Goal: Task Accomplishment & Management: Manage account settings

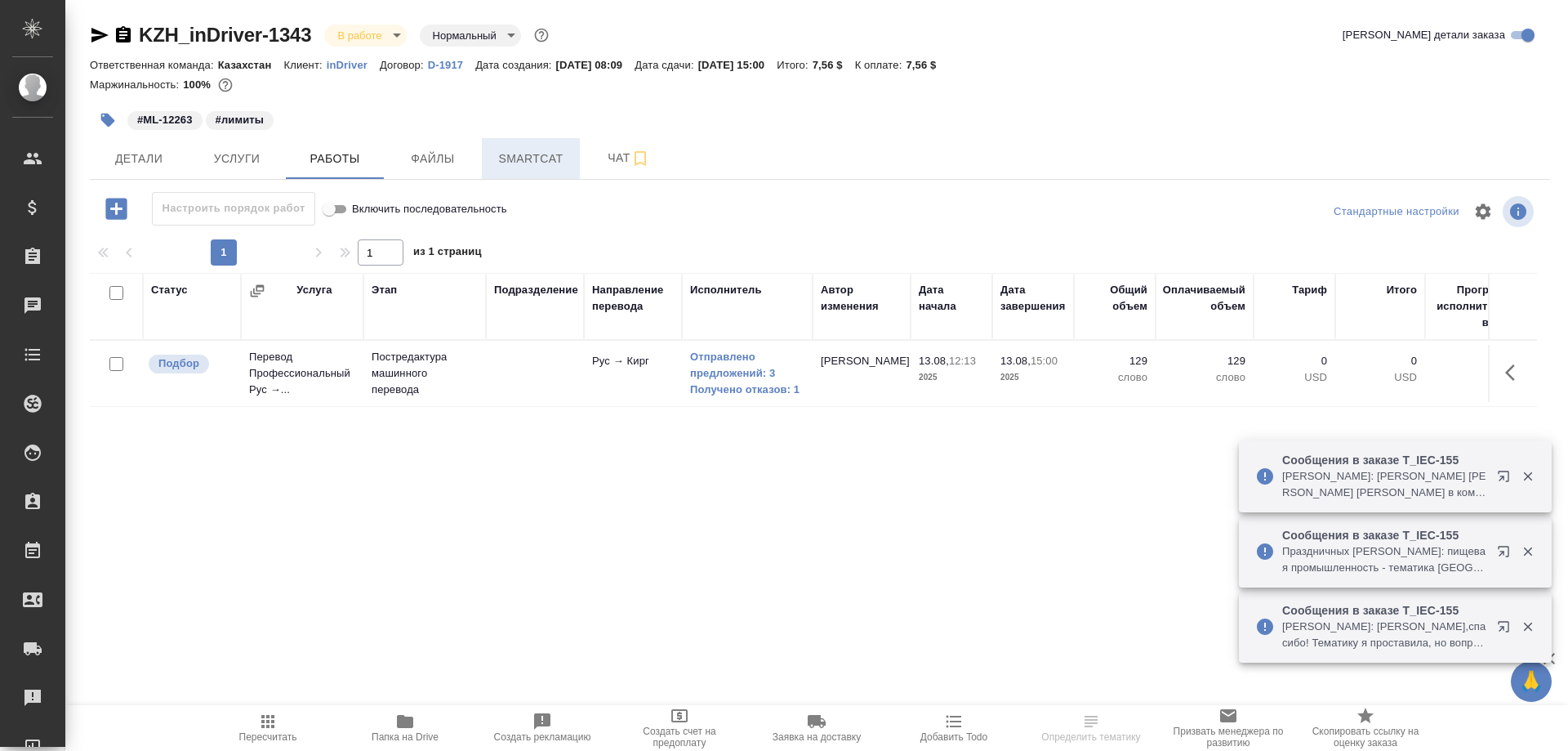
click at [523, 163] on span "Smartcat" at bounding box center [531, 159] width 79 height 21
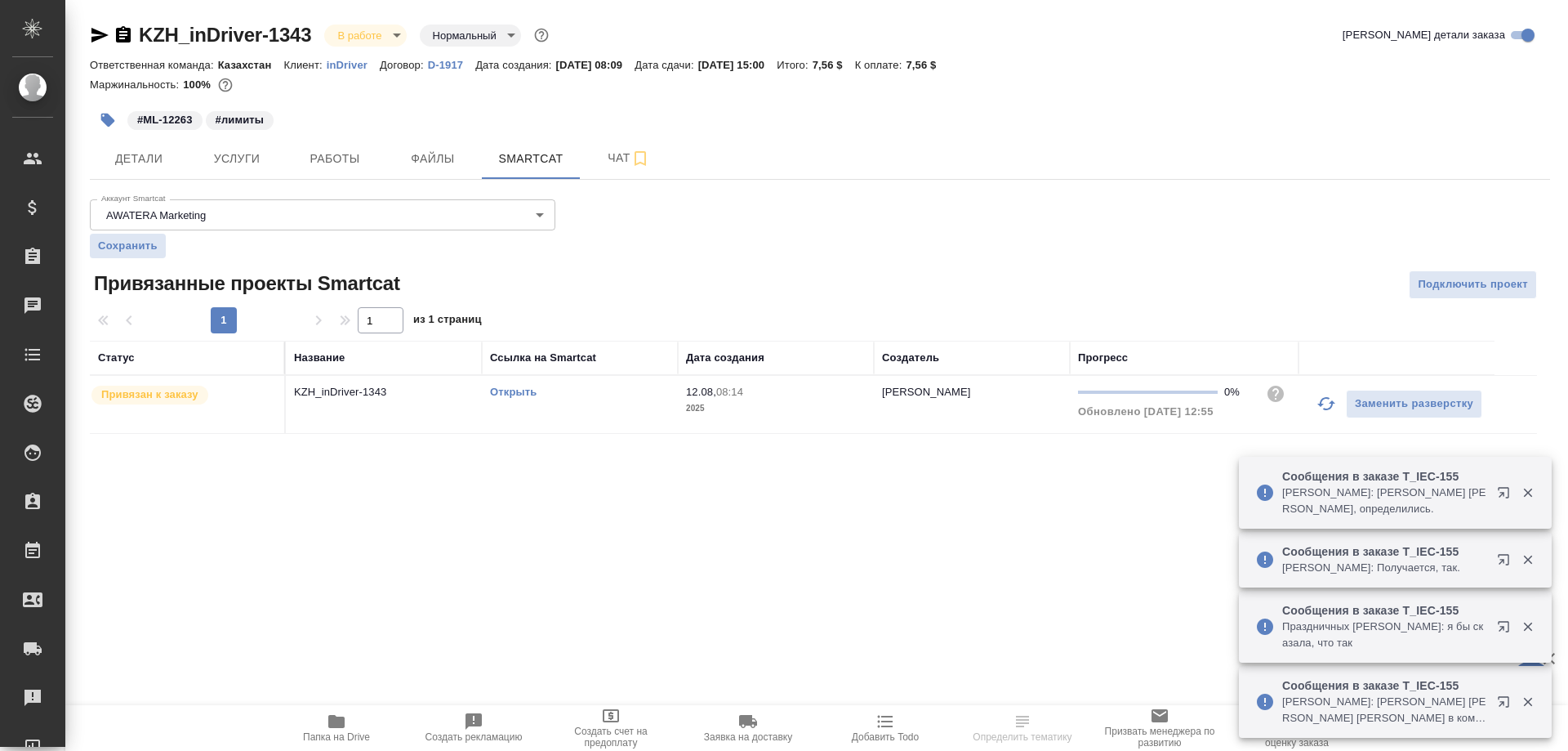
click at [522, 388] on div "Открыть" at bounding box center [580, 391] width 180 height 16
click at [522, 391] on link "Открыть" at bounding box center [513, 391] width 46 height 12
click at [304, 144] on button "Работы" at bounding box center [335, 158] width 98 height 41
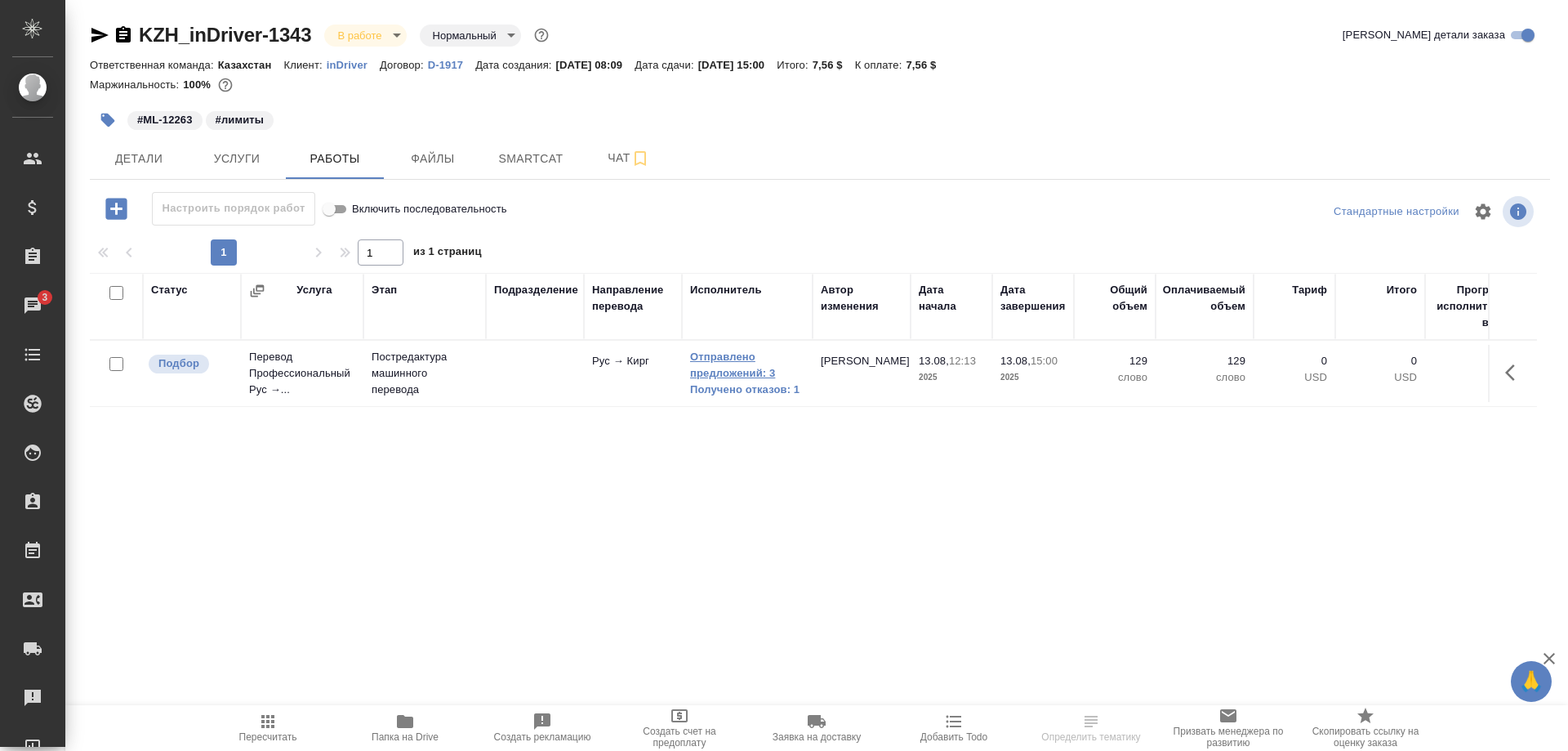
click at [739, 368] on link "Отправлено предложений: 3" at bounding box center [748, 365] width 115 height 33
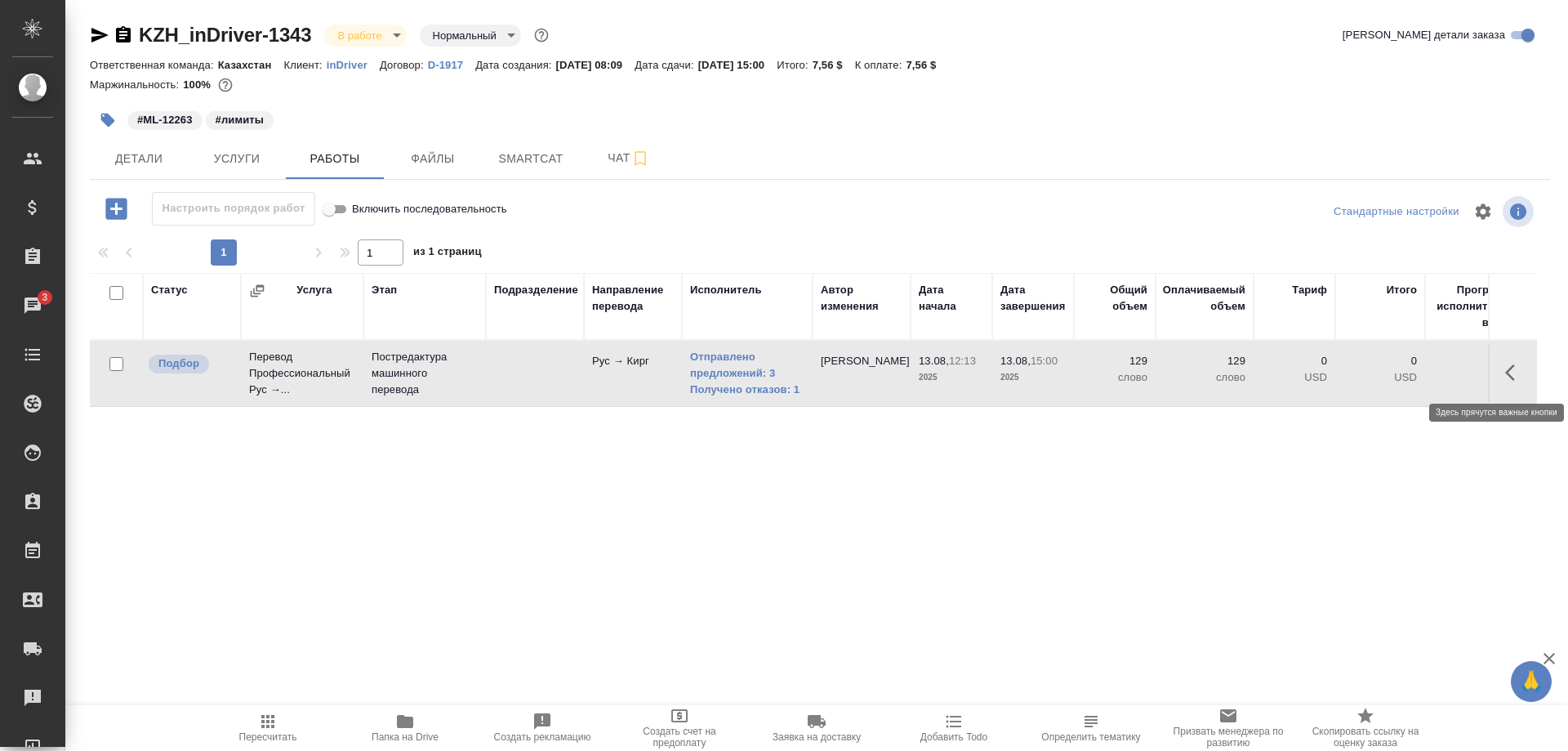
click at [1505, 374] on button "button" at bounding box center [1516, 373] width 39 height 39
click at [1389, 368] on icon "button" at bounding box center [1395, 373] width 20 height 20
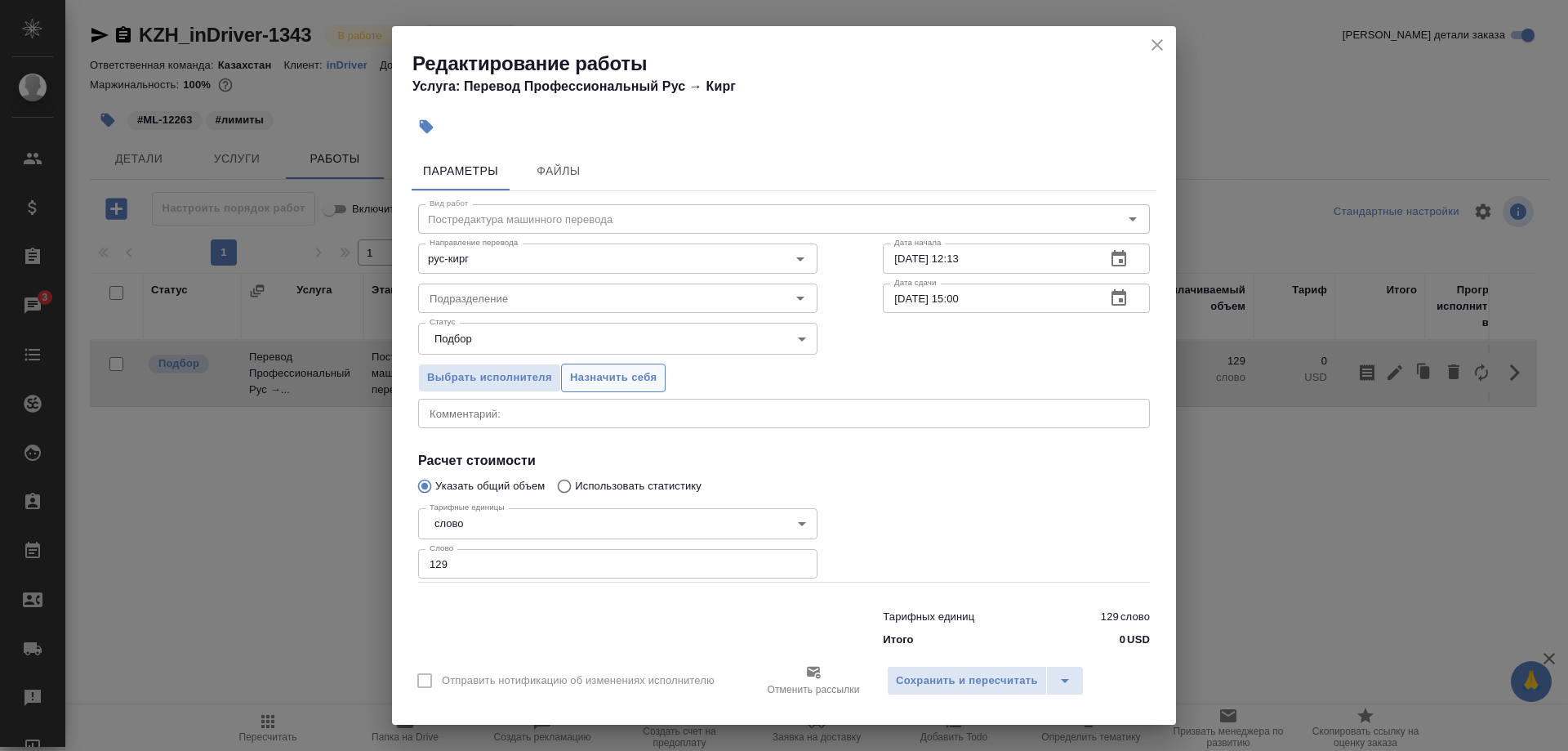
click at [620, 378] on span "Назначить себя" at bounding box center [613, 378] width 86 height 19
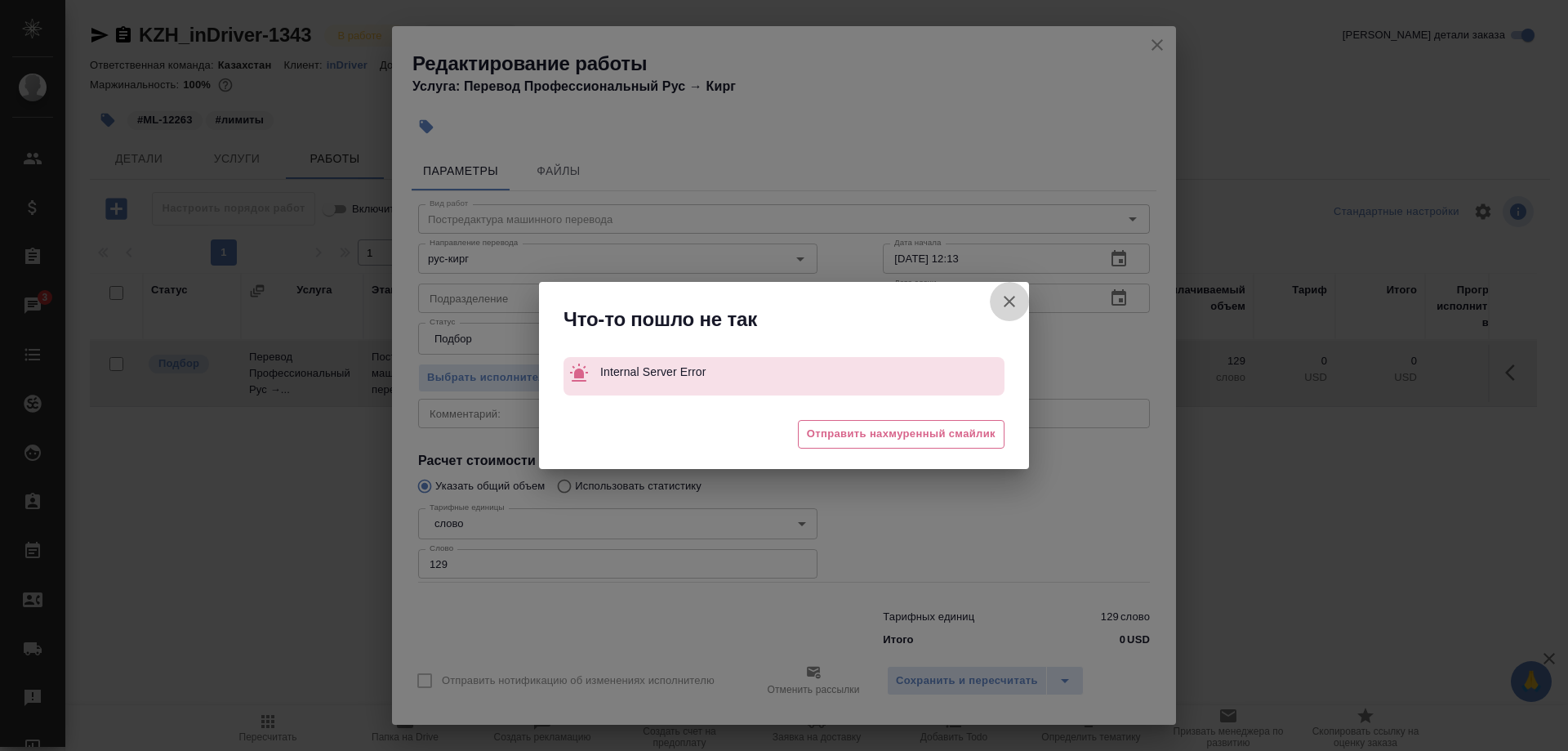
click at [1007, 297] on icon "button" at bounding box center [1010, 301] width 20 height 20
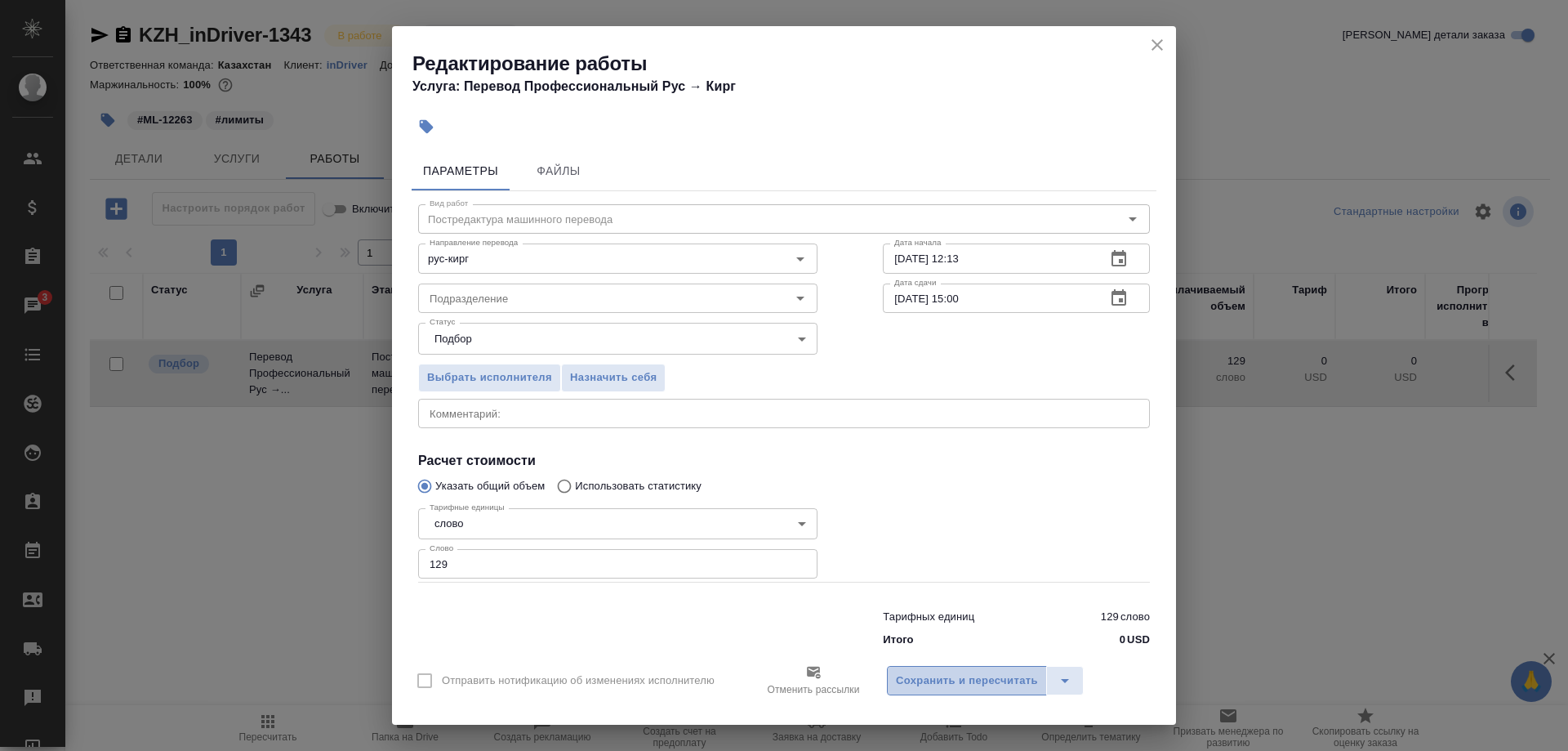
click at [965, 672] on span "Сохранить и пересчитать" at bounding box center [967, 681] width 142 height 19
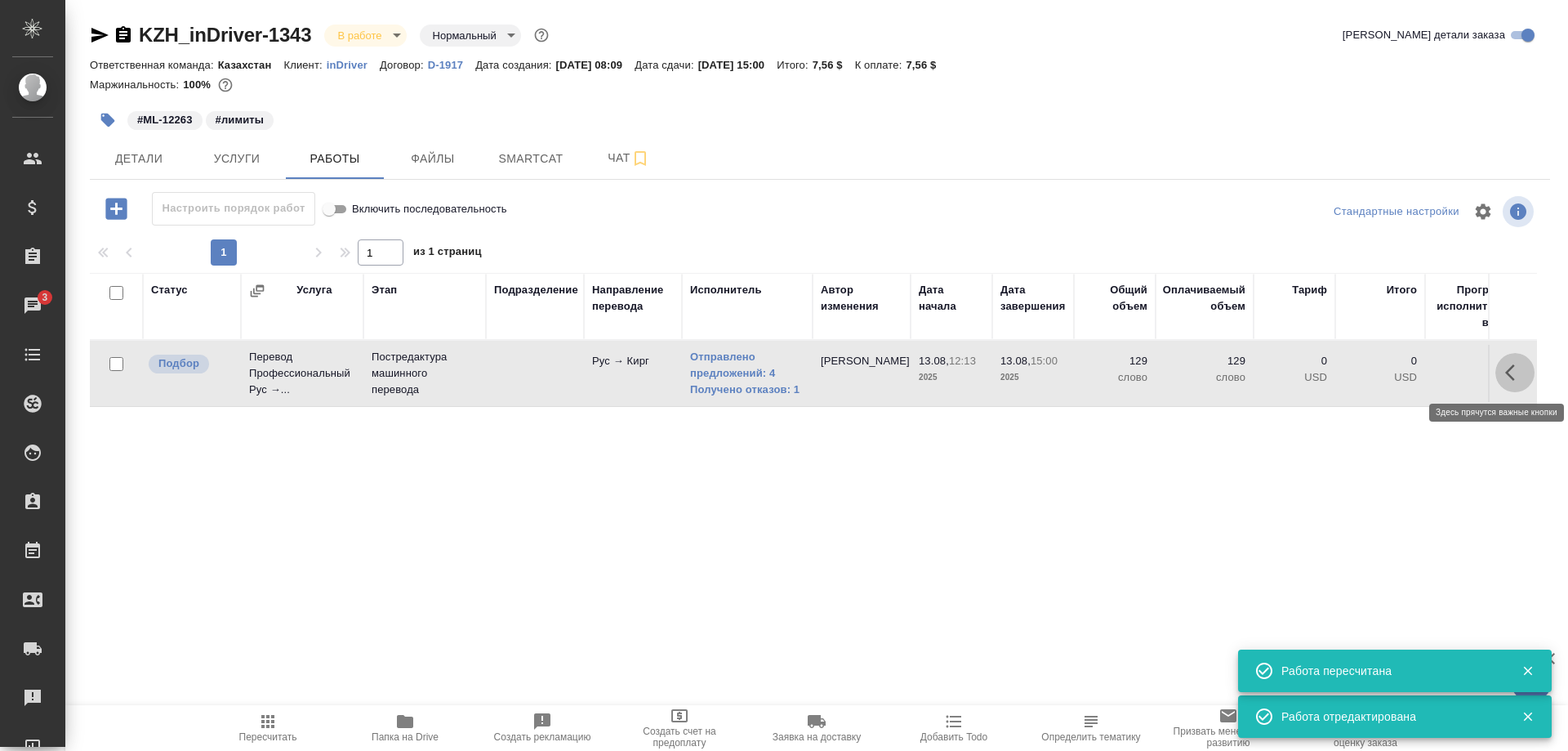
click at [1505, 376] on icon "button" at bounding box center [1515, 373] width 20 height 20
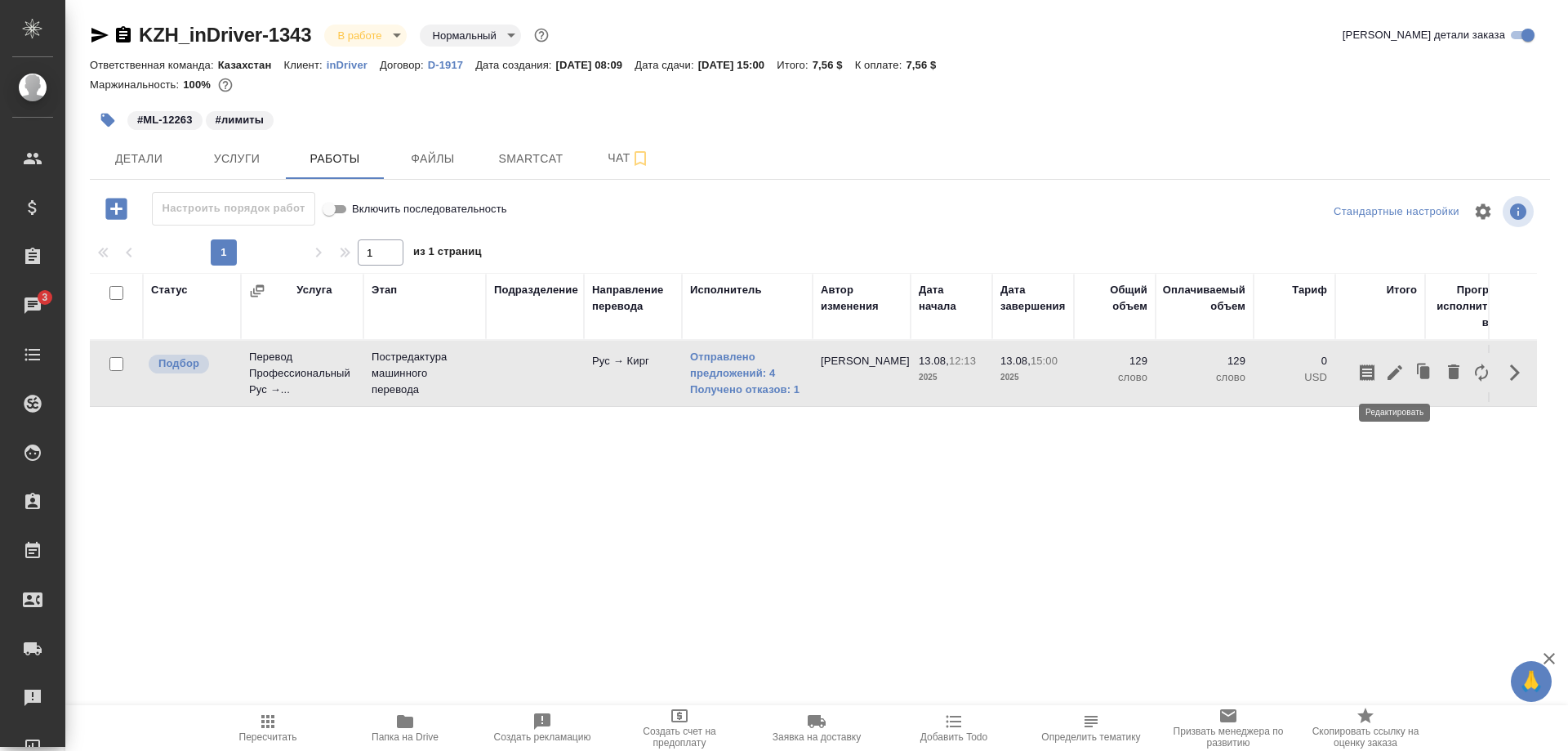
click at [1388, 369] on icon "button" at bounding box center [1395, 373] width 20 height 20
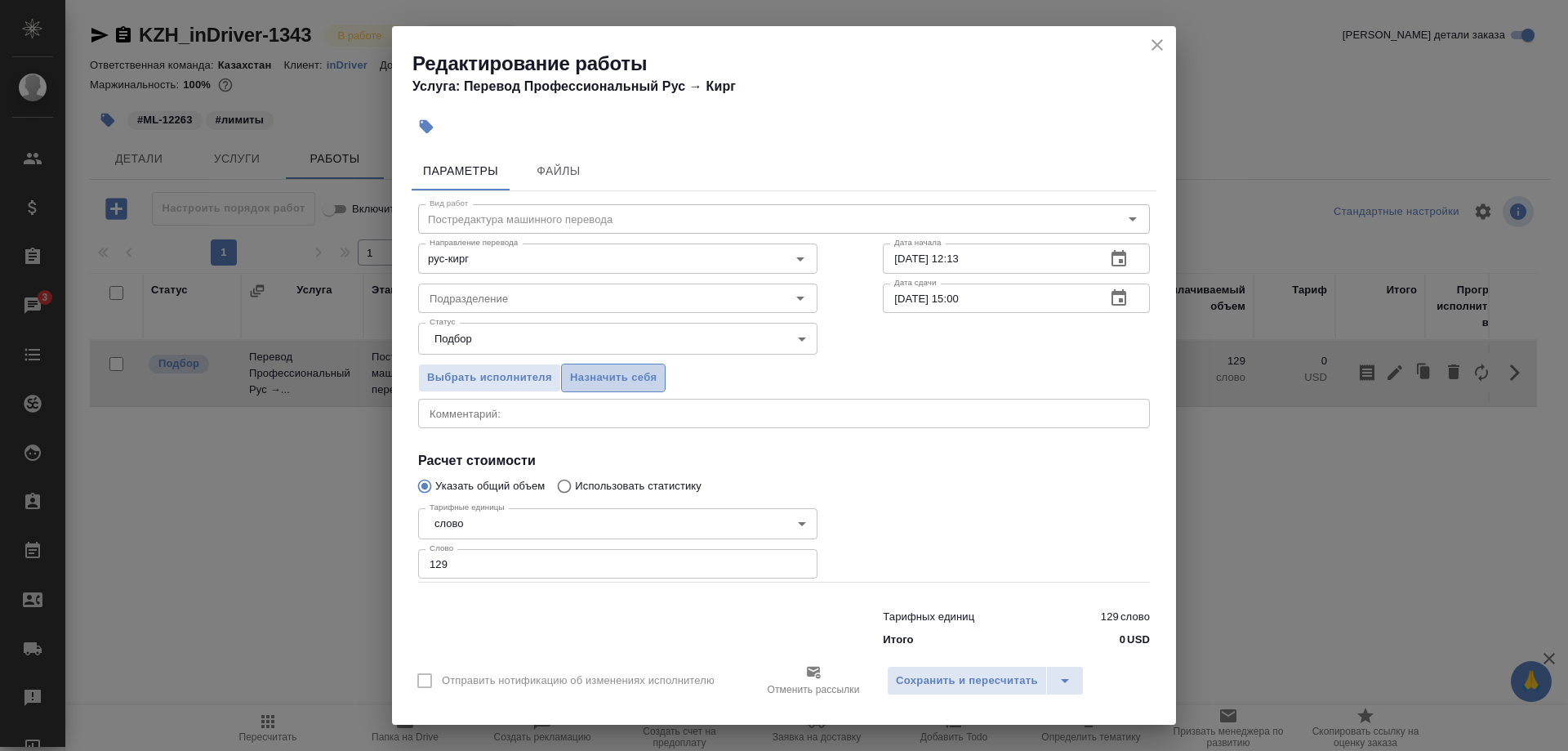
click at [635, 379] on span "Назначить себя" at bounding box center [613, 378] width 86 height 19
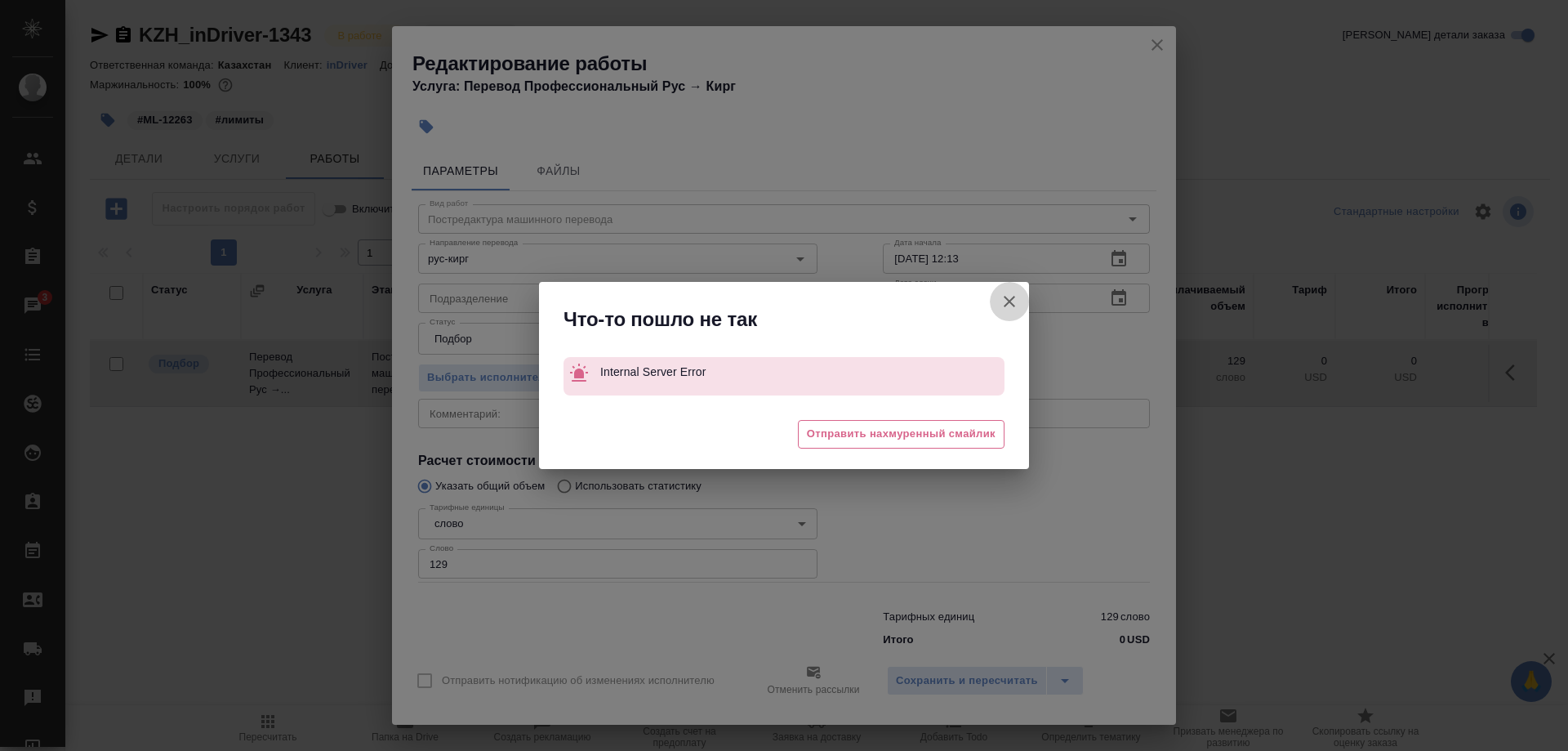
click at [1002, 303] on icon "button" at bounding box center [1010, 301] width 20 height 20
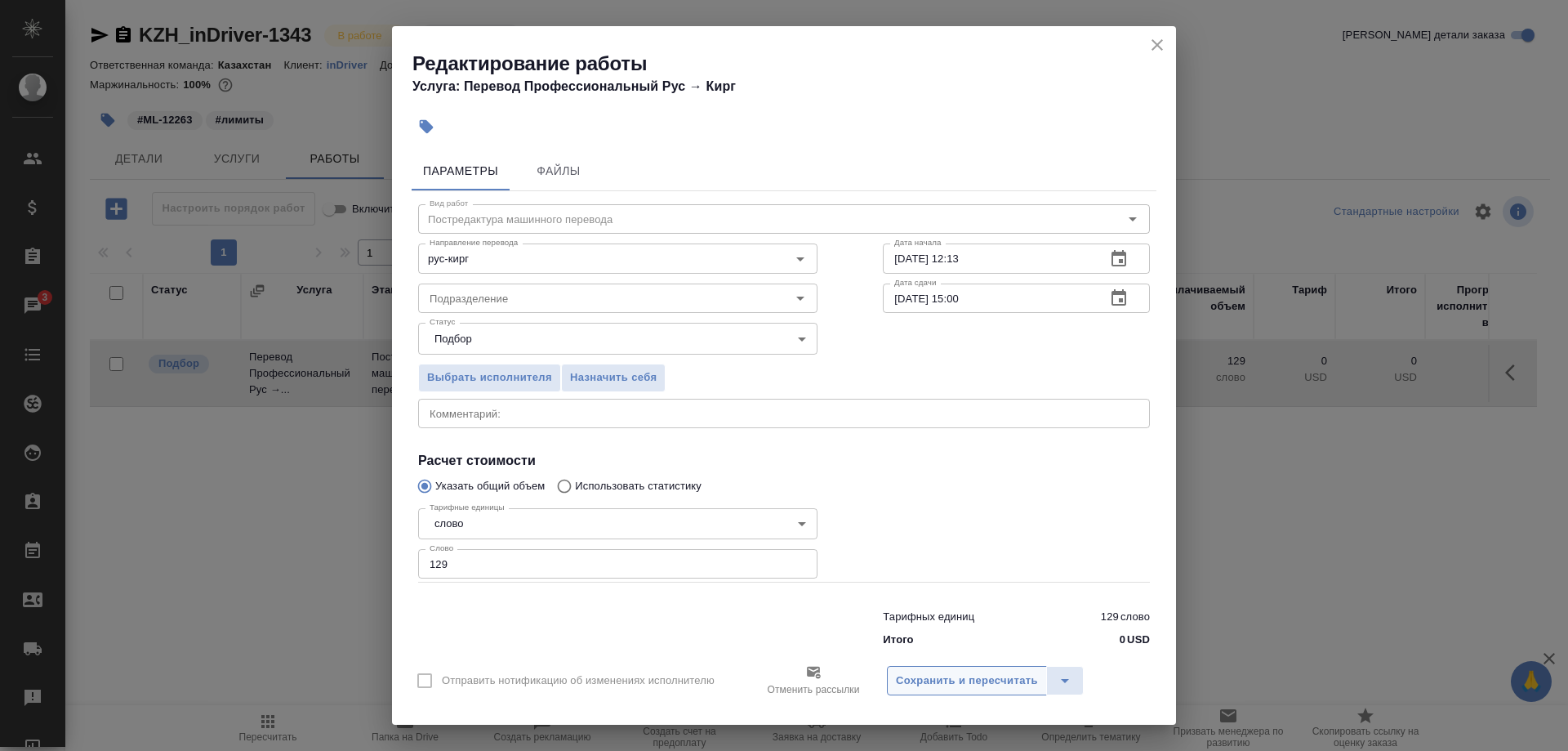
click at [959, 672] on span "Сохранить и пересчитать" at bounding box center [967, 681] width 142 height 19
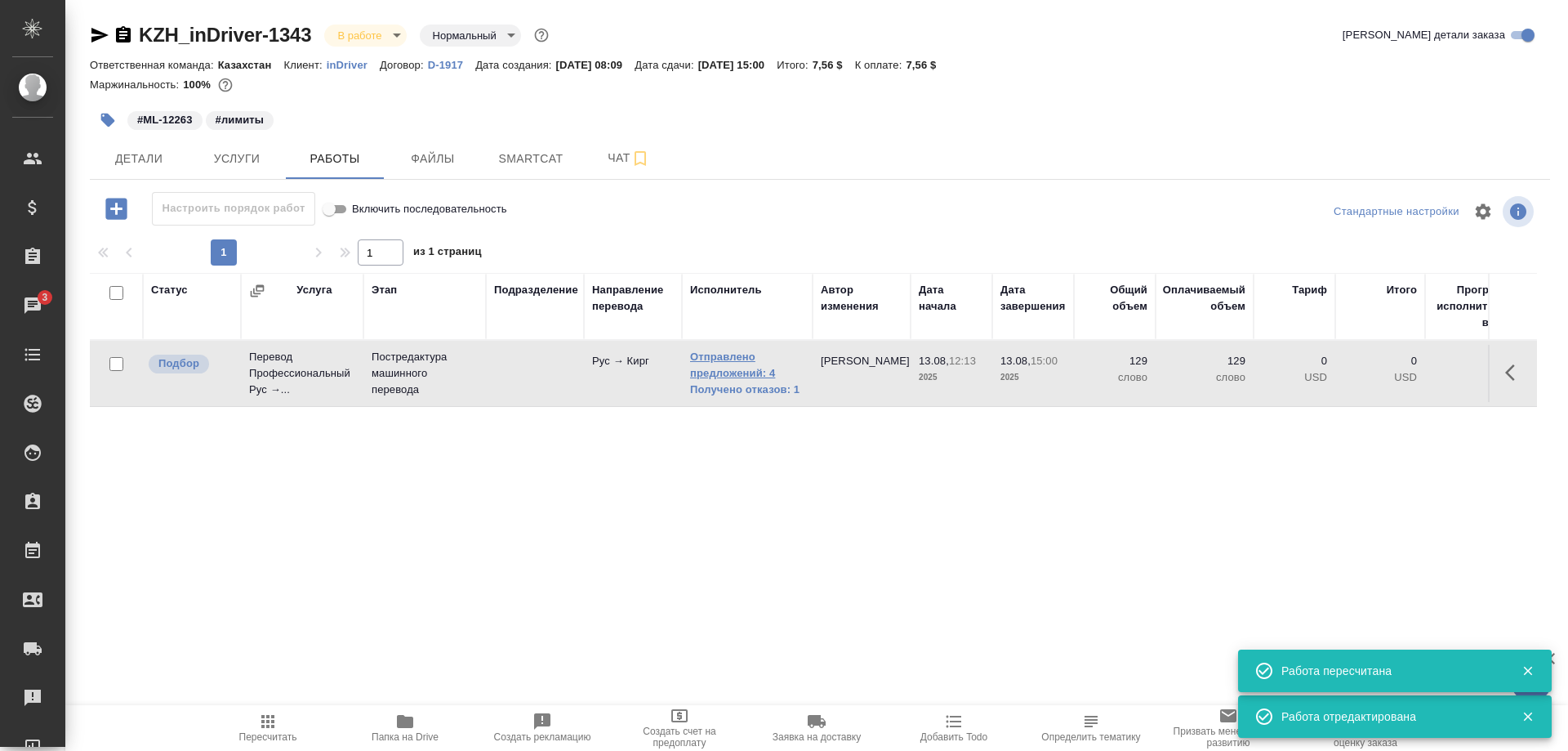
click at [740, 371] on link "Отправлено предложений: 4" at bounding box center [748, 365] width 115 height 33
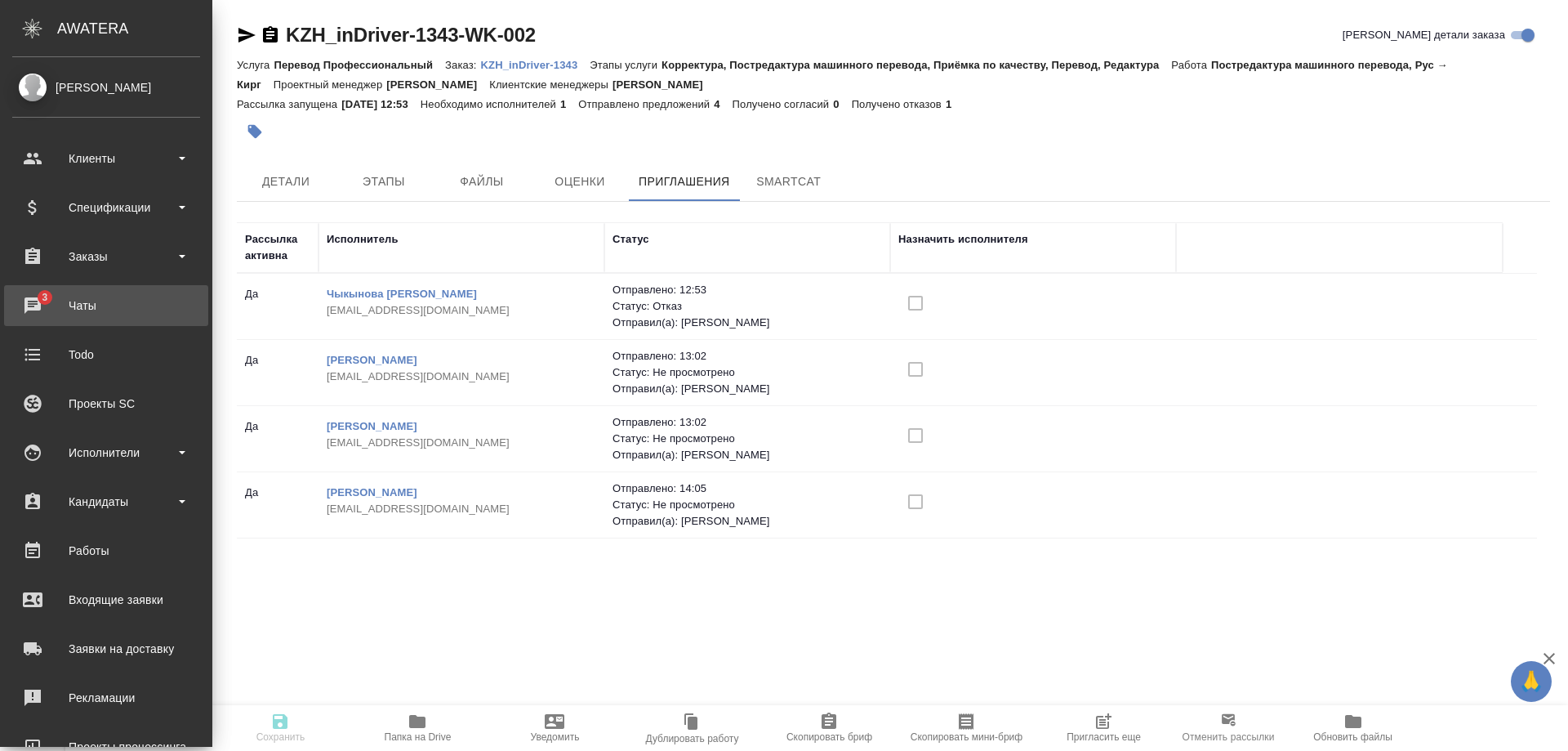
click at [33, 309] on div "Чаты" at bounding box center [105, 305] width 188 height 25
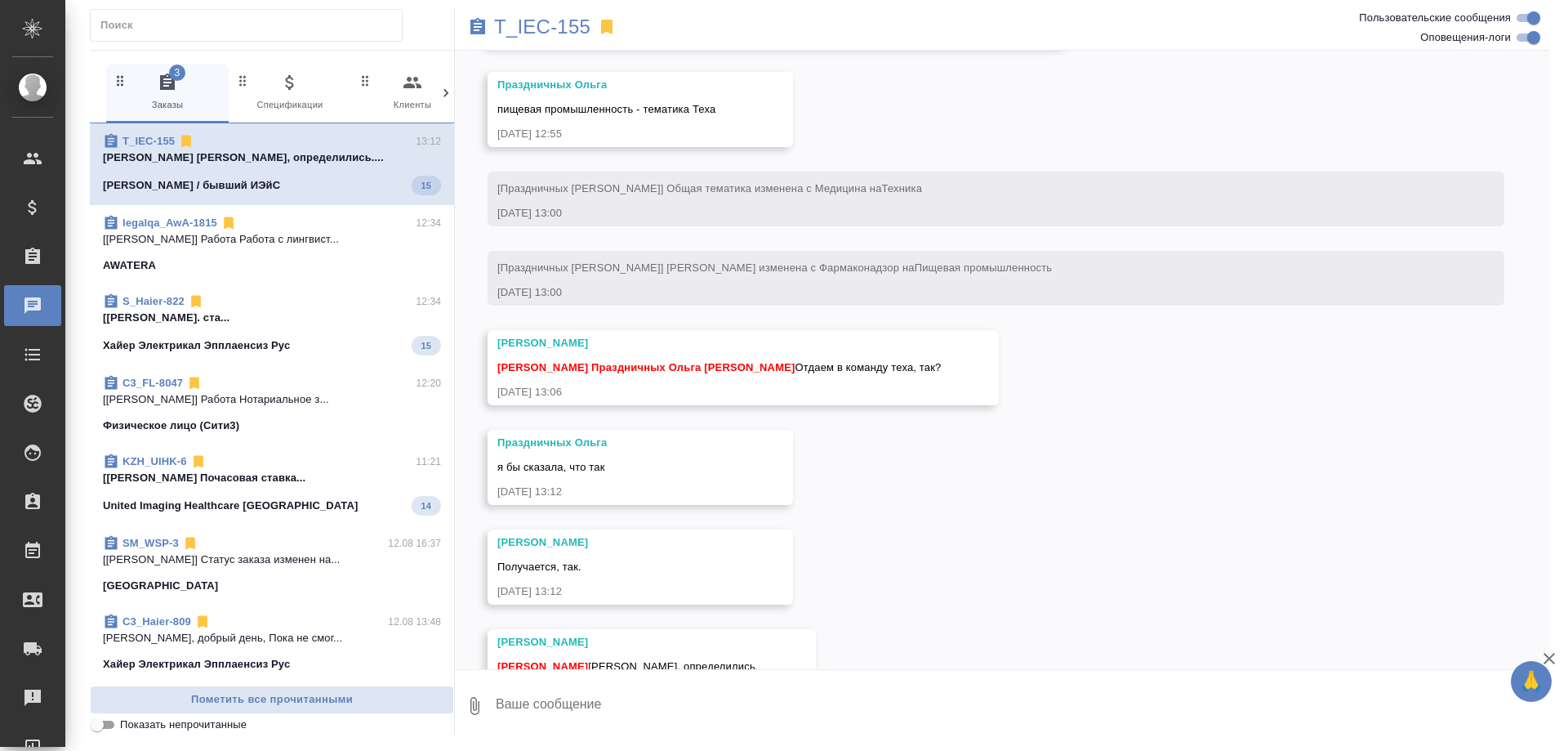
scroll to position [2293, 0]
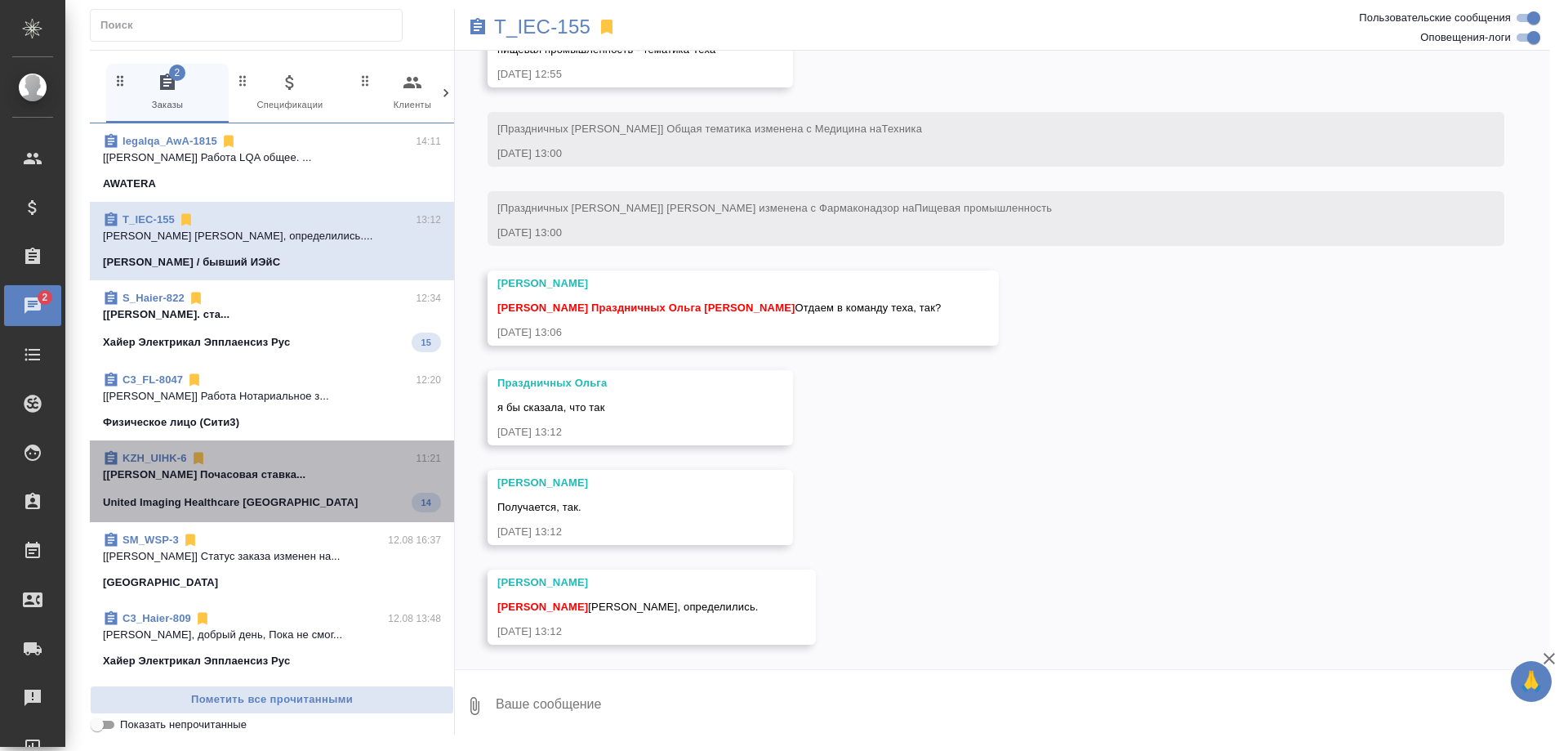
click at [327, 476] on p "[Арсеньева Вера] Работа Почасовая ставка..." at bounding box center [271, 474] width 338 height 16
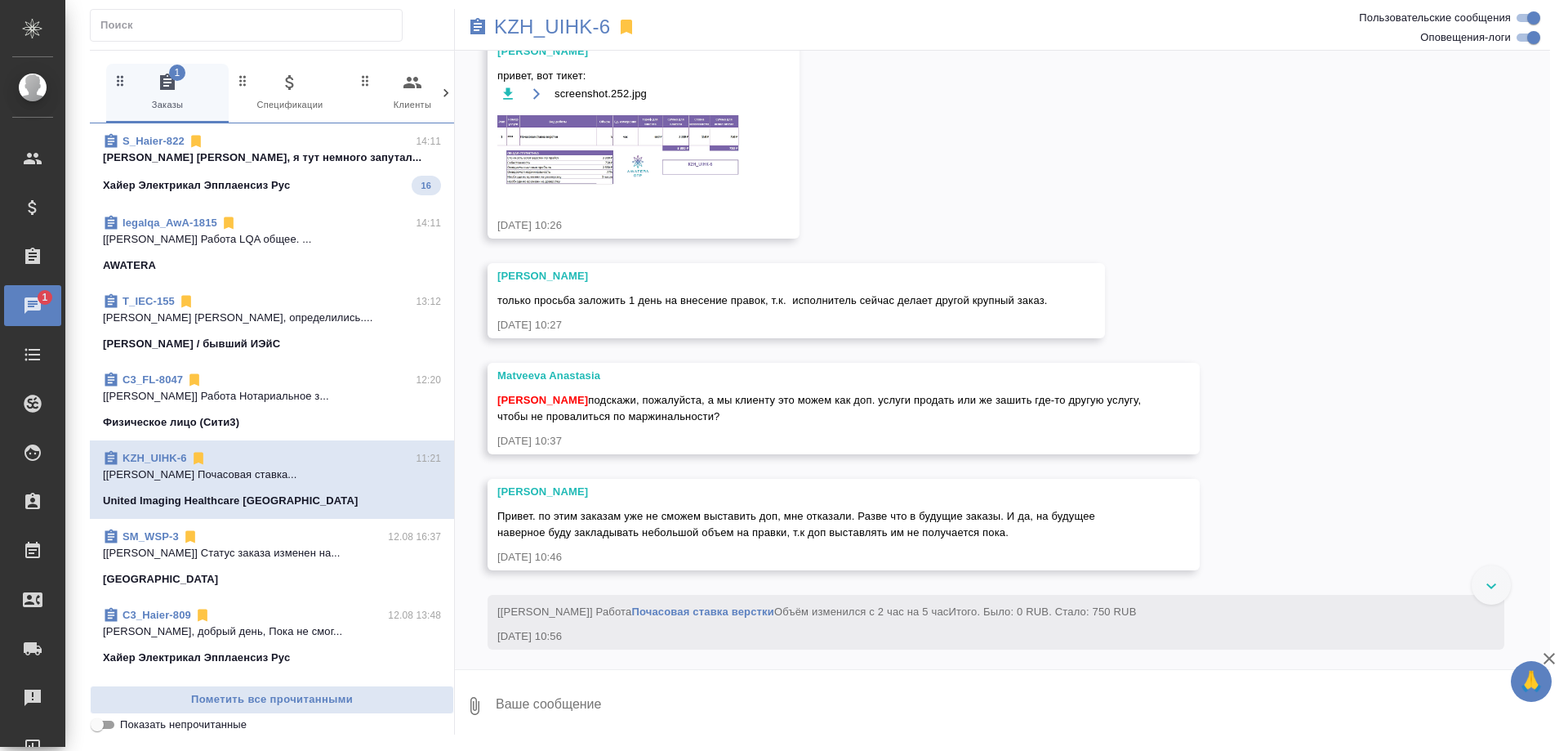
scroll to position [30728, 0]
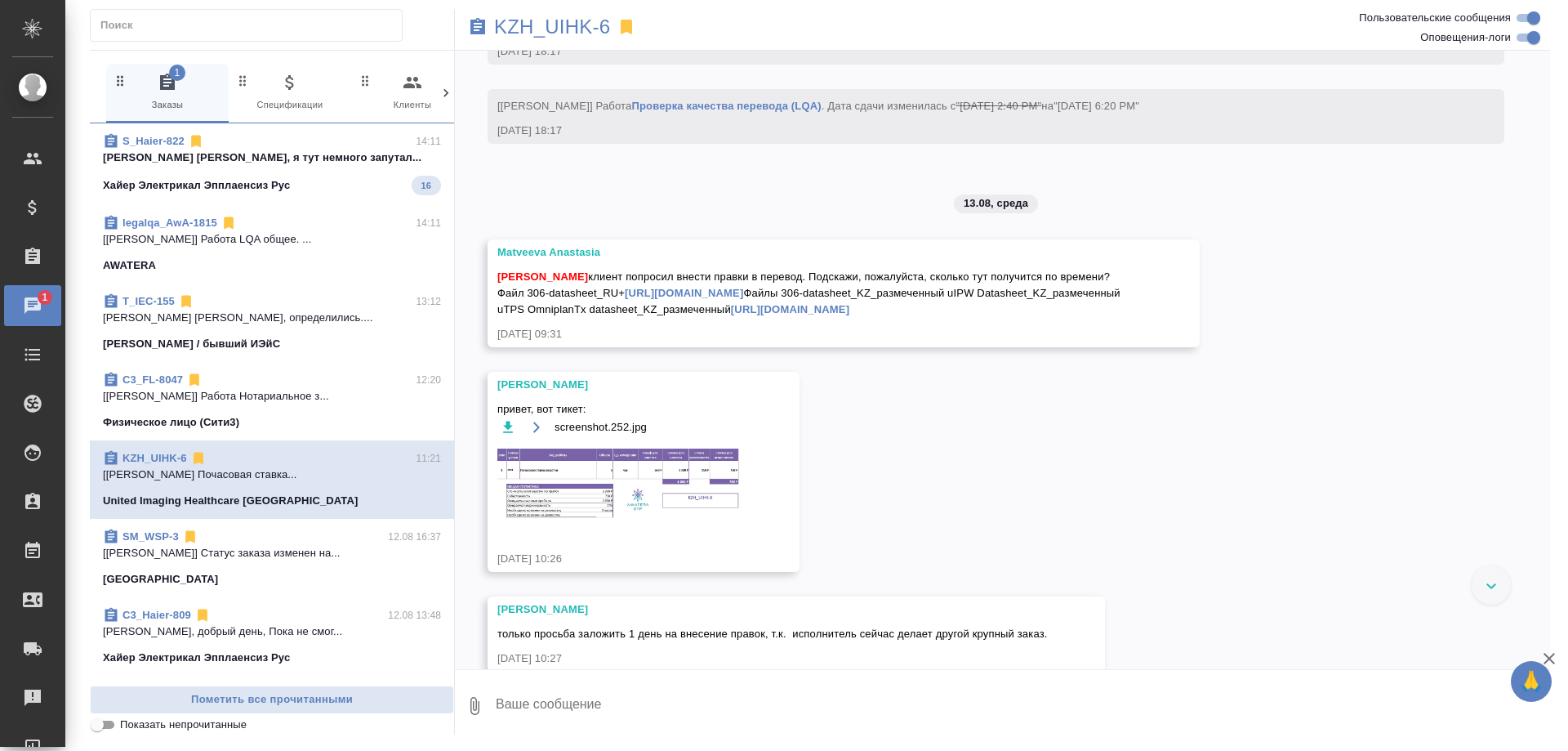
click at [328, 176] on div "Хайер Электрикал Эпплаенсиз Рус 16" at bounding box center [271, 185] width 338 height 20
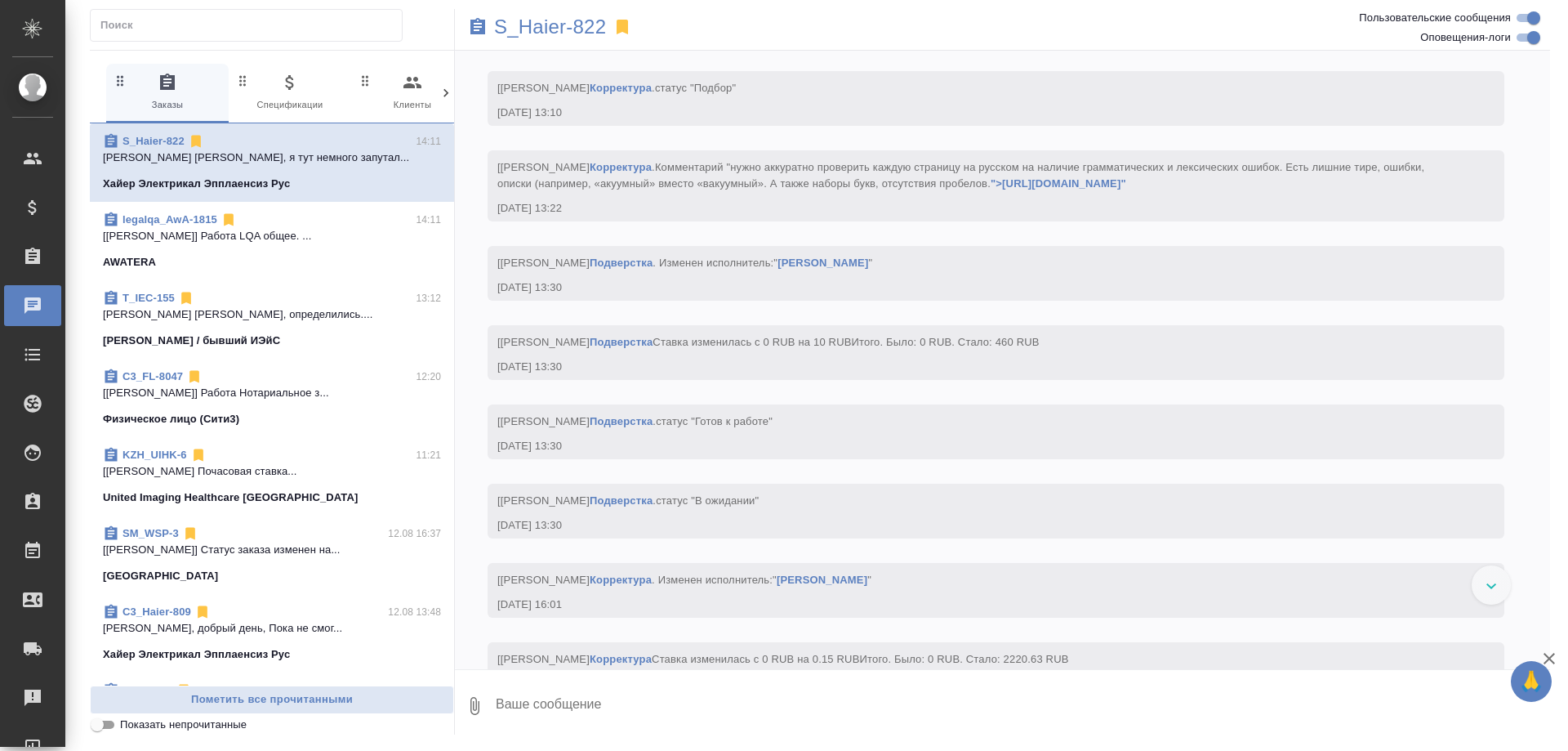
scroll to position [14338, 0]
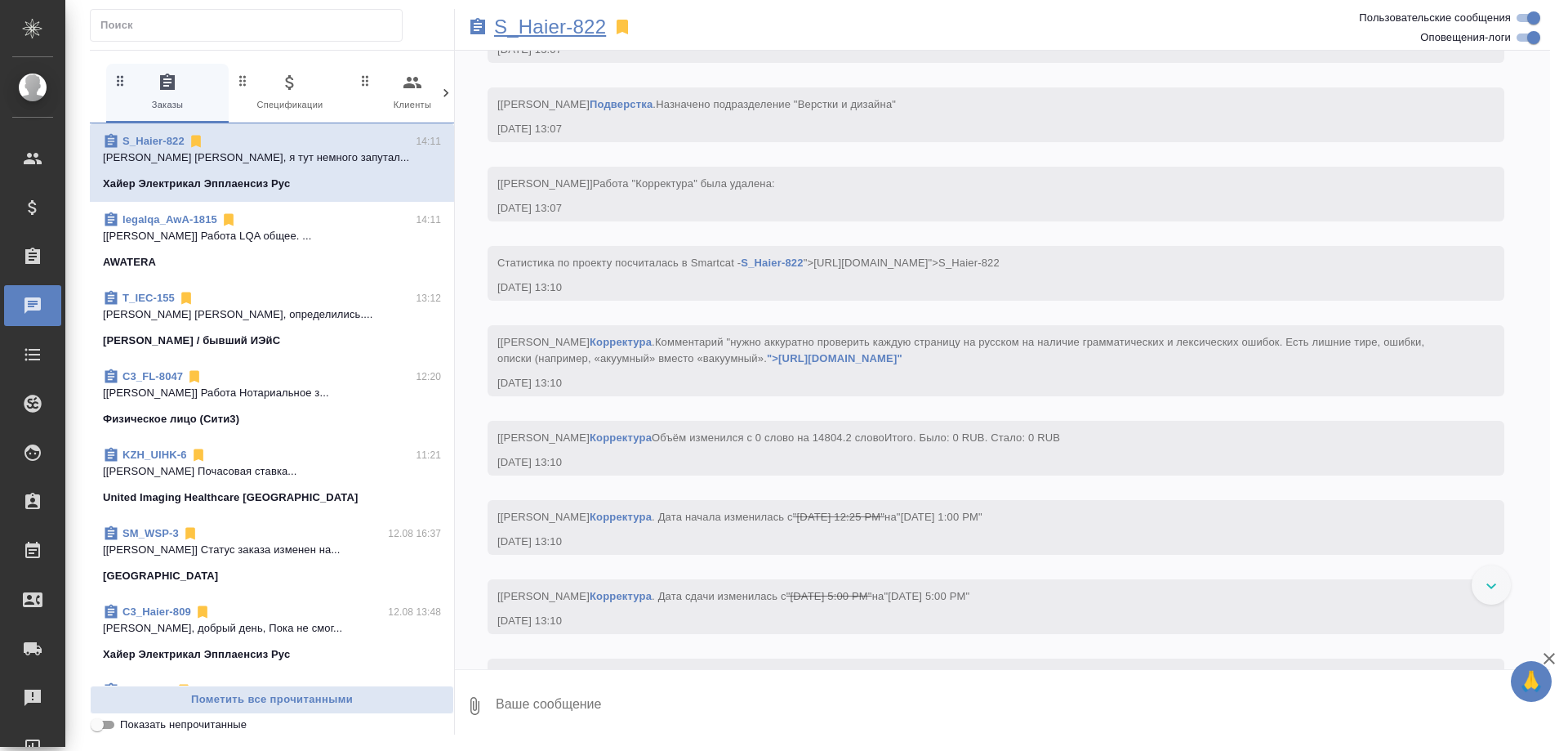
click at [557, 28] on p "S_Haier-822" at bounding box center [550, 27] width 112 height 16
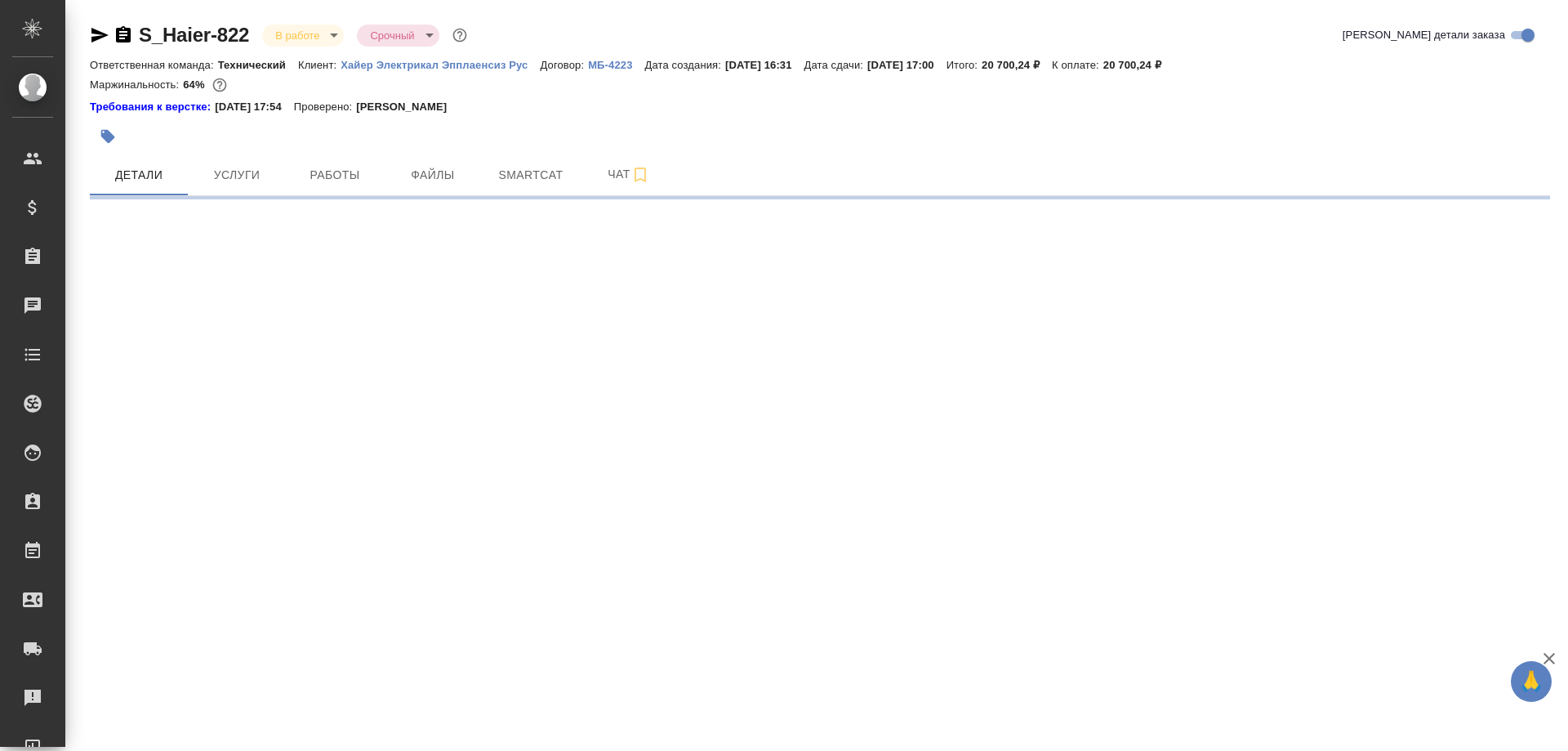
select select "RU"
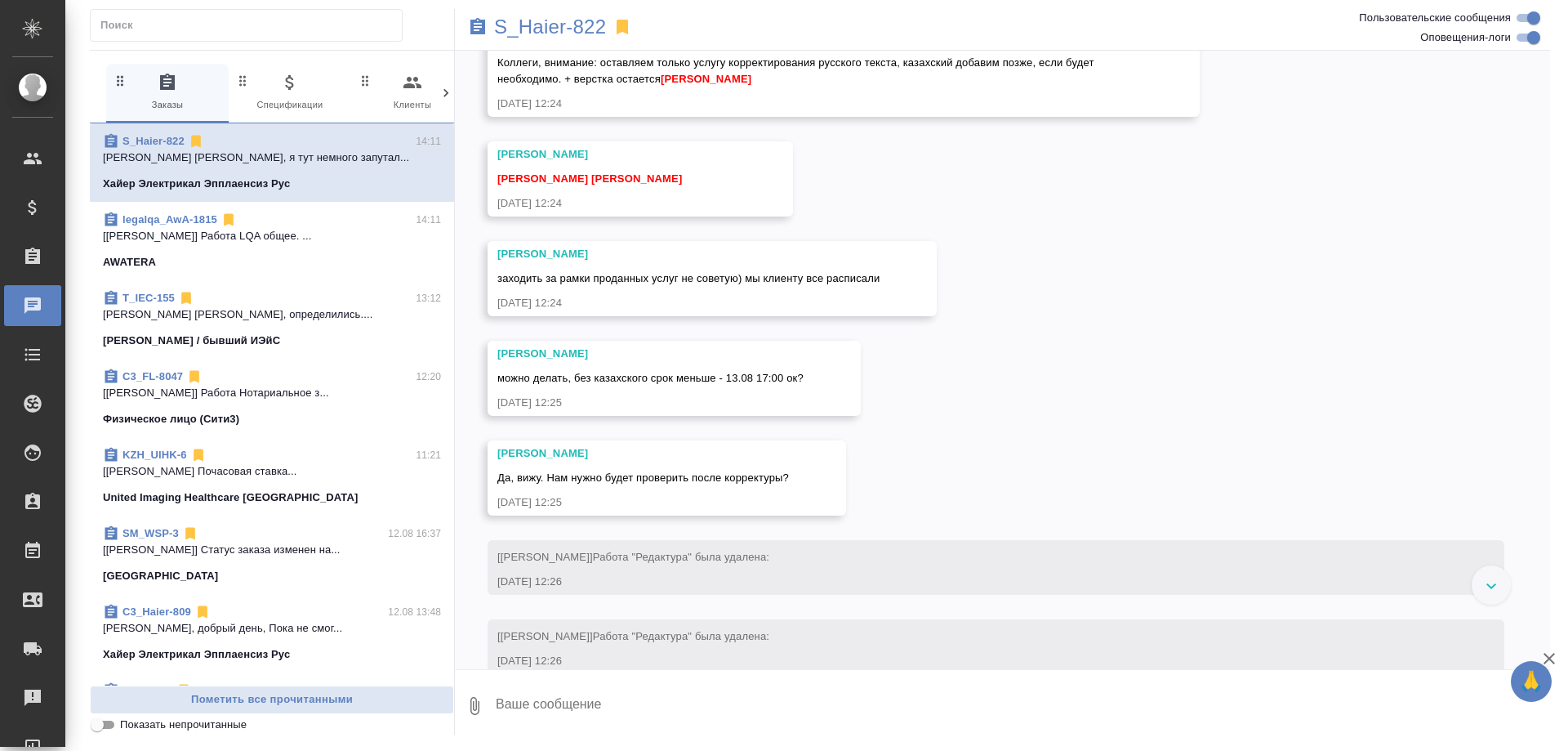
scroll to position [10256, 0]
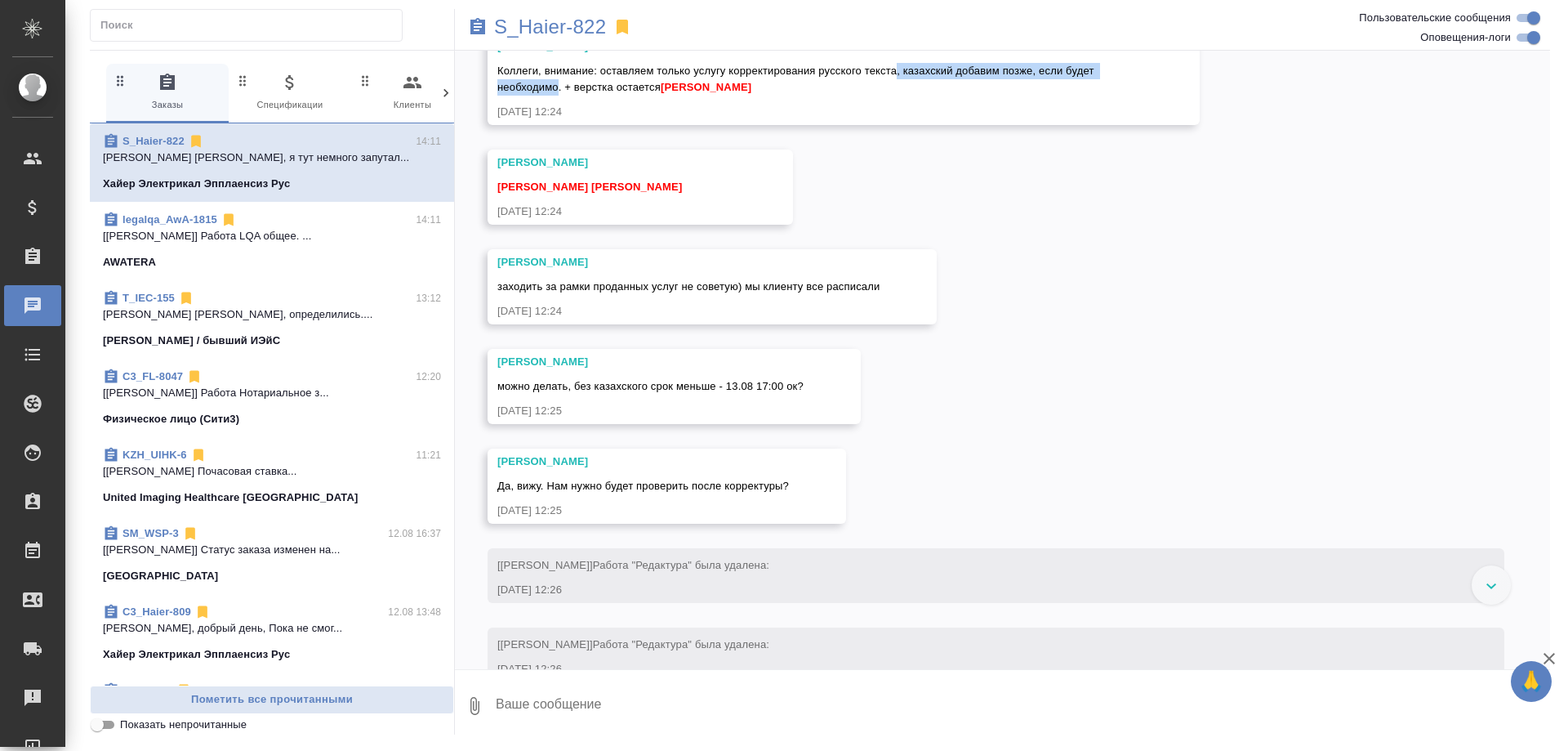
drag, startPoint x: 895, startPoint y: 282, endPoint x: 556, endPoint y: 313, distance: 340.4
click at [556, 120] on div "Усманова Ольга Коллеги, внимание: оставляем только услугу корректирования русск…" at bounding box center [820, 79] width 646 height 81
copy span ", казахский добавим позже, если будет необходимо"
drag, startPoint x: 706, startPoint y: 186, endPoint x: 1089, endPoint y: 187, distance: 383.0
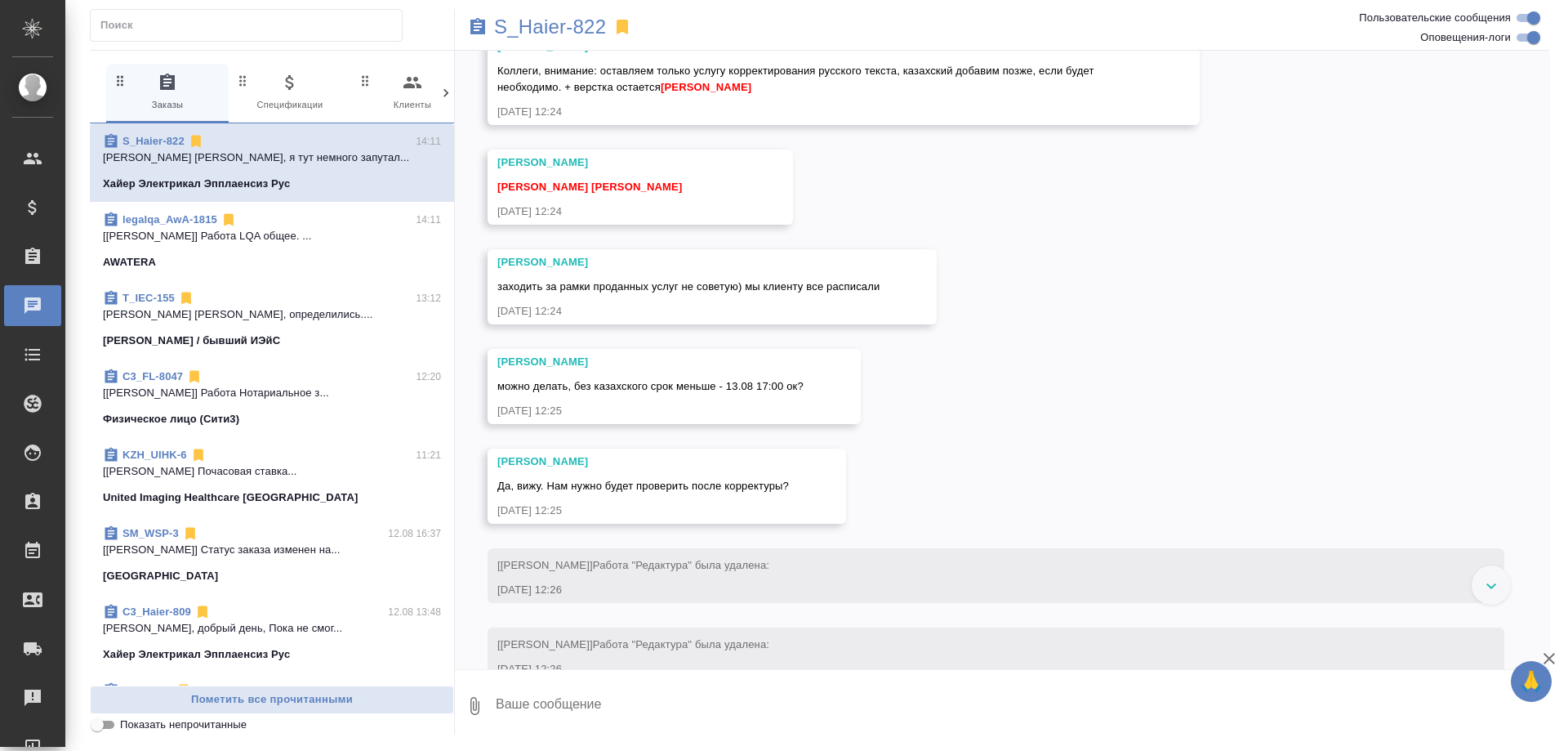
copy span "Потом по мере надобности – дополним КП казахскими правками."
click at [738, 714] on textarea at bounding box center [1022, 706] width 1056 height 56
click at [1485, 581] on div at bounding box center [1492, 585] width 39 height 39
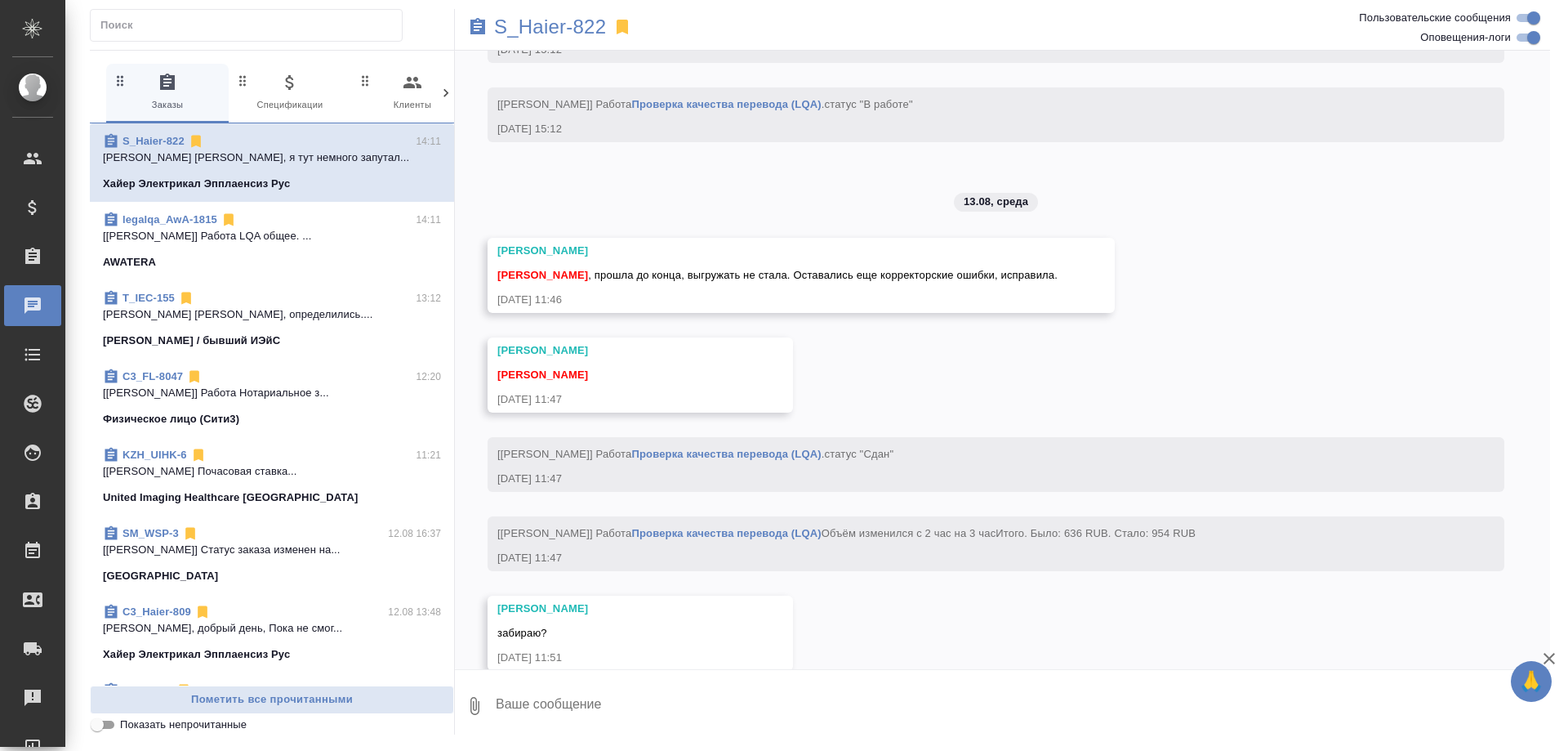
scroll to position [17671, 0]
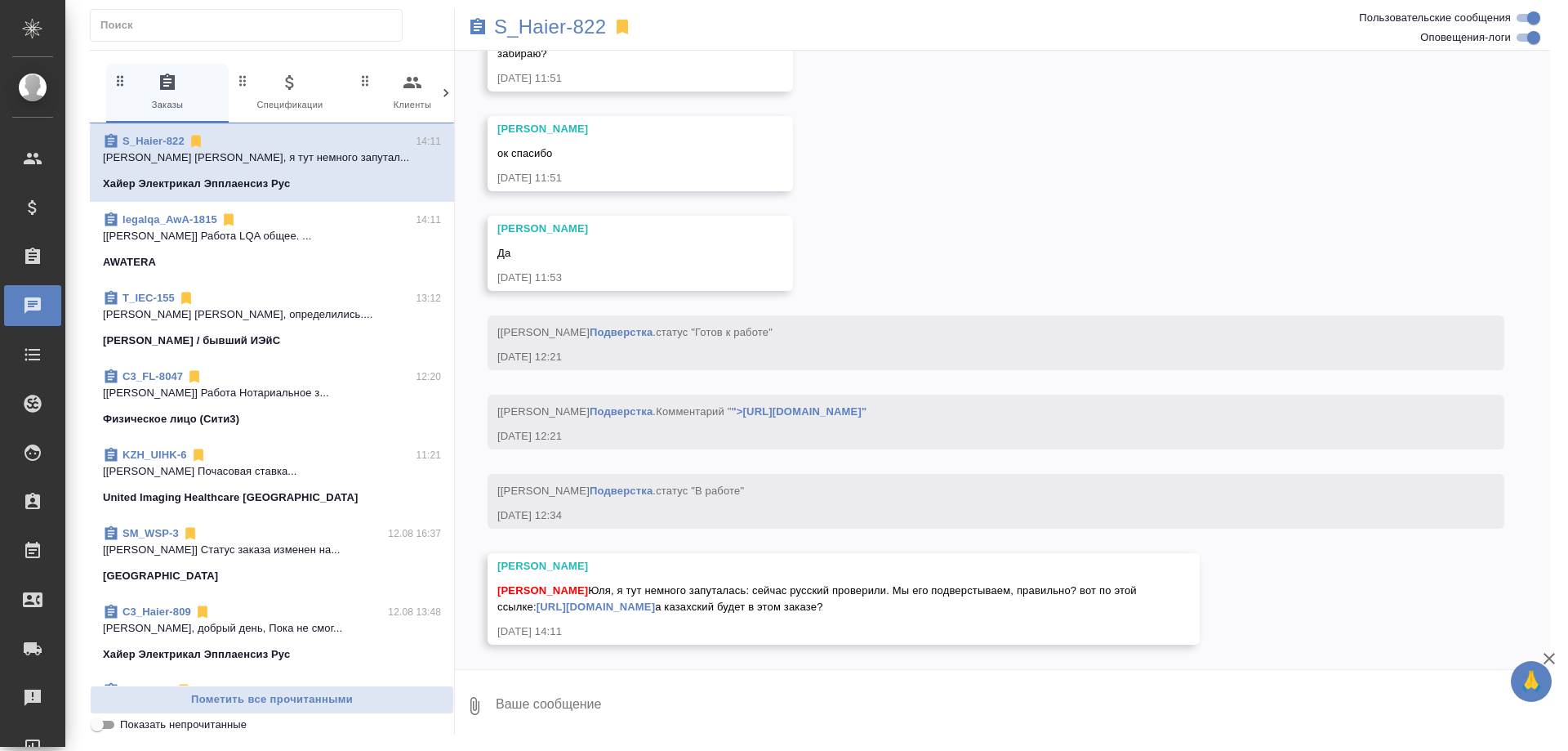
click at [808, 701] on textarea at bounding box center [1022, 706] width 1056 height 56
paste textarea "Потом по мере надобности – дополним КП казахскими правками."
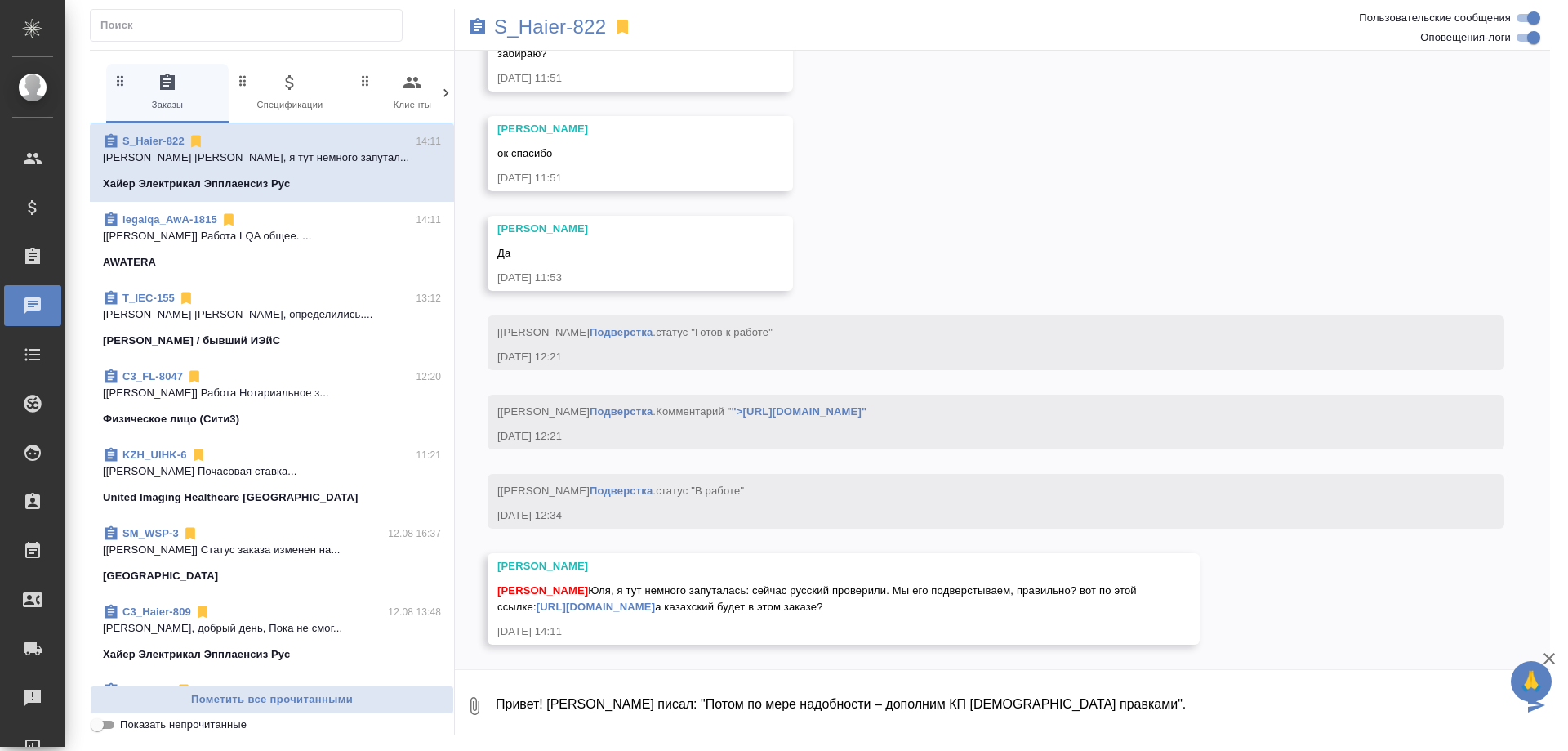
click at [1106, 712] on textarea "Привет! Клиент писал: "Потом по мере надобности – дополним КП казахскими правка…" at bounding box center [1009, 706] width 1029 height 56
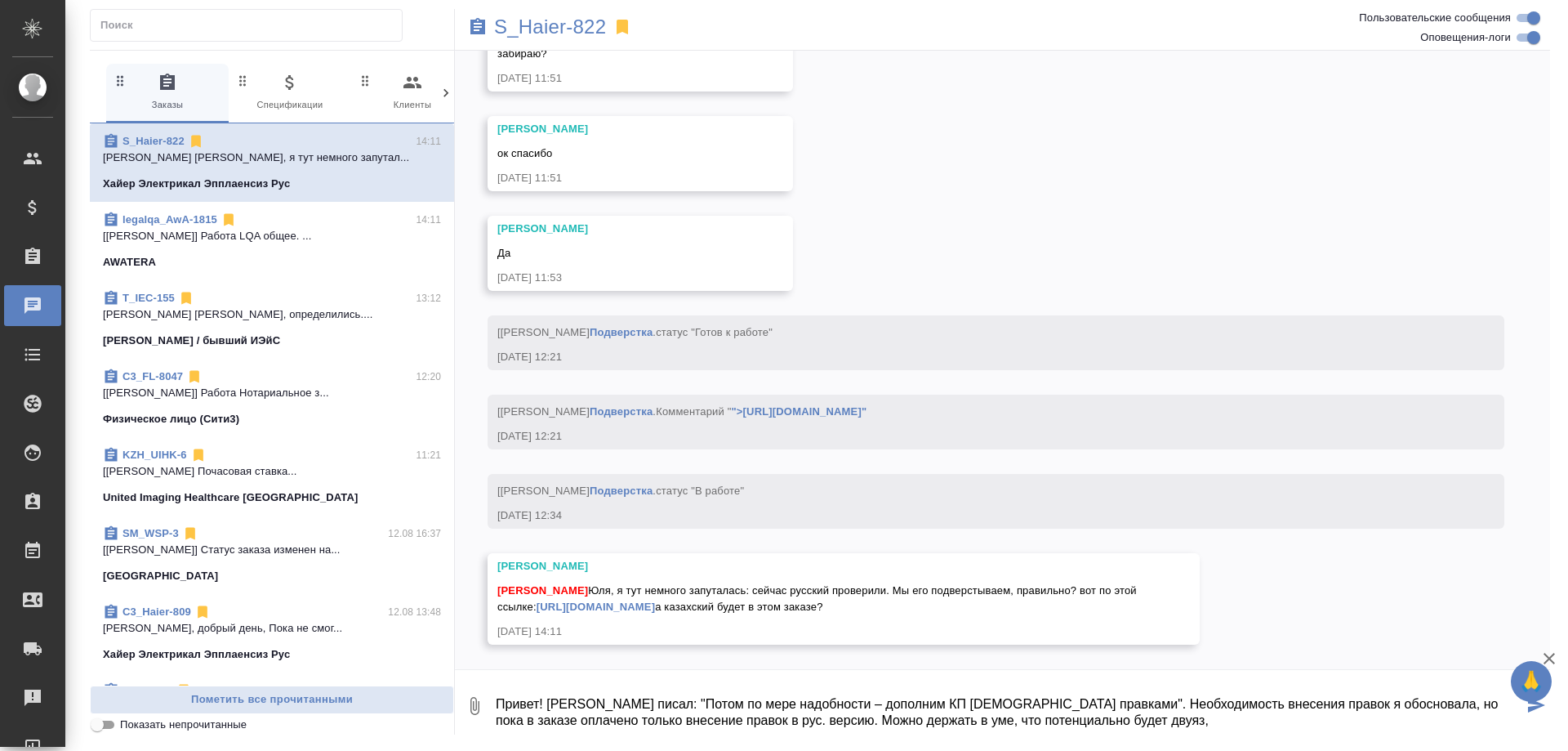
type textarea "Привет! Клиент писал: "Потом по мере надобности – дополним КП казахскими правка…"
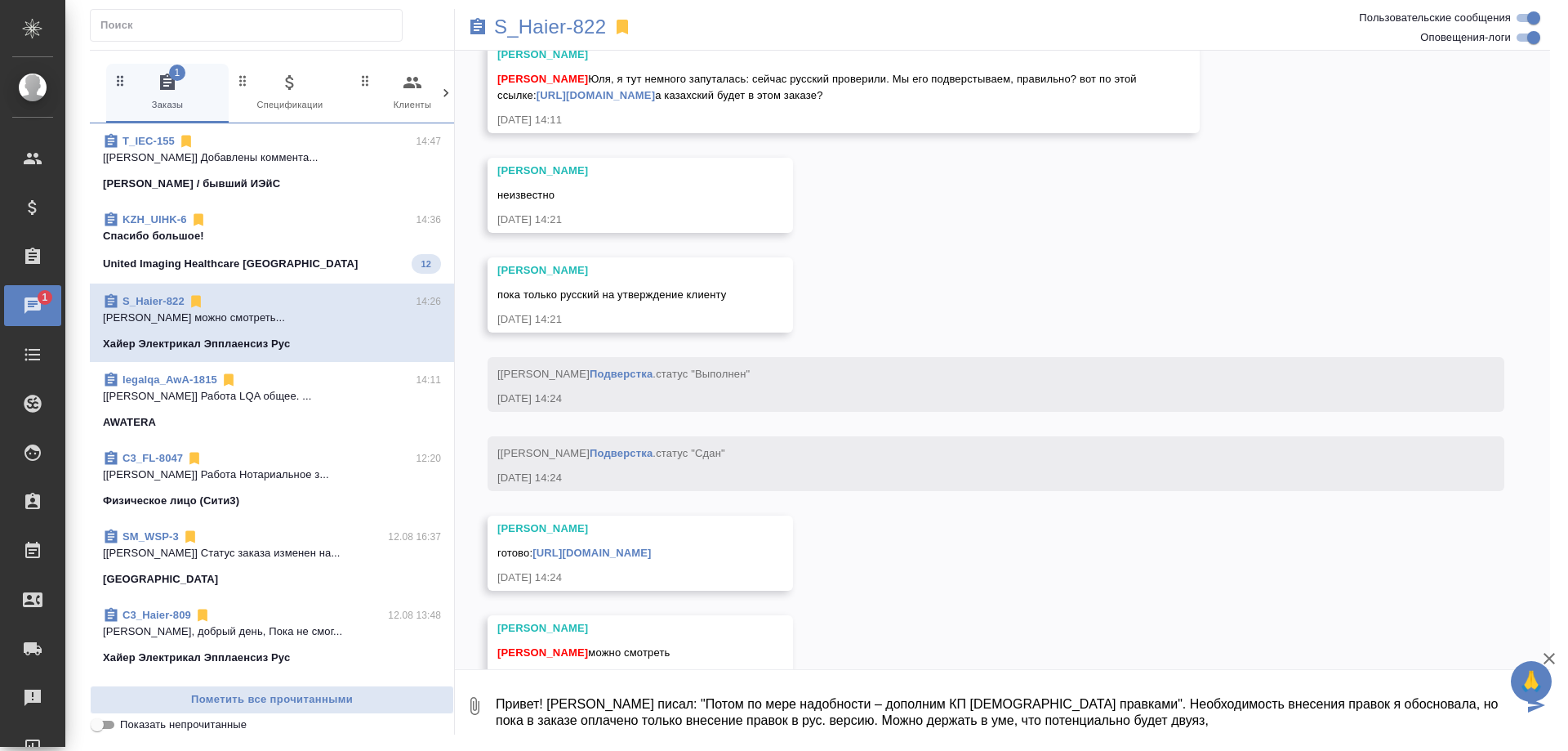
scroll to position [18294, 0]
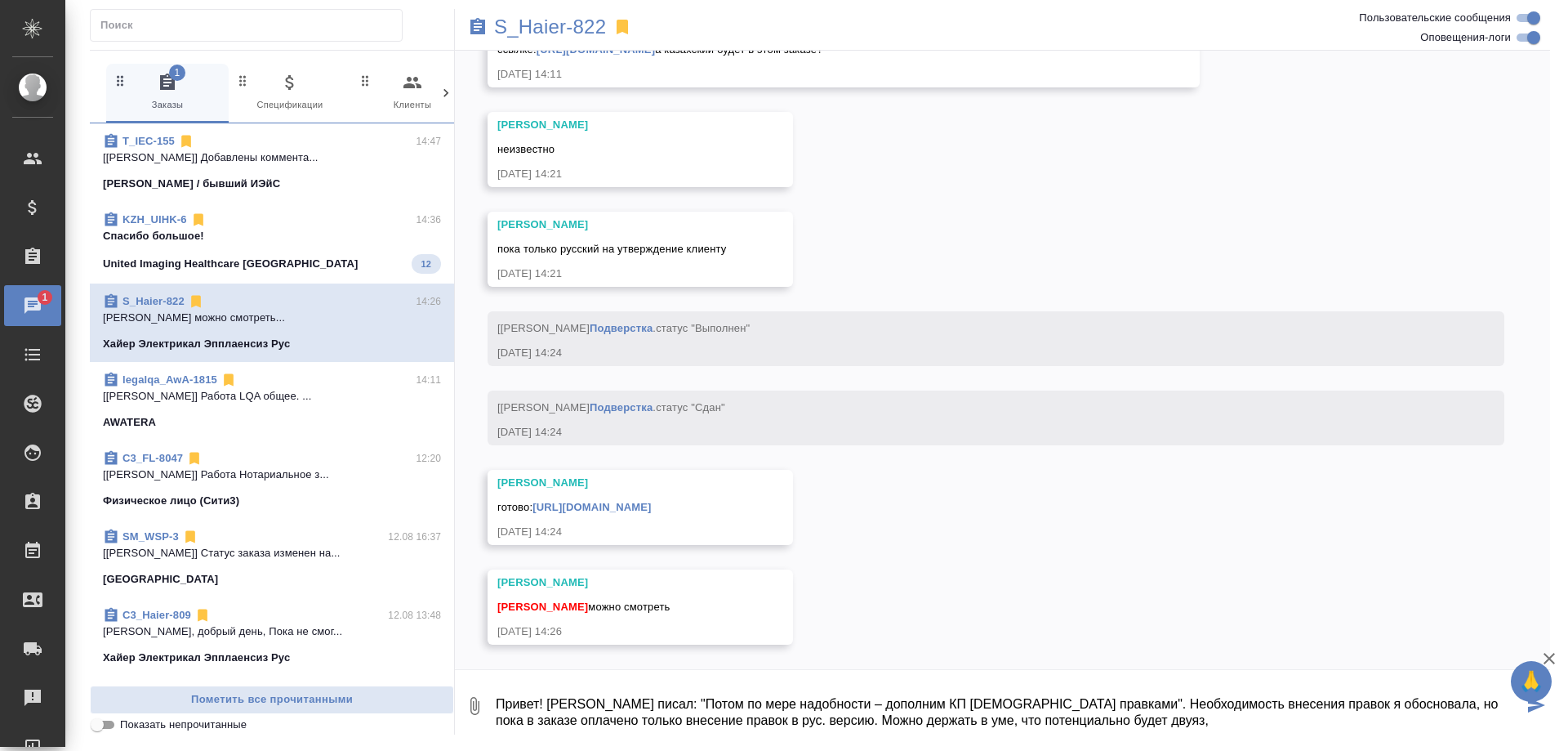
drag, startPoint x: 1082, startPoint y: 720, endPoint x: 482, endPoint y: 692, distance: 600.7
click at [494, 692] on textarea "Привет! Клиент писал: "Потом по мере надобности – дополним КП казахскими правка…" at bounding box center [1009, 706] width 1029 height 56
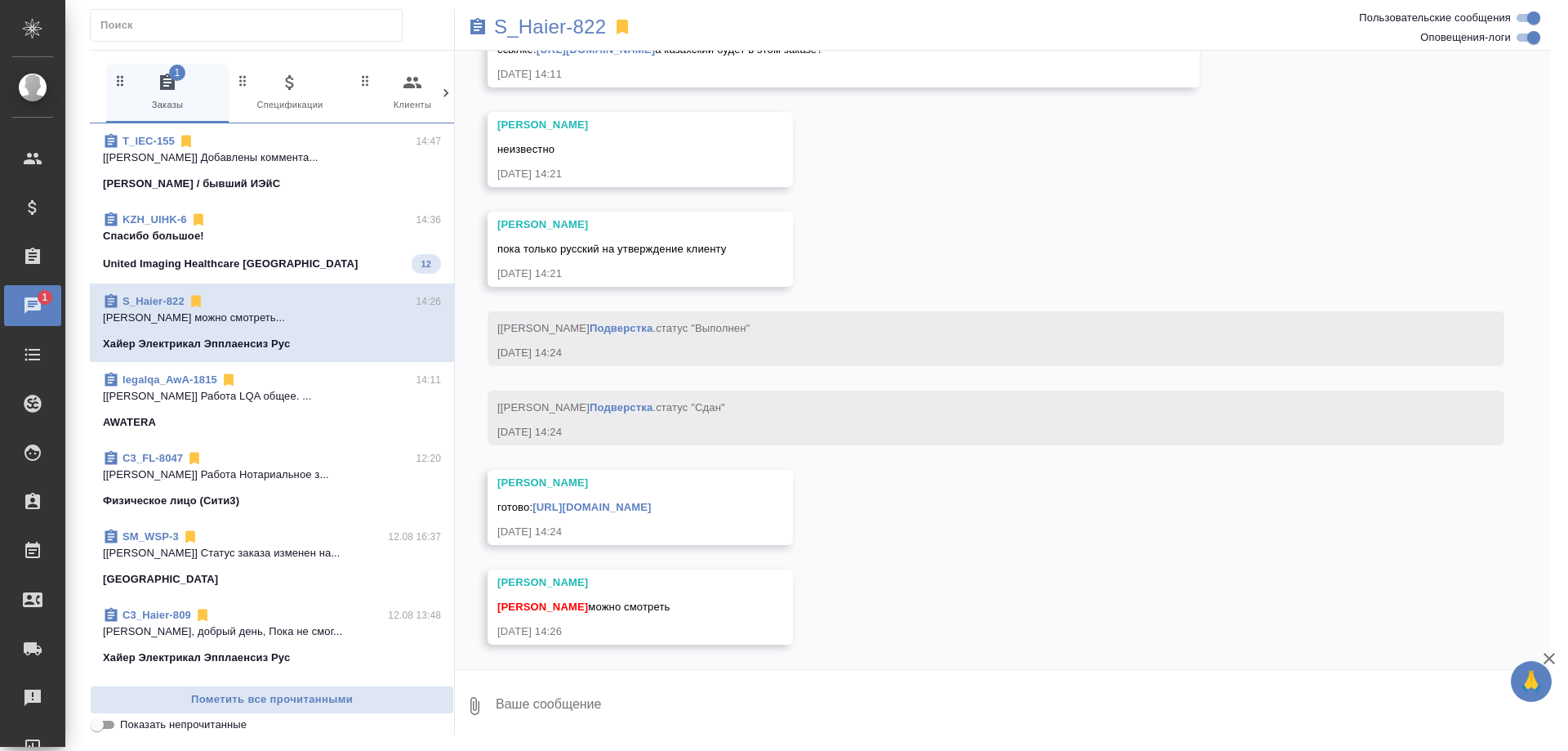
click at [335, 248] on span "KZH_UIHK-6 14:36 Спасибо большое! United Imaging Healthcare Kazakhstan 12" at bounding box center [271, 242] width 338 height 62
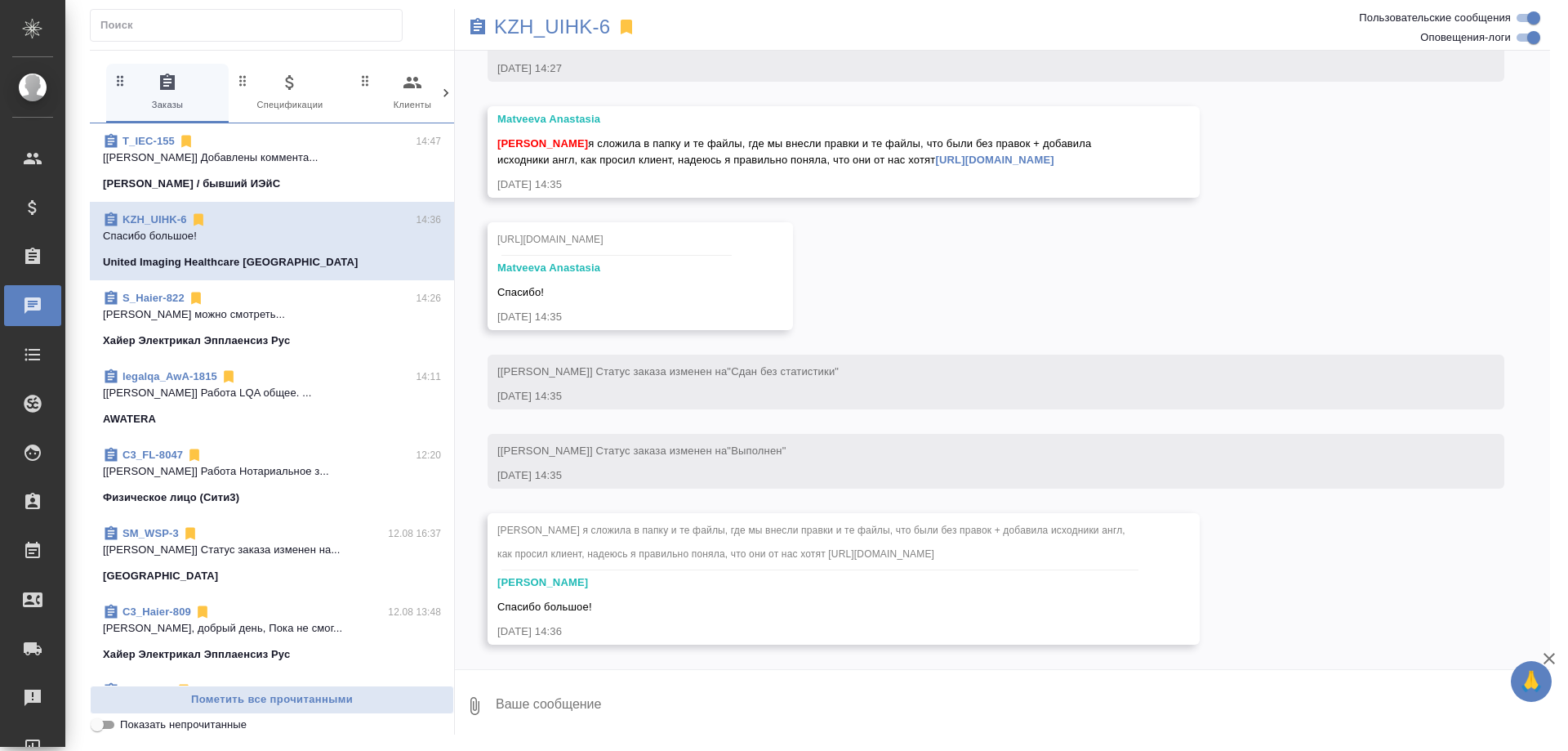
scroll to position [33979, 0]
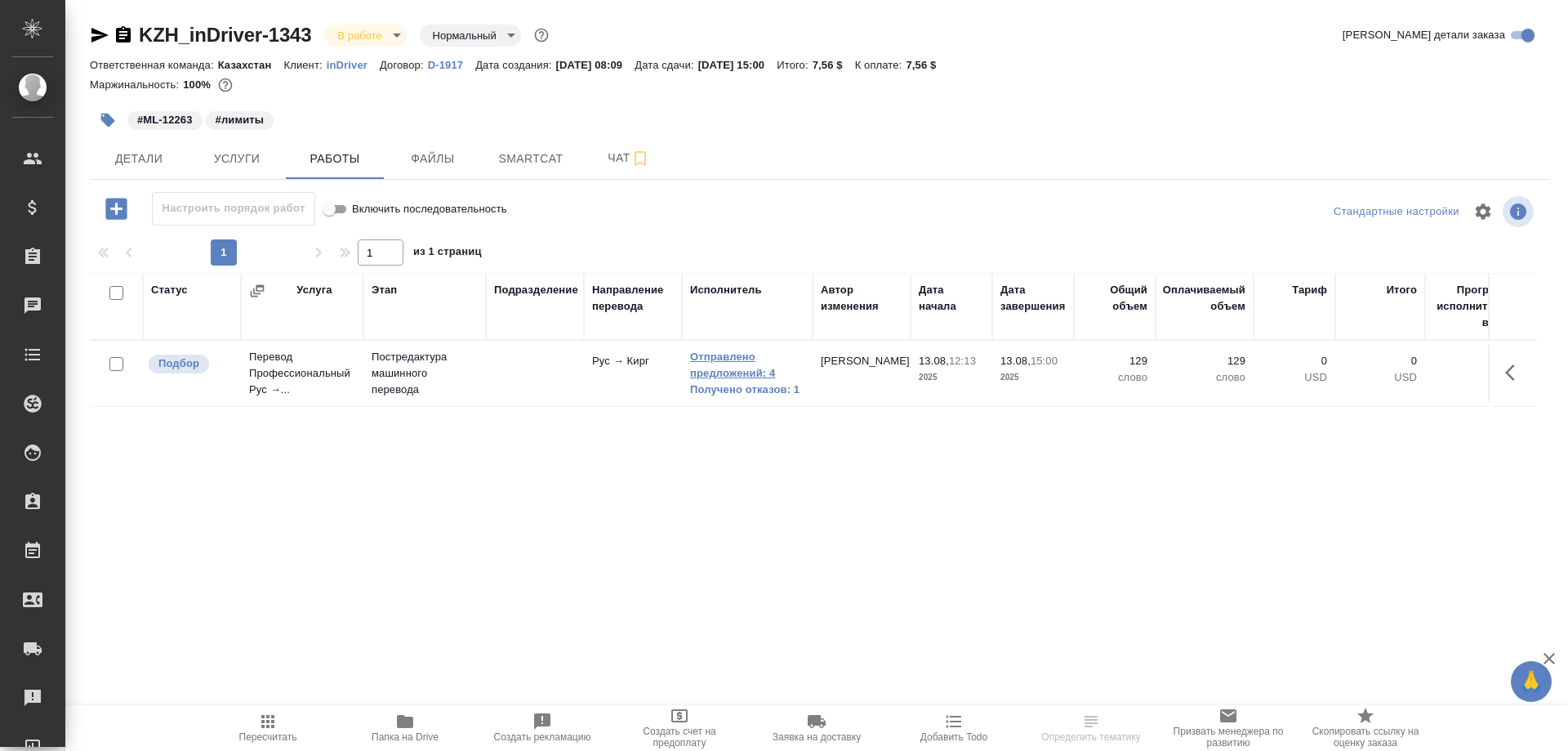
click at [745, 368] on link "Отправлено предложений: 4" at bounding box center [748, 365] width 115 height 33
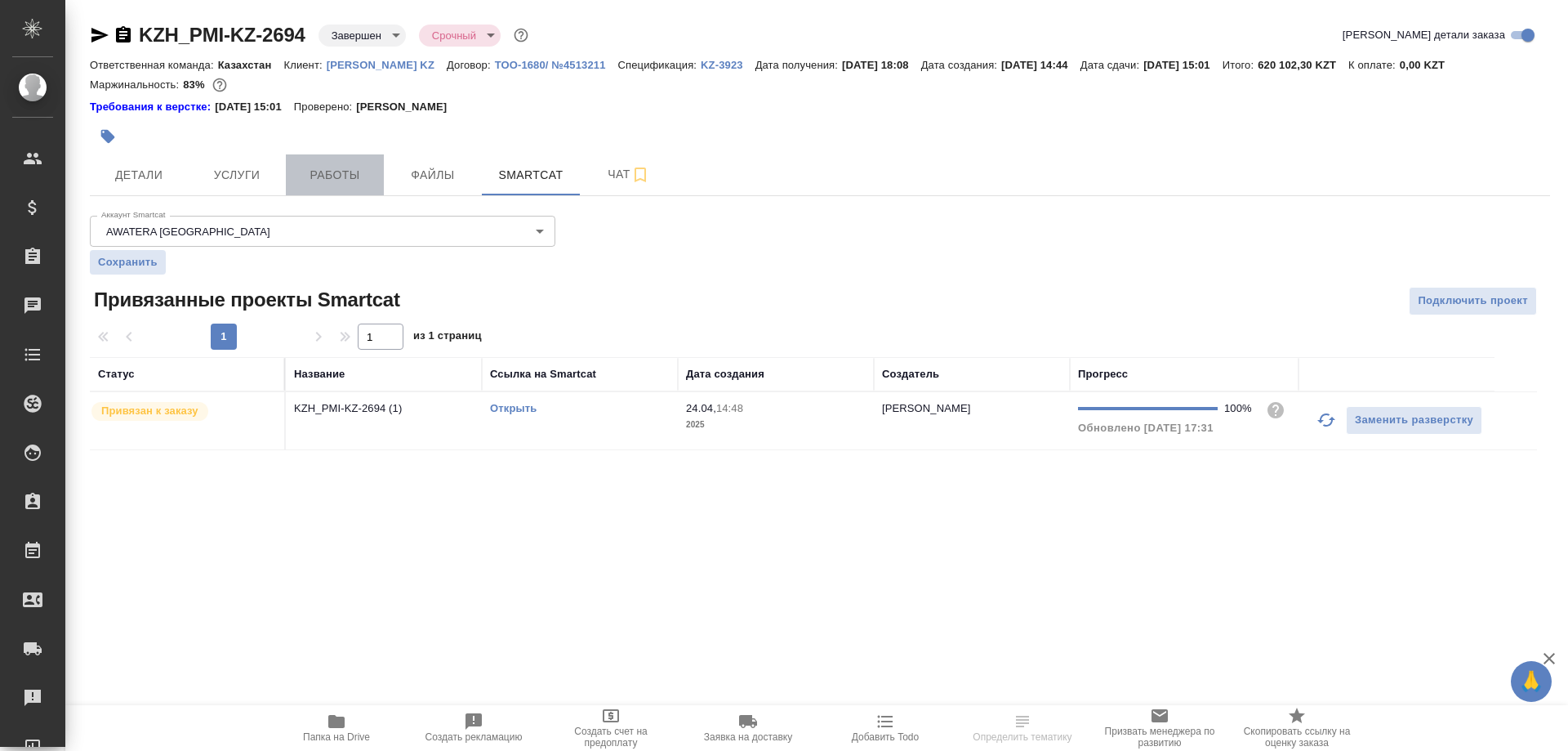
click at [343, 172] on span "Работы" at bounding box center [335, 176] width 79 height 21
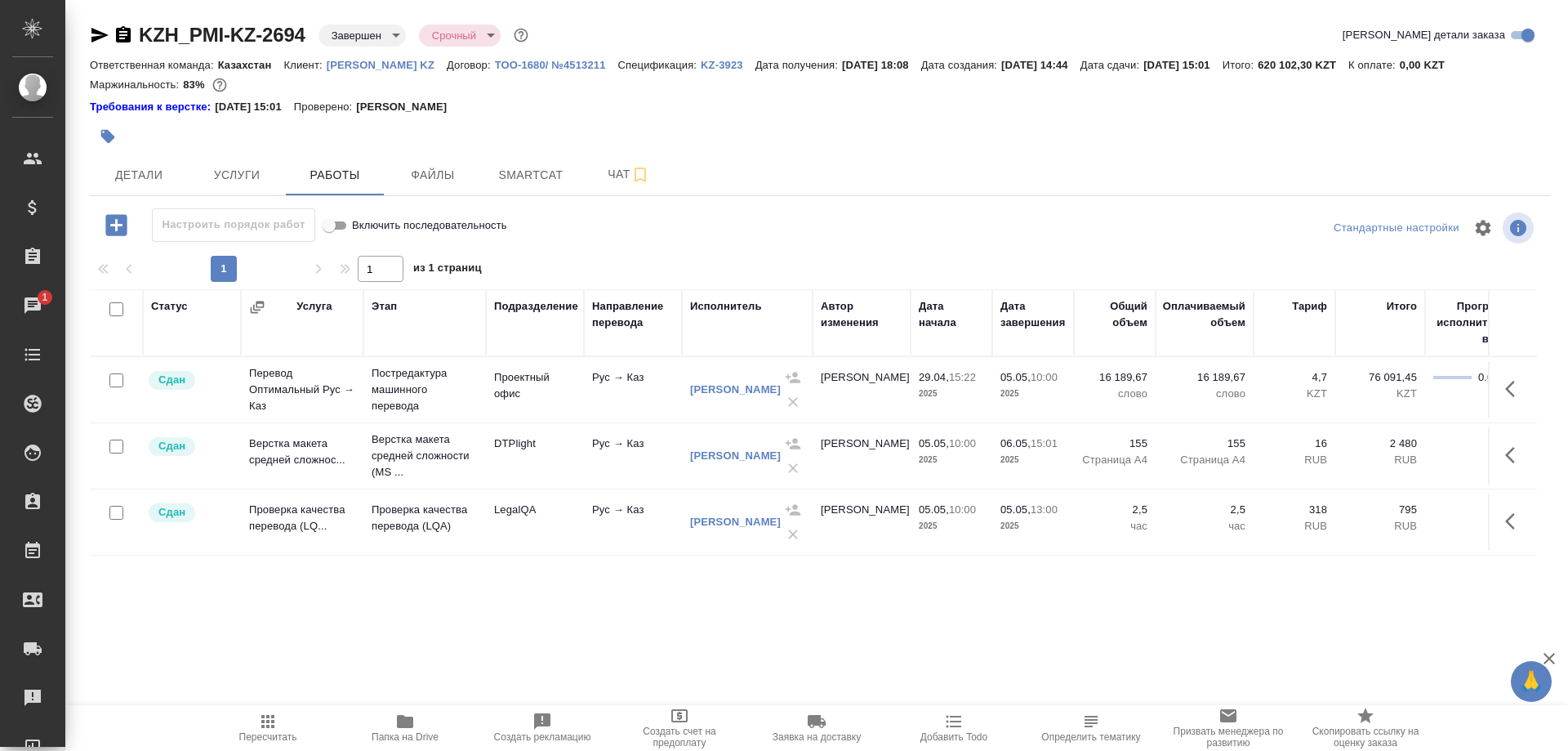
drag, startPoint x: 332, startPoint y: 532, endPoint x: 334, endPoint y: 469, distance: 63.0
click at [334, 422] on td "Проверка качества перевода (LQ..." at bounding box center [301, 390] width 122 height 65
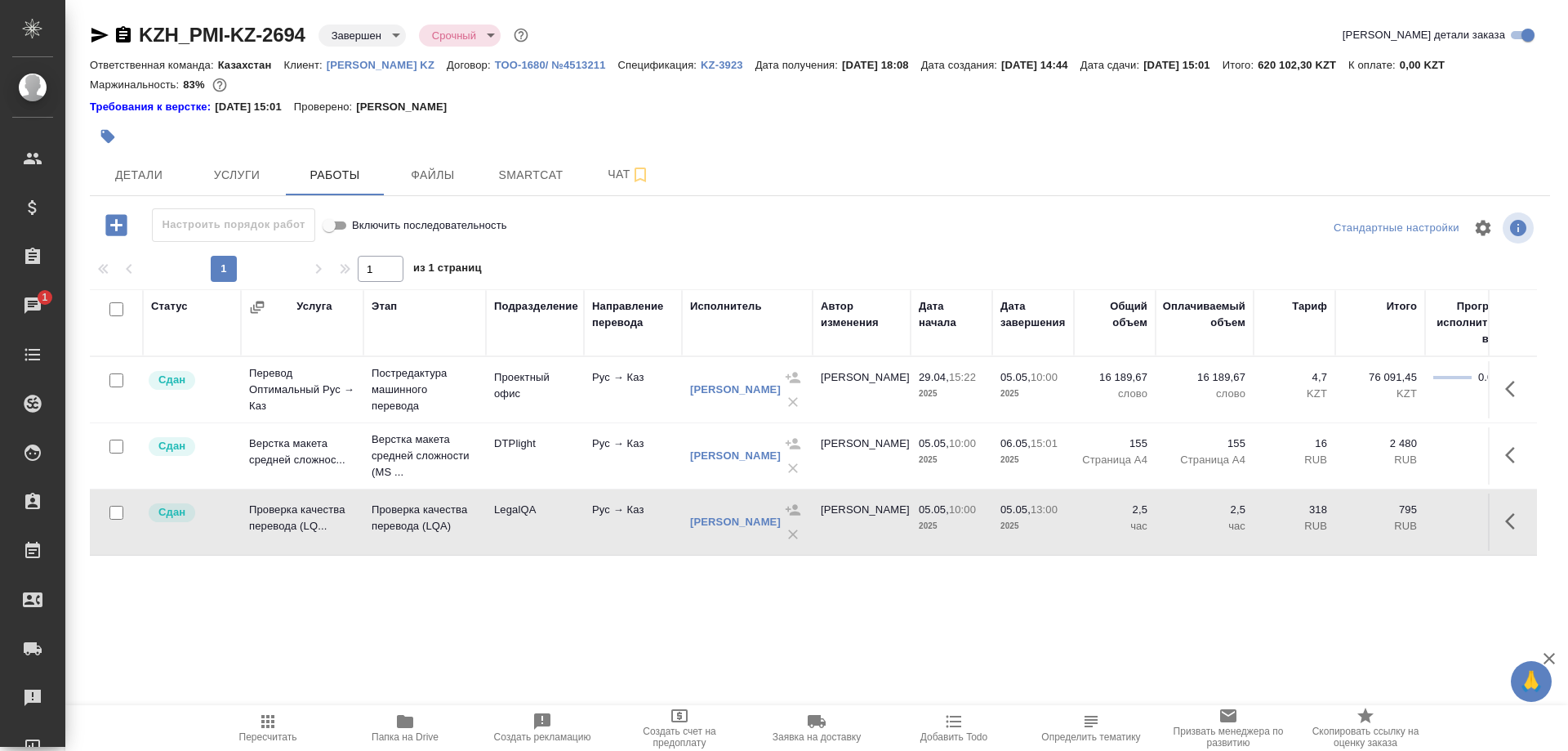
click at [367, 62] on p "[PERSON_NAME] KZ" at bounding box center [387, 65] width 120 height 12
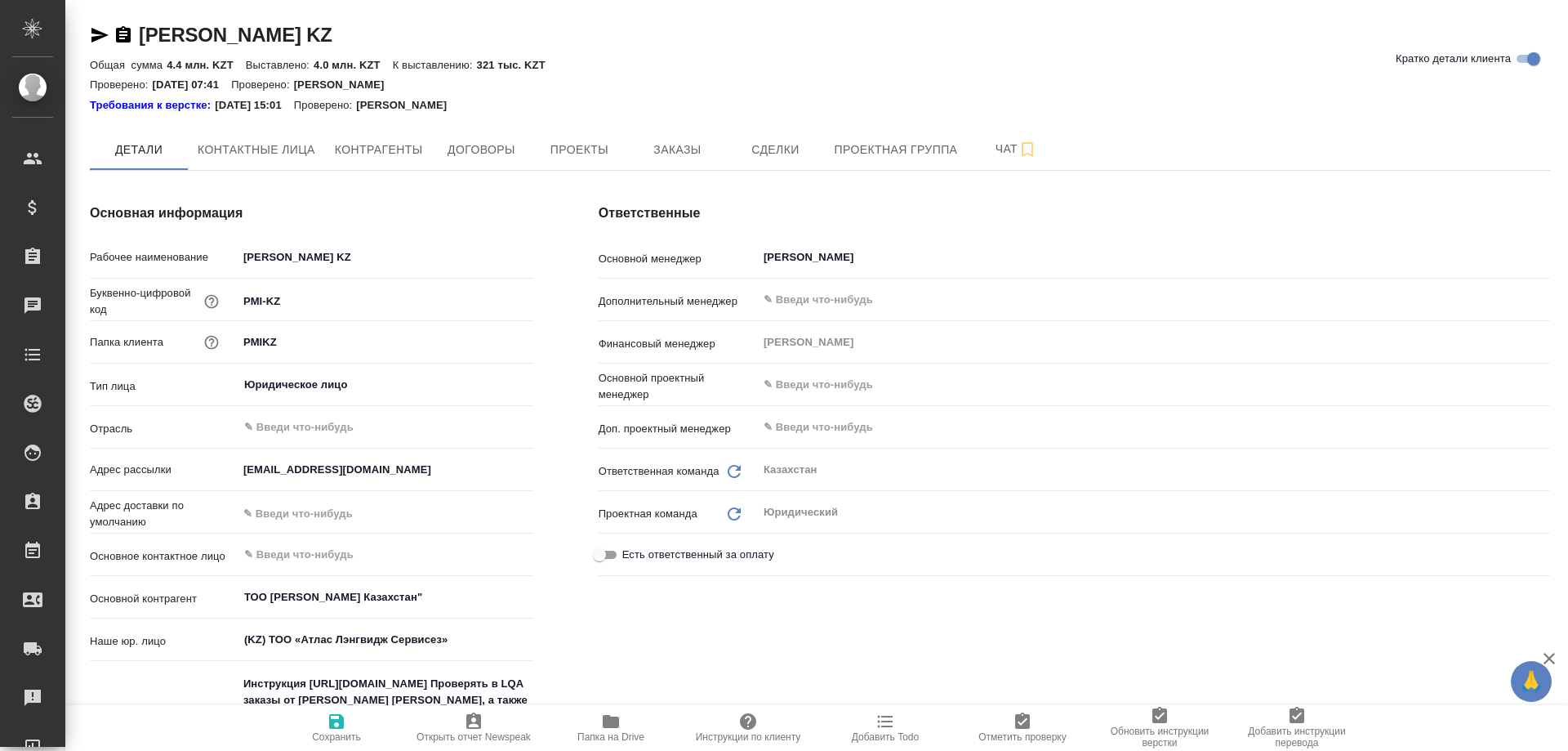
type textarea "x"
click at [692, 146] on span "Заказы" at bounding box center [677, 150] width 79 height 21
type textarea "x"
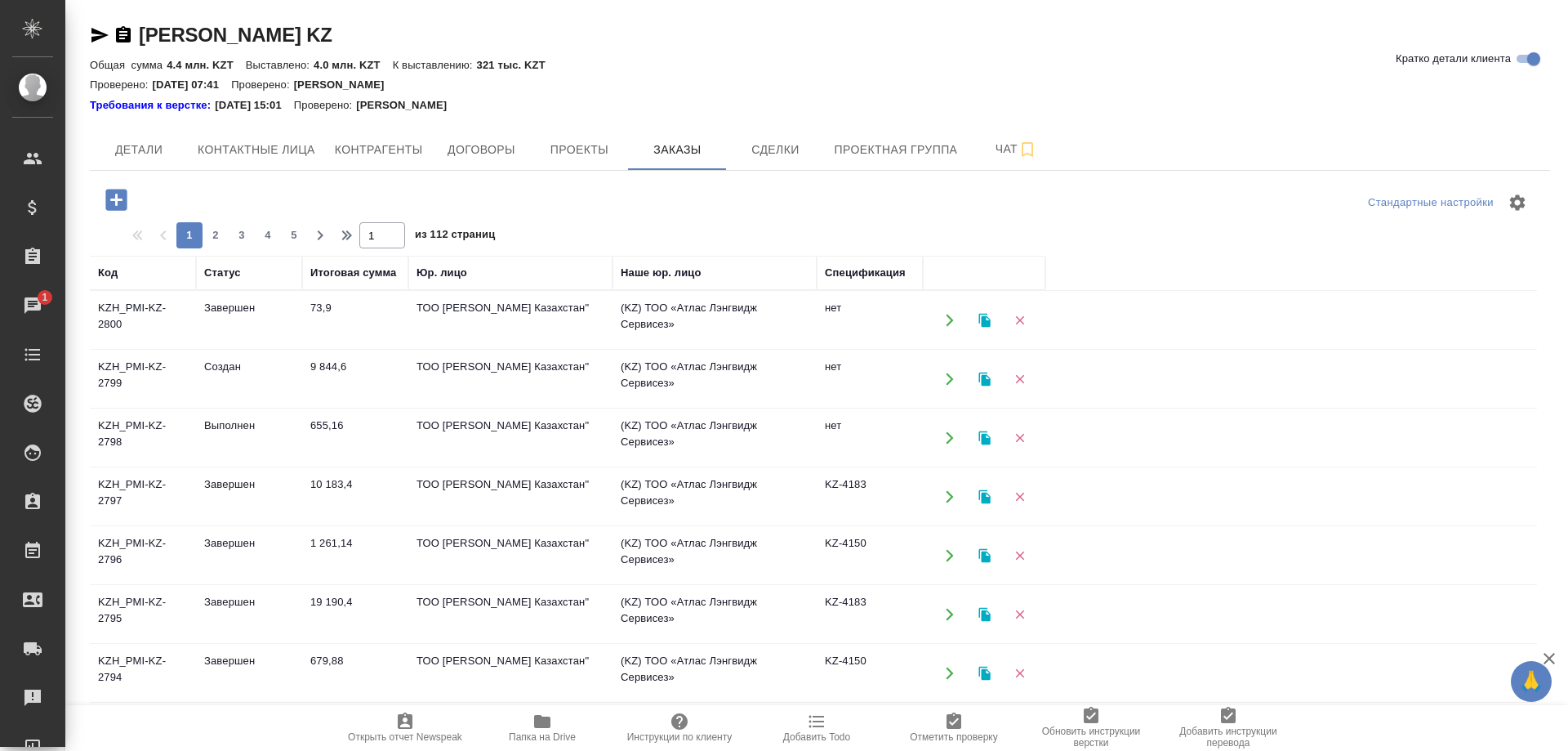
scroll to position [83, 0]
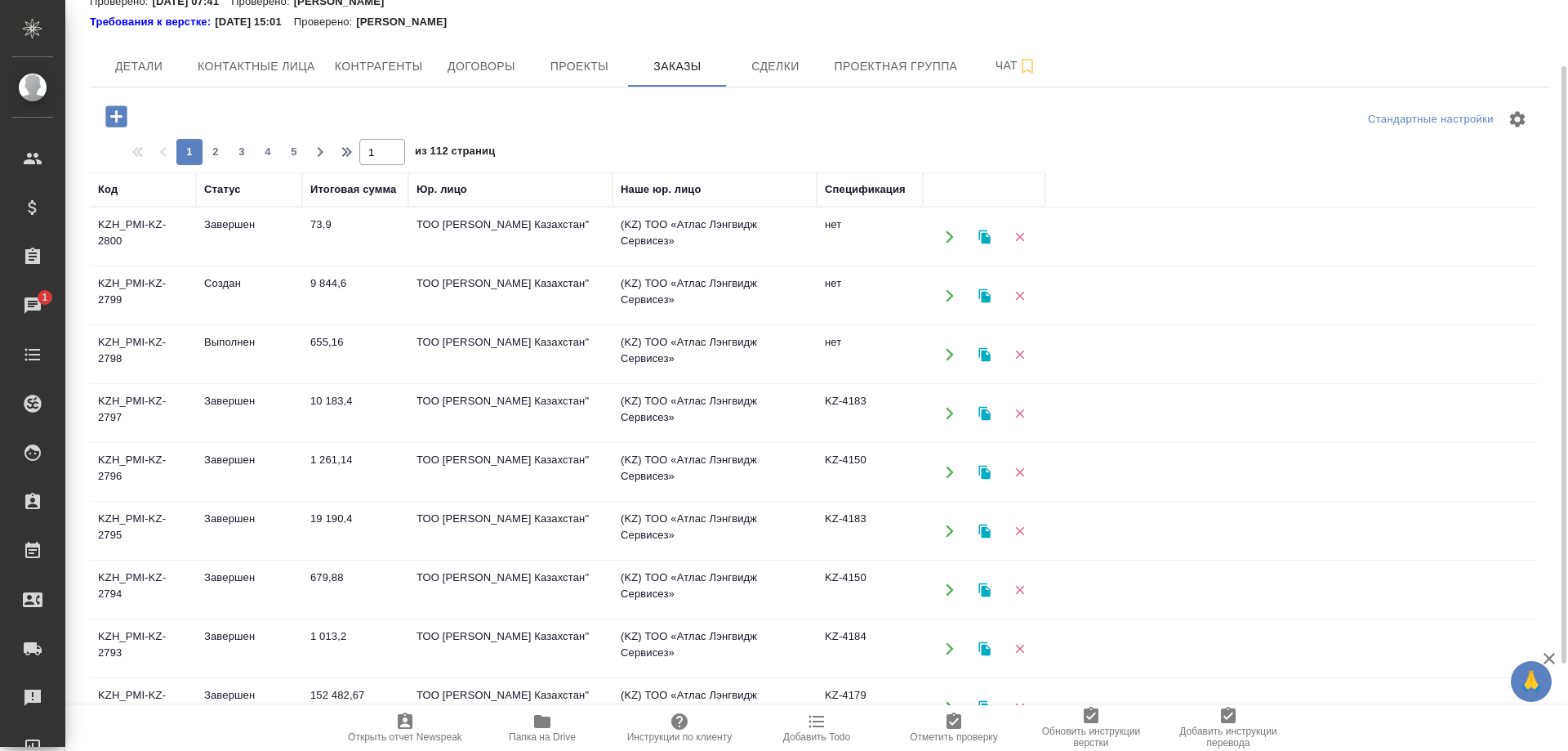
click at [115, 265] on td "KZH_PMI-KZ-2797" at bounding box center [143, 236] width 106 height 57
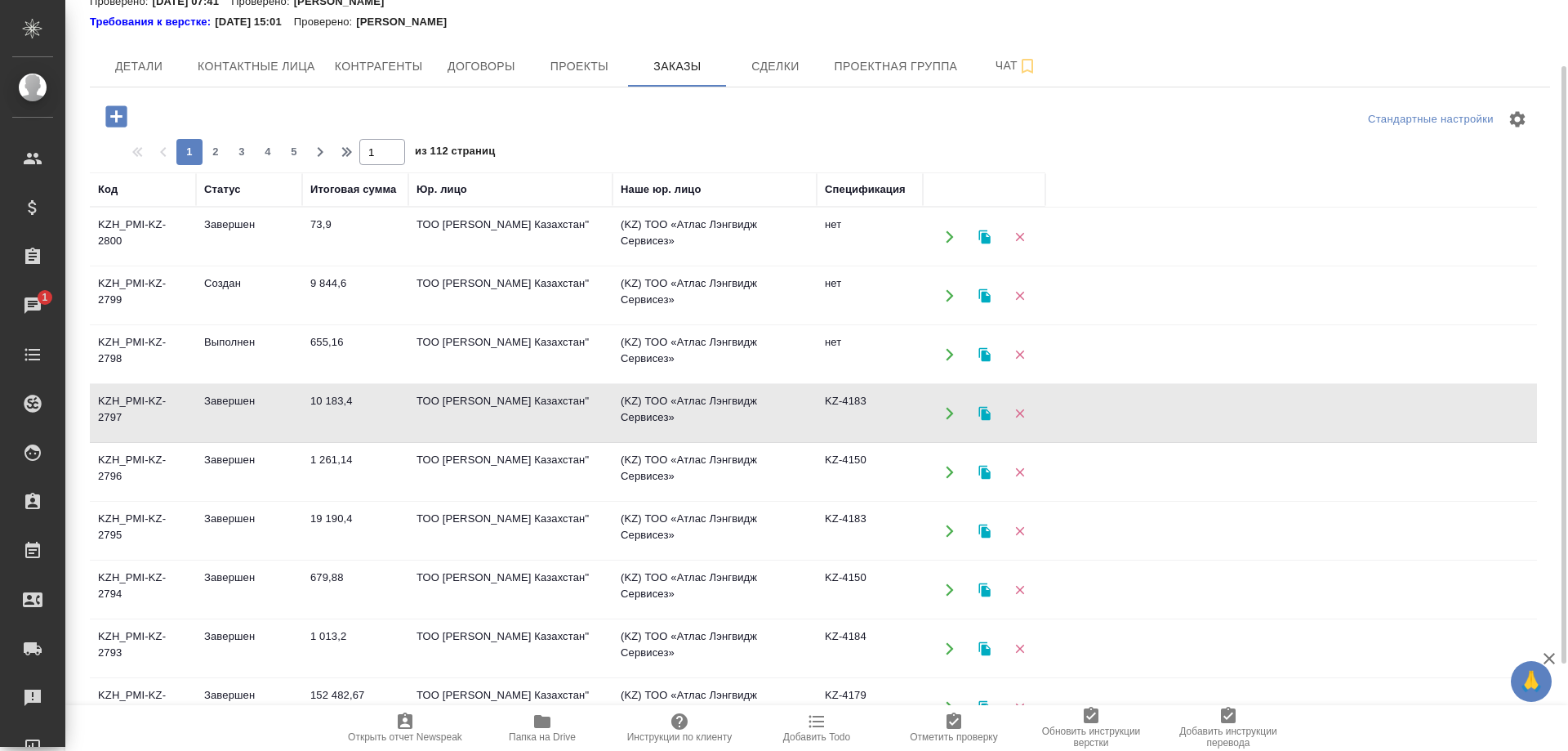
click at [115, 265] on td "KZH_PMI-KZ-2797" at bounding box center [143, 236] width 106 height 57
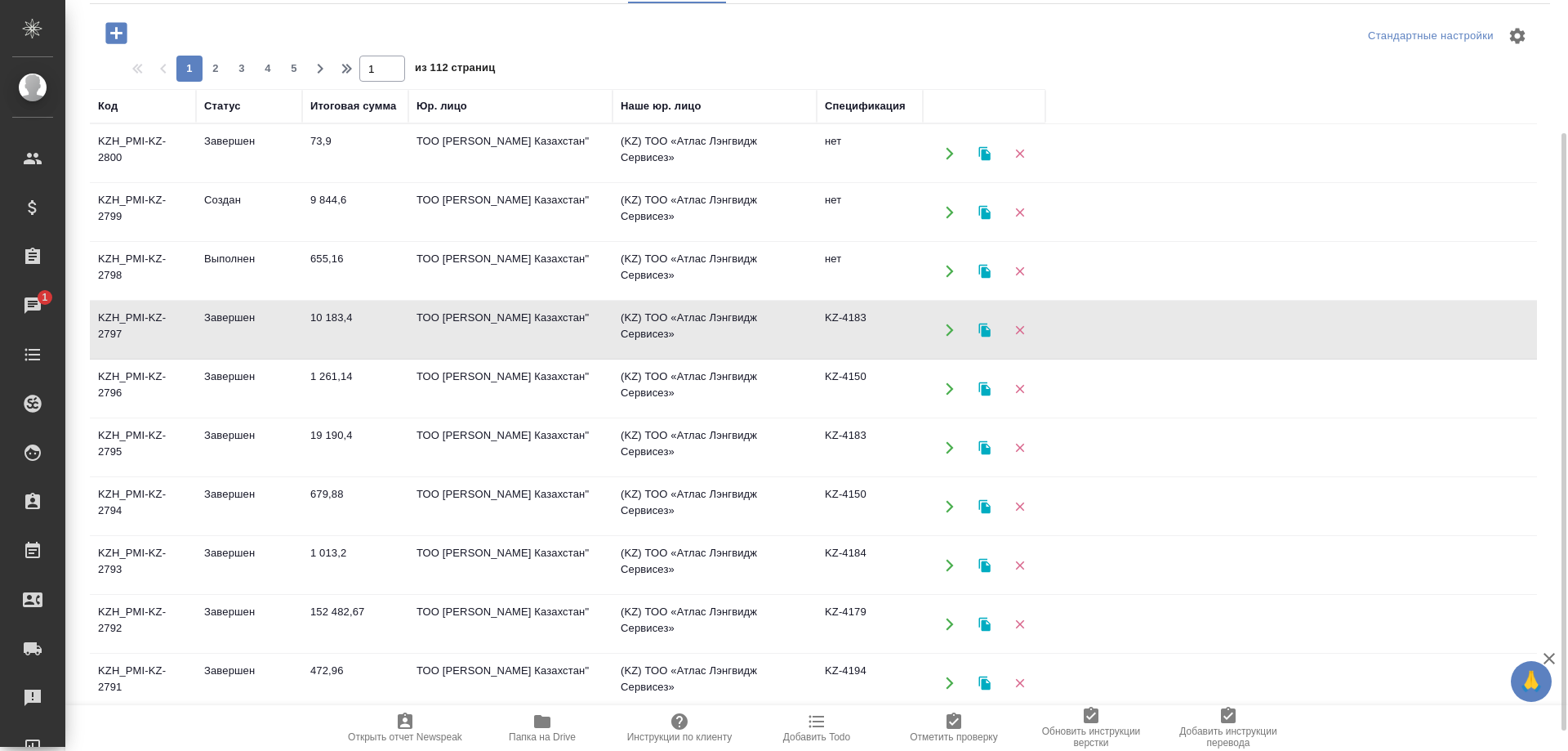
click at [115, 182] on td "KZH_PMI-KZ-2794" at bounding box center [143, 153] width 106 height 57
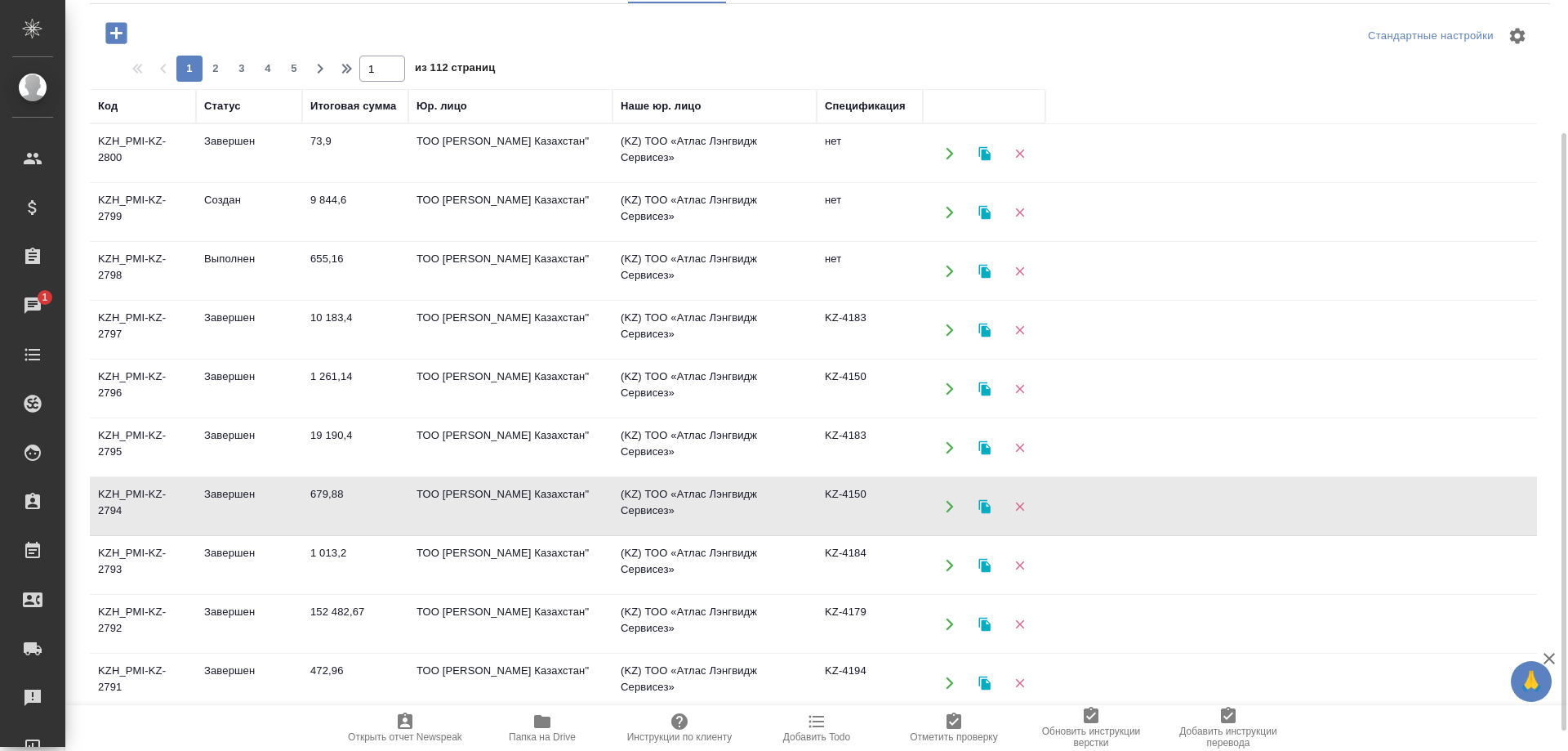
click at [115, 182] on td "KZH_PMI-KZ-2794" at bounding box center [143, 153] width 106 height 57
click at [109, 182] on td "KZH_PMI-KZ-2792" at bounding box center [143, 153] width 106 height 57
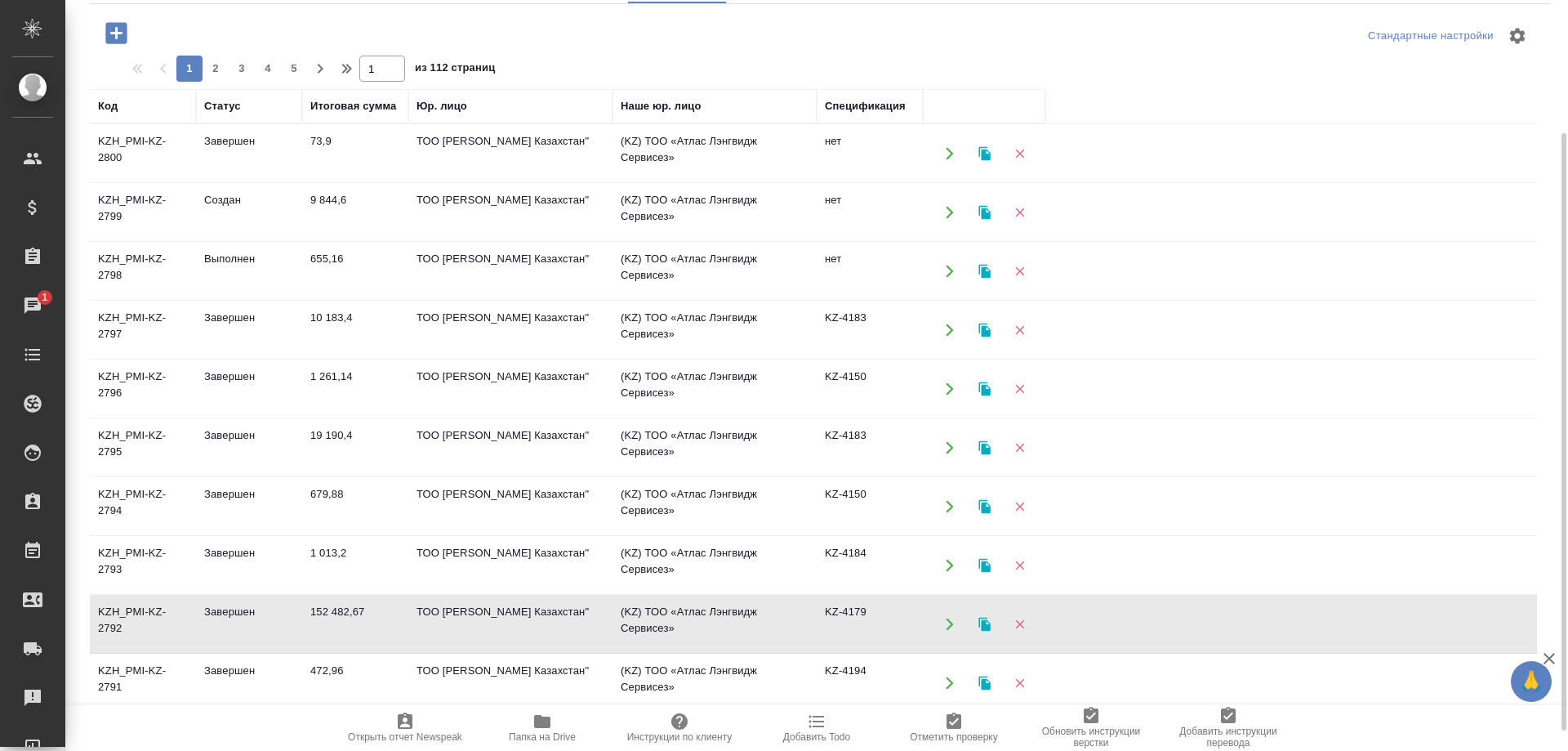
click at [109, 182] on td "KZH_PMI-KZ-2792" at bounding box center [143, 153] width 106 height 57
click at [120, 182] on td "KZH_PMI-KZ-2792" at bounding box center [143, 153] width 106 height 57
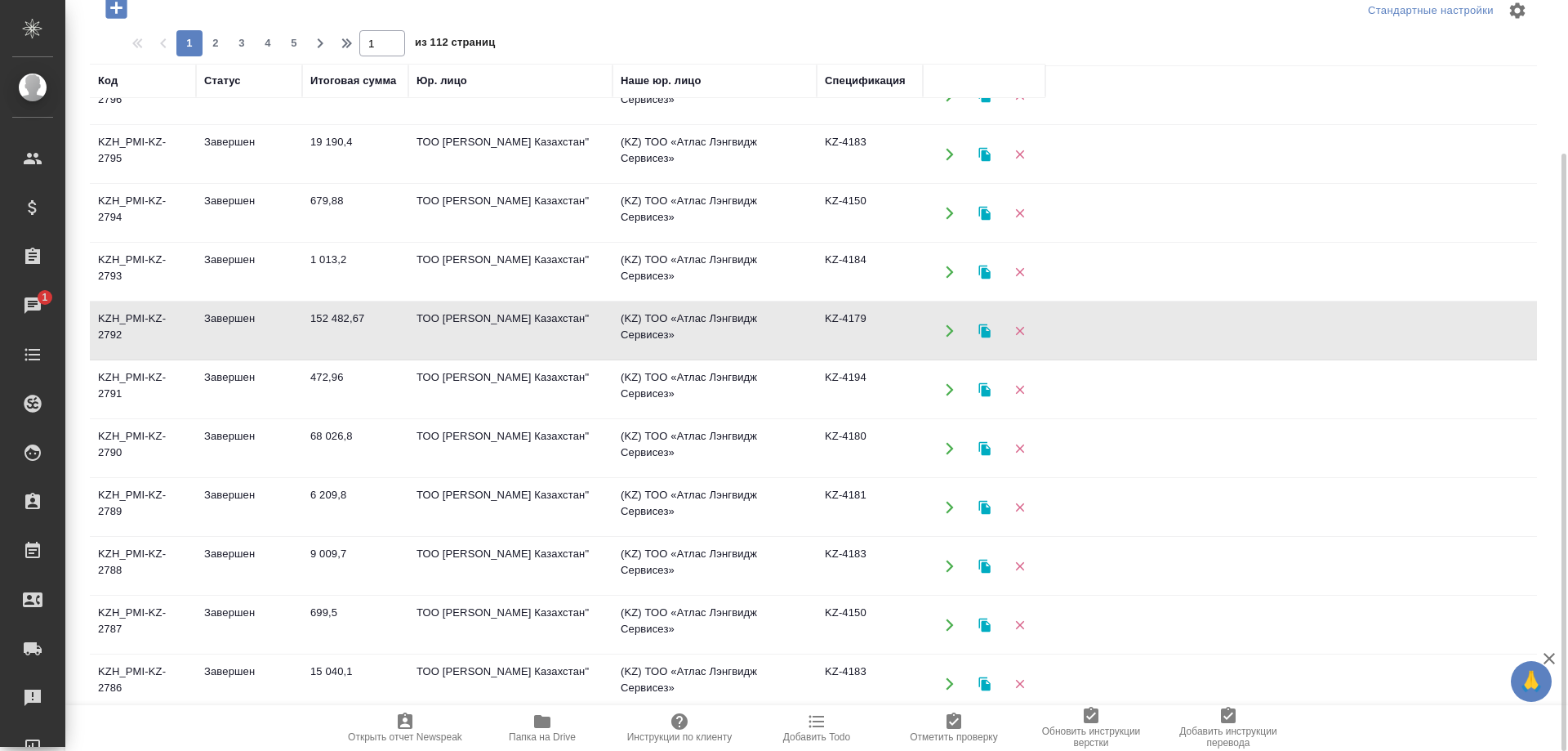
scroll to position [333, 0]
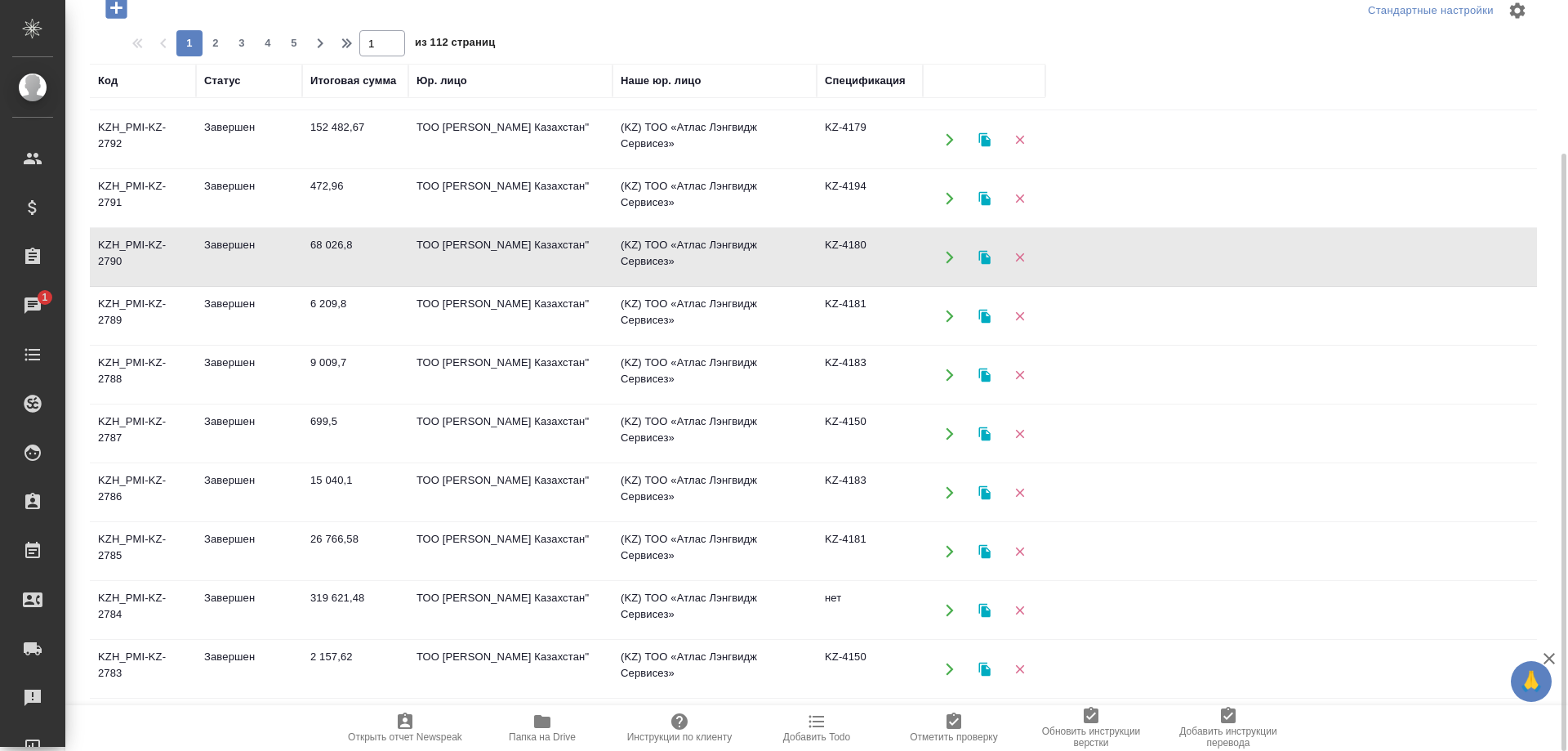
scroll to position [583, 0]
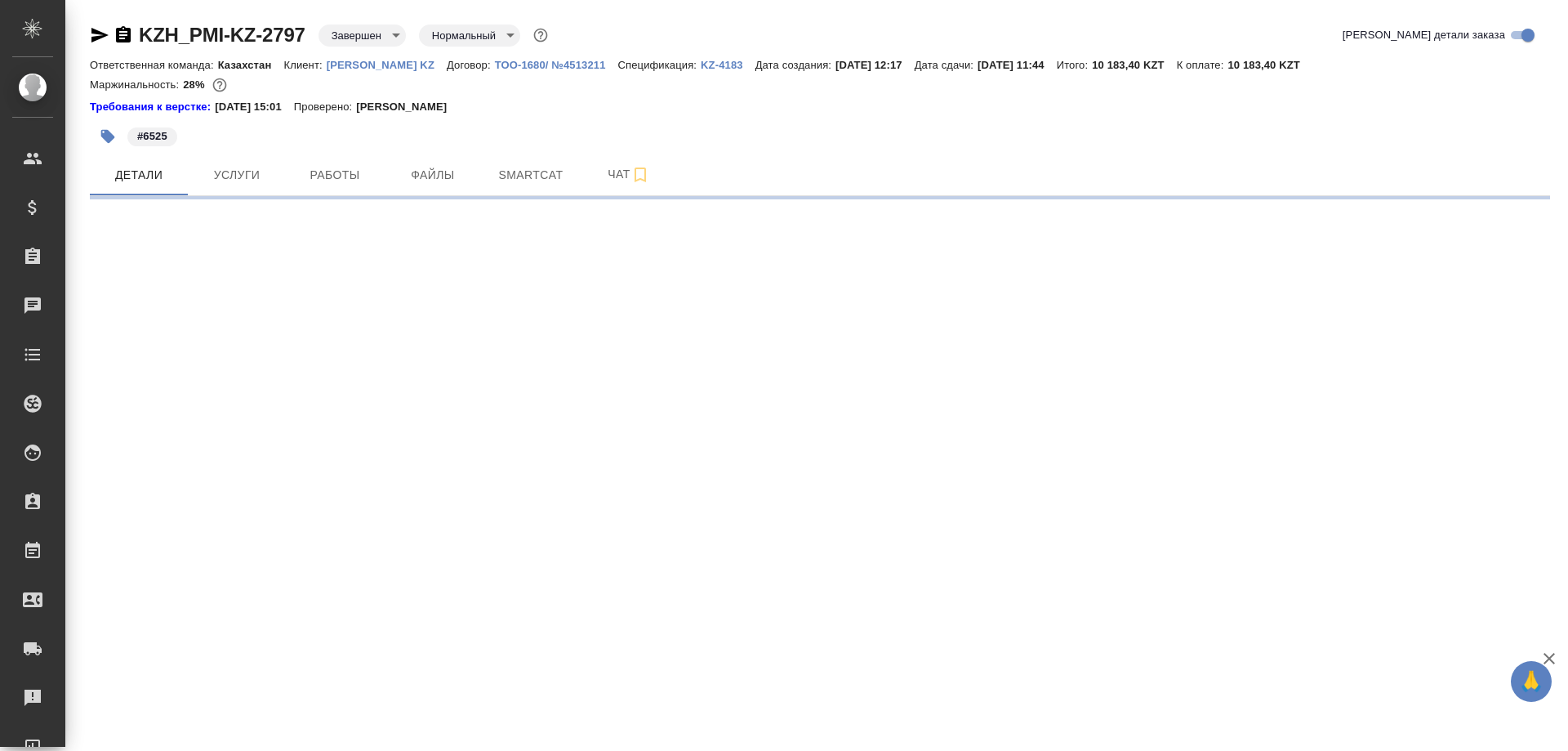
select select "RU"
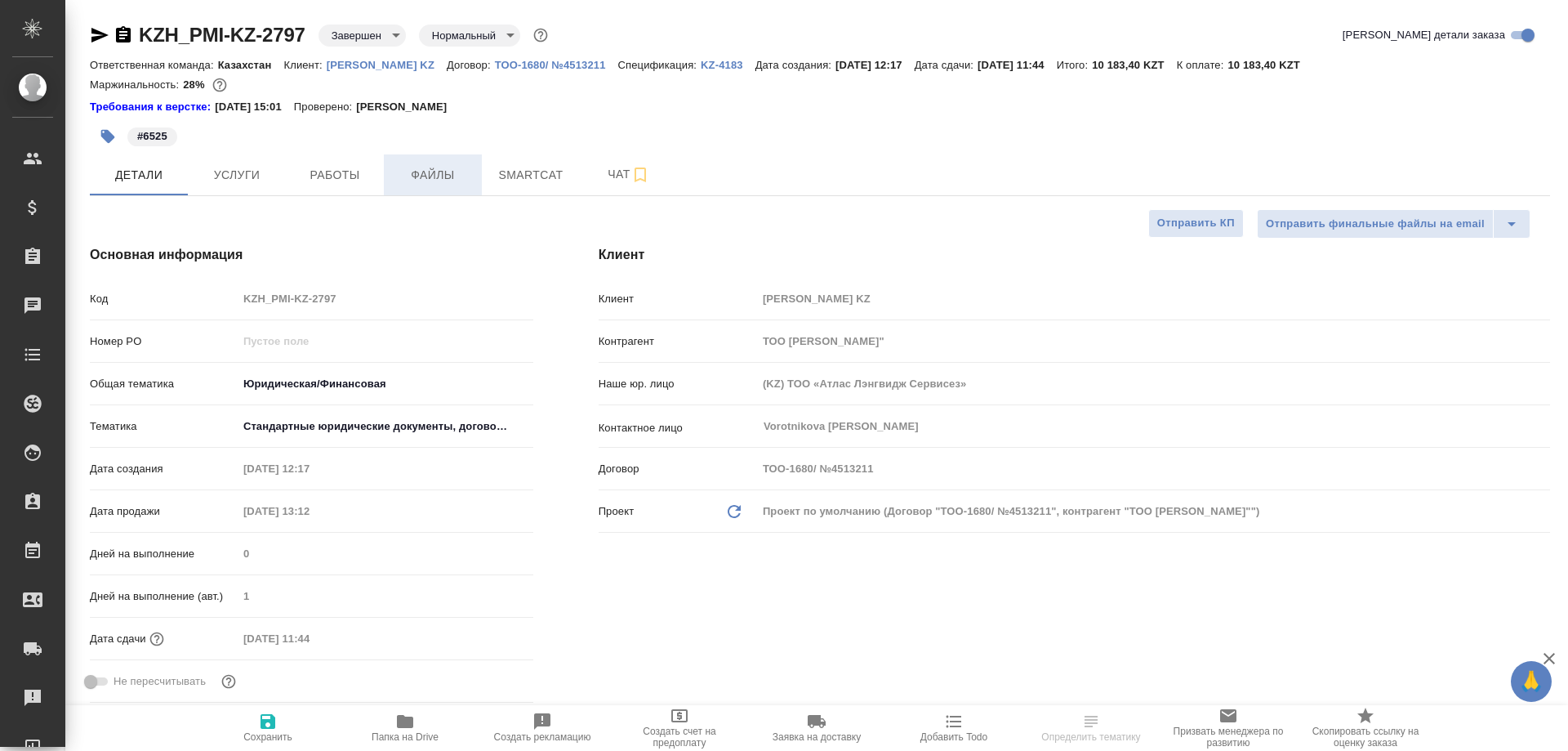
type textarea "x"
click at [343, 169] on span "Работы" at bounding box center [335, 176] width 79 height 21
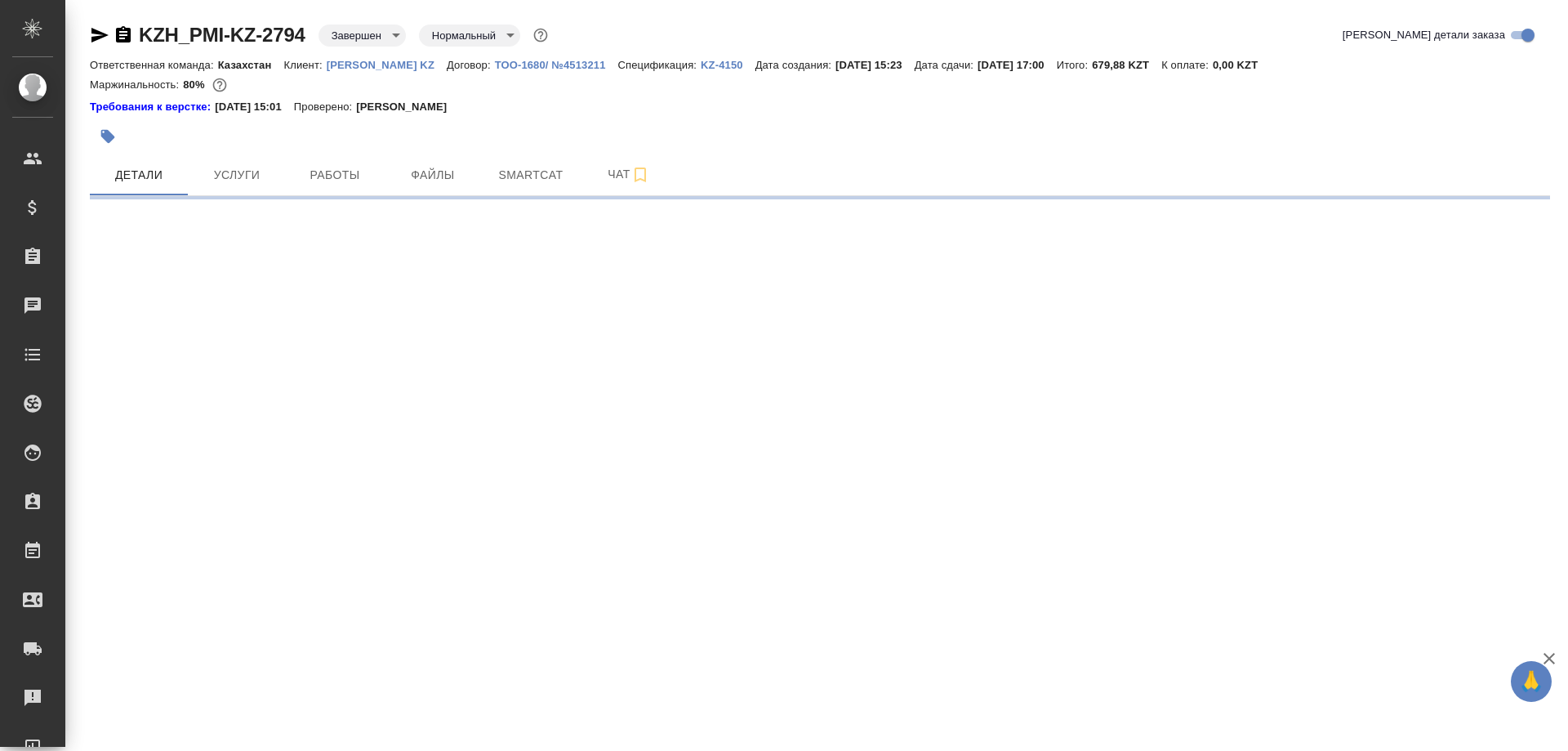
select select "RU"
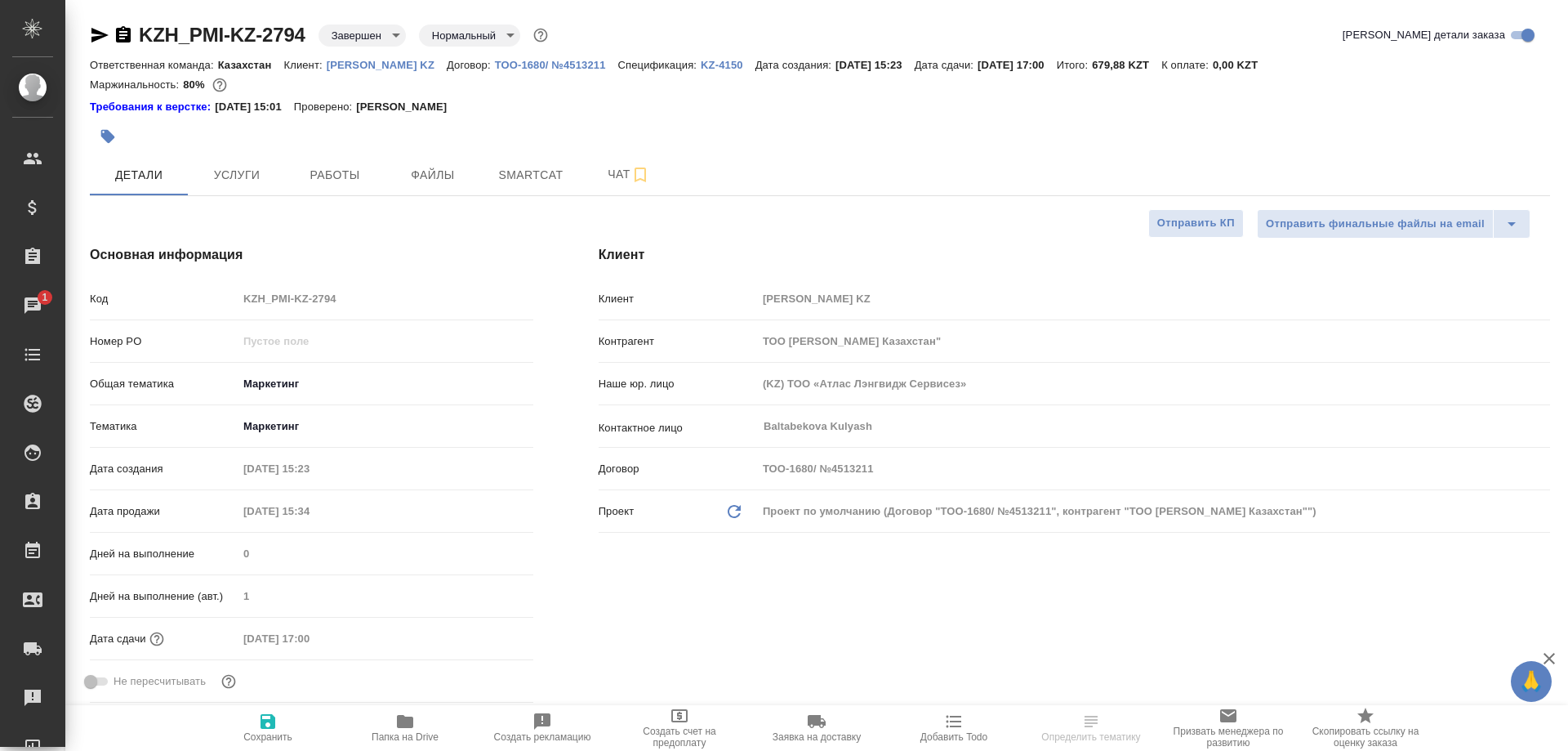
select select "RU"
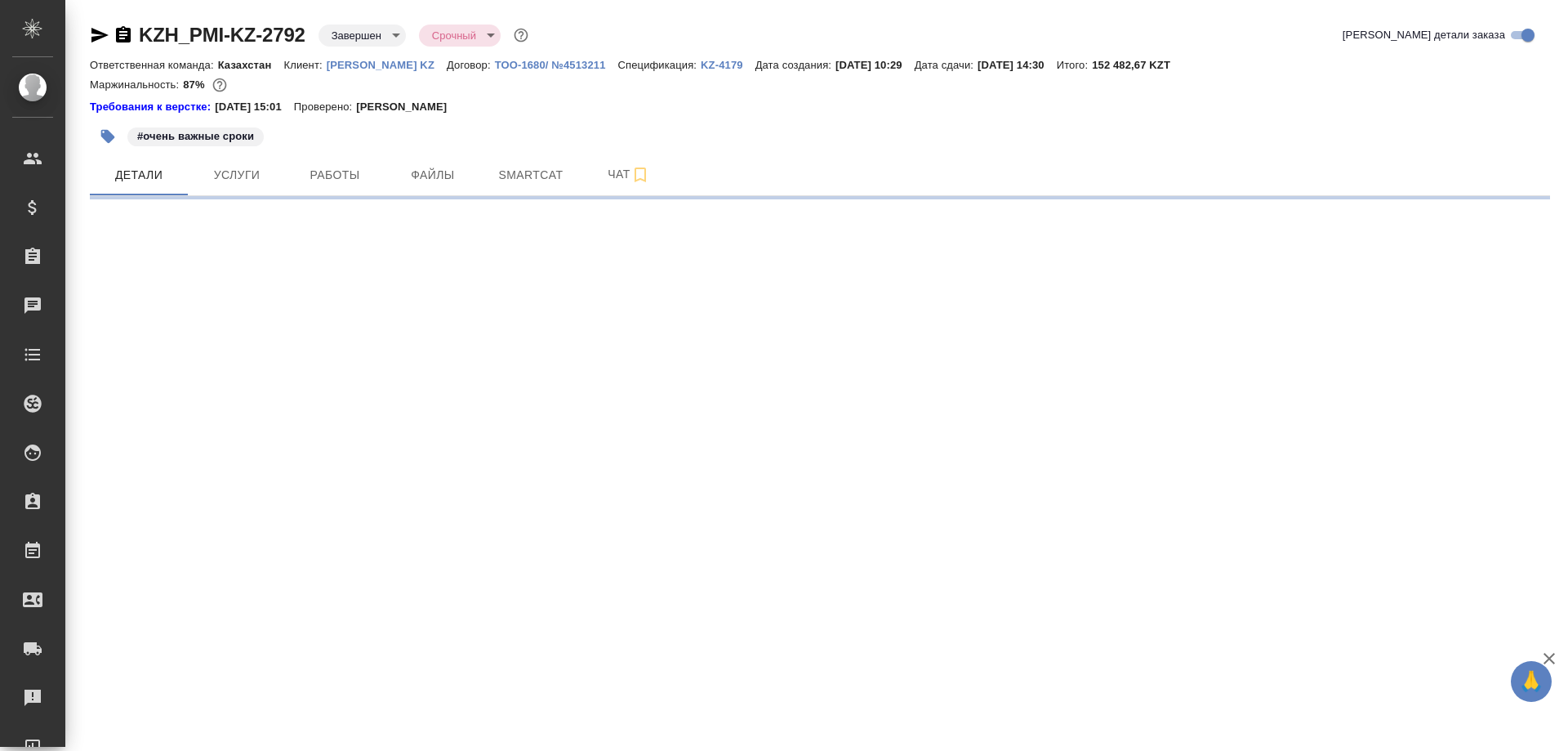
select select "RU"
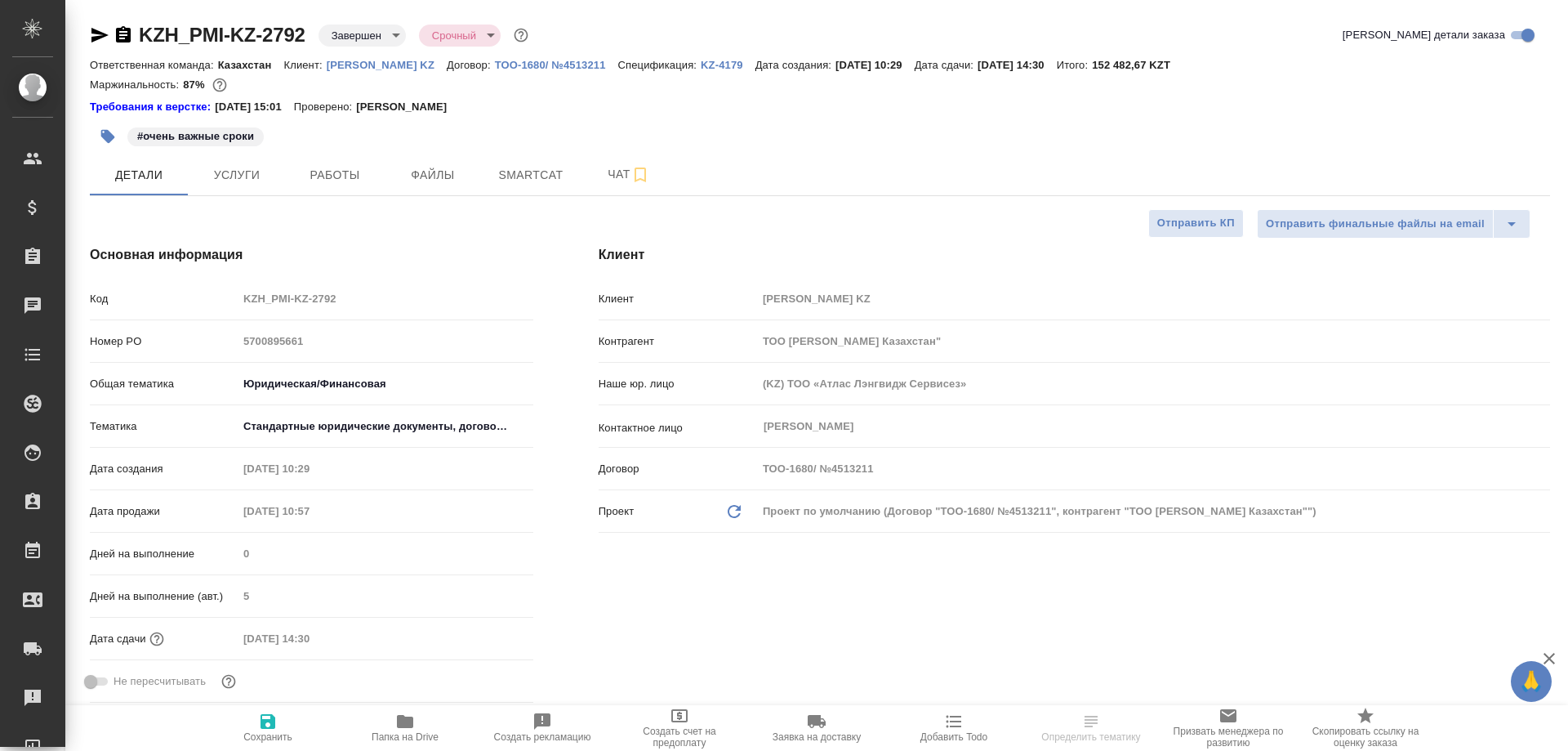
type textarea "x"
click at [357, 186] on button "Работы" at bounding box center [335, 175] width 98 height 41
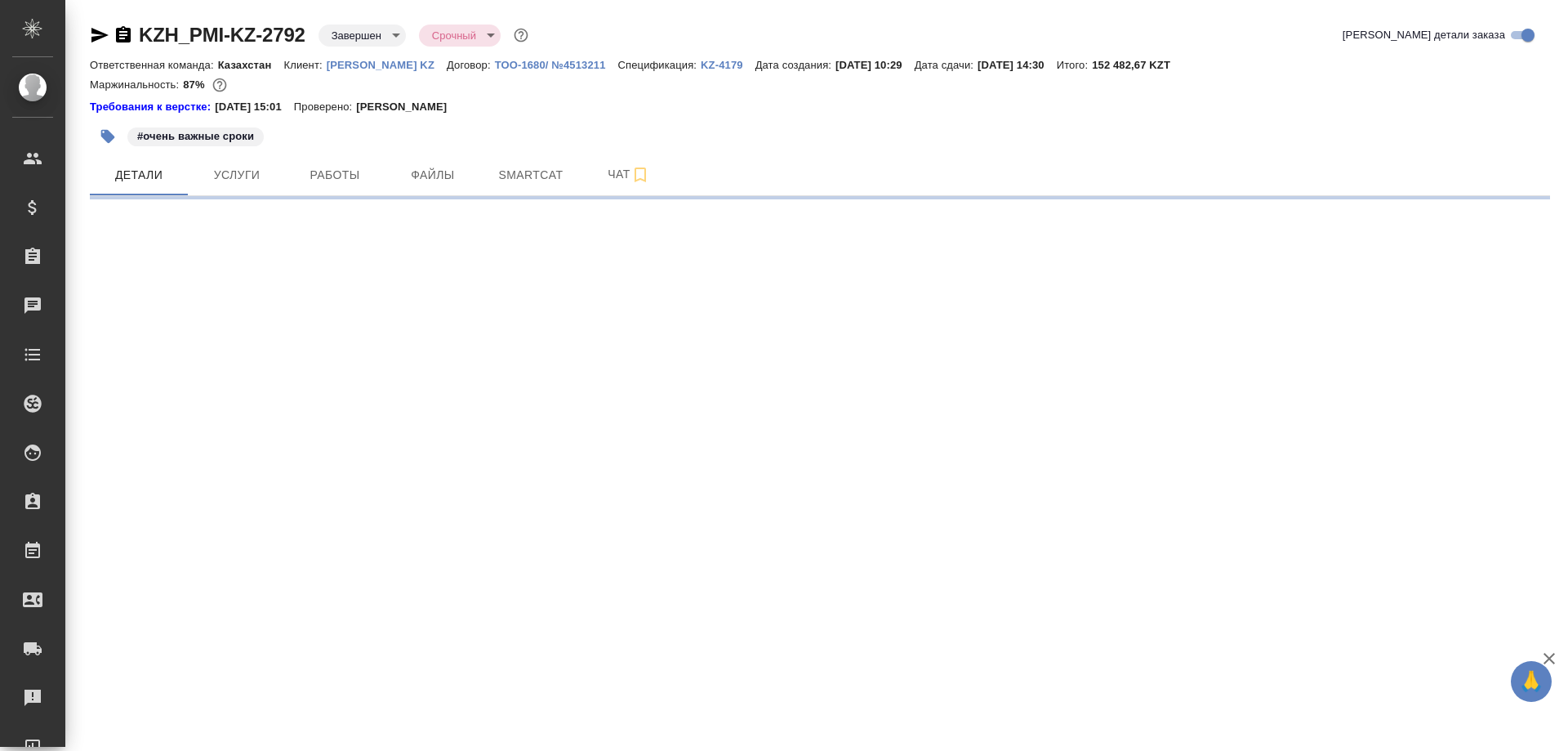
select select "RU"
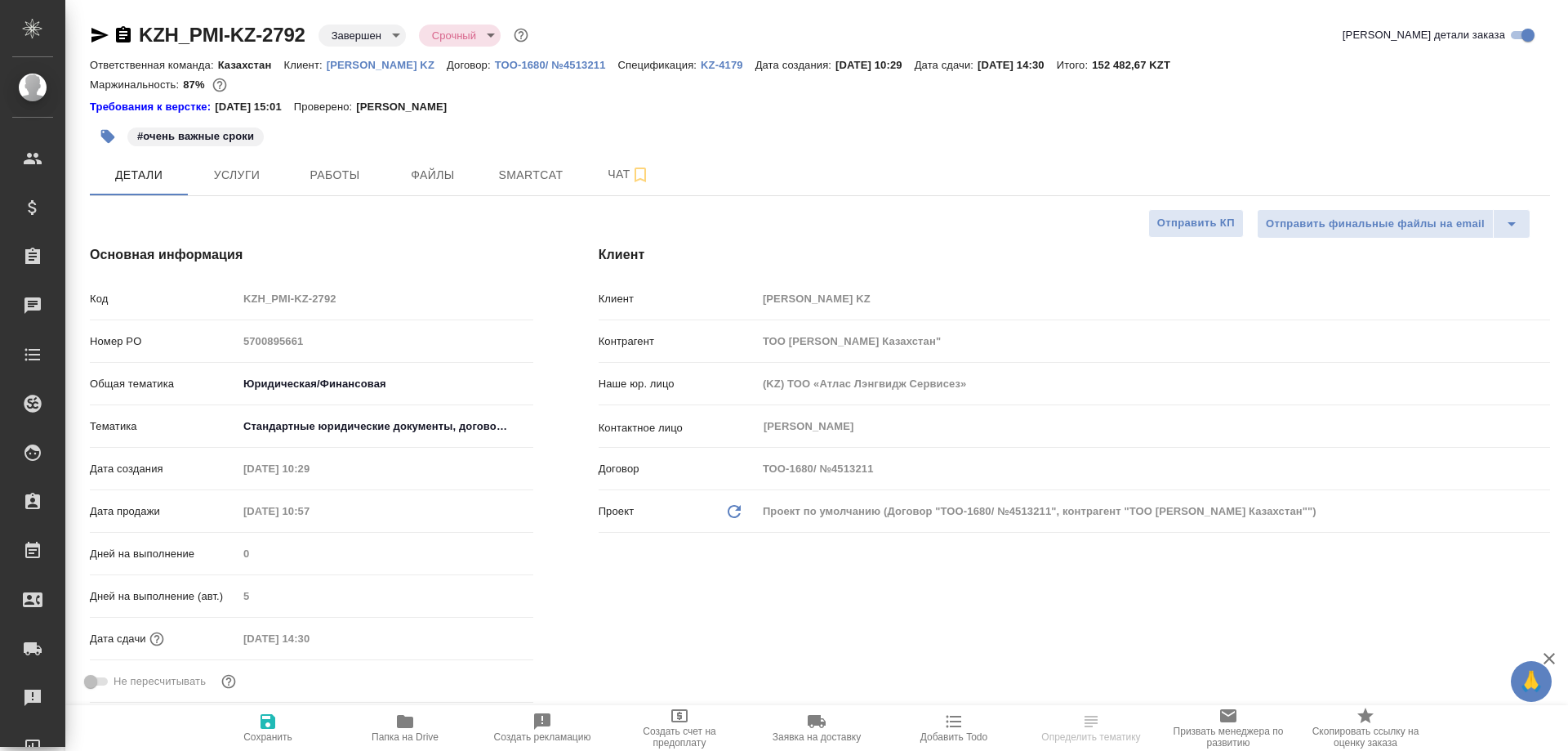
type textarea "x"
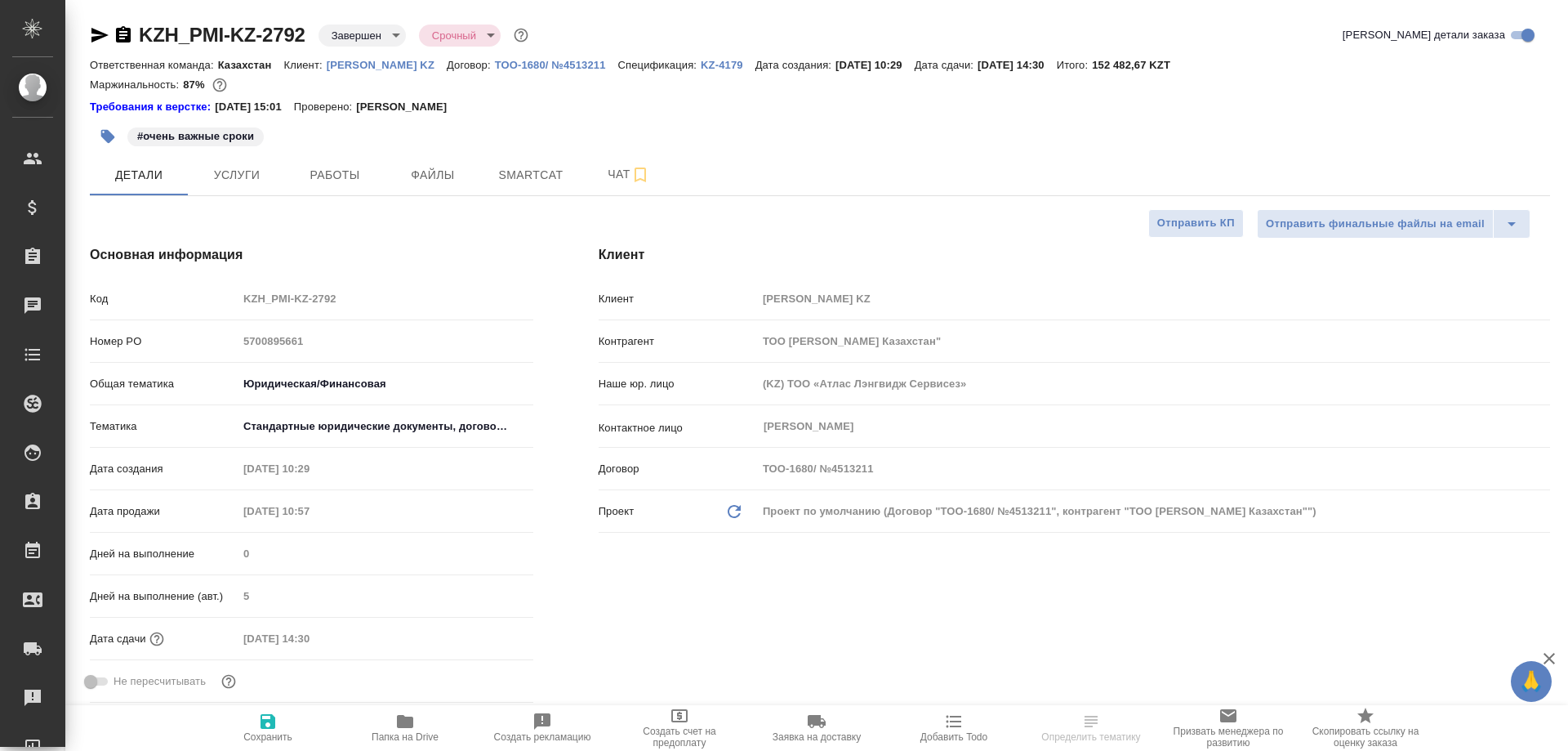
type textarea "x"
click at [342, 169] on span "Работы" at bounding box center [335, 176] width 79 height 21
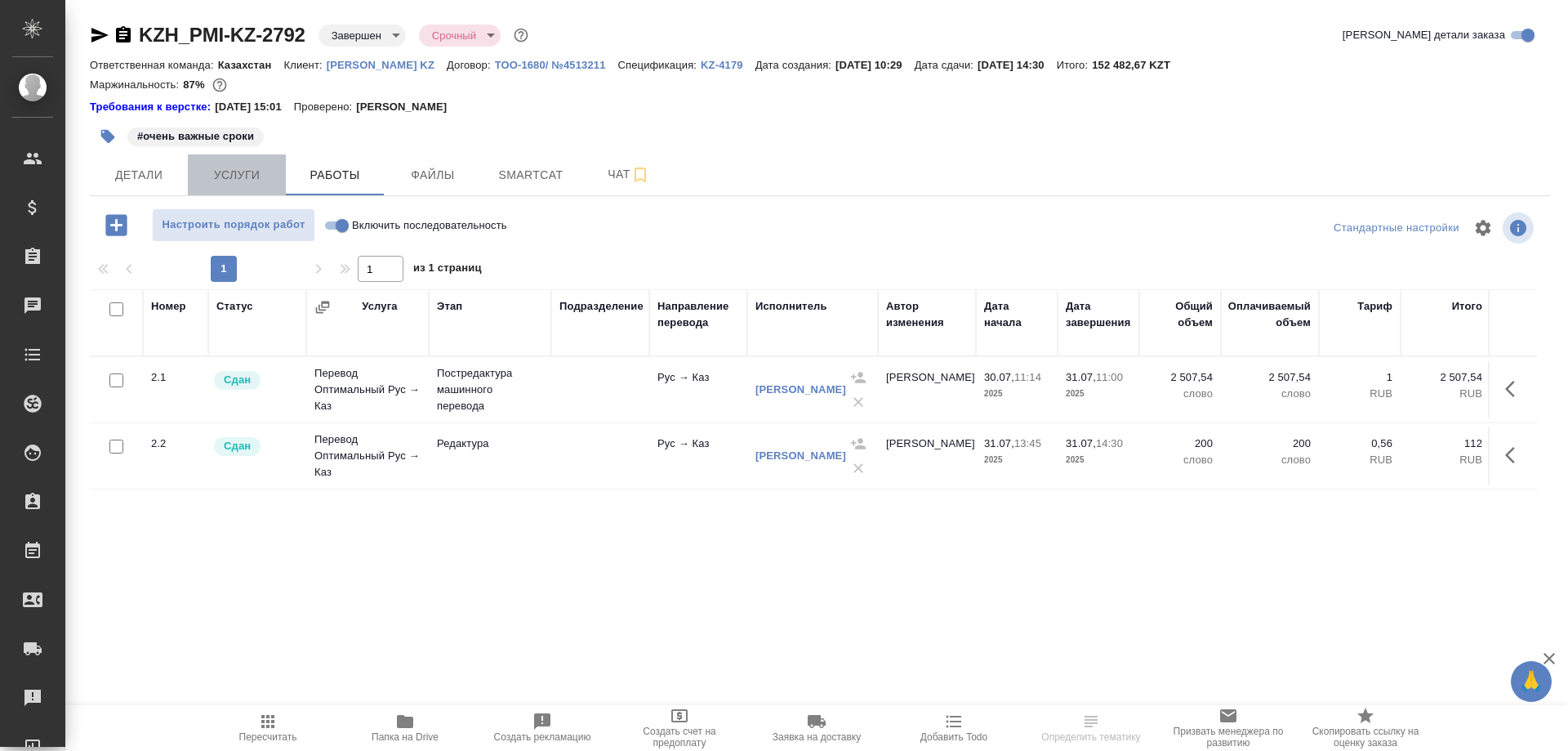
click at [224, 180] on span "Услуги" at bounding box center [237, 176] width 79 height 21
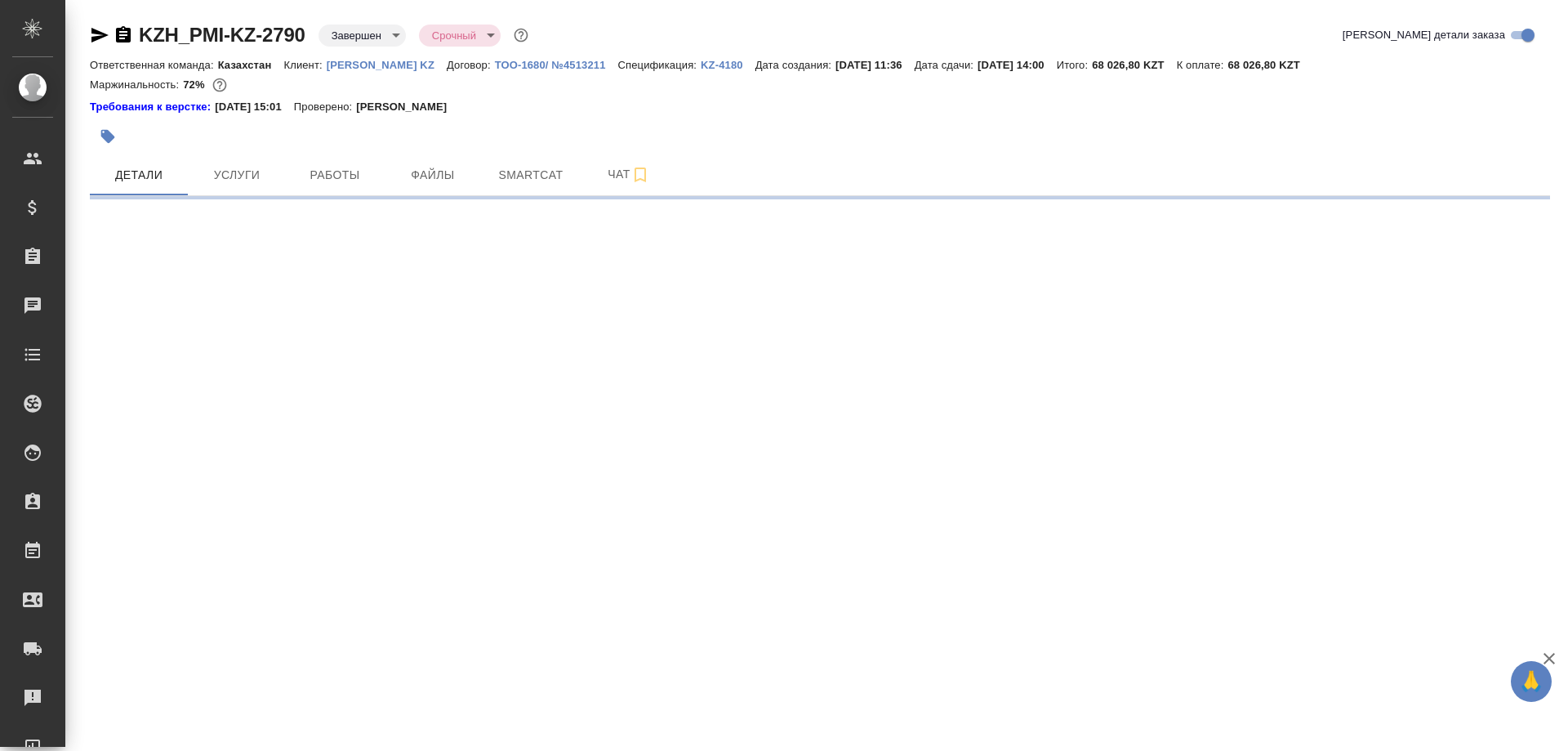
select select "RU"
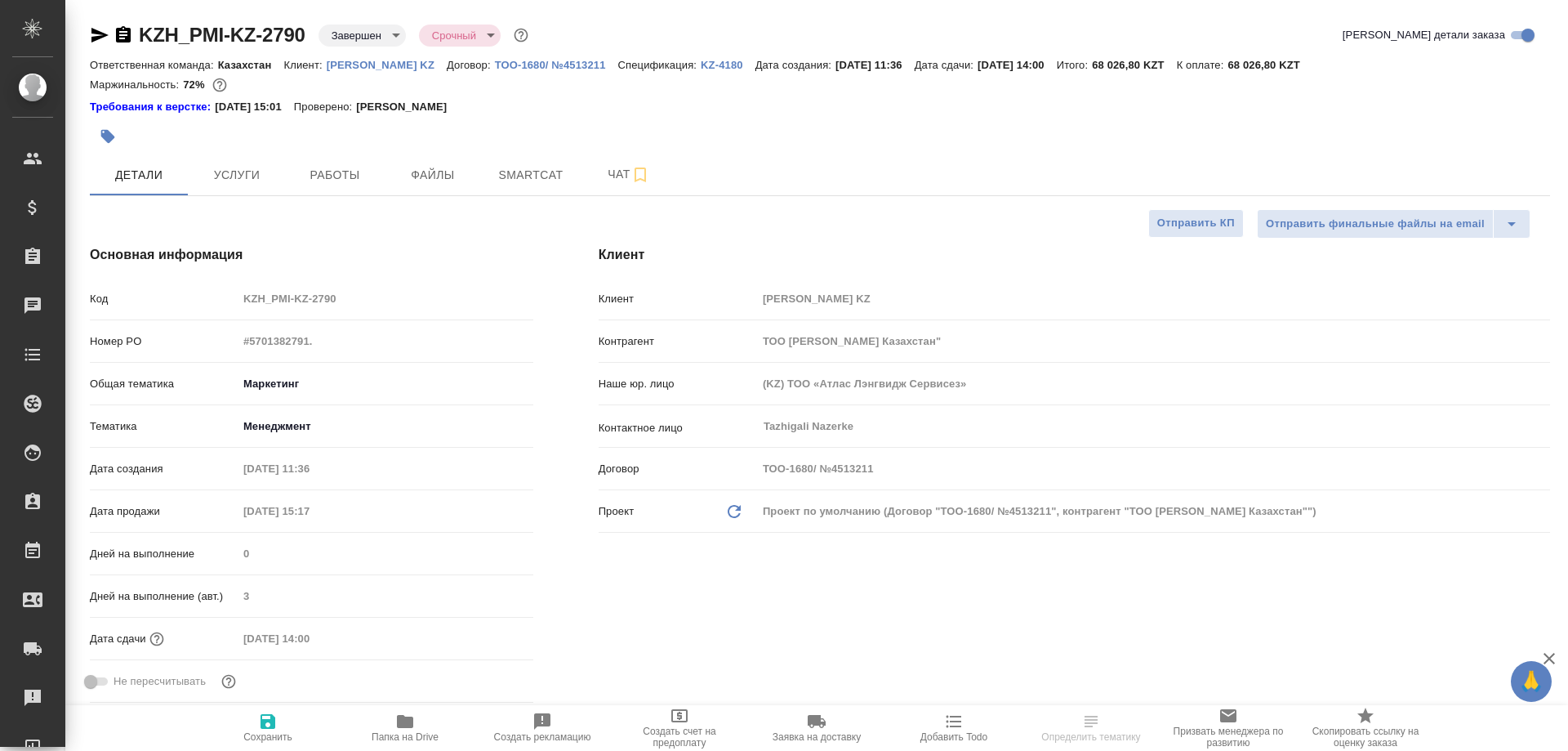
type textarea "x"
click at [328, 177] on span "Работы" at bounding box center [335, 176] width 79 height 21
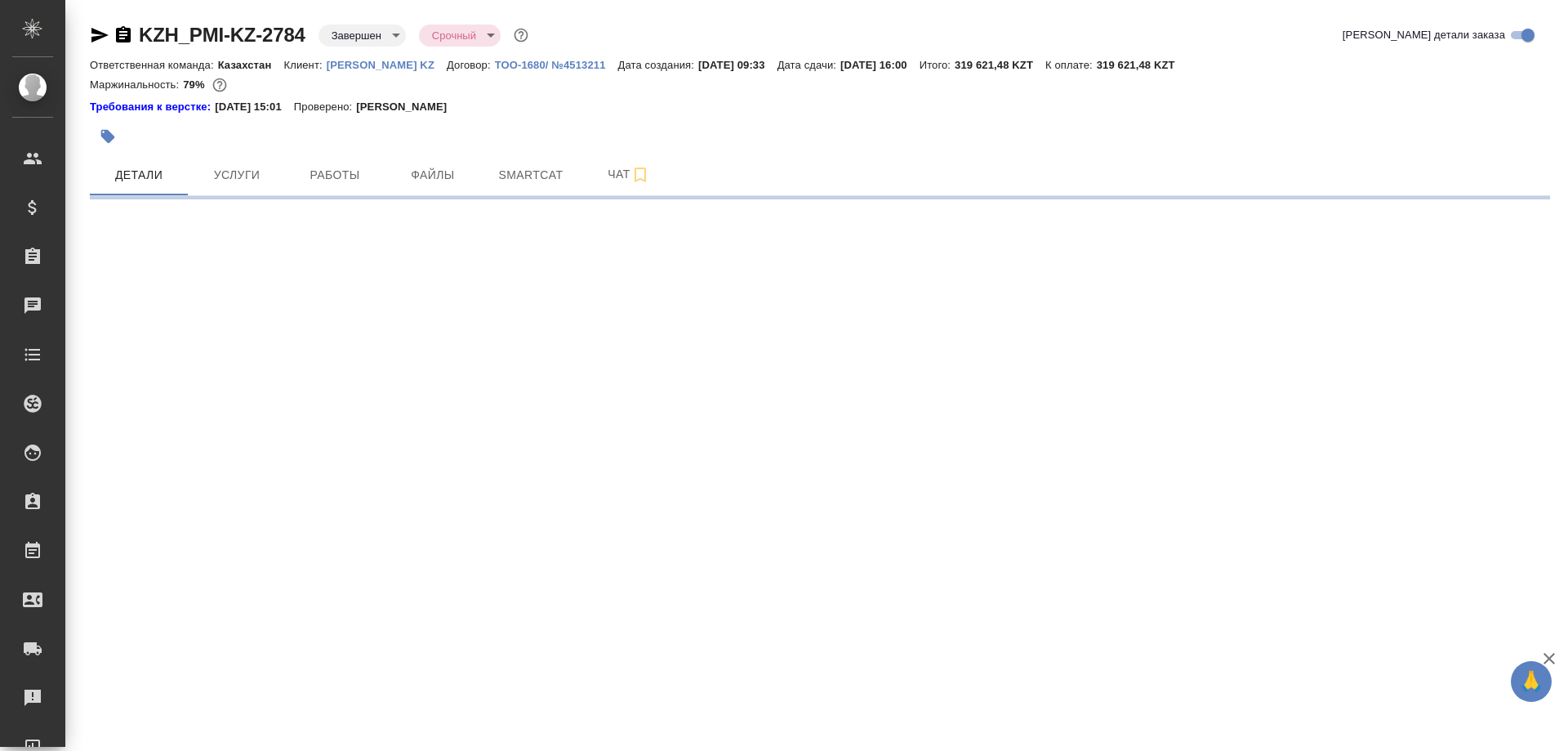
select select "RU"
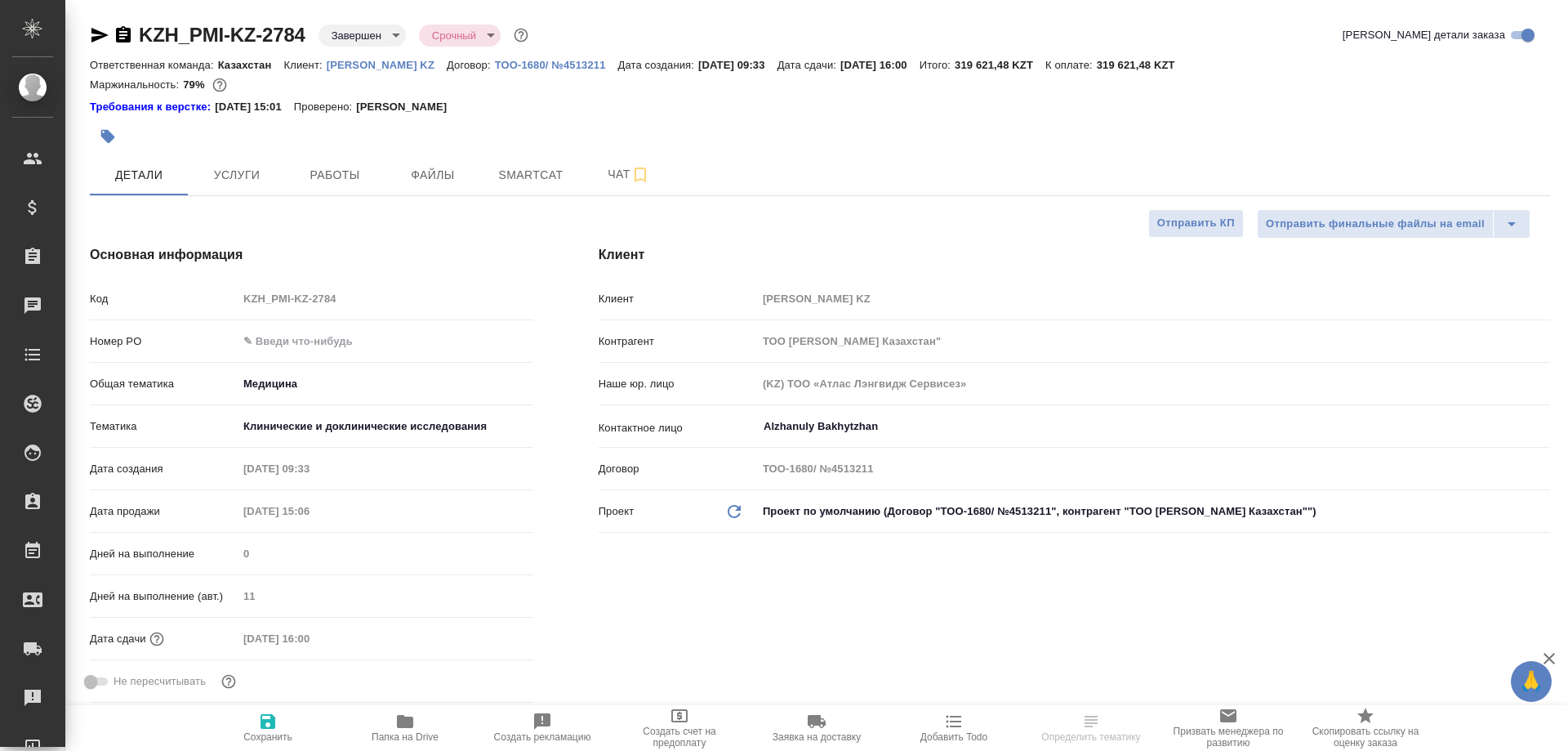
type textarea "x"
click at [311, 170] on span "Работы" at bounding box center [335, 176] width 79 height 21
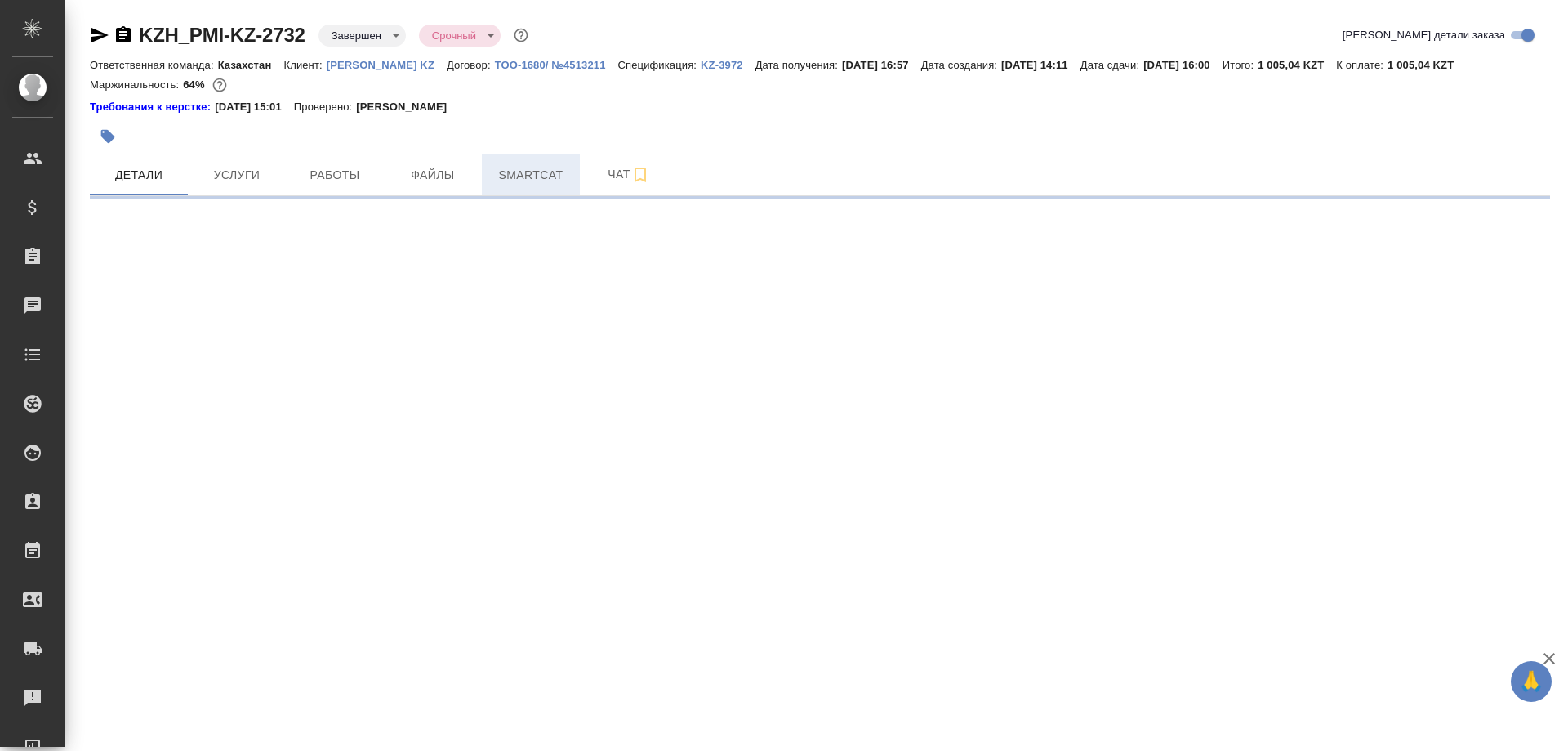
click at [529, 174] on span "Smartcat" at bounding box center [531, 176] width 79 height 21
select select "RU"
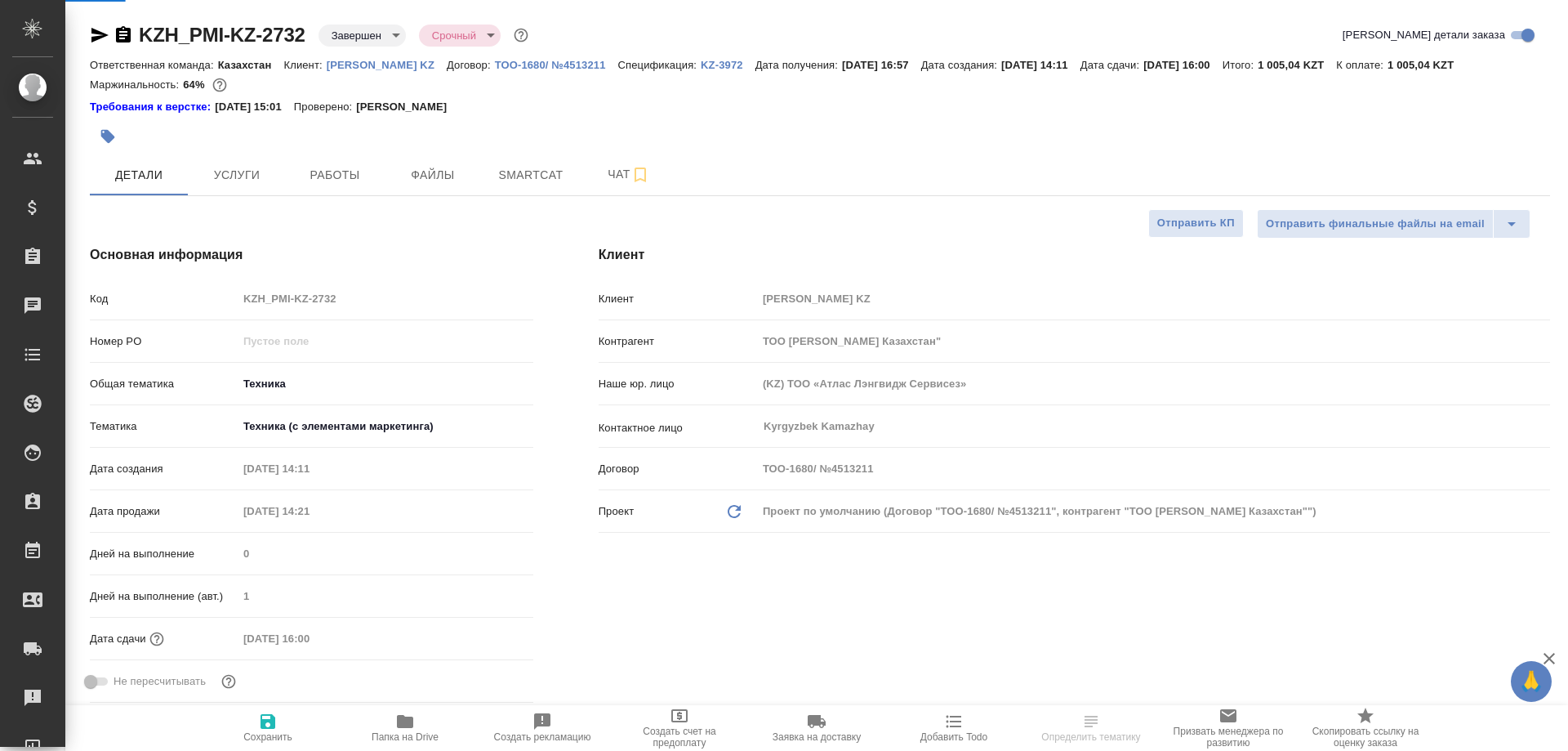
type textarea "x"
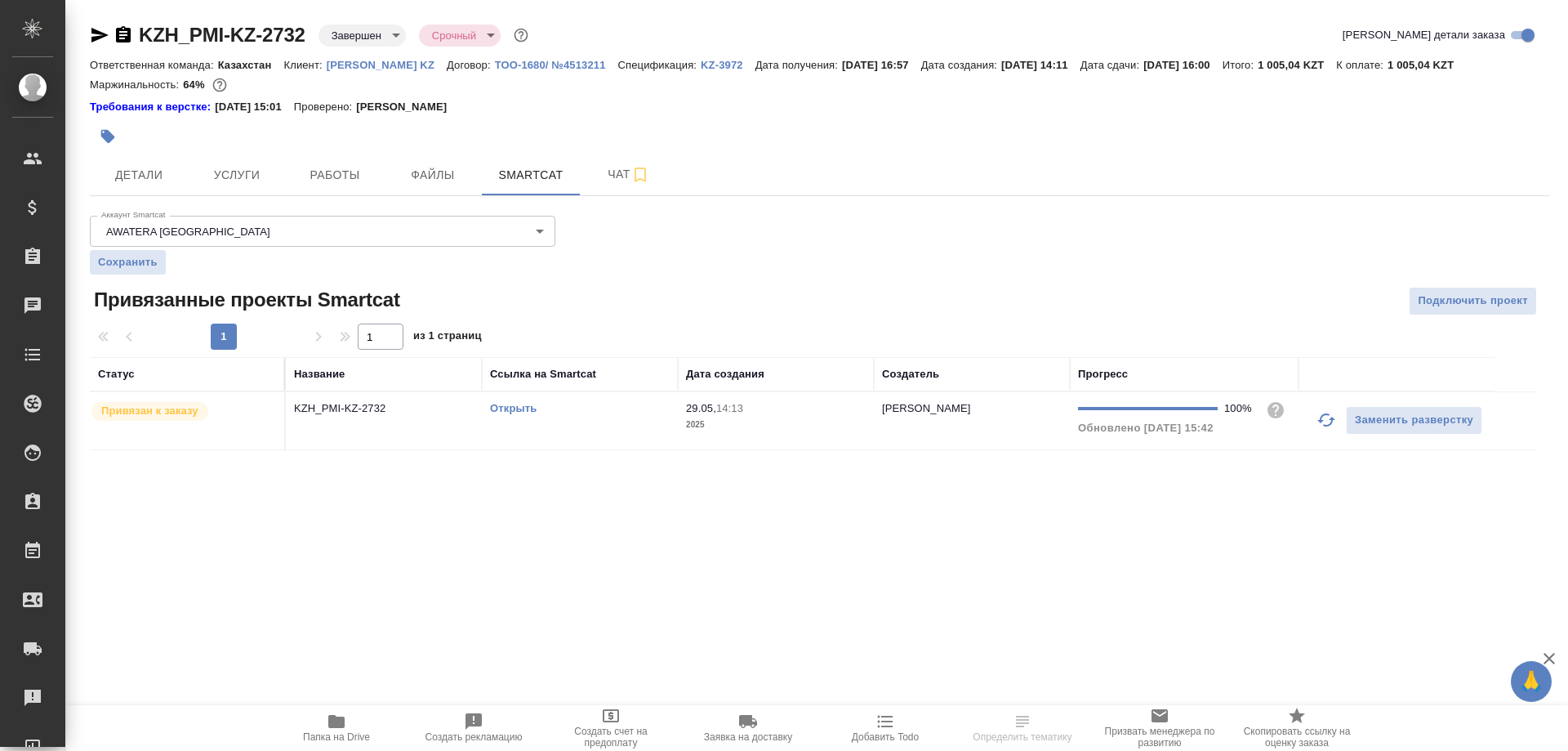
click at [521, 414] on link "Открыть" at bounding box center [513, 408] width 46 height 12
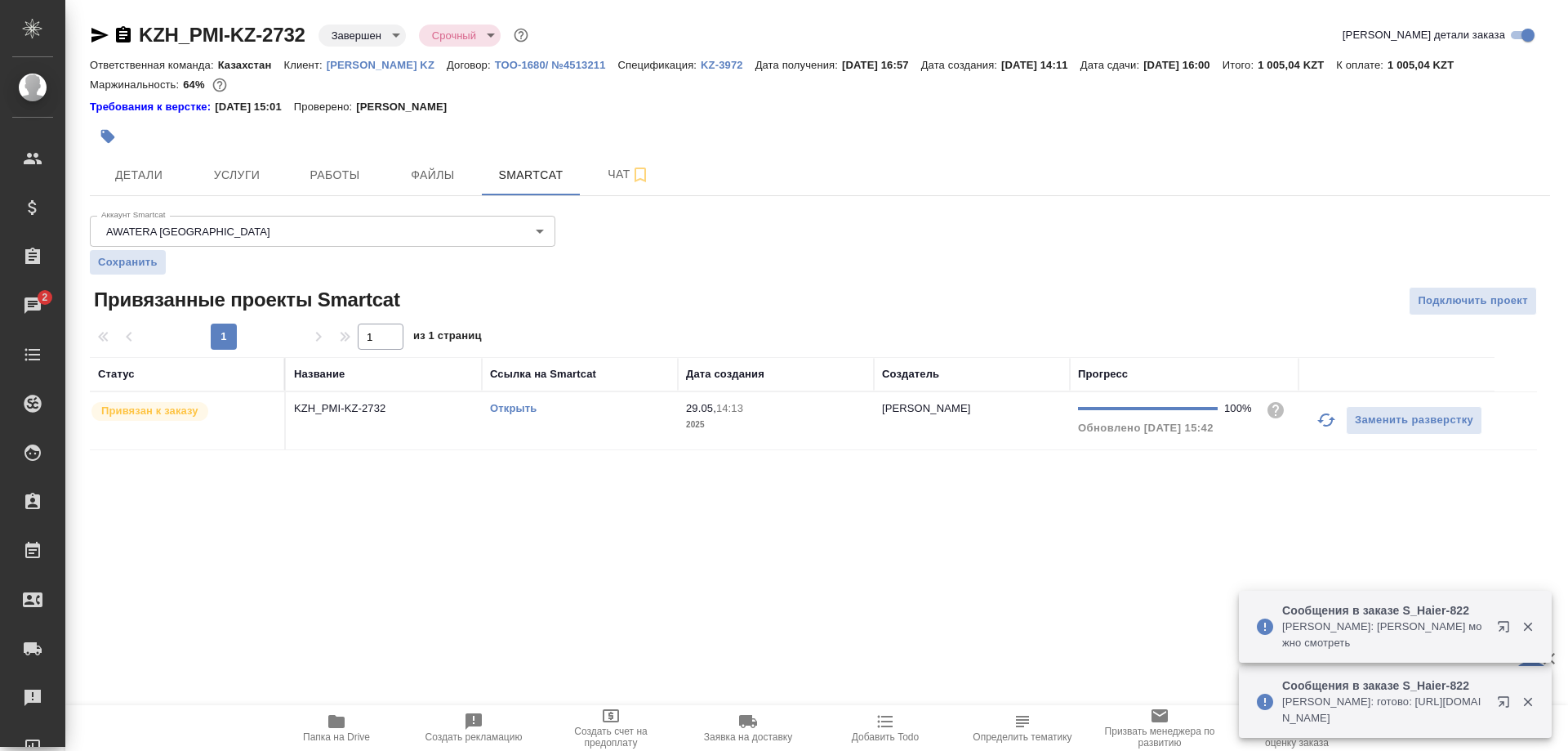
click at [1487, 625] on div at bounding box center [1516, 627] width 59 height 33
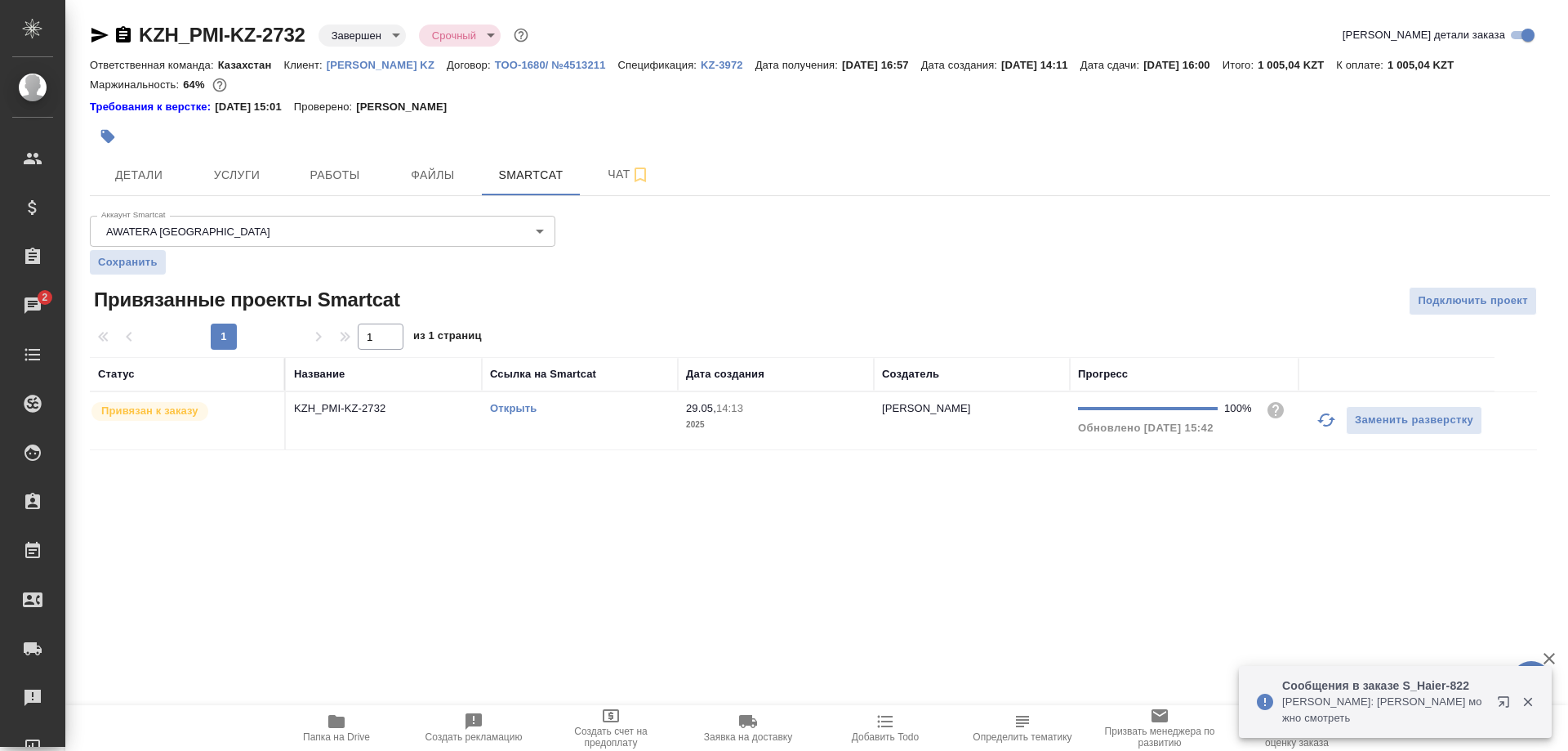
click at [1496, 626] on div ".cls-1 fill:#fff; AWATERA [PERSON_NAME] Спецификации Заказы 2 Чаты Todo Проекты…" at bounding box center [784, 375] width 1568 height 751
click at [1498, 700] on icon "button" at bounding box center [1503, 701] width 10 height 10
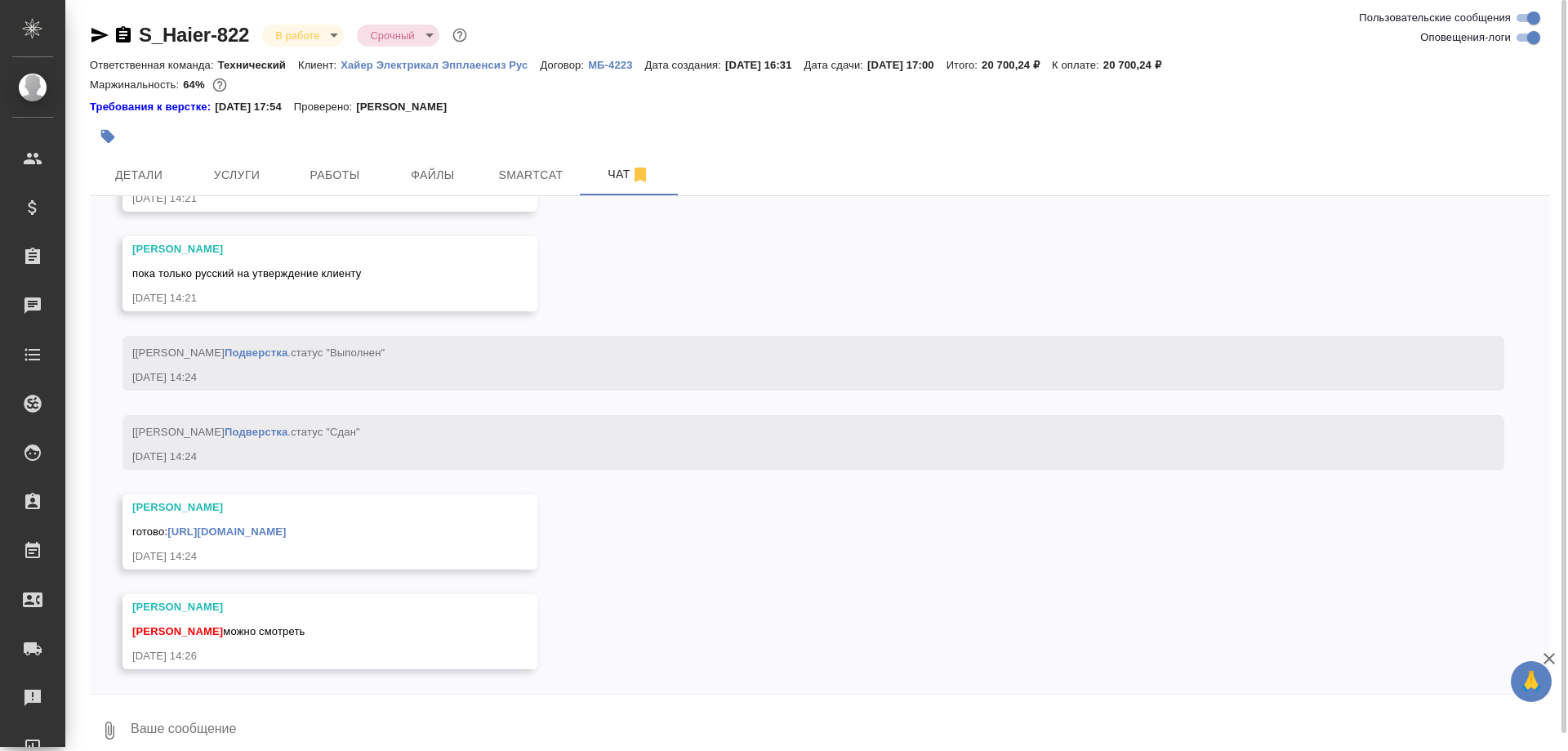
scroll to position [18, 0]
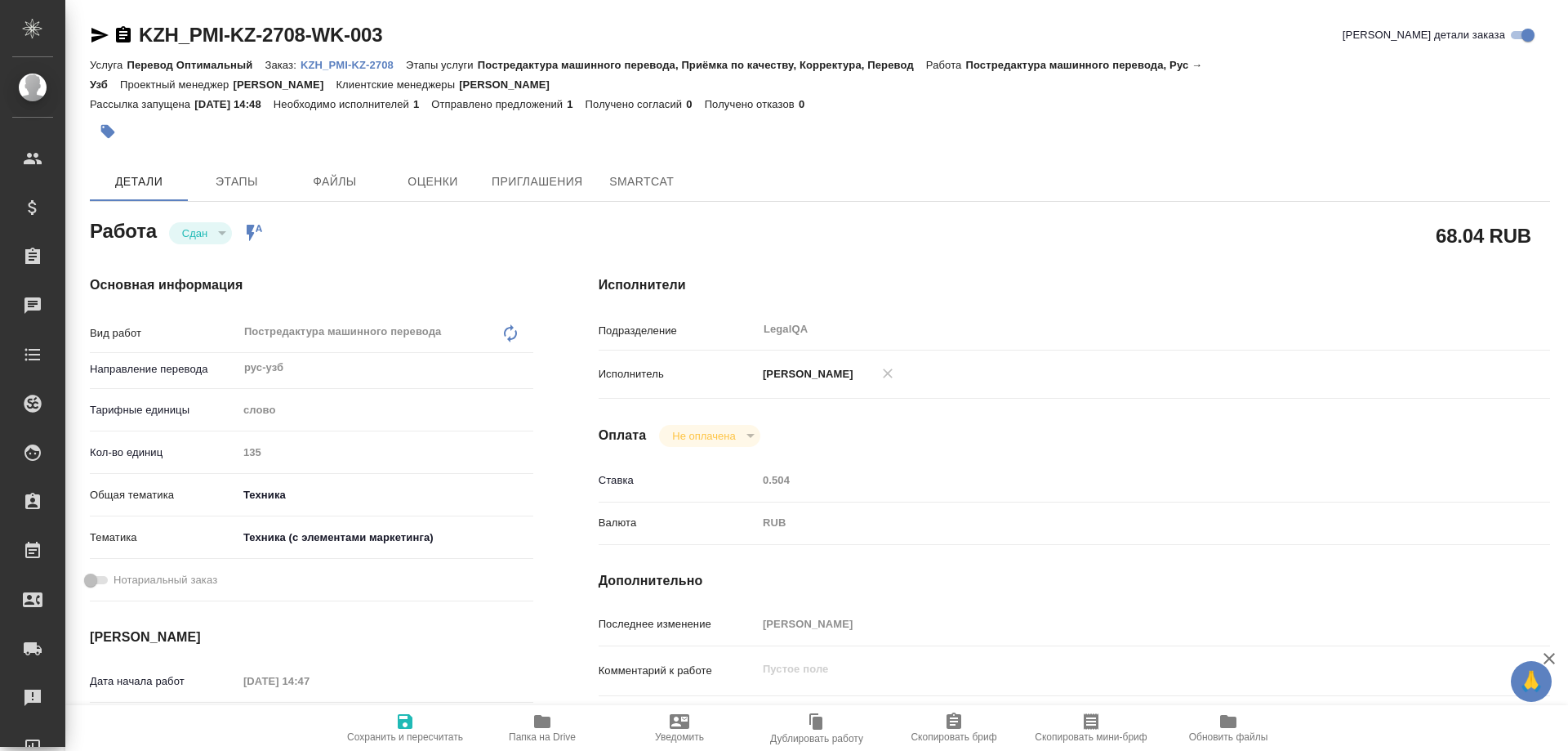
type textarea "x"
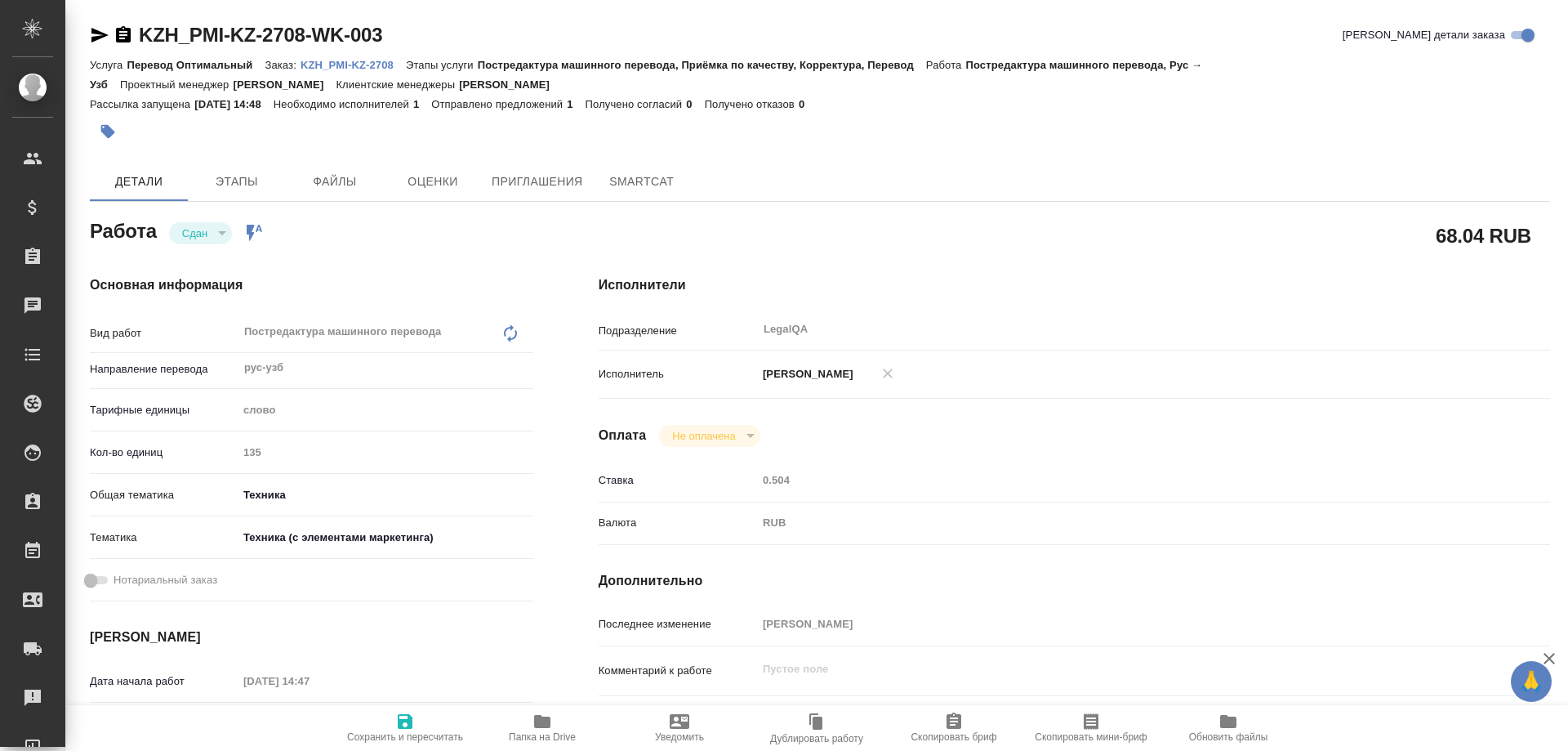
click at [346, 59] on link "KZH_PMI-KZ-2708" at bounding box center [353, 64] width 105 height 14
type textarea "x"
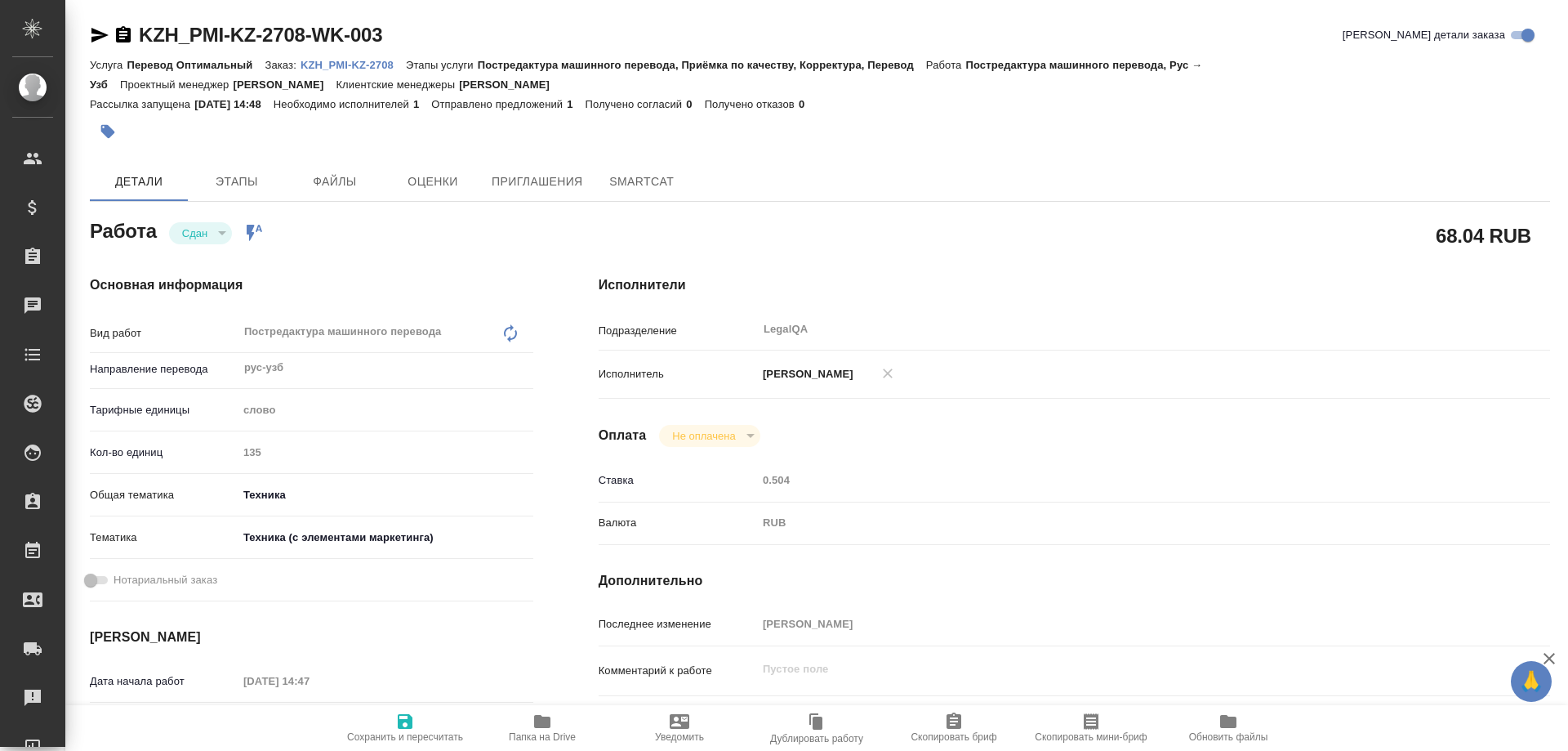
type textarea "x"
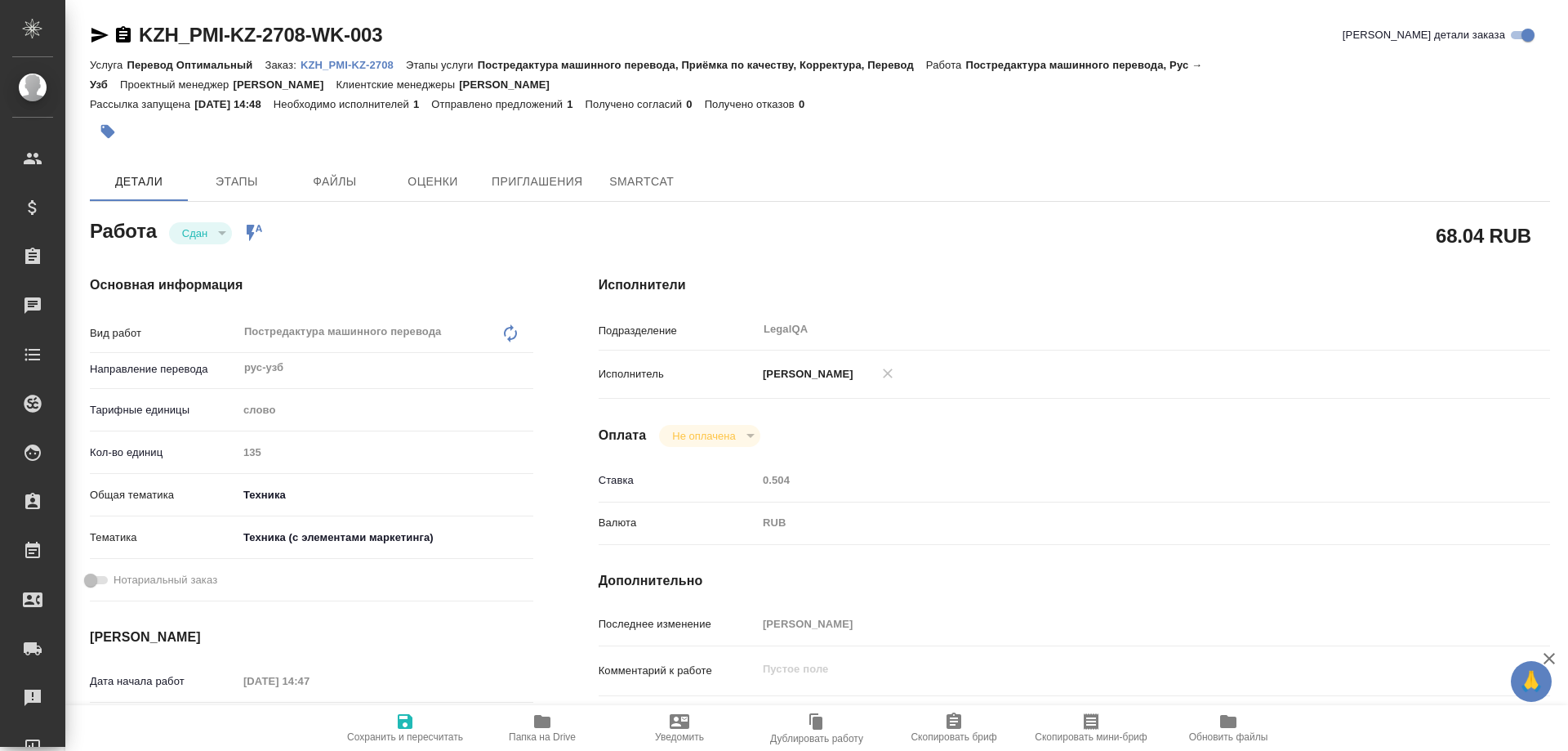
type textarea "x"
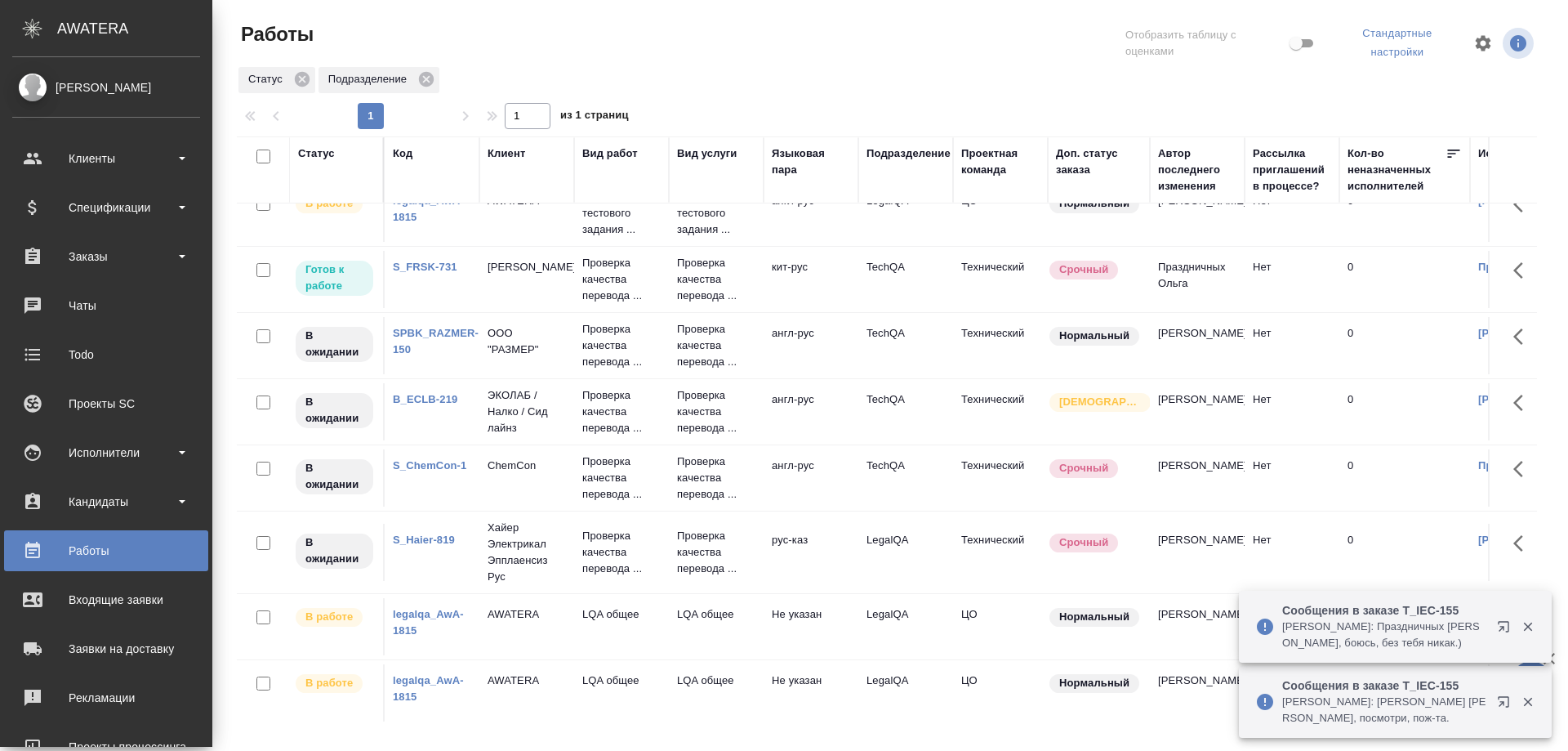
scroll to position [250, 0]
click at [89, 448] on div "Исполнители" at bounding box center [105, 452] width 188 height 25
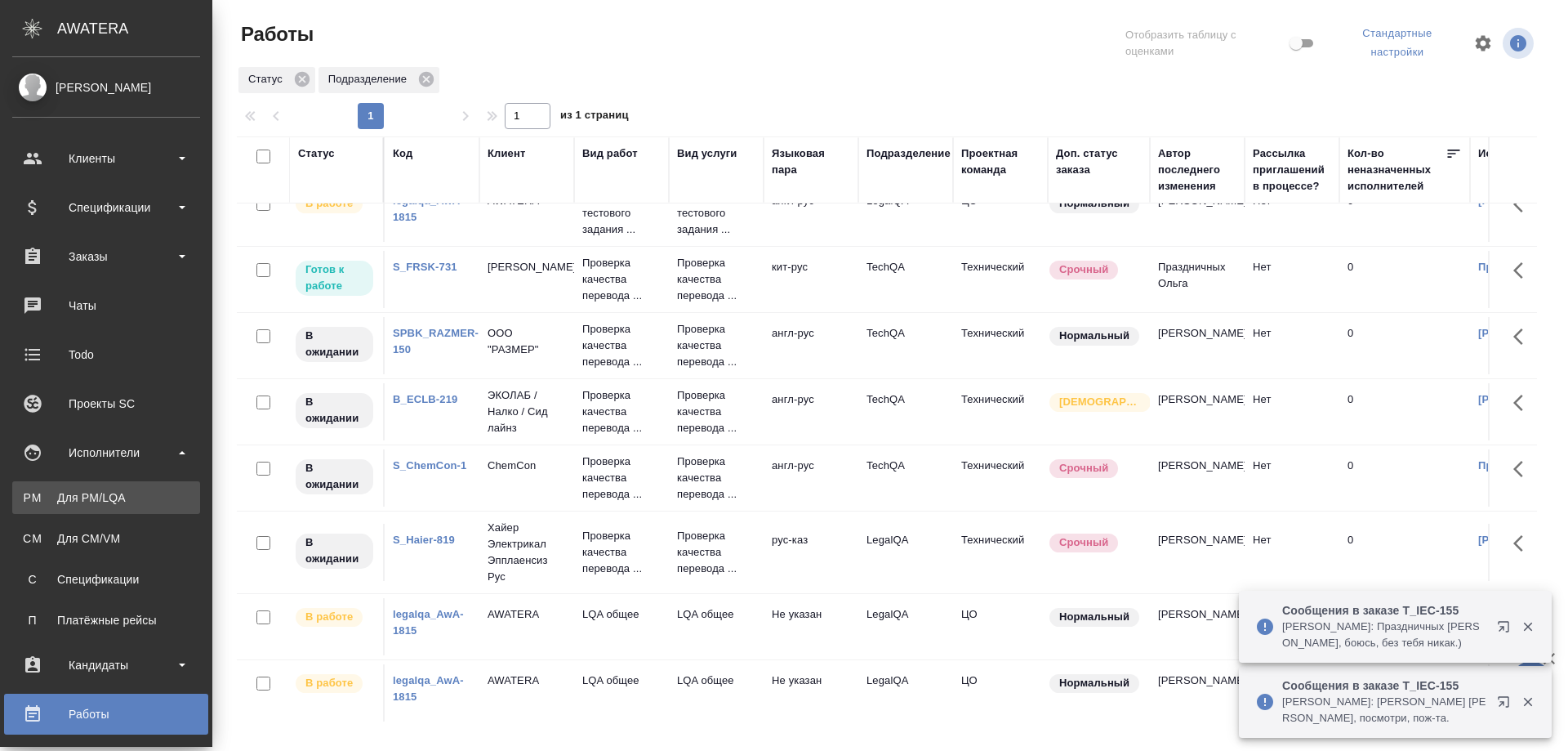
click at [97, 498] on div "Для PM/LQA" at bounding box center [106, 497] width 171 height 16
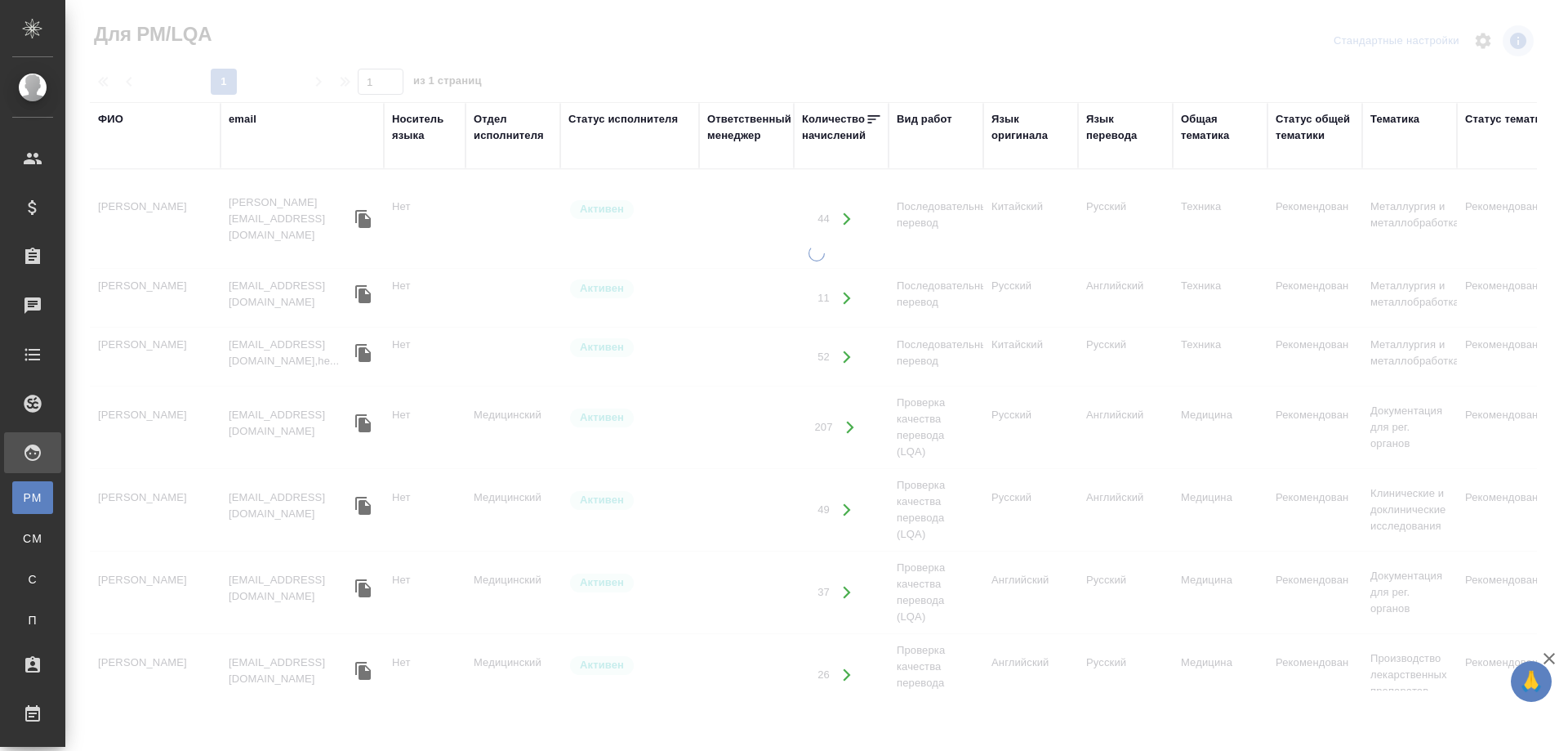
click at [104, 118] on div "ФИО" at bounding box center [110, 119] width 26 height 16
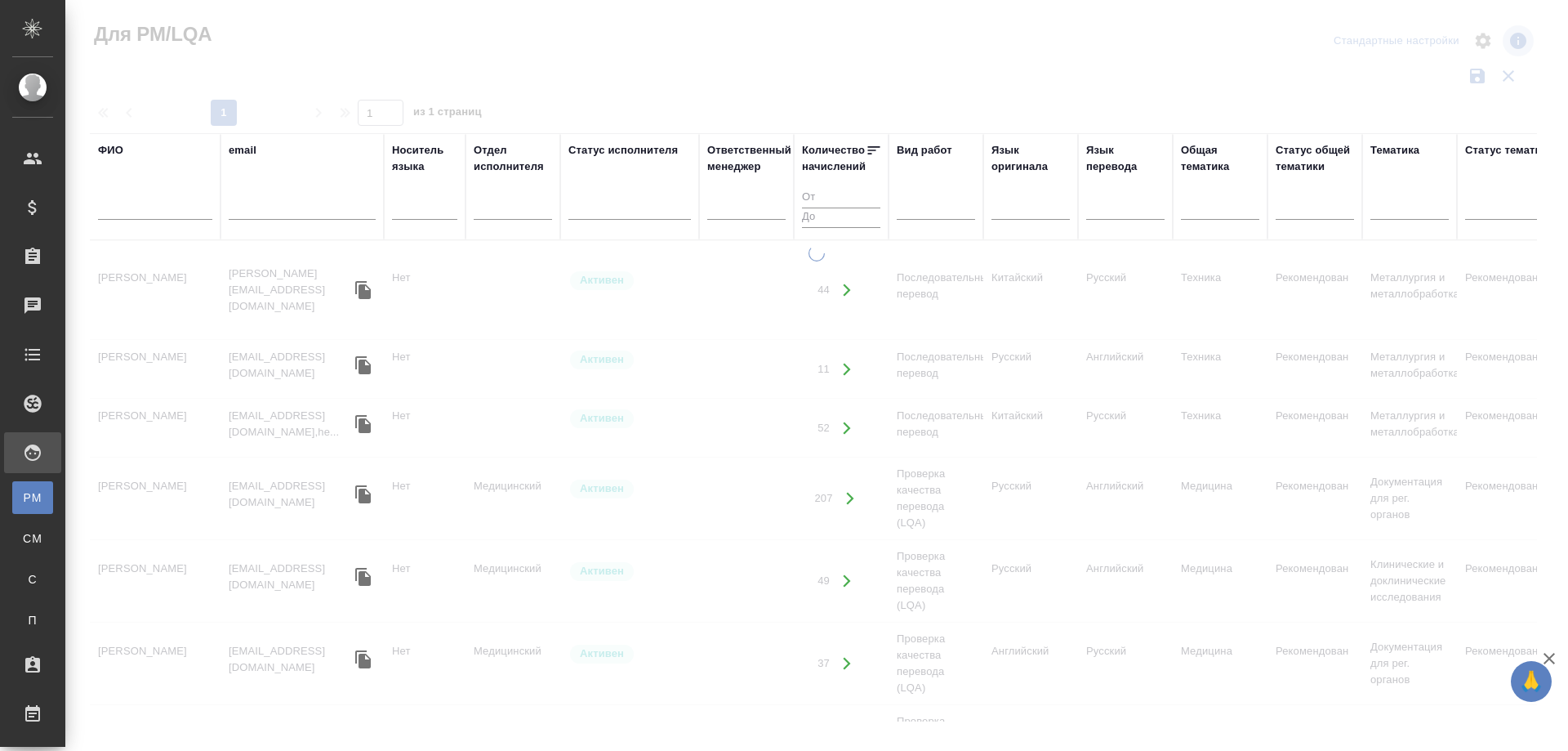
click at [115, 157] on div "ФИО" at bounding box center [110, 150] width 26 height 16
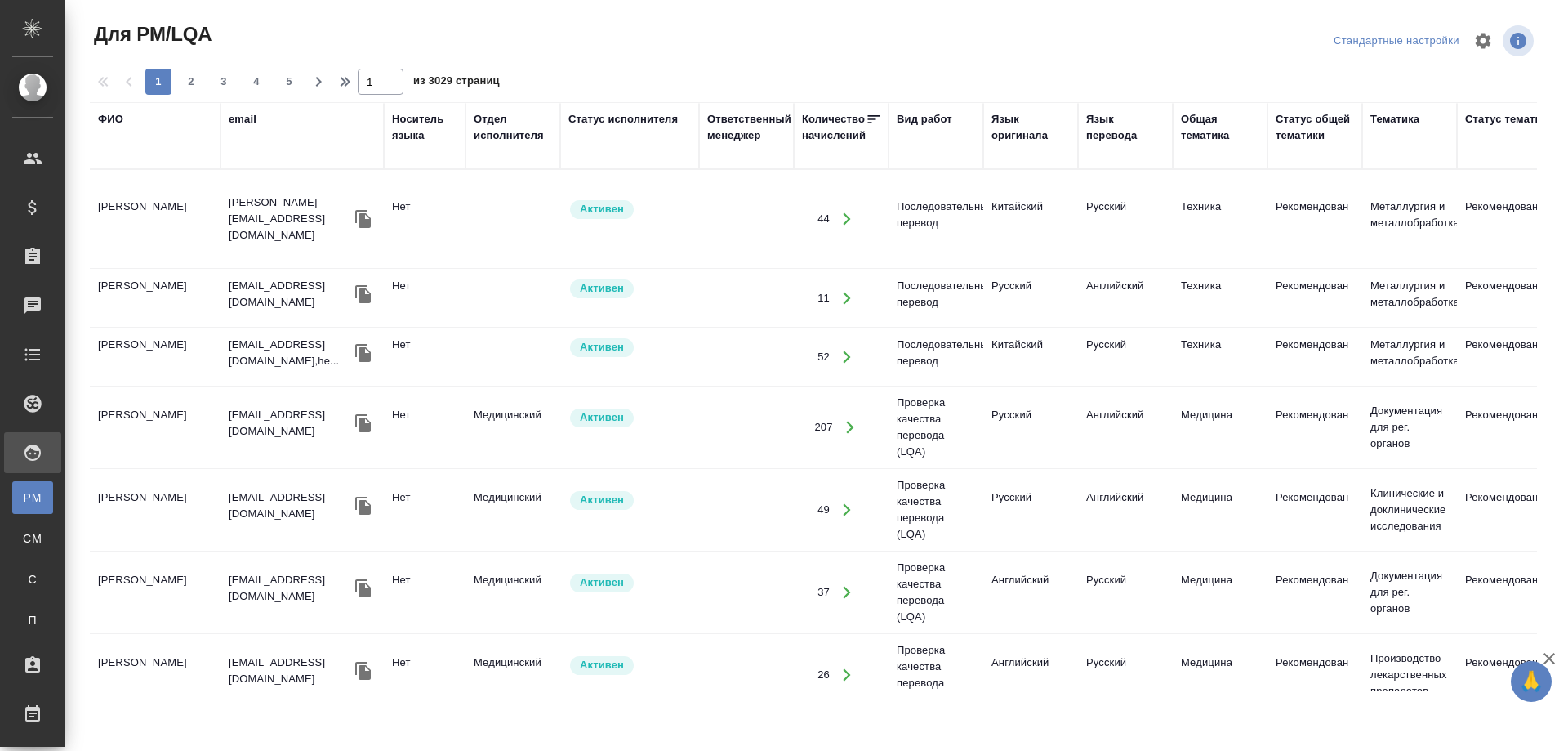
click at [117, 164] on th "ФИО" at bounding box center [155, 135] width 131 height 67
click at [124, 159] on div "ФИО" at bounding box center [155, 135] width 115 height 49
click at [104, 122] on div "ФИО" at bounding box center [110, 119] width 26 height 16
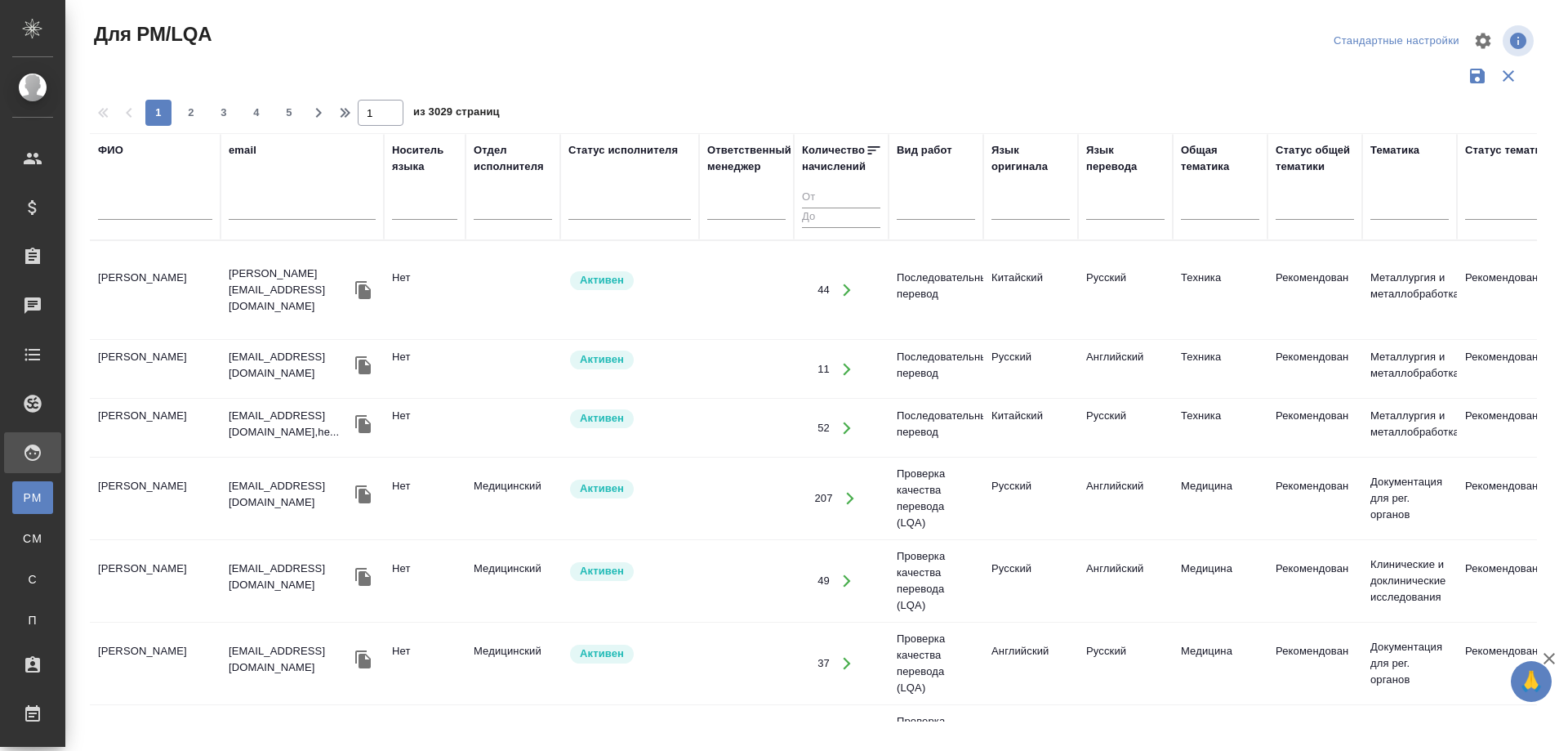
click at [114, 206] on input "text" at bounding box center [155, 210] width 115 height 21
type input "канатаева"
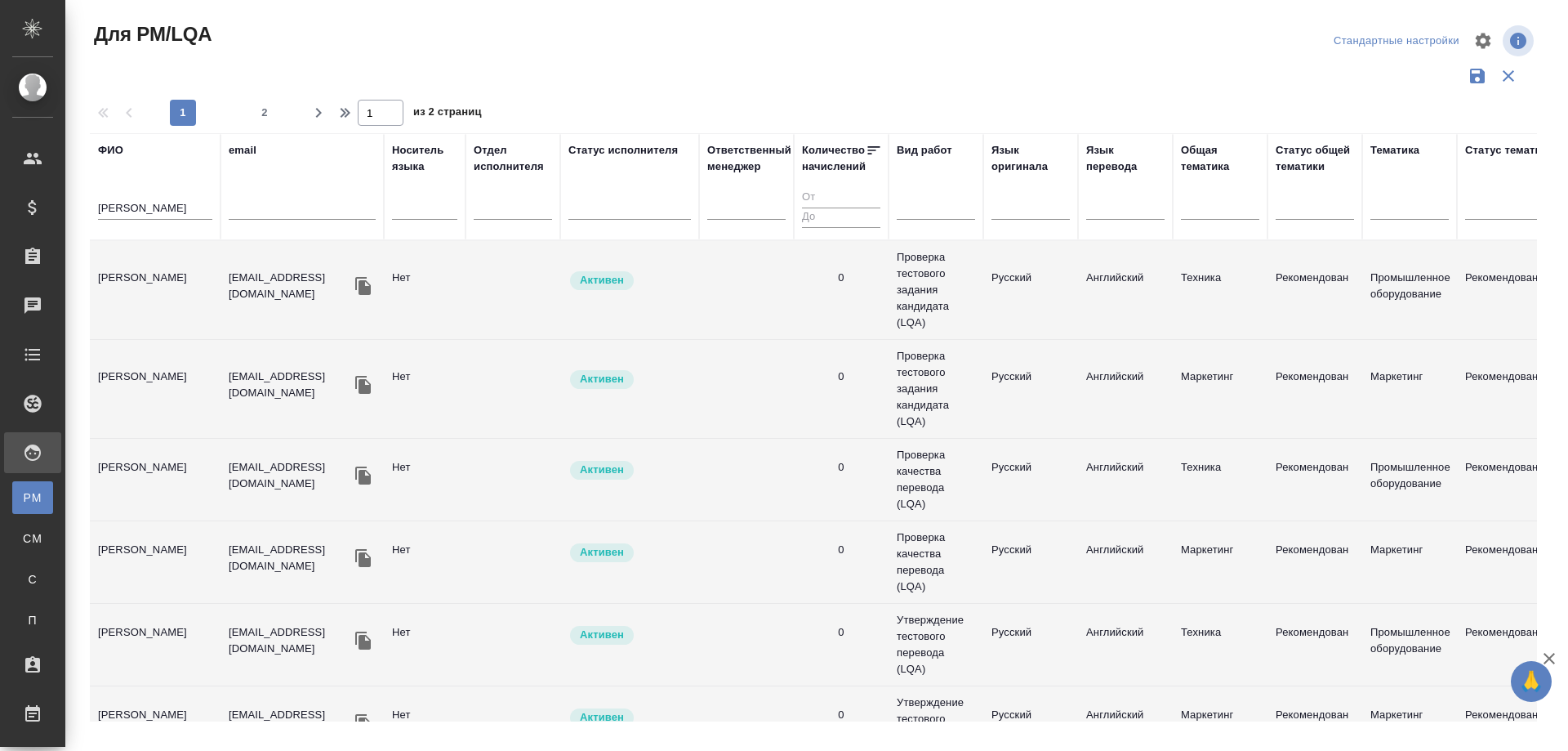
click at [166, 271] on td "Канатаева Екатерина" at bounding box center [155, 289] width 131 height 57
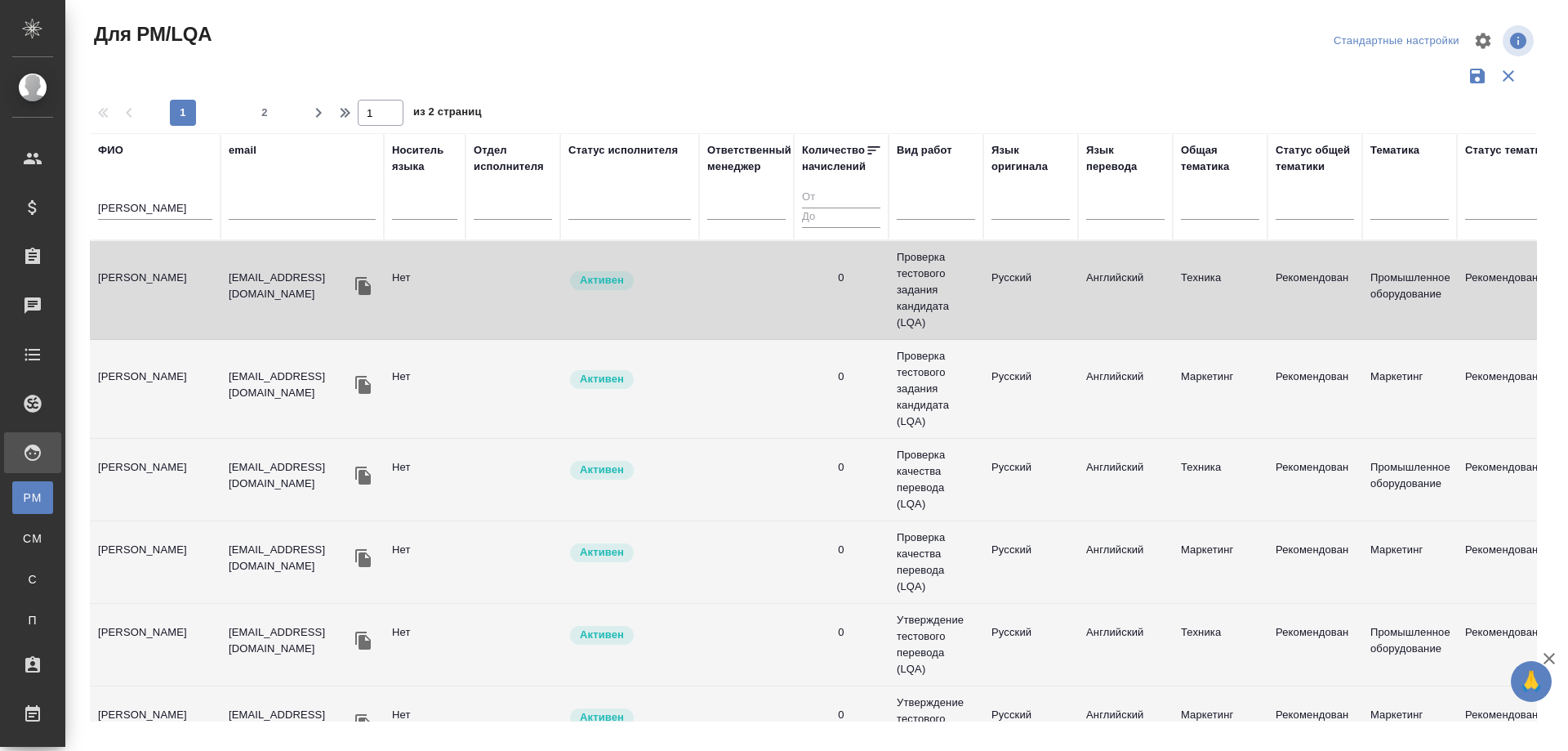
click at [166, 271] on td "Канатаева Екатерина" at bounding box center [155, 289] width 131 height 57
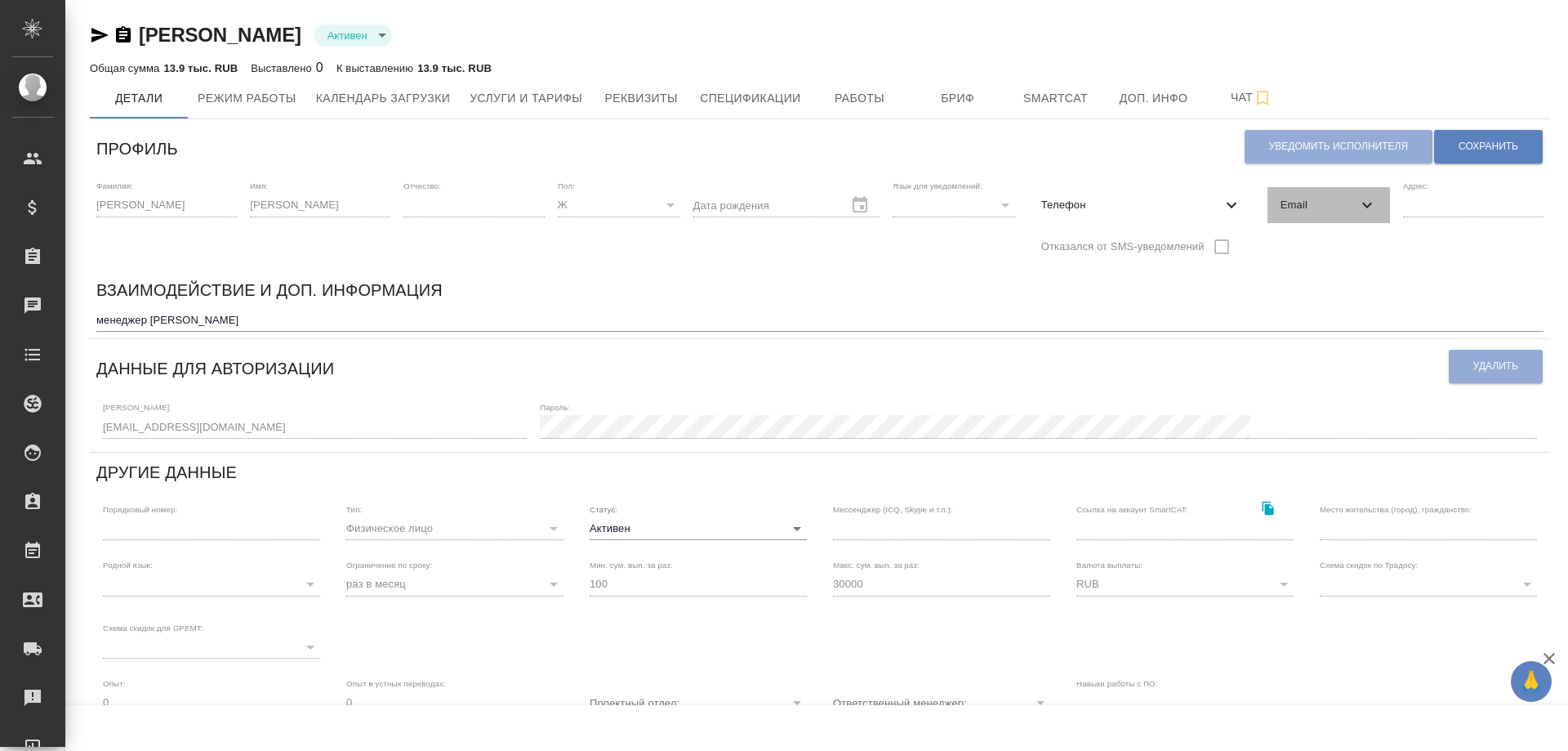
click at [1369, 205] on icon at bounding box center [1367, 205] width 20 height 20
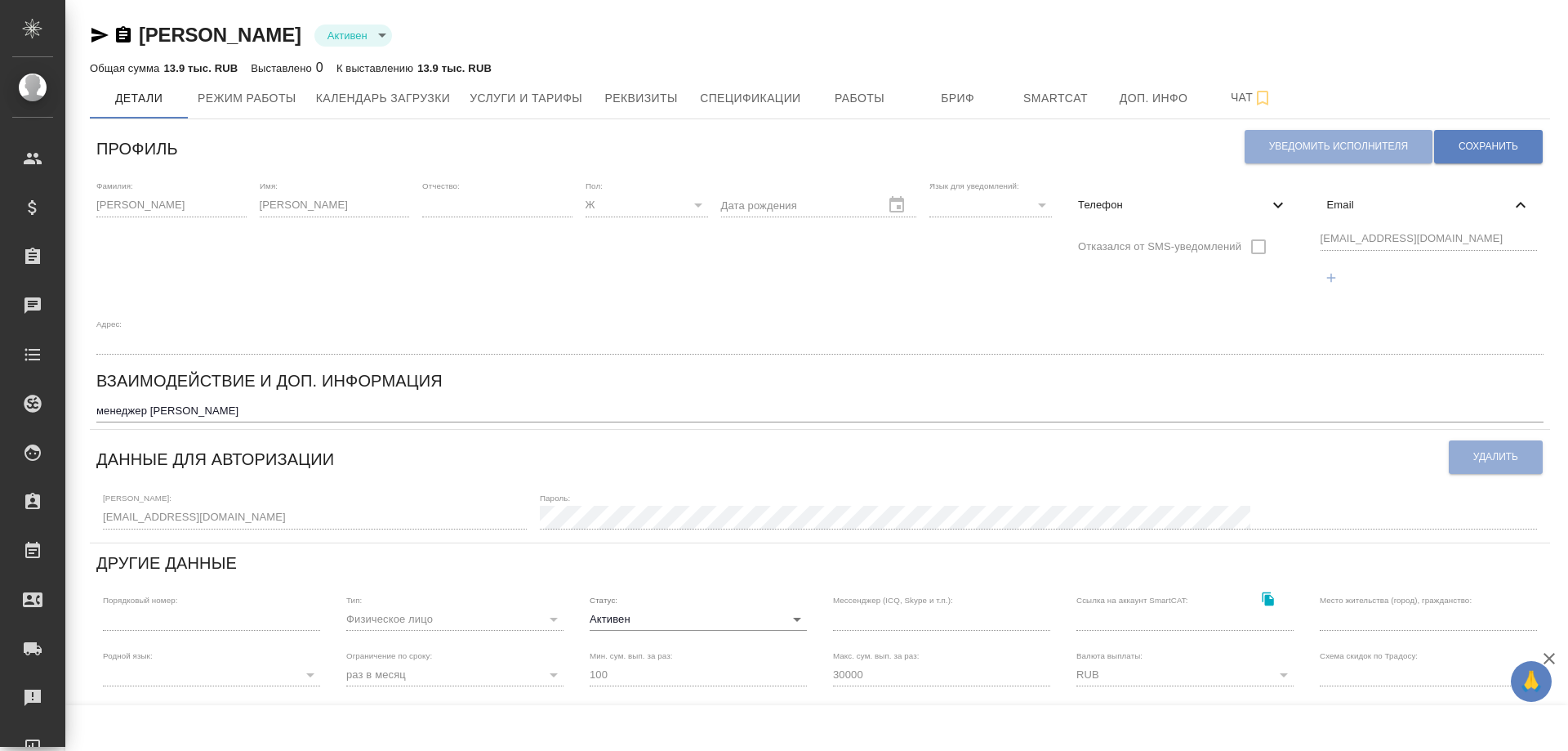
click at [873, 201] on div at bounding box center [819, 205] width 196 height 23
click at [534, 101] on span "Услуги и тарифы" at bounding box center [526, 98] width 113 height 21
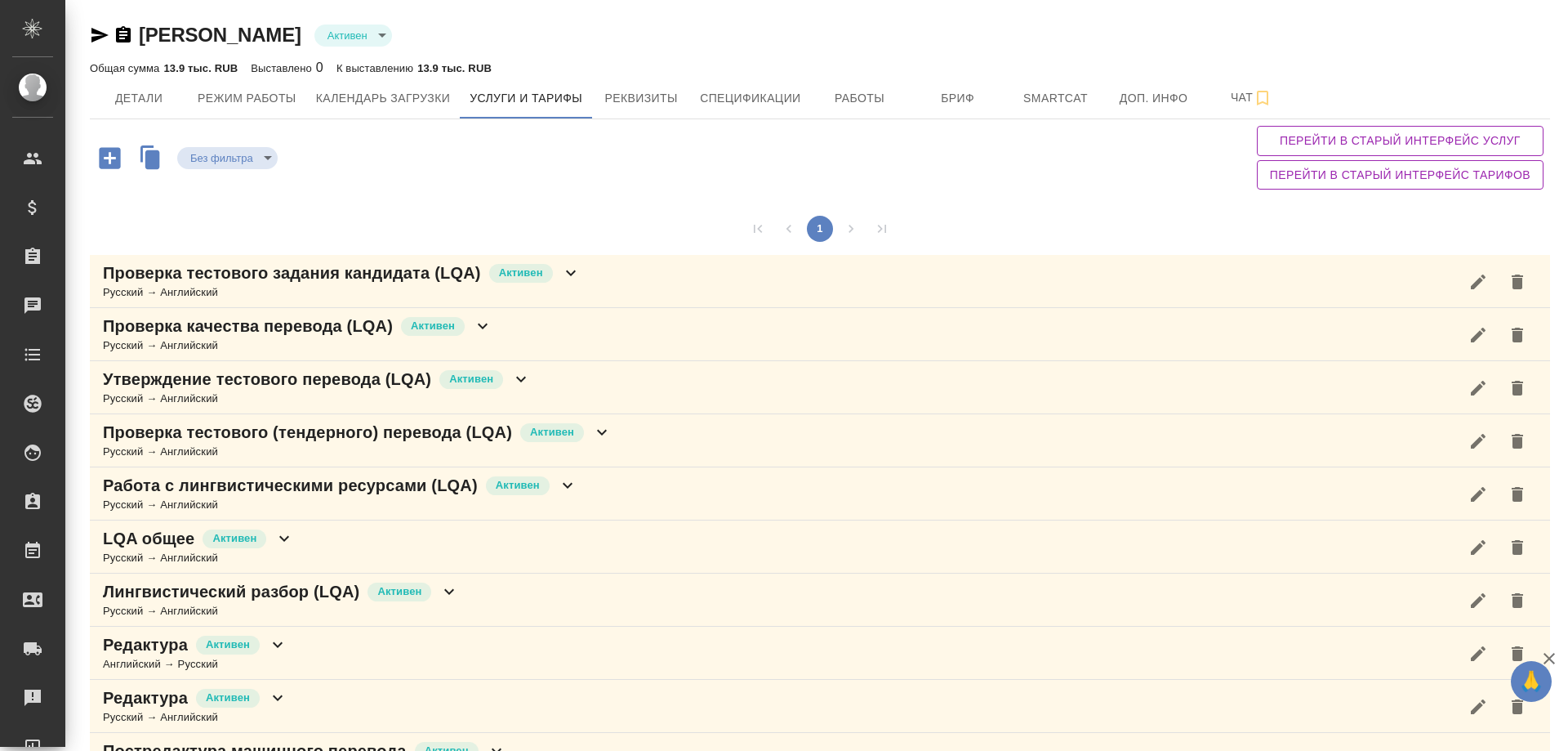
click at [275, 599] on p "Лингвистический разбор (LQA)" at bounding box center [231, 591] width 257 height 23
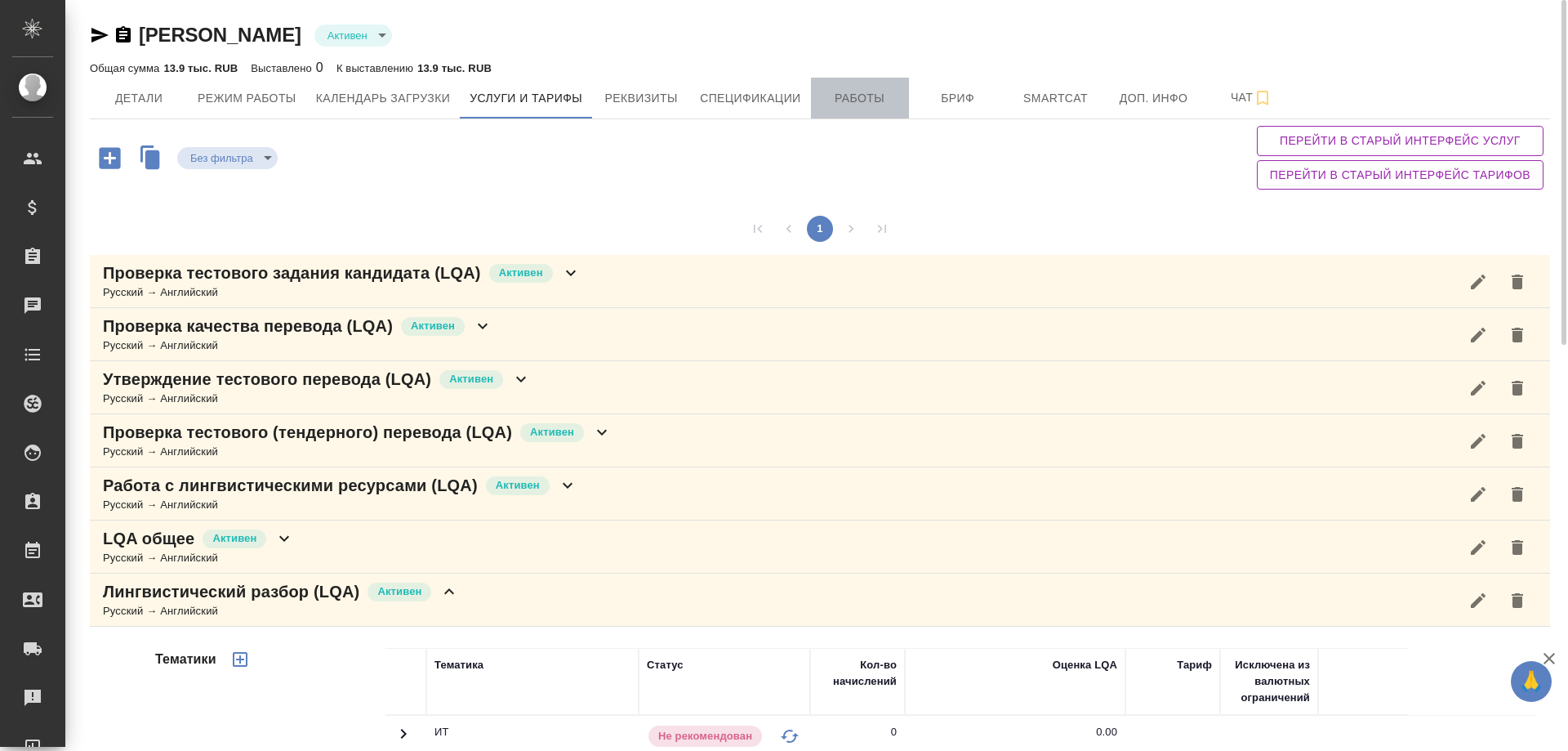
click at [842, 101] on span "Работы" at bounding box center [861, 98] width 79 height 21
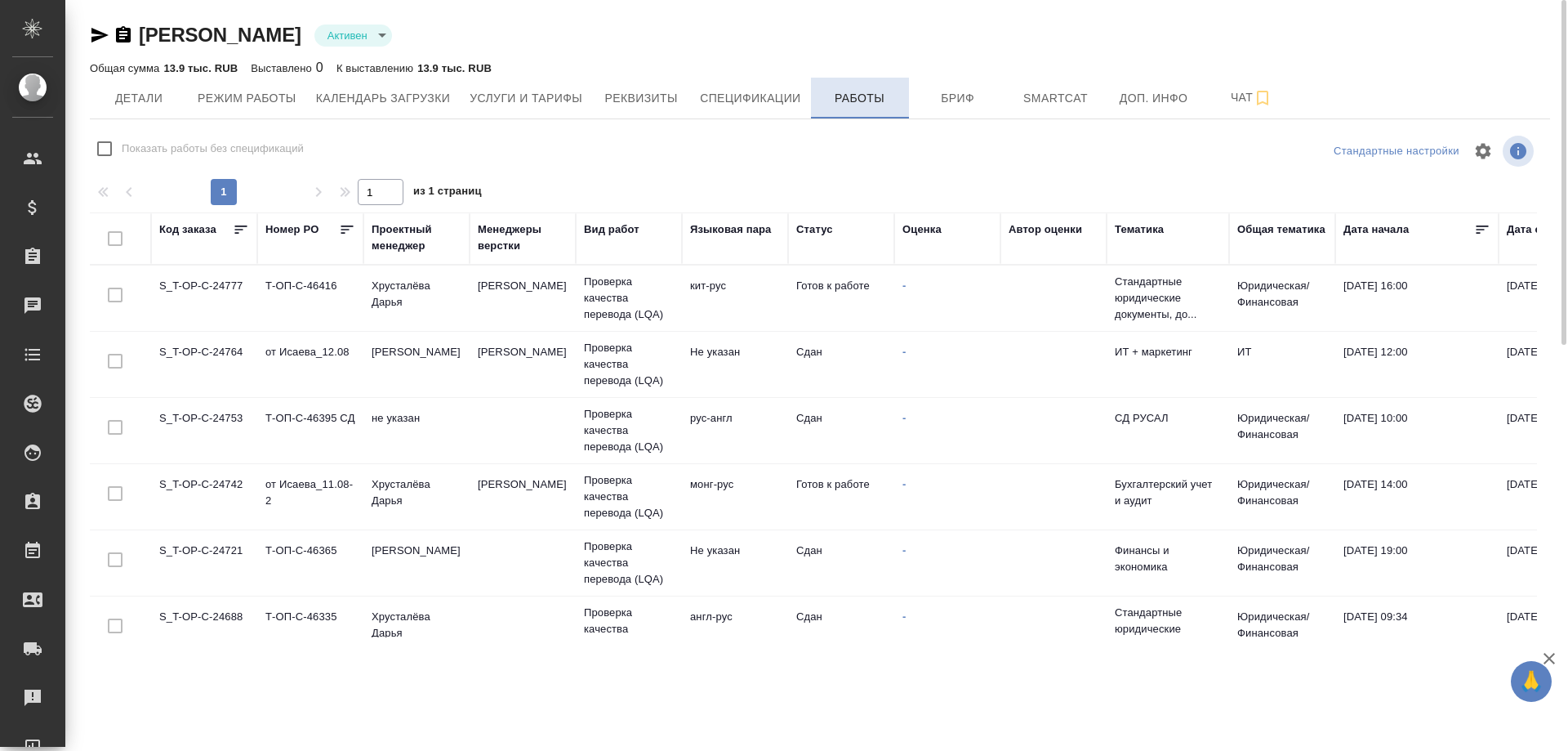
checkbox input "false"
click at [130, 89] on span "Детали" at bounding box center [139, 98] width 79 height 21
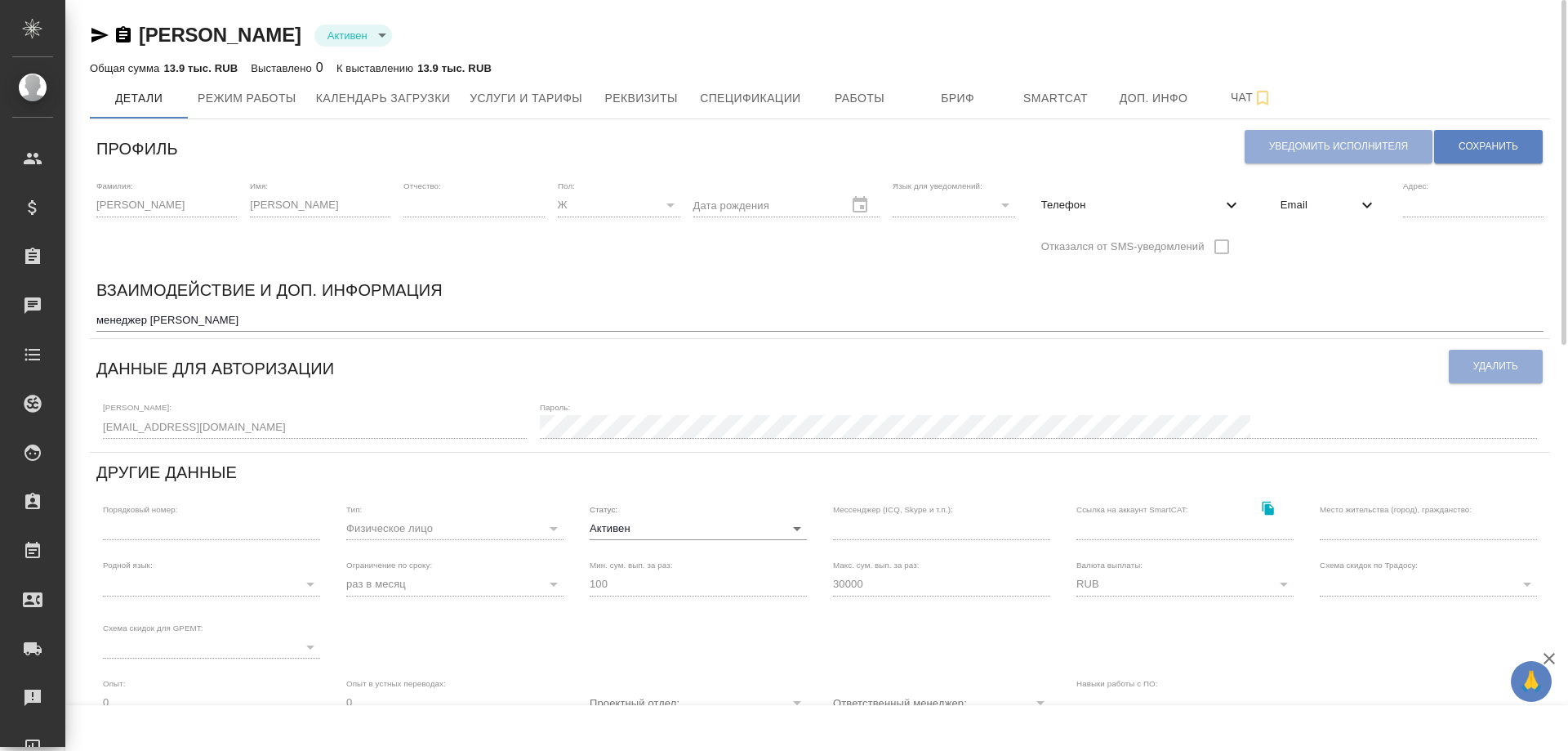
click at [983, 202] on div "​" at bounding box center [954, 205] width 122 height 23
click at [1115, 103] on span "Доп. инфо" at bounding box center [1154, 98] width 79 height 21
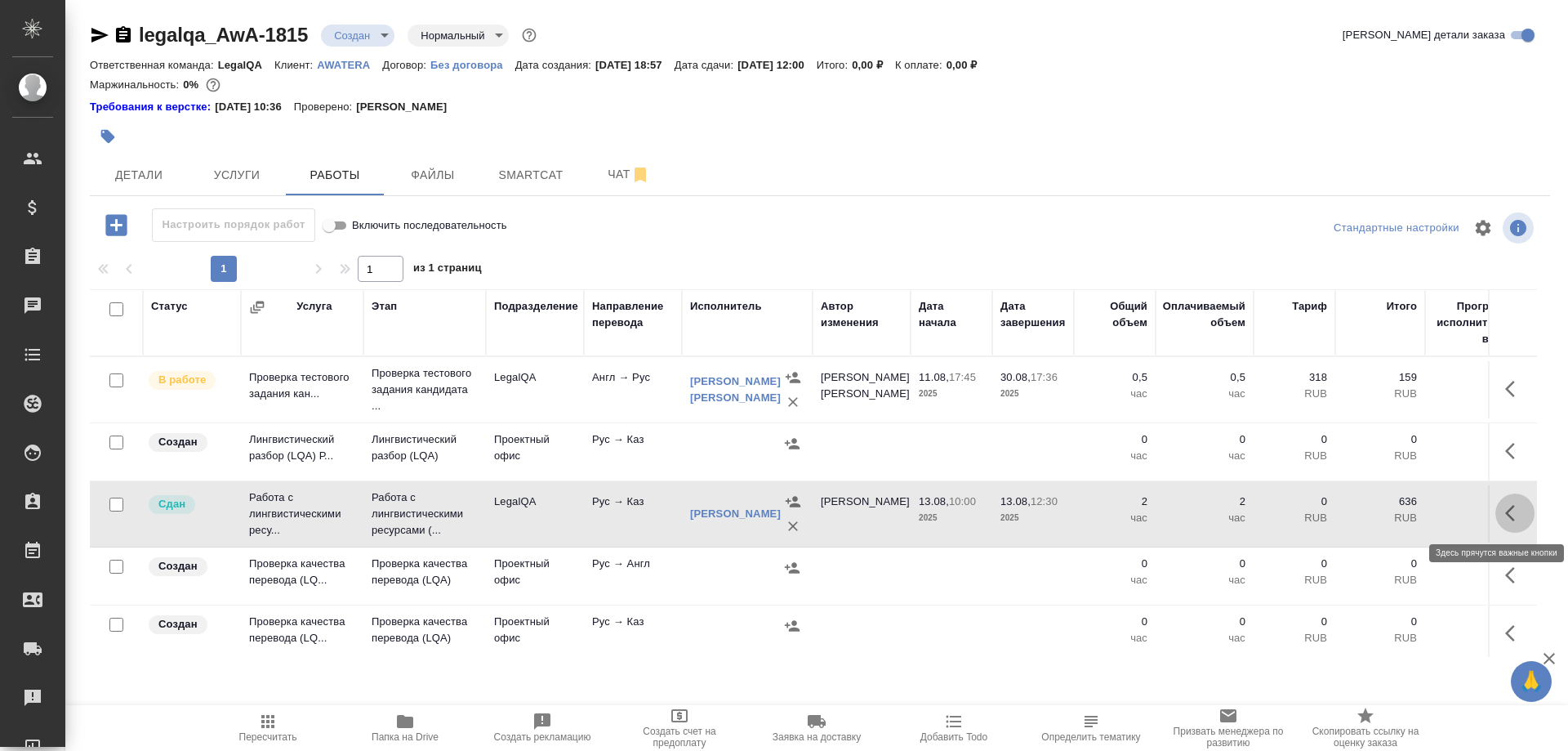
click at [1499, 512] on button "button" at bounding box center [1516, 513] width 39 height 39
click at [1385, 508] on button "button" at bounding box center [1395, 513] width 27 height 39
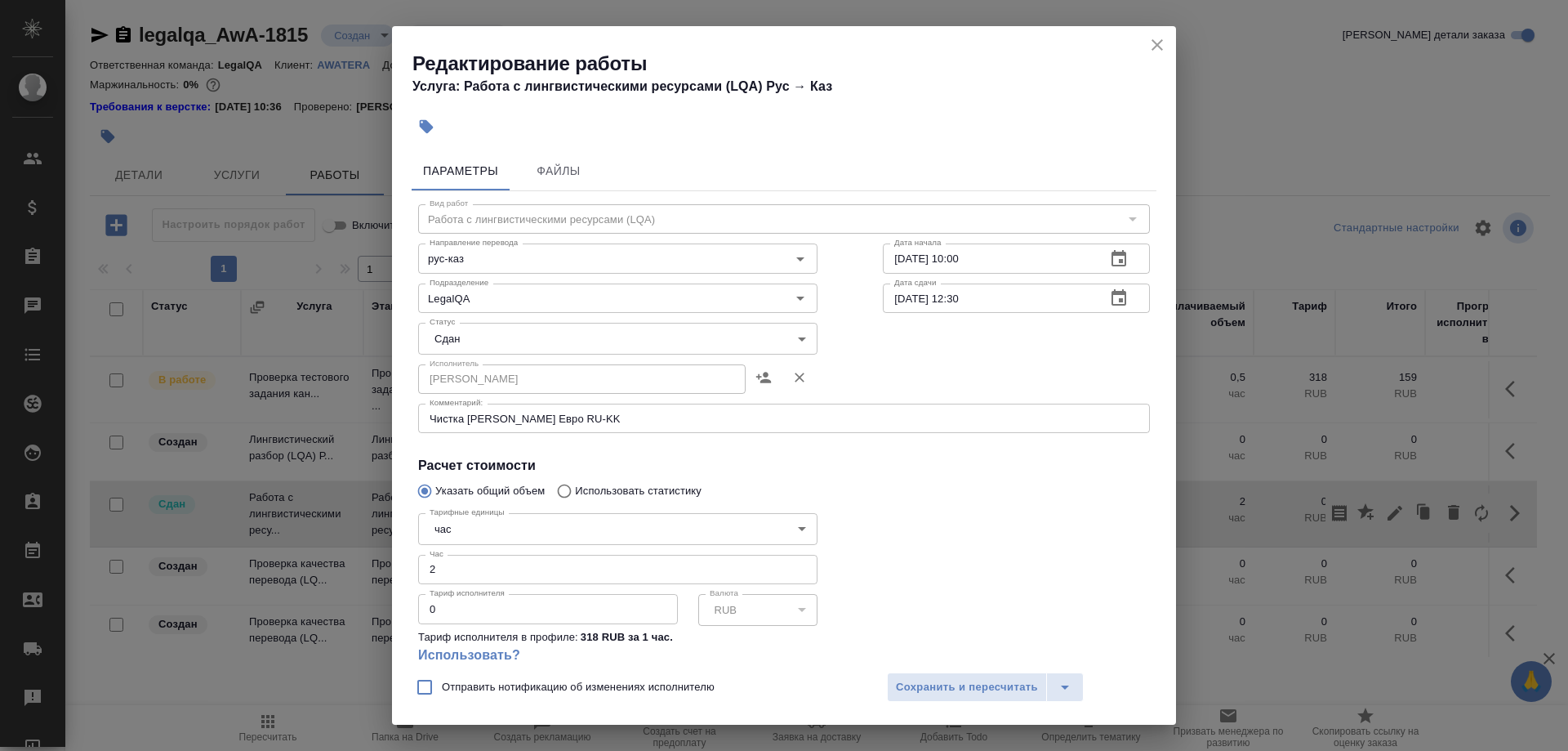
click at [1144, 45] on div "Редактирование работы Услуга: Работа с лингвистическими ресурсами (LQA) Рус → К…" at bounding box center [784, 68] width 784 height 82
click at [1147, 42] on button "close" at bounding box center [1157, 45] width 25 height 25
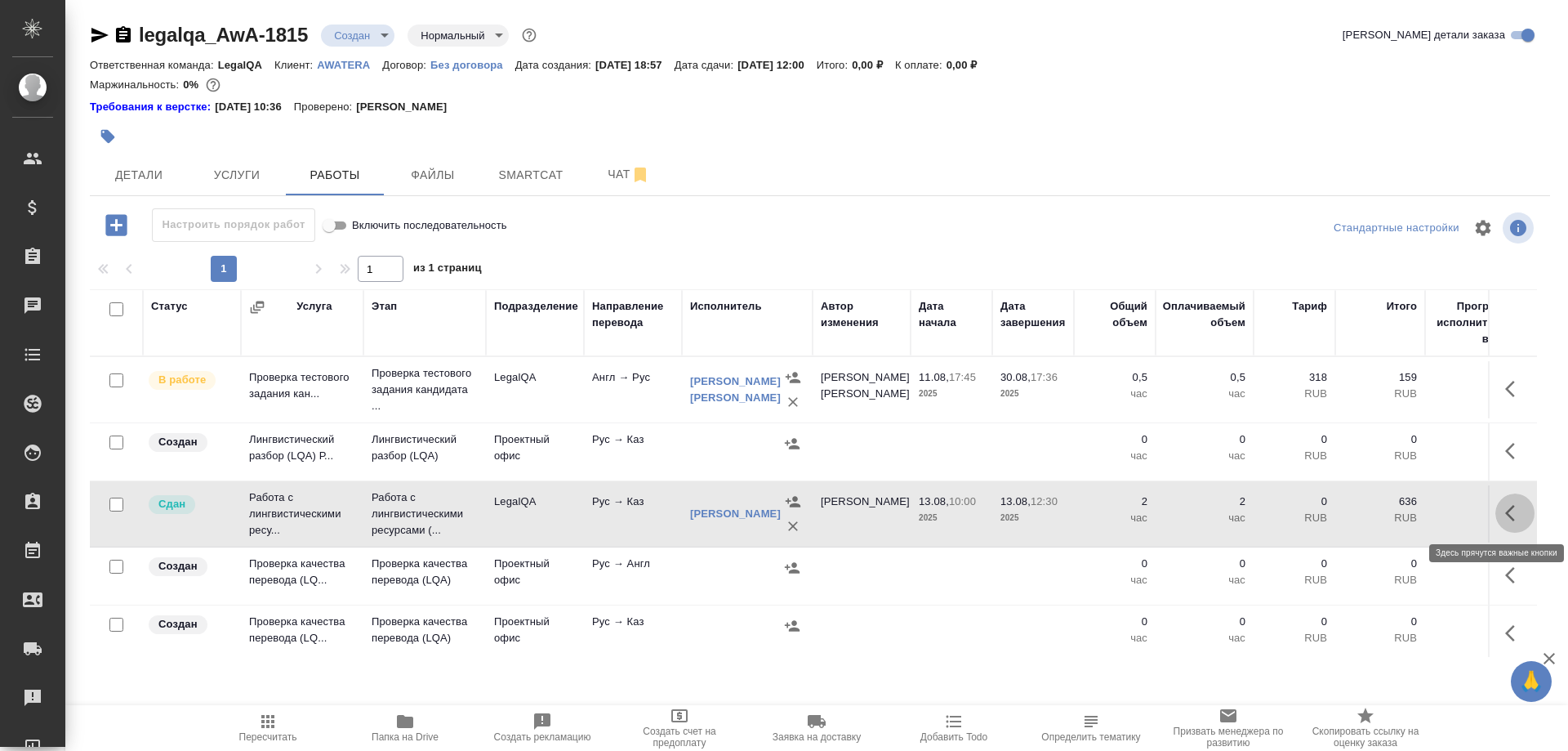
click at [1499, 511] on button "button" at bounding box center [1516, 513] width 39 height 39
click at [1411, 512] on button "button" at bounding box center [1424, 513] width 31 height 39
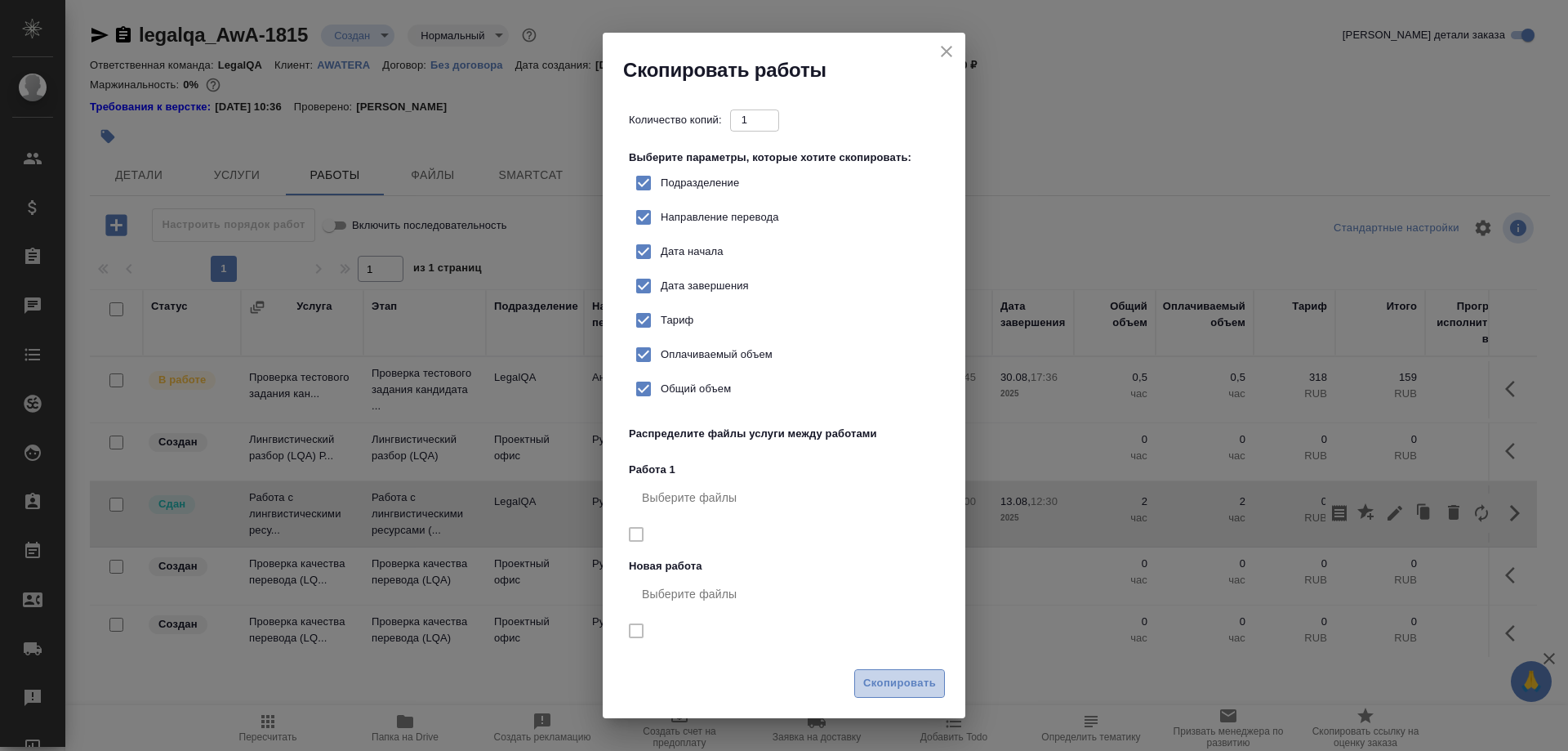
click at [885, 680] on span "Скопировать" at bounding box center [899, 683] width 73 height 19
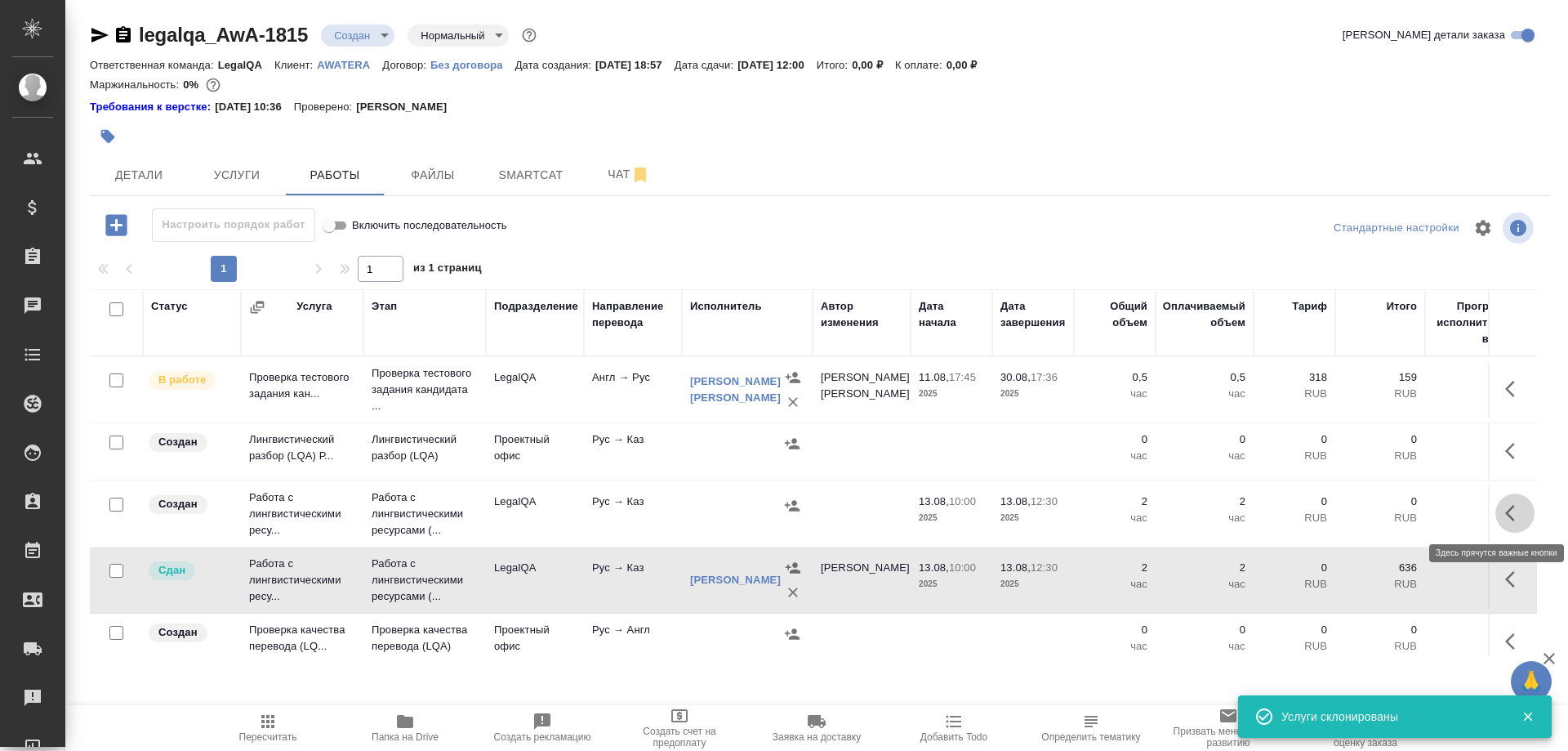
click at [1502, 514] on button "button" at bounding box center [1516, 513] width 39 height 39
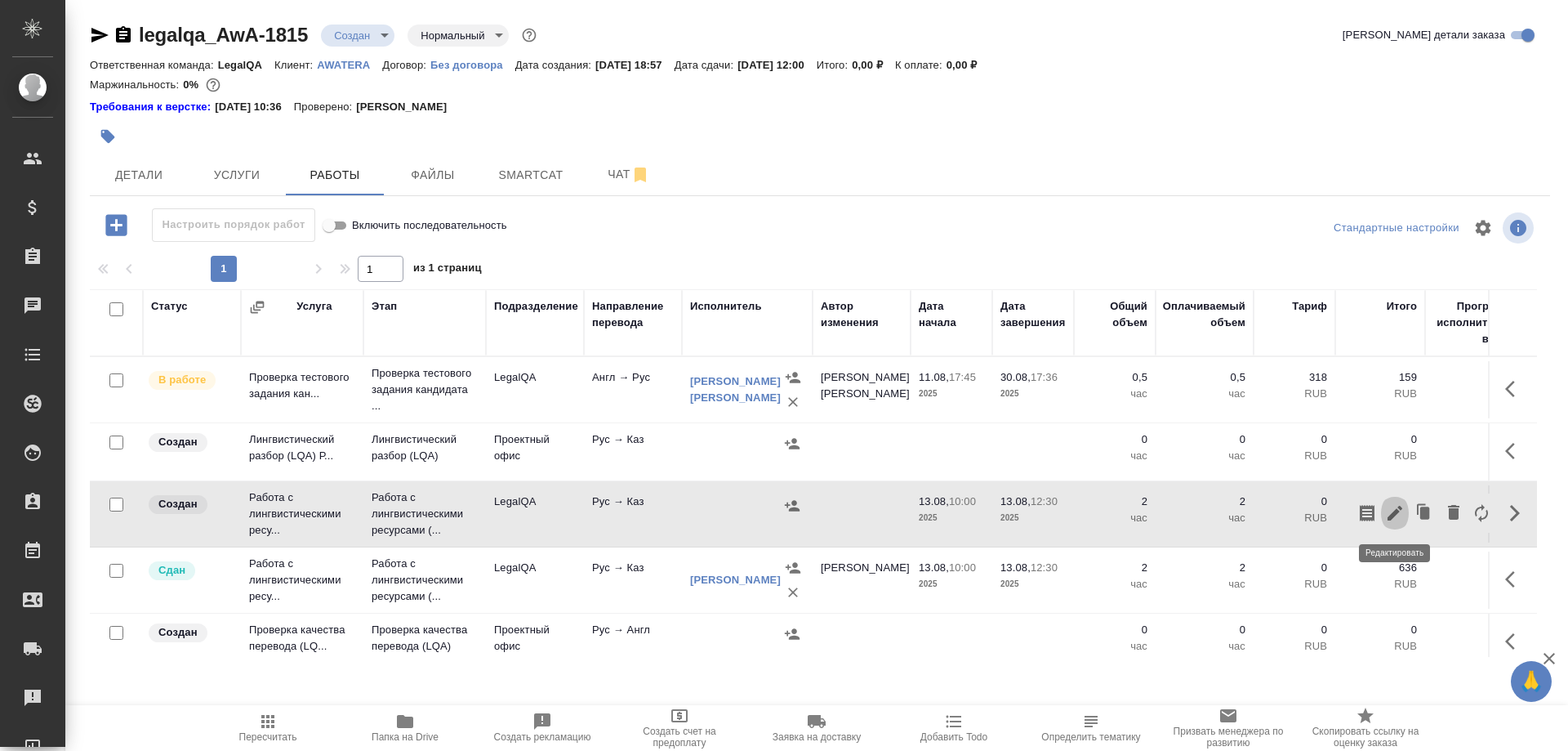
click at [1385, 513] on button "button" at bounding box center [1395, 513] width 27 height 39
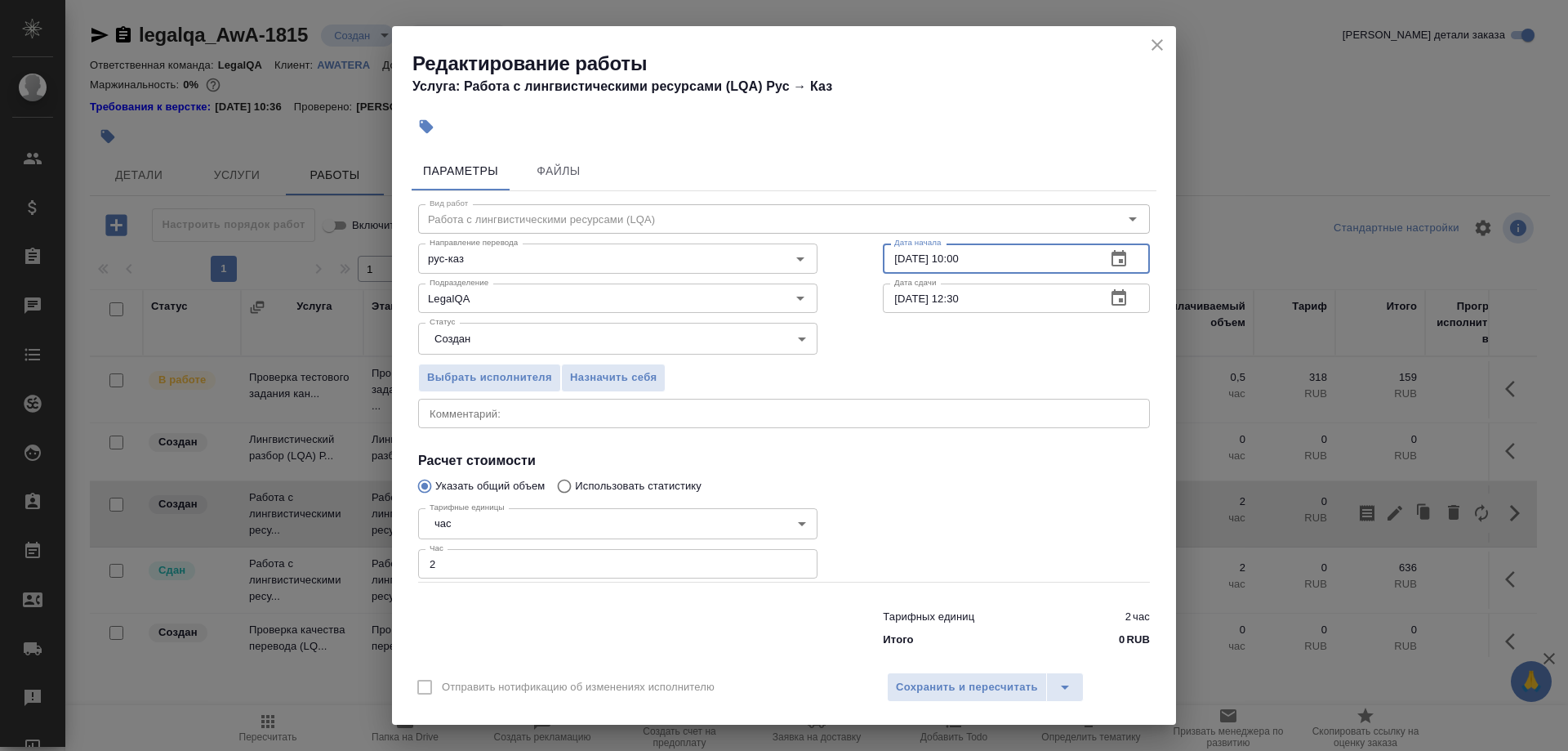
drag, startPoint x: 950, startPoint y: 269, endPoint x: 1017, endPoint y: 269, distance: 67.0
click at [1017, 269] on input "13.08.2025 10:00" at bounding box center [987, 258] width 210 height 29
type input "13.08.2025 12:30"
drag, startPoint x: 949, startPoint y: 305, endPoint x: 1016, endPoint y: 306, distance: 67.0
click at [1016, 306] on input "13.08.2025 12:30" at bounding box center [987, 298] width 210 height 29
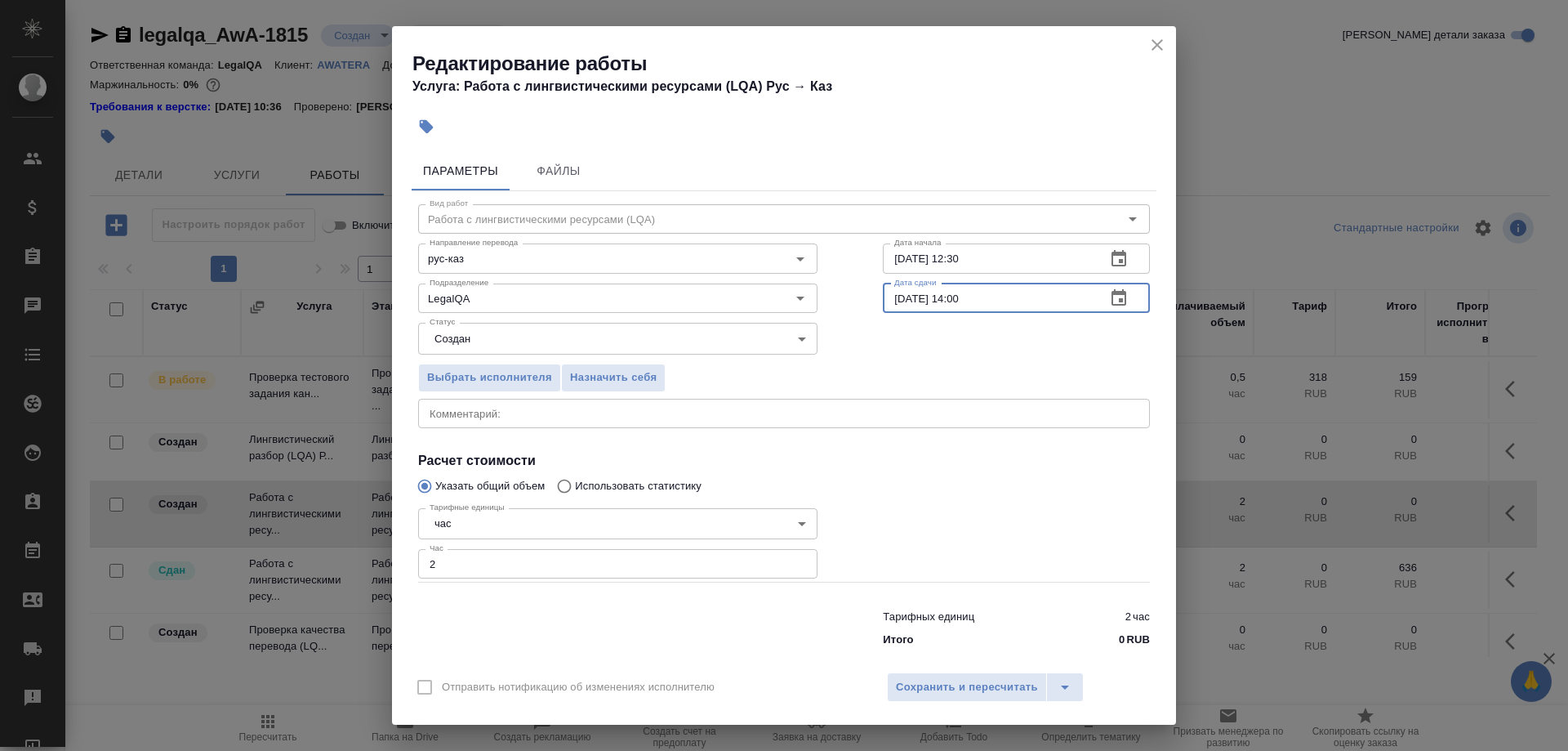
type input "13.08.2025 14:00"
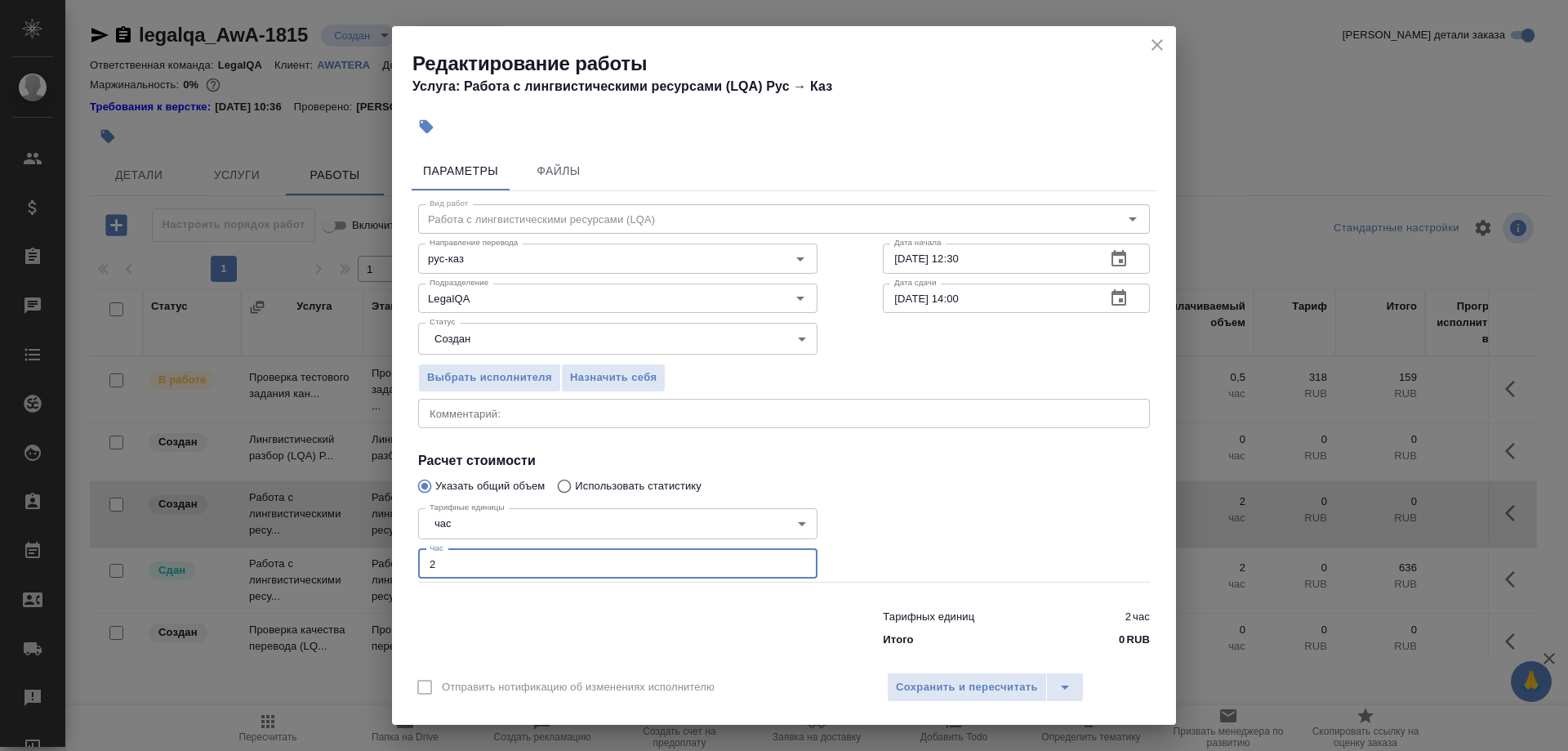
drag, startPoint x: 405, startPoint y: 554, endPoint x: 384, endPoint y: 555, distance: 21.0
click at [418, 555] on input "2" at bounding box center [617, 563] width 399 height 29
type input "1.5"
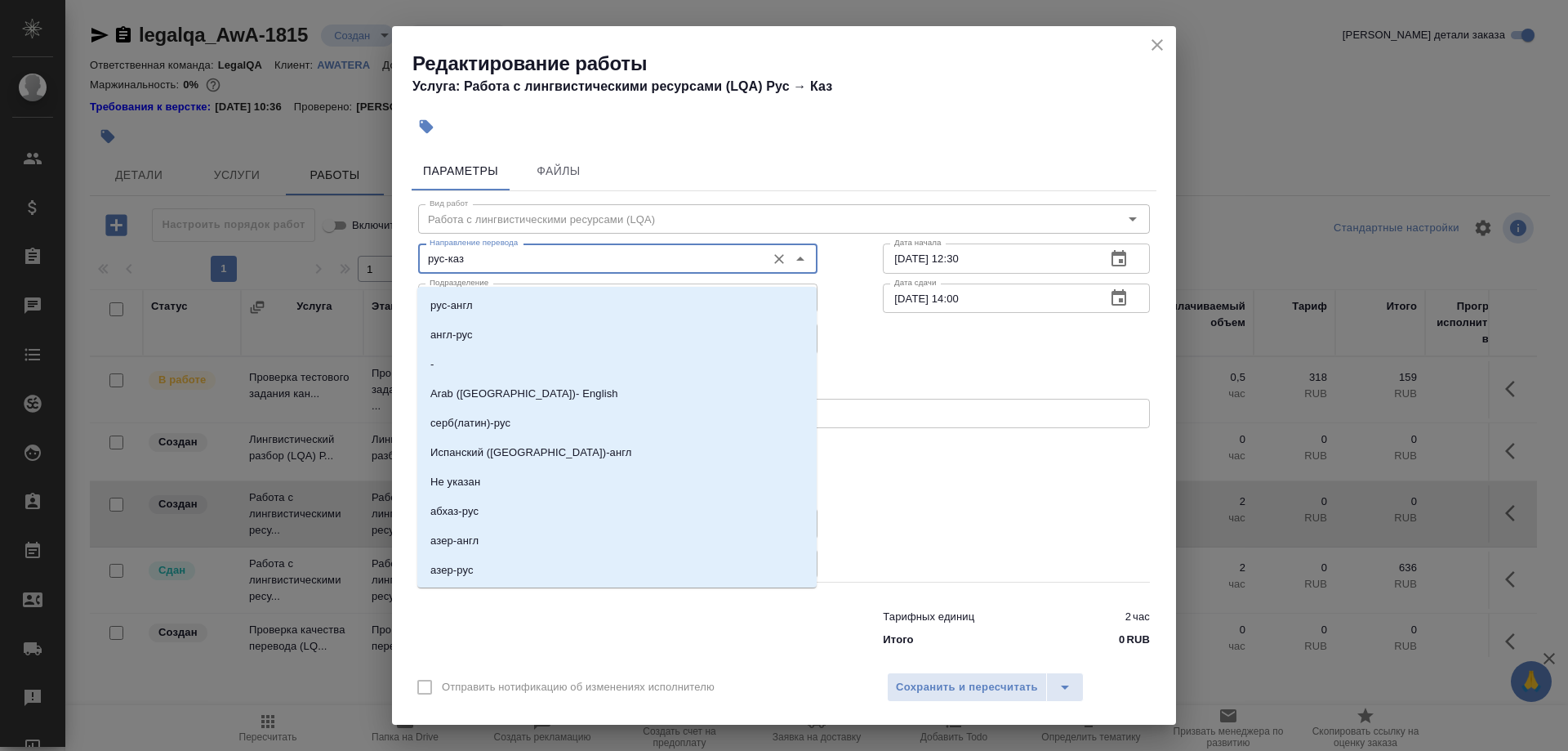
click at [569, 264] on input "рус-каз" at bounding box center [590, 258] width 335 height 20
click at [586, 259] on input "рус-каз" at bounding box center [590, 258] width 335 height 20
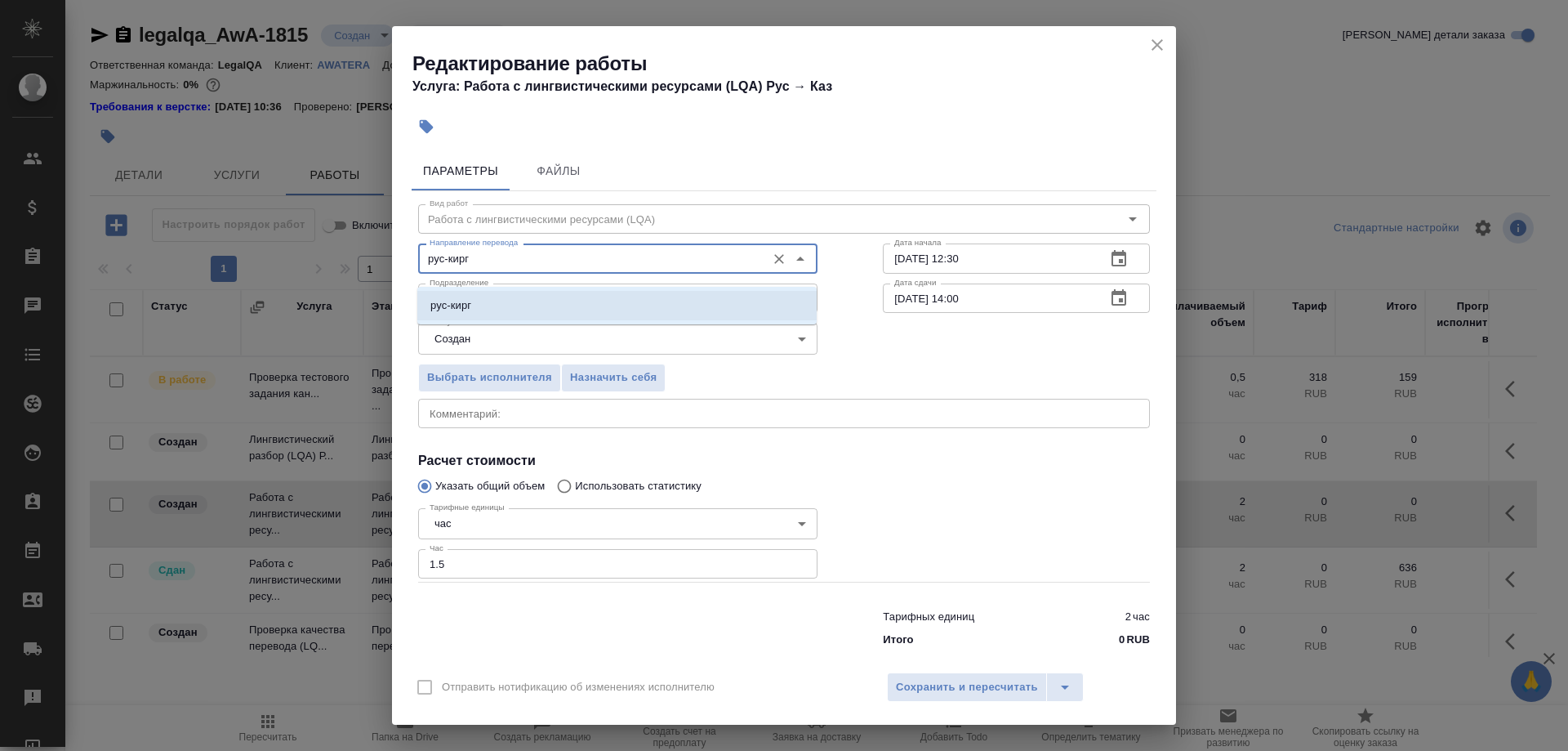
click at [459, 294] on li "рус-кирг" at bounding box center [617, 306] width 399 height 29
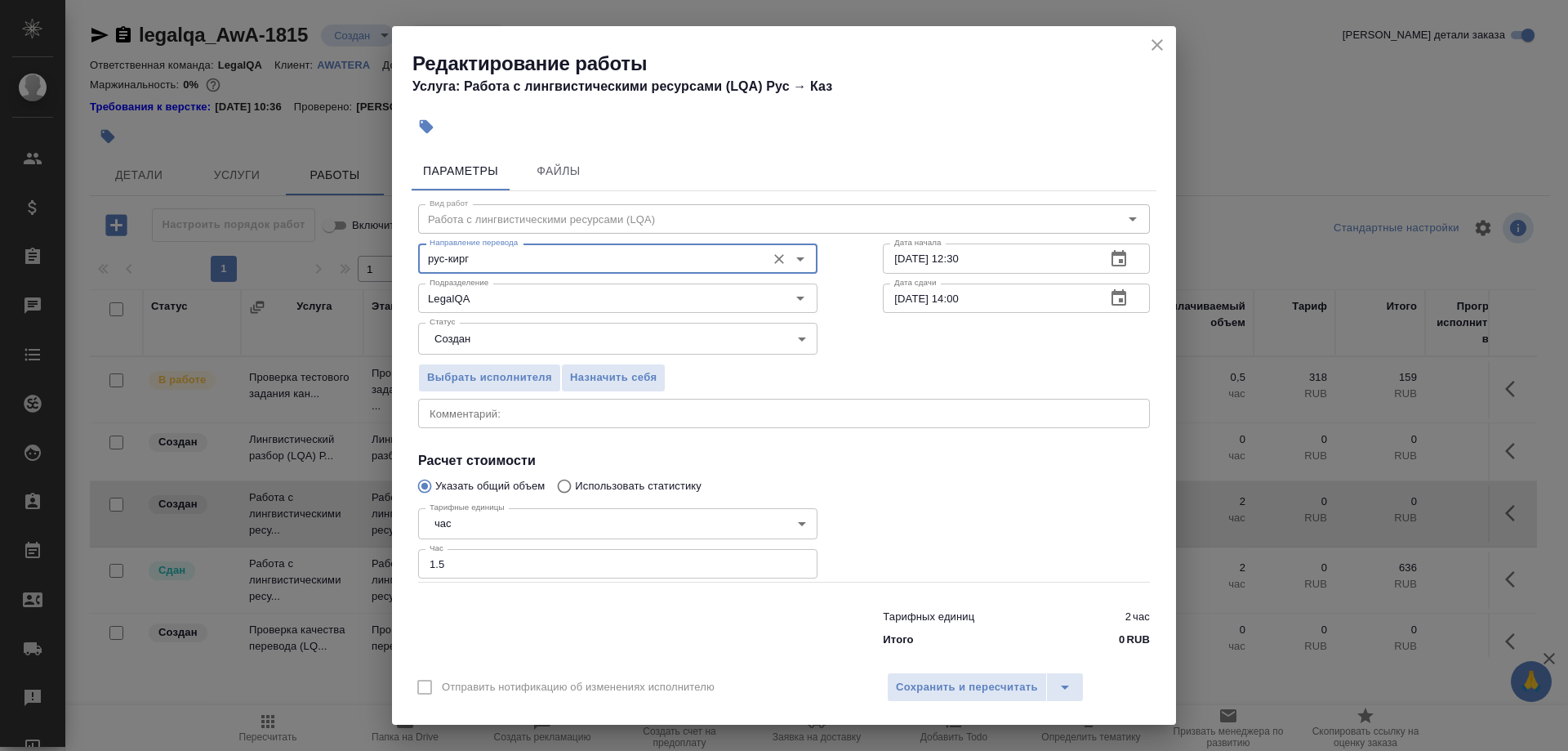
type input "рус-кирг"
click at [469, 414] on div "x Комментарий:" at bounding box center [784, 413] width 732 height 29
click at [1153, 54] on icon "close" at bounding box center [1157, 45] width 20 height 20
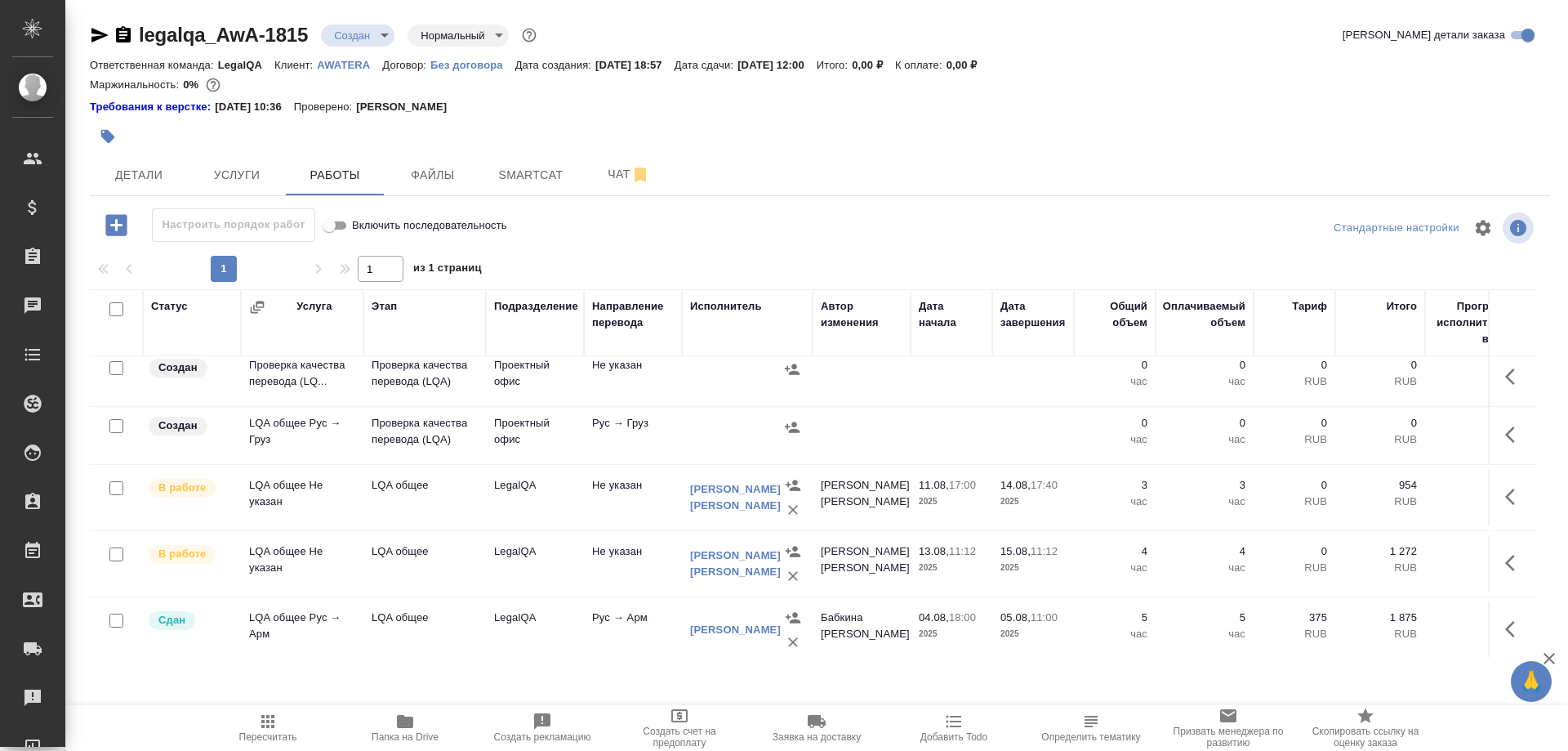
scroll to position [500, 0]
click at [1513, 486] on icon "button" at bounding box center [1515, 493] width 20 height 20
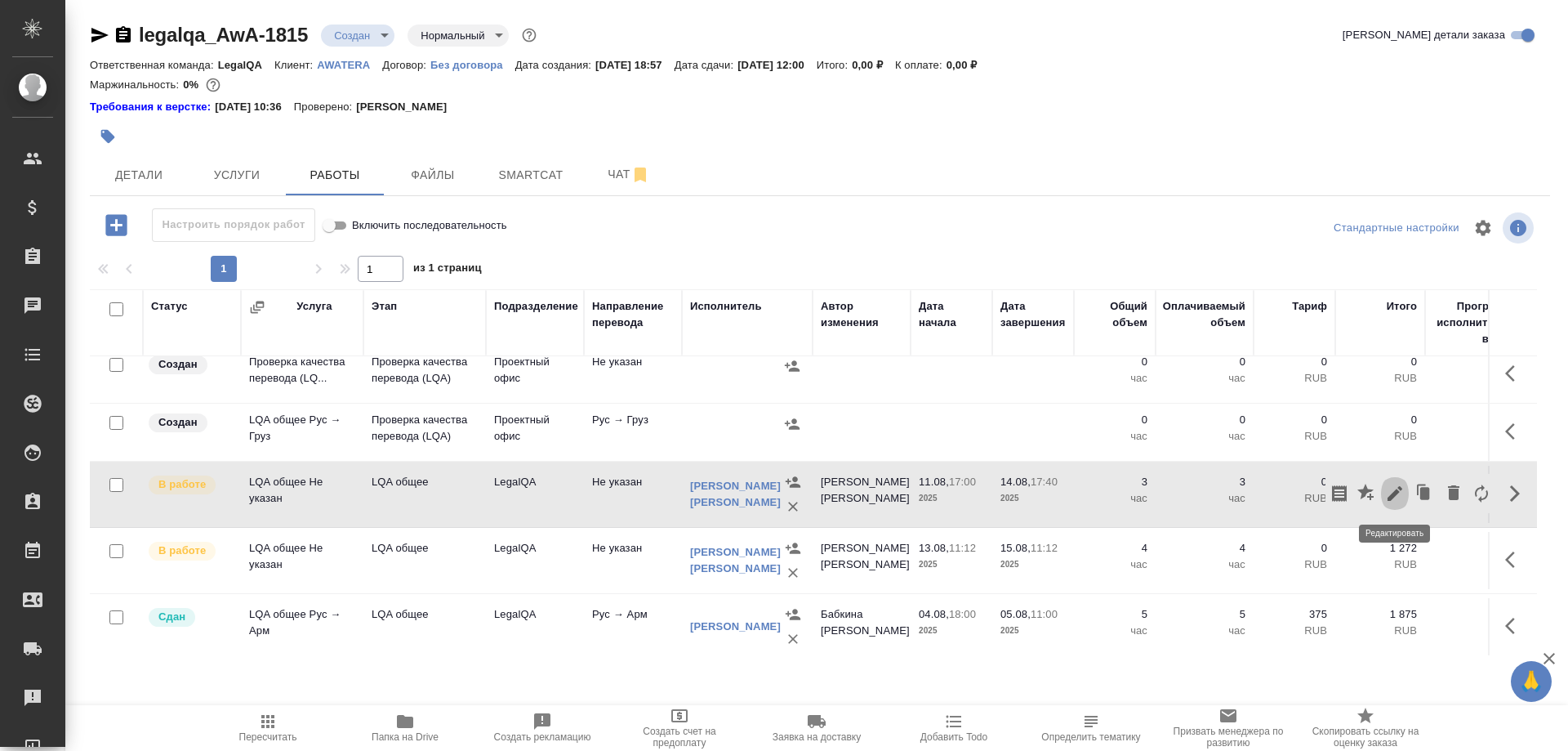
click at [1386, 490] on icon "button" at bounding box center [1395, 493] width 20 height 20
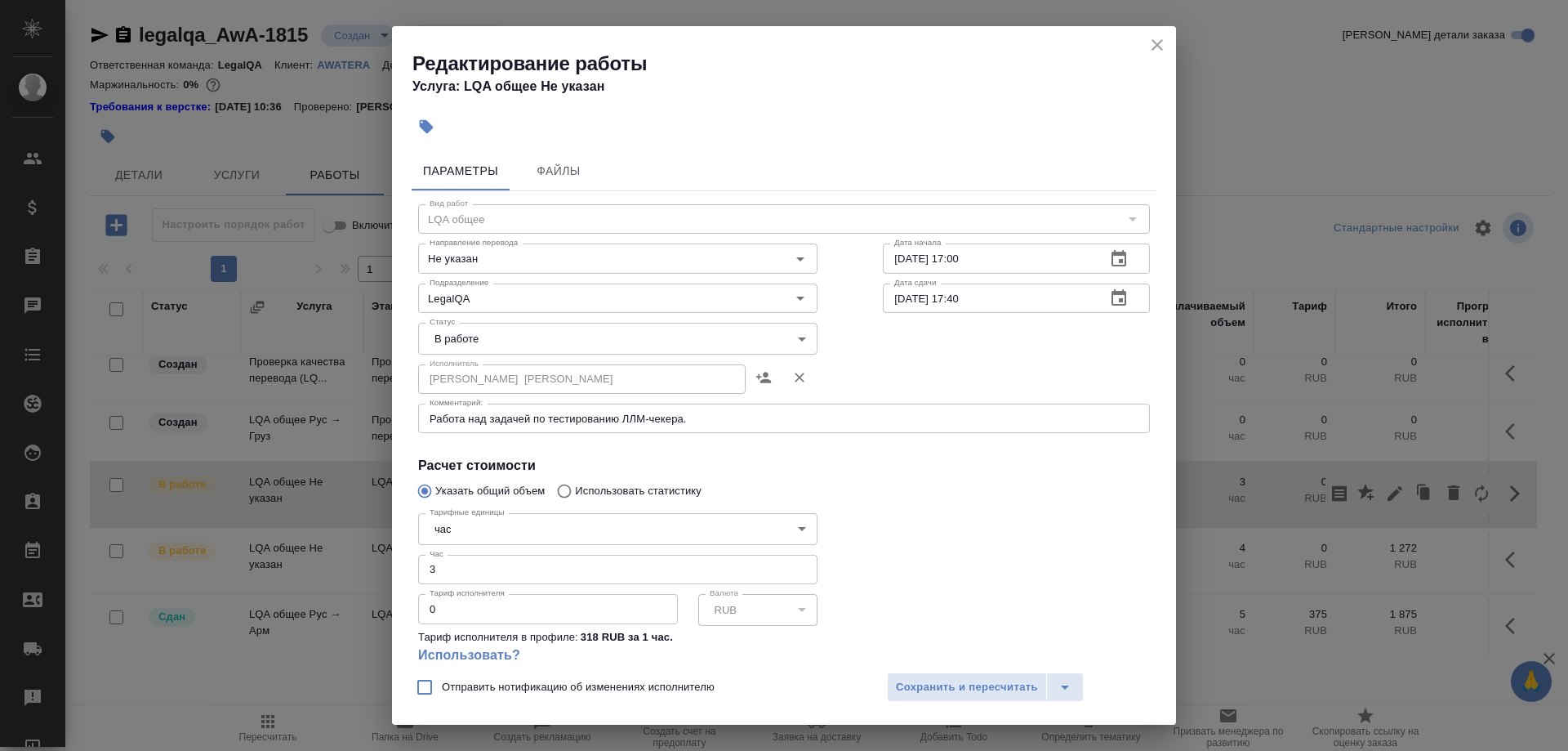
click at [1148, 42] on icon "close" at bounding box center [1157, 45] width 20 height 20
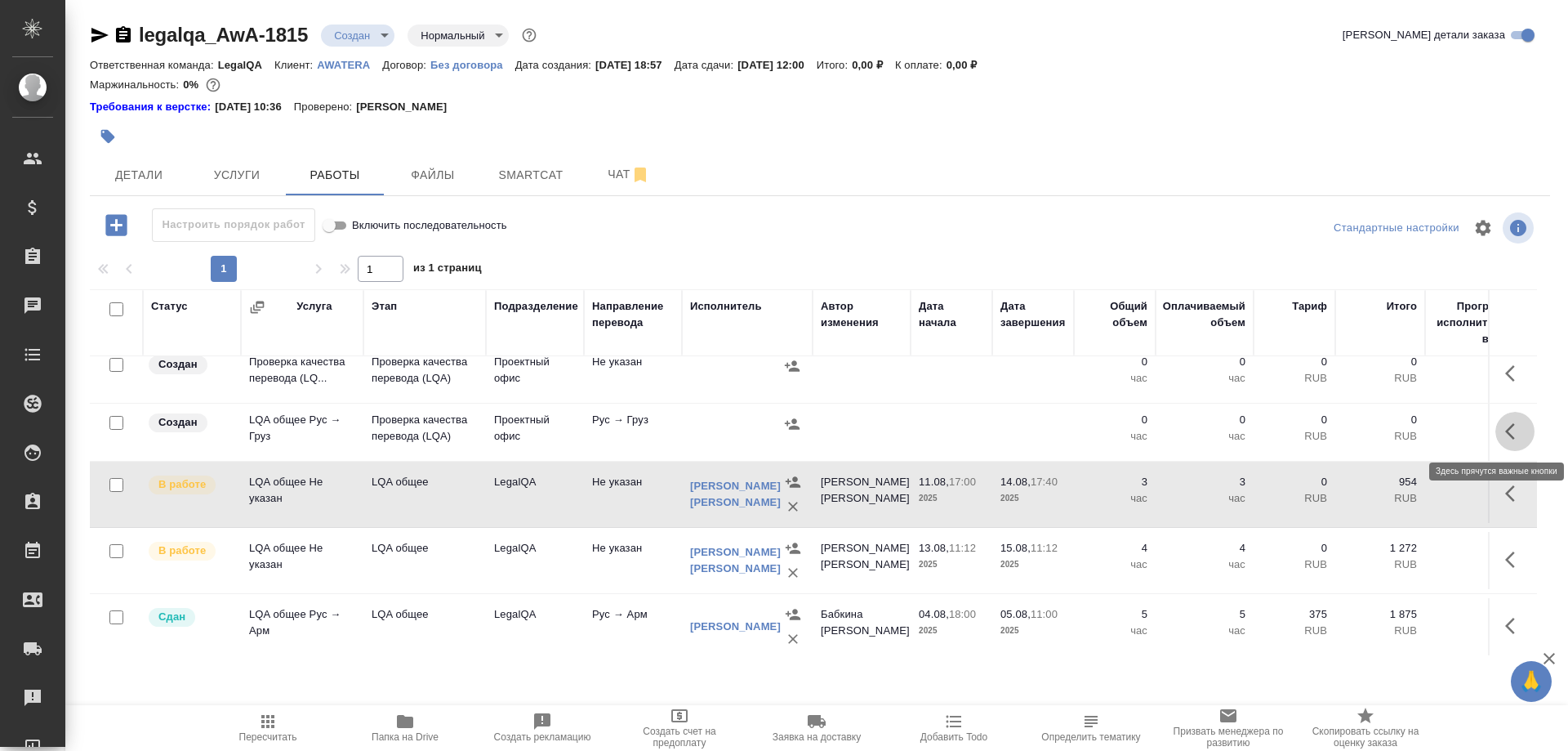
click at [1501, 431] on button "button" at bounding box center [1516, 432] width 39 height 39
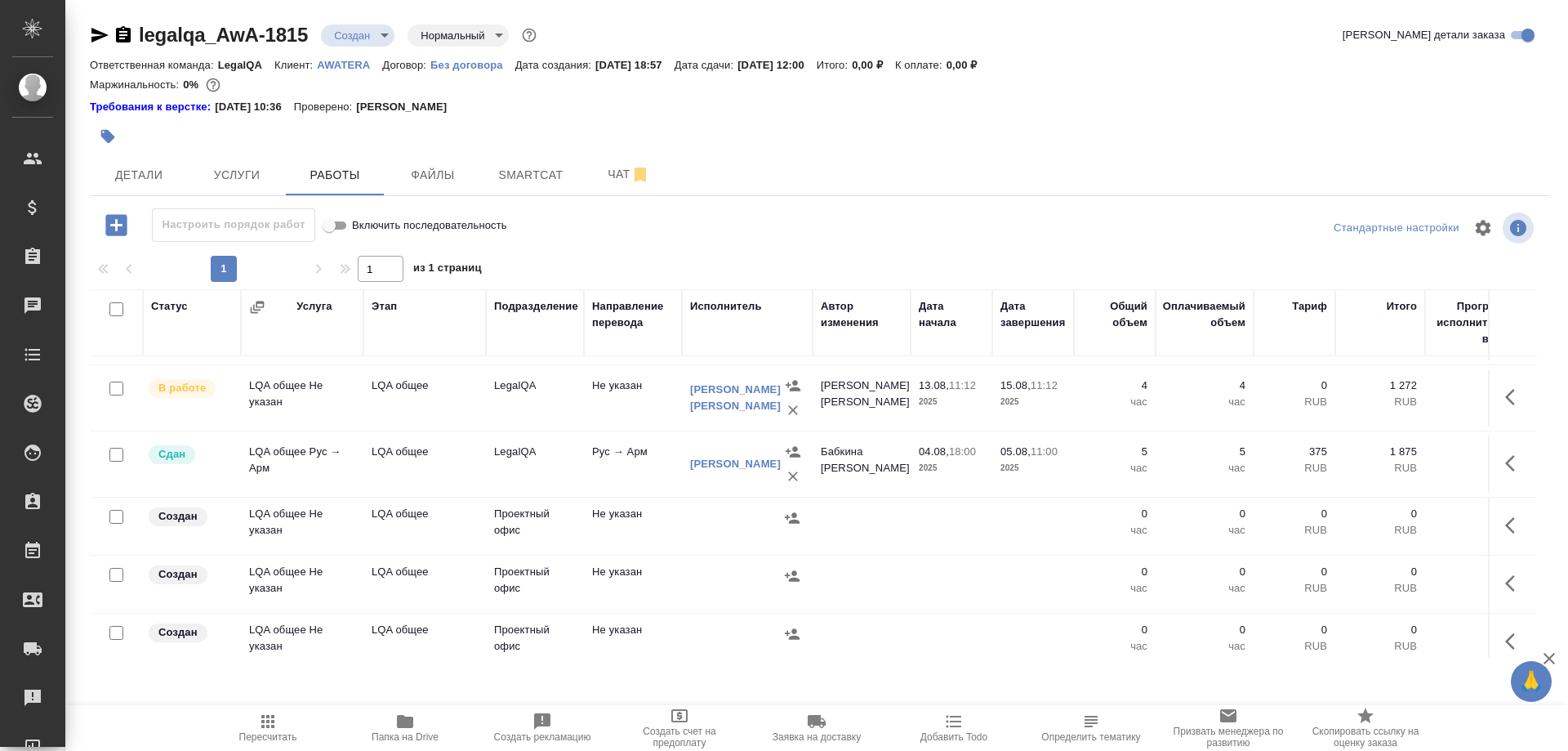
scroll to position [666, 0]
click at [1504, 521] on button "button" at bounding box center [1516, 522] width 39 height 39
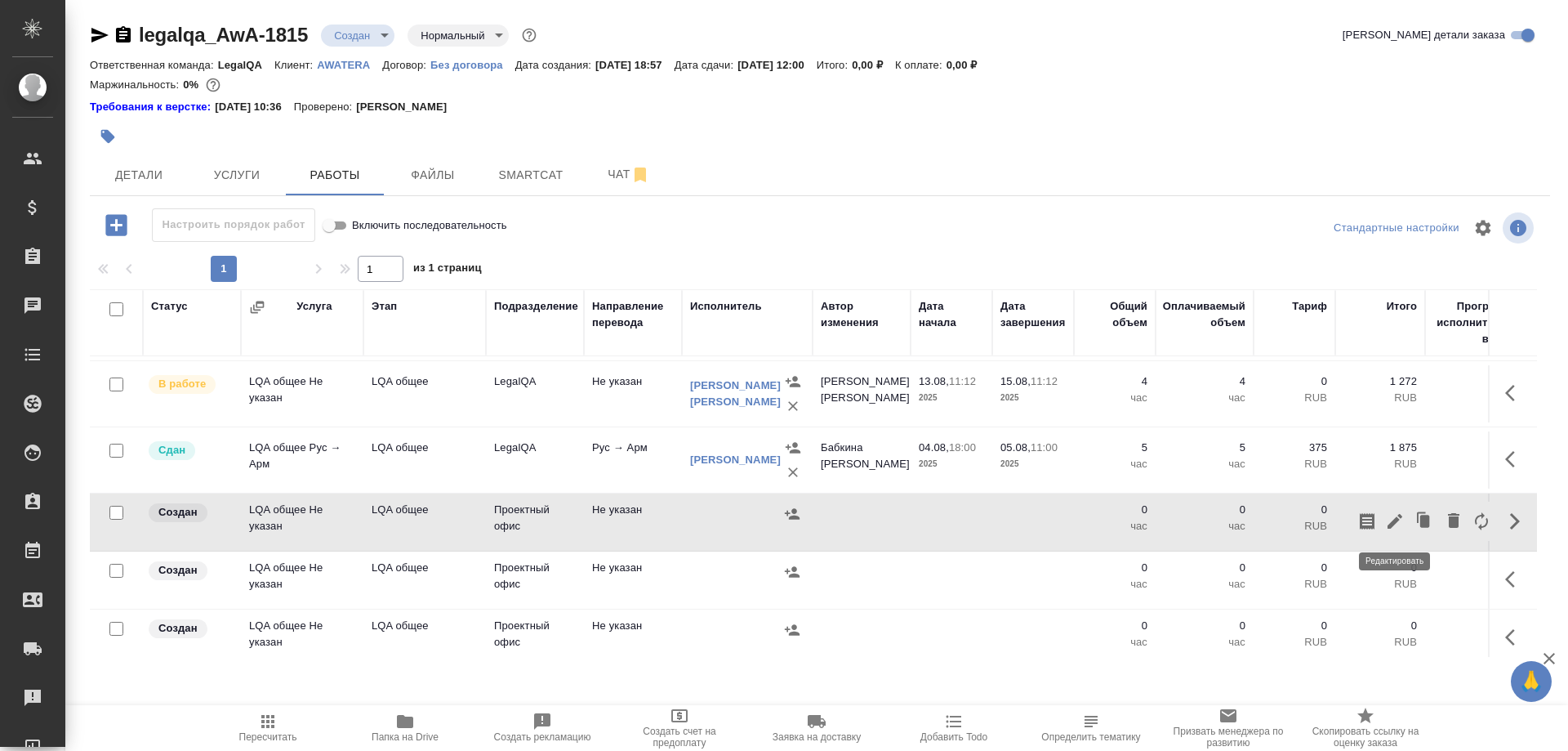
click at [1390, 519] on icon "button" at bounding box center [1395, 521] width 20 height 20
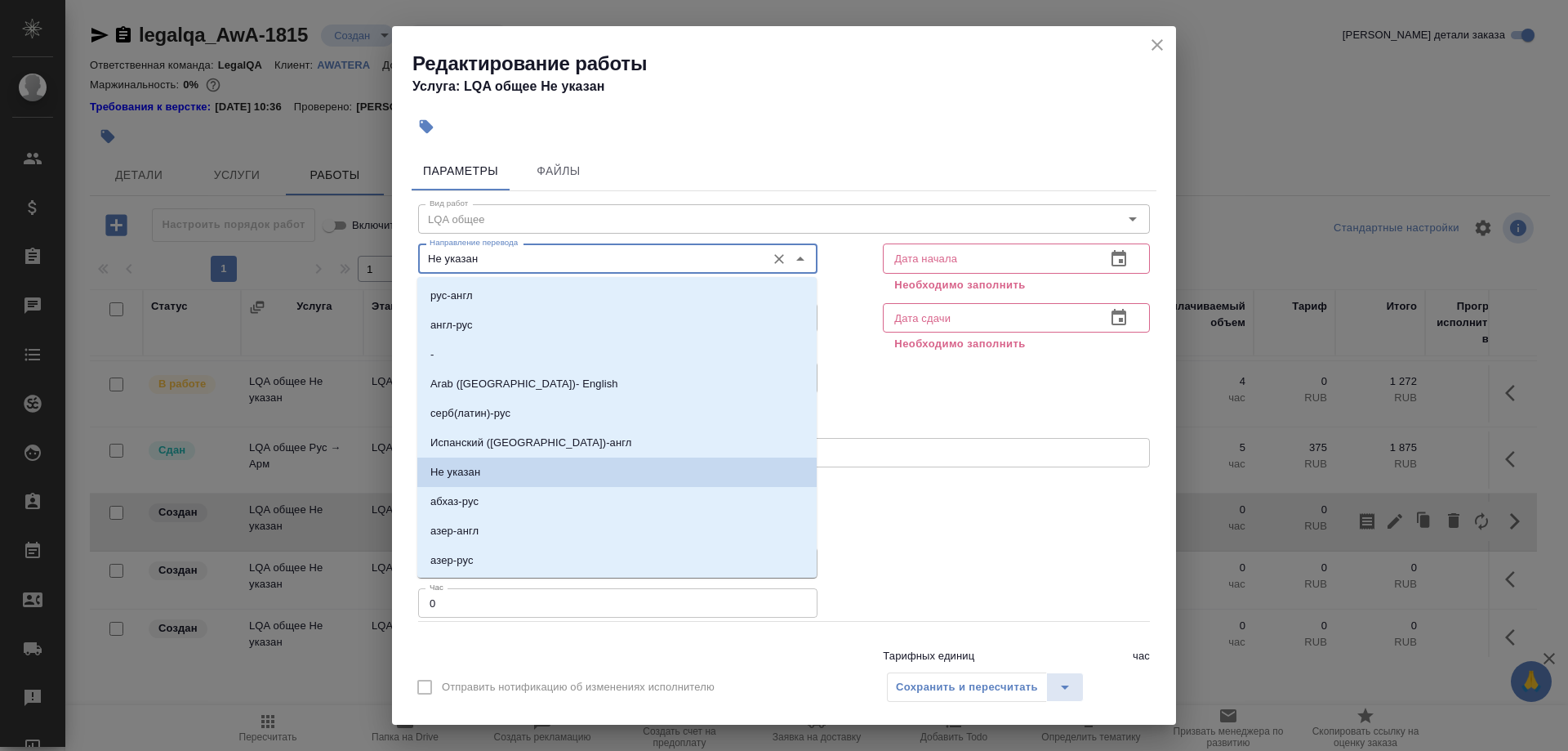
click at [545, 253] on input "Не указан" at bounding box center [590, 258] width 335 height 20
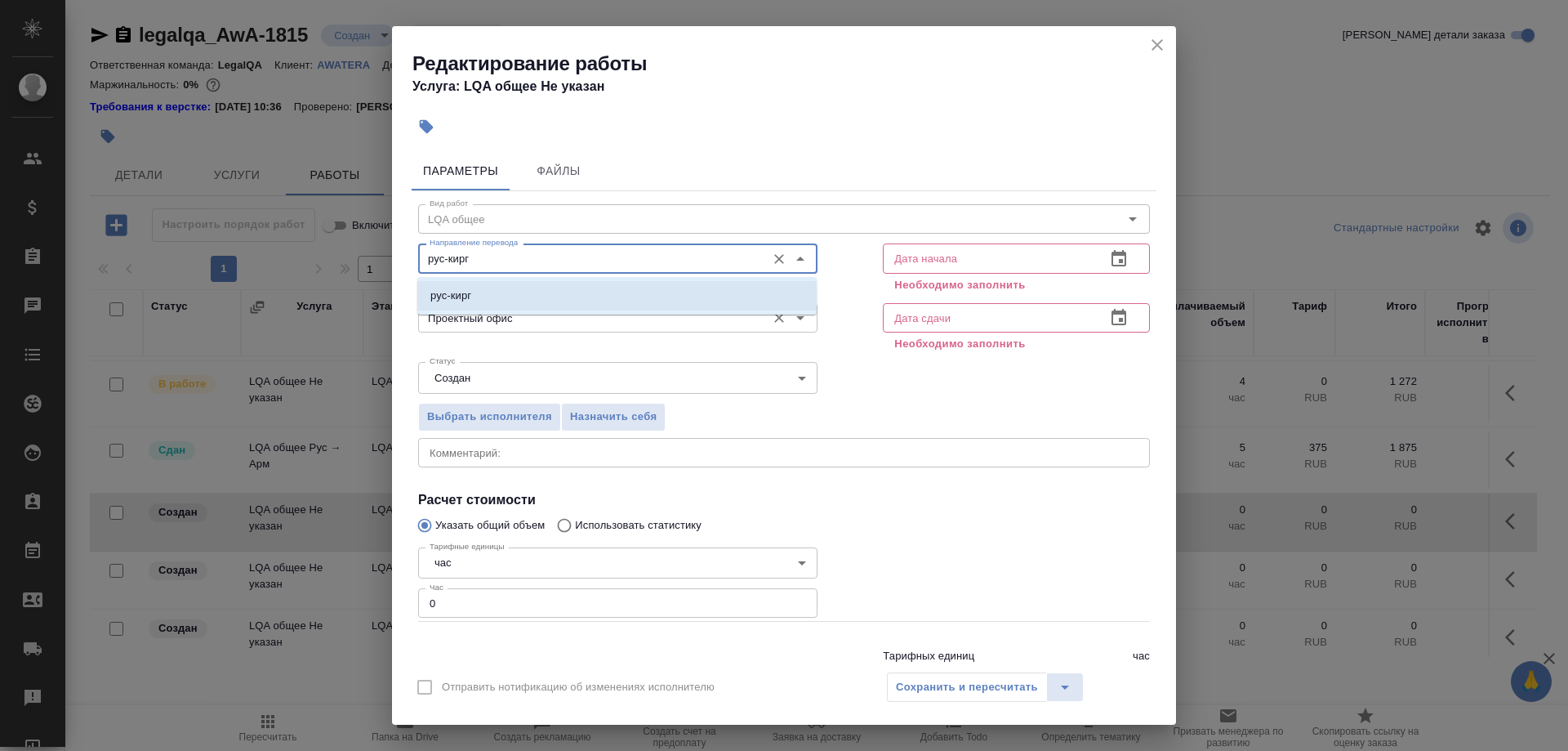
click at [486, 298] on li "рус-кирг" at bounding box center [617, 295] width 399 height 29
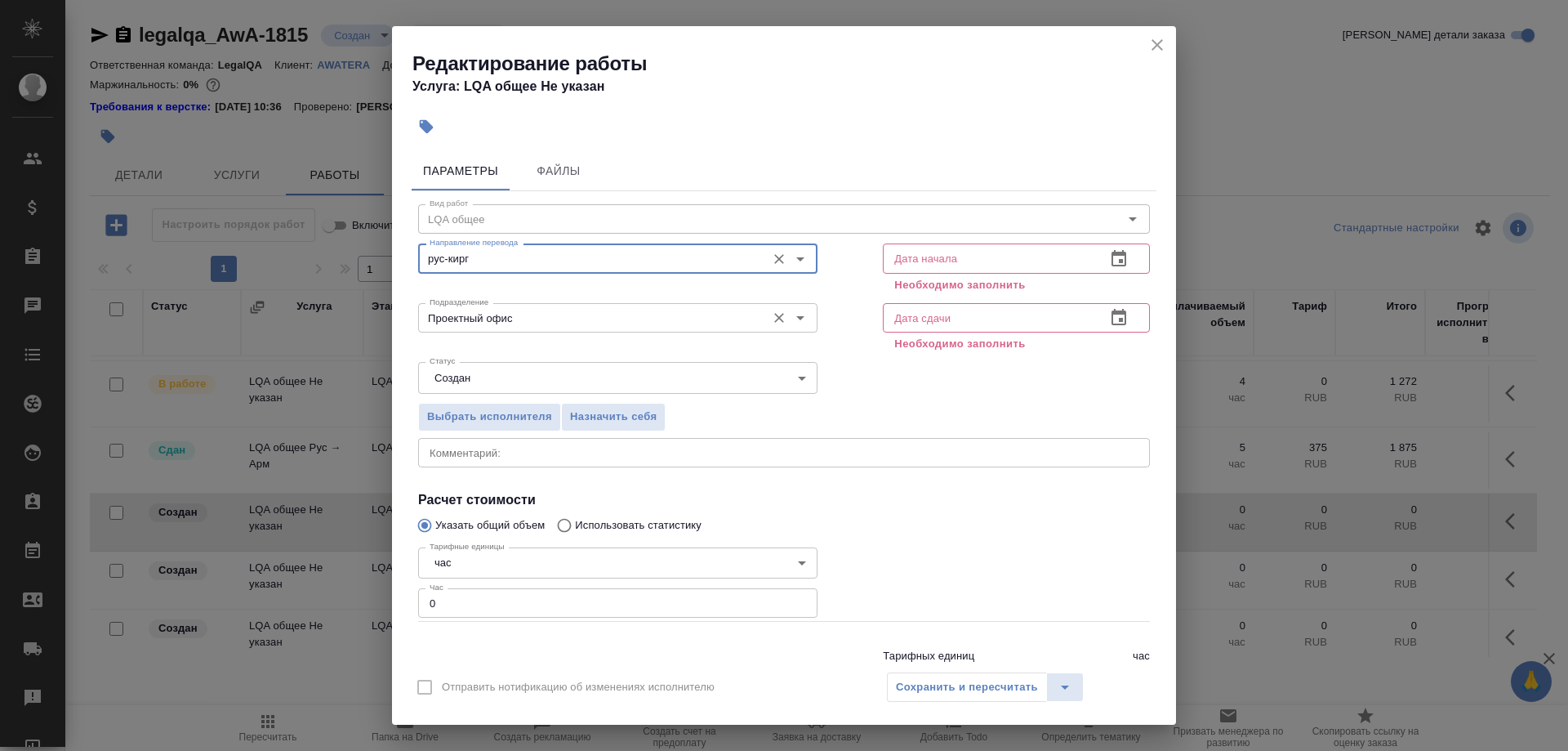
type input "рус-кирг"
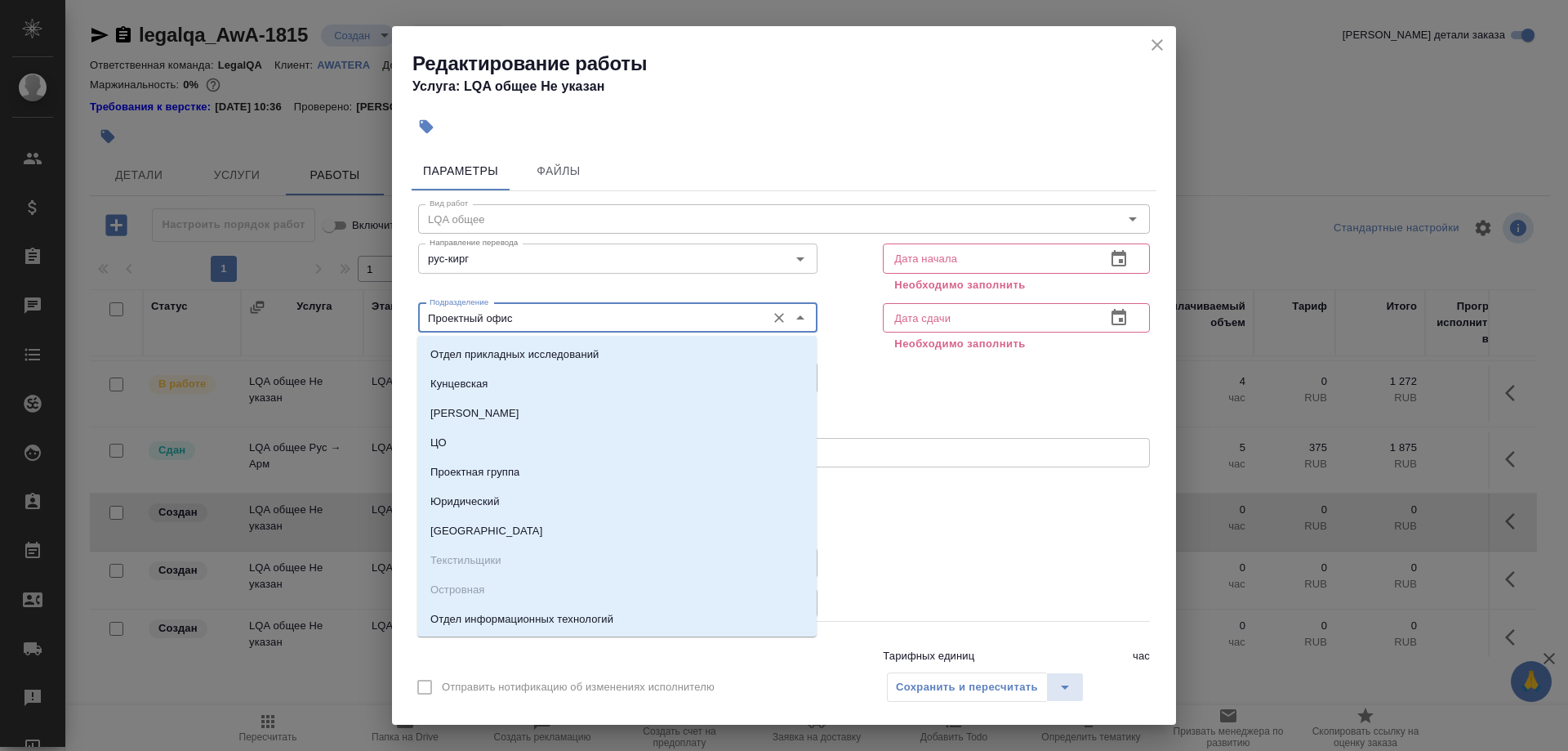
click at [562, 319] on input "Проектный офис" at bounding box center [590, 318] width 335 height 20
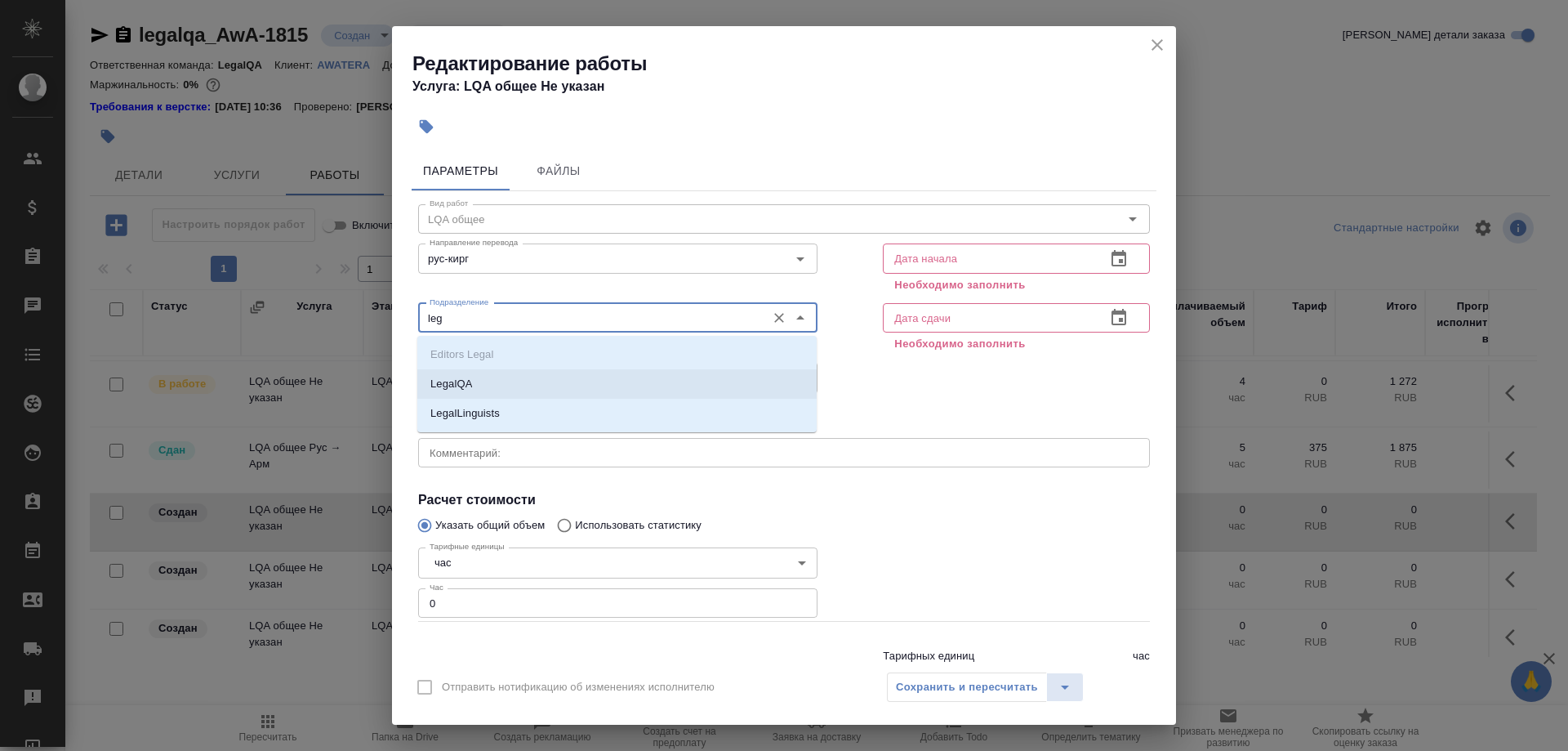
click at [467, 384] on p "LegalQA" at bounding box center [451, 384] width 42 height 16
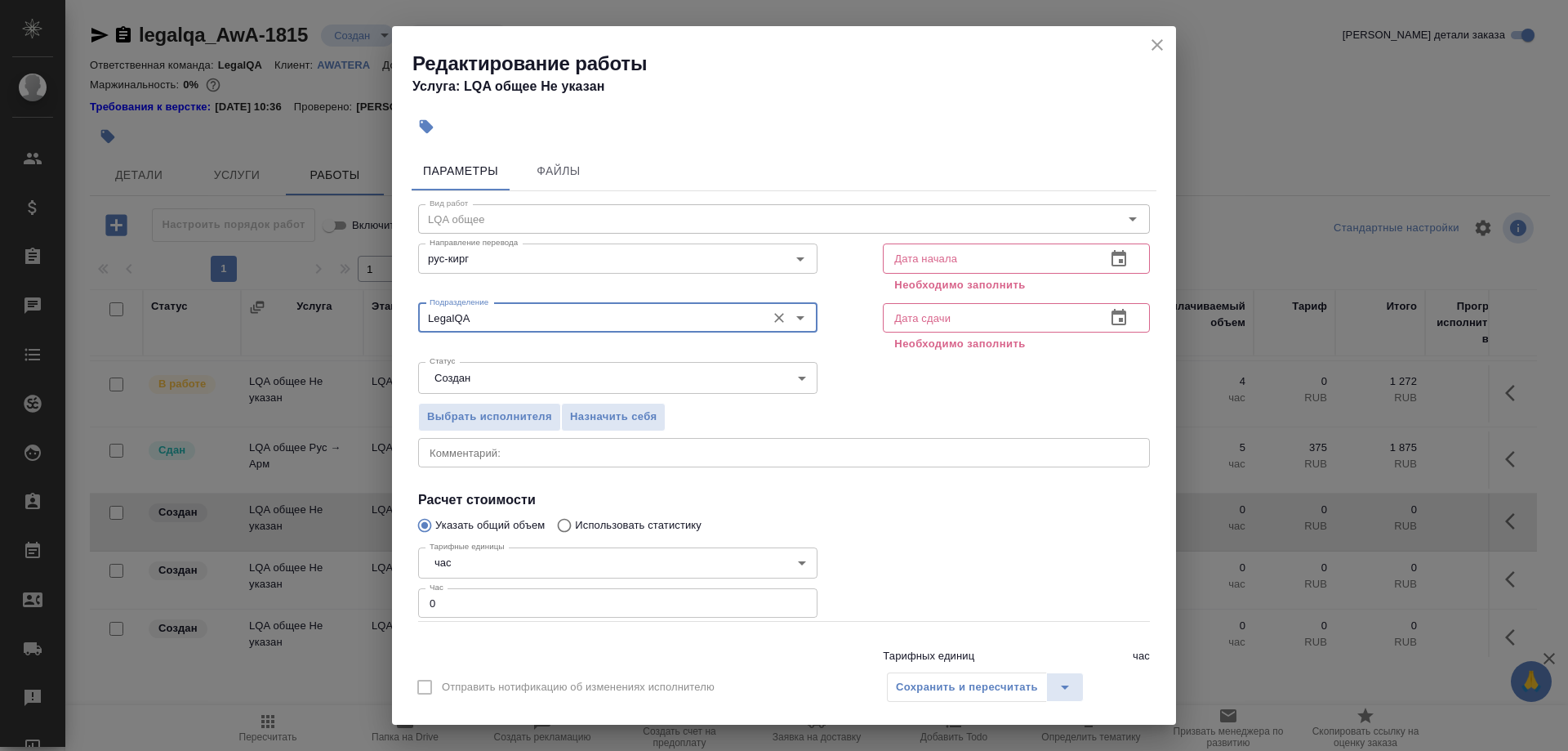
type input "LegalQA"
click at [948, 253] on input "text" at bounding box center [987, 258] width 210 height 29
click at [1102, 248] on div "Дата начала" at bounding box center [1017, 258] width 267 height 29
click at [1110, 254] on icon "button" at bounding box center [1118, 259] width 20 height 20
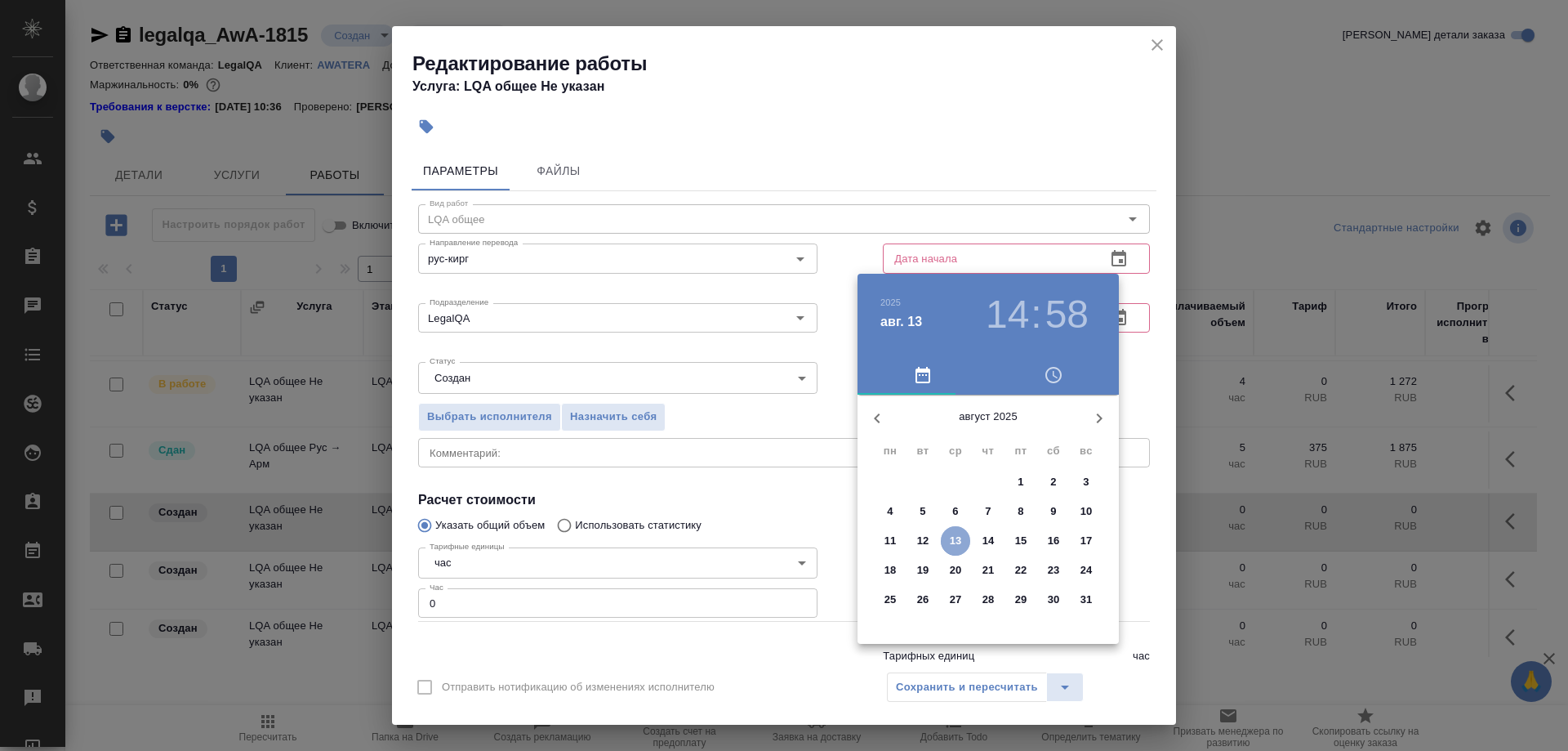
click at [947, 540] on span "13" at bounding box center [956, 540] width 29 height 16
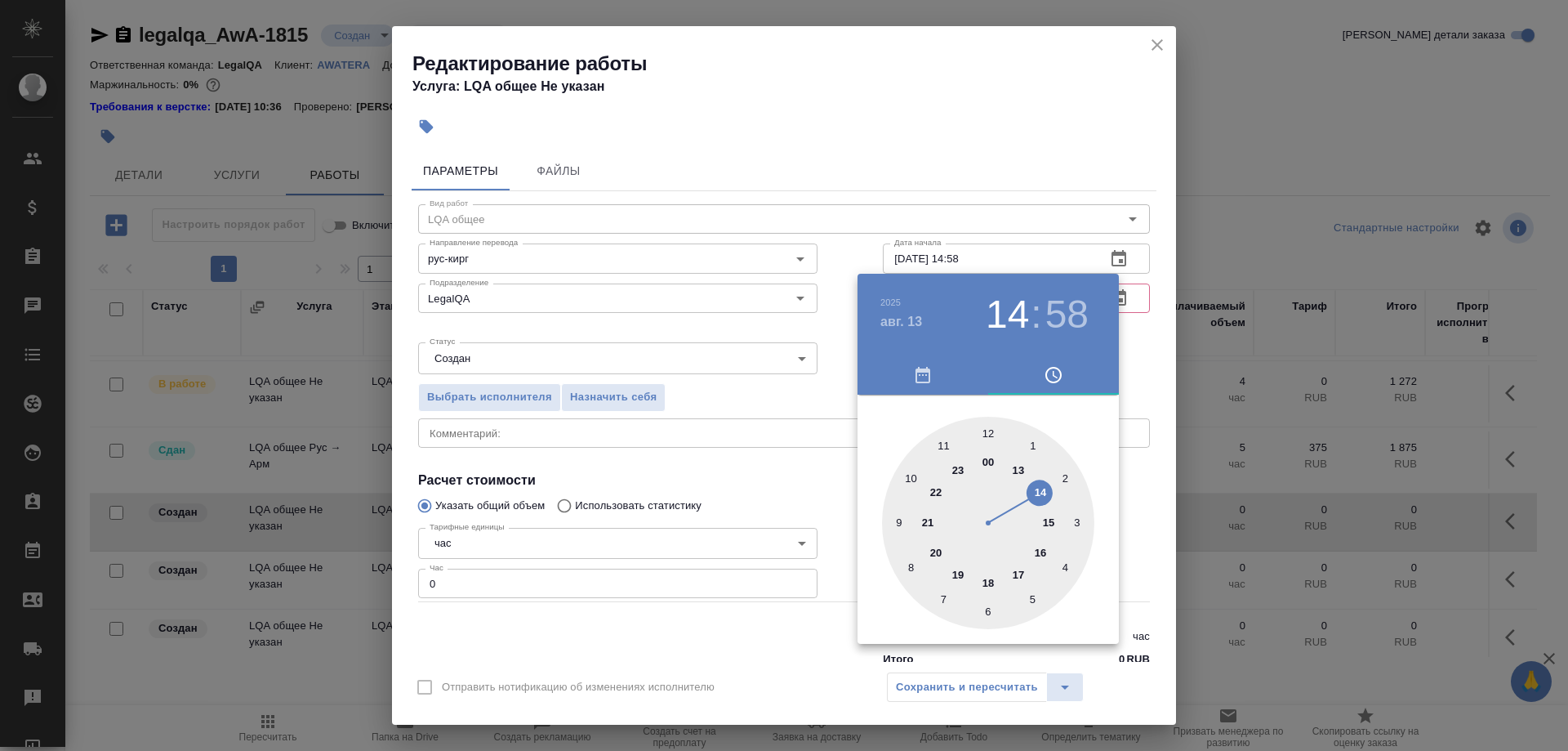
click at [960, 248] on div at bounding box center [784, 375] width 1568 height 751
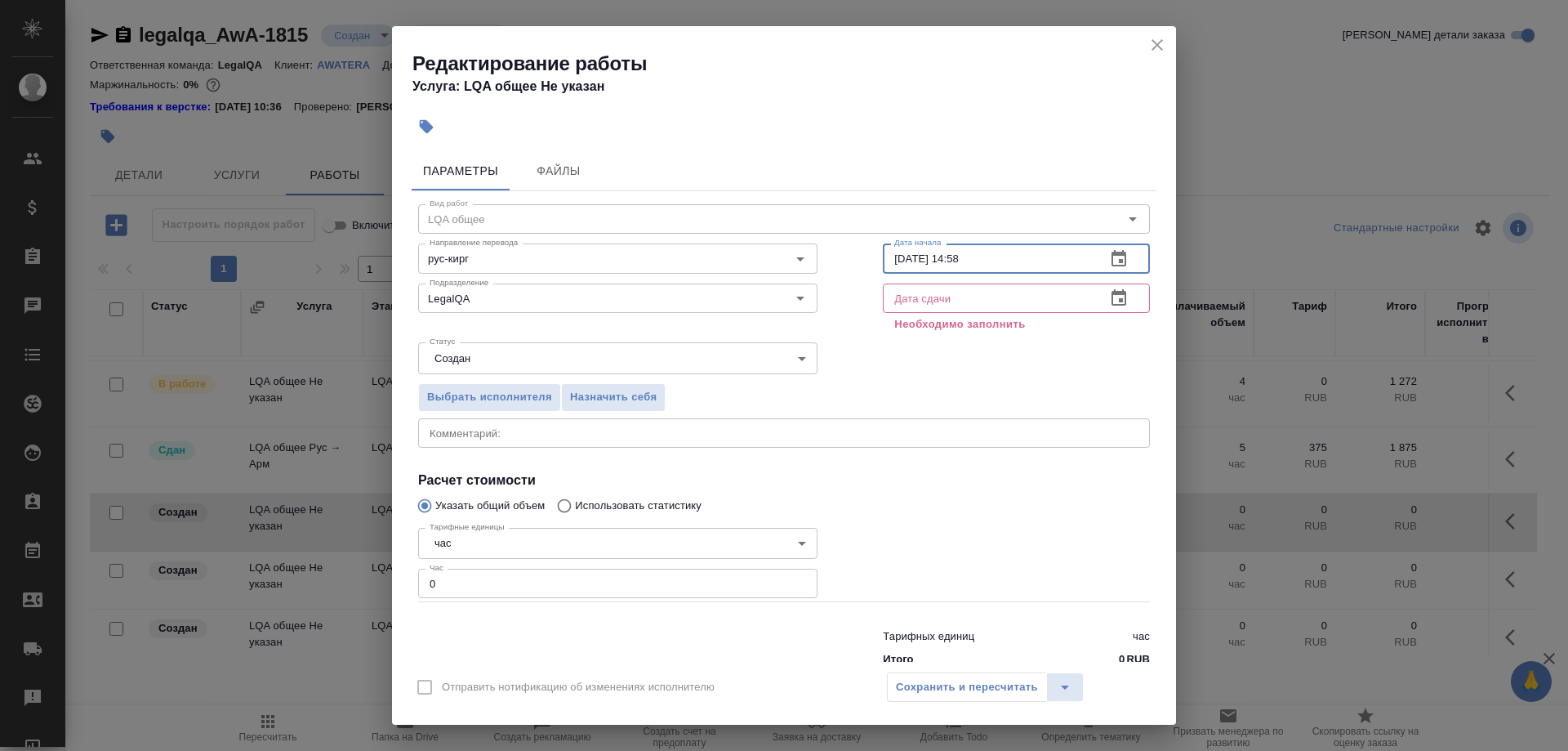
drag, startPoint x: 949, startPoint y: 255, endPoint x: 1022, endPoint y: 255, distance: 73.0
click at [1022, 255] on input "13.08.2025 14:58" at bounding box center [987, 258] width 210 height 29
drag, startPoint x: 1011, startPoint y: 253, endPoint x: 828, endPoint y: 263, distance: 183.3
click at [883, 263] on input "13.08.2025 12:30" at bounding box center [987, 258] width 210 height 29
type input "13.08.2025 12:30"
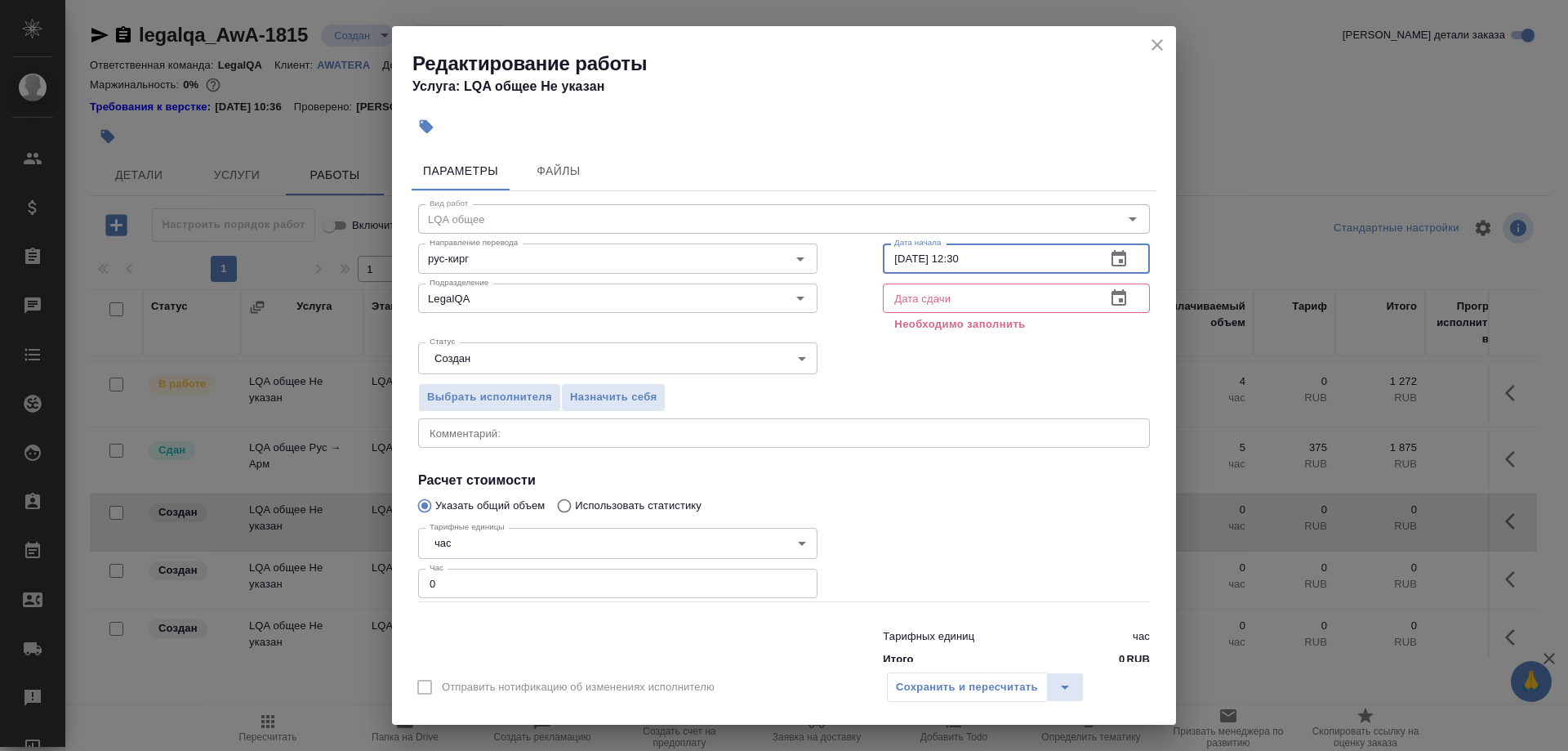
click at [957, 300] on input "text" at bounding box center [987, 298] width 210 height 29
paste input "13.08.2025 12:30"
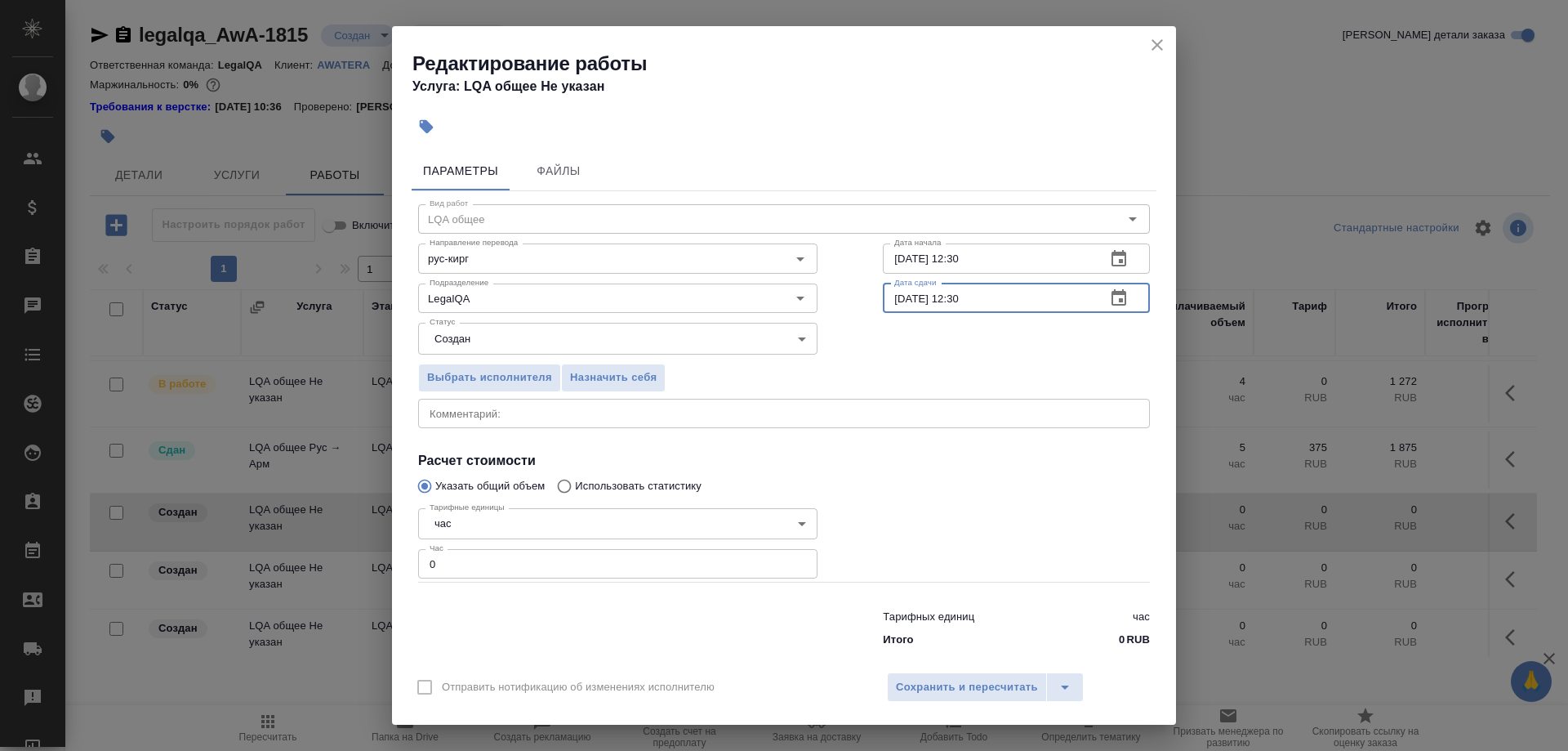
drag, startPoint x: 948, startPoint y: 307, endPoint x: 1025, endPoint y: 317, distance: 77.6
click at [1025, 313] on input "13.08.2025 12:30" at bounding box center [987, 298] width 210 height 29
type input "13.08.2025 14:00"
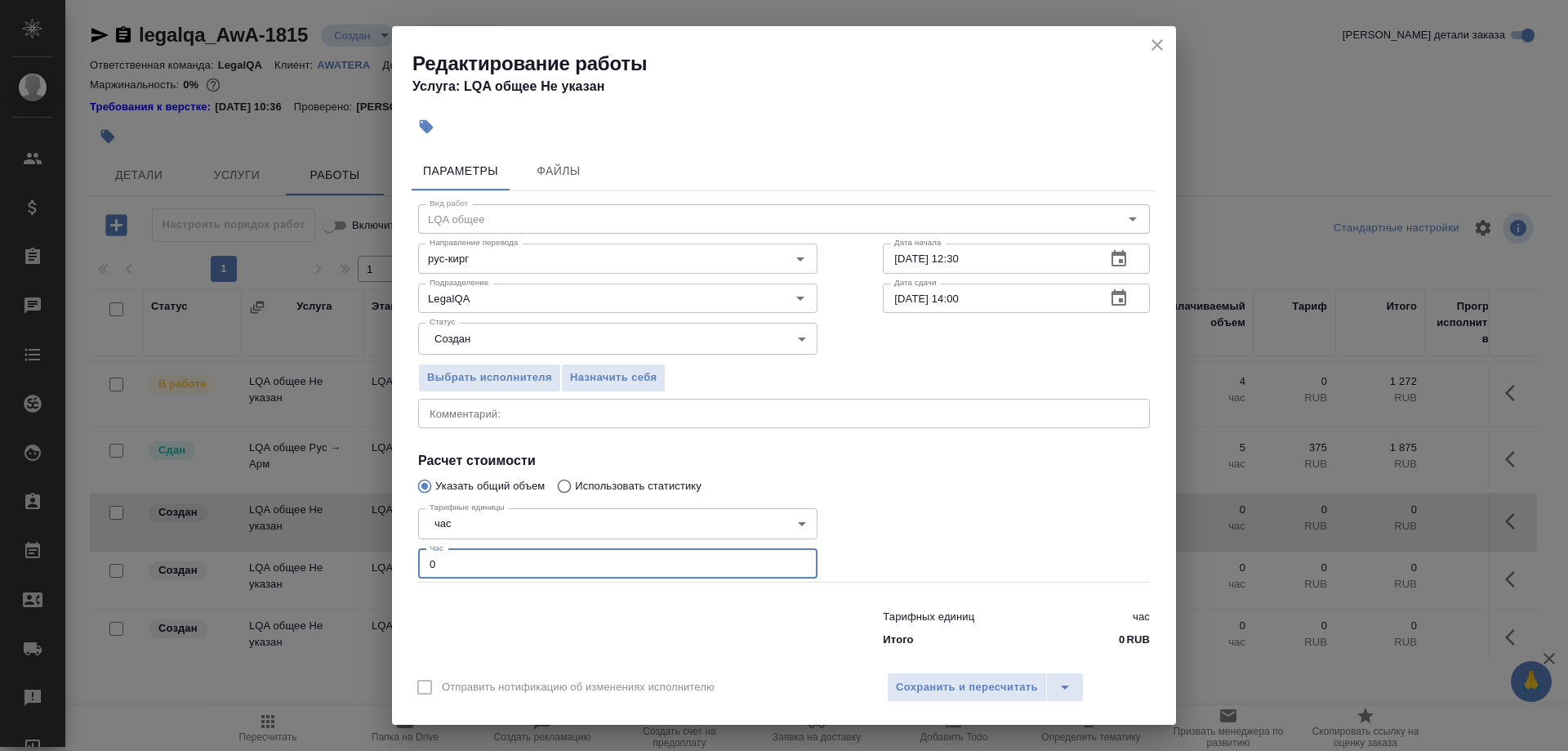
drag, startPoint x: 482, startPoint y: 545, endPoint x: 373, endPoint y: 547, distance: 109.0
click at [418, 549] on input "0" at bounding box center [617, 563] width 399 height 29
type input "1.5"
click at [604, 418] on textarea at bounding box center [784, 413] width 709 height 12
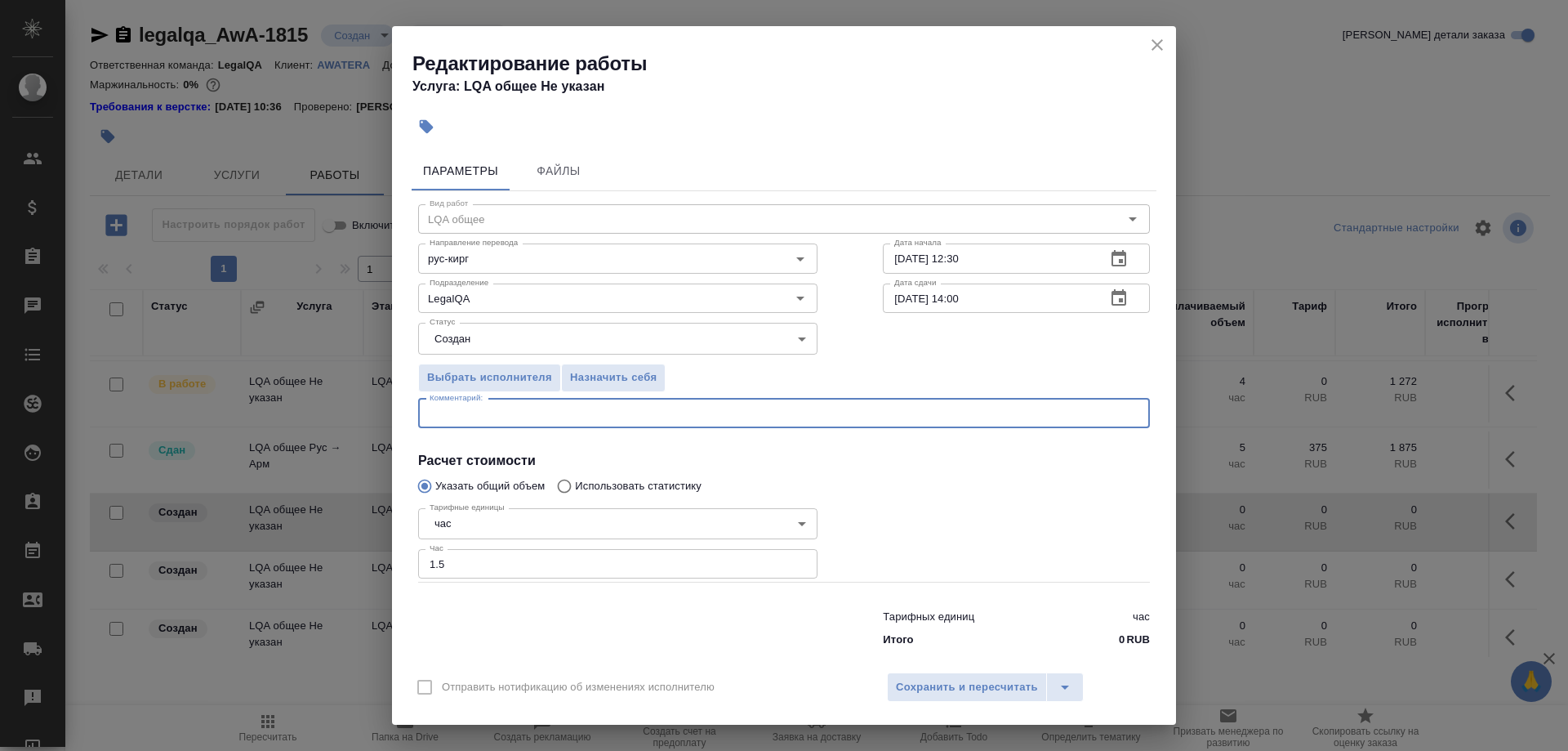
type textarea "G"
type textarea "A"
type textarea "Разработка тестов рус-кирг и рус-узб для постредакторов, тематика — локализация"
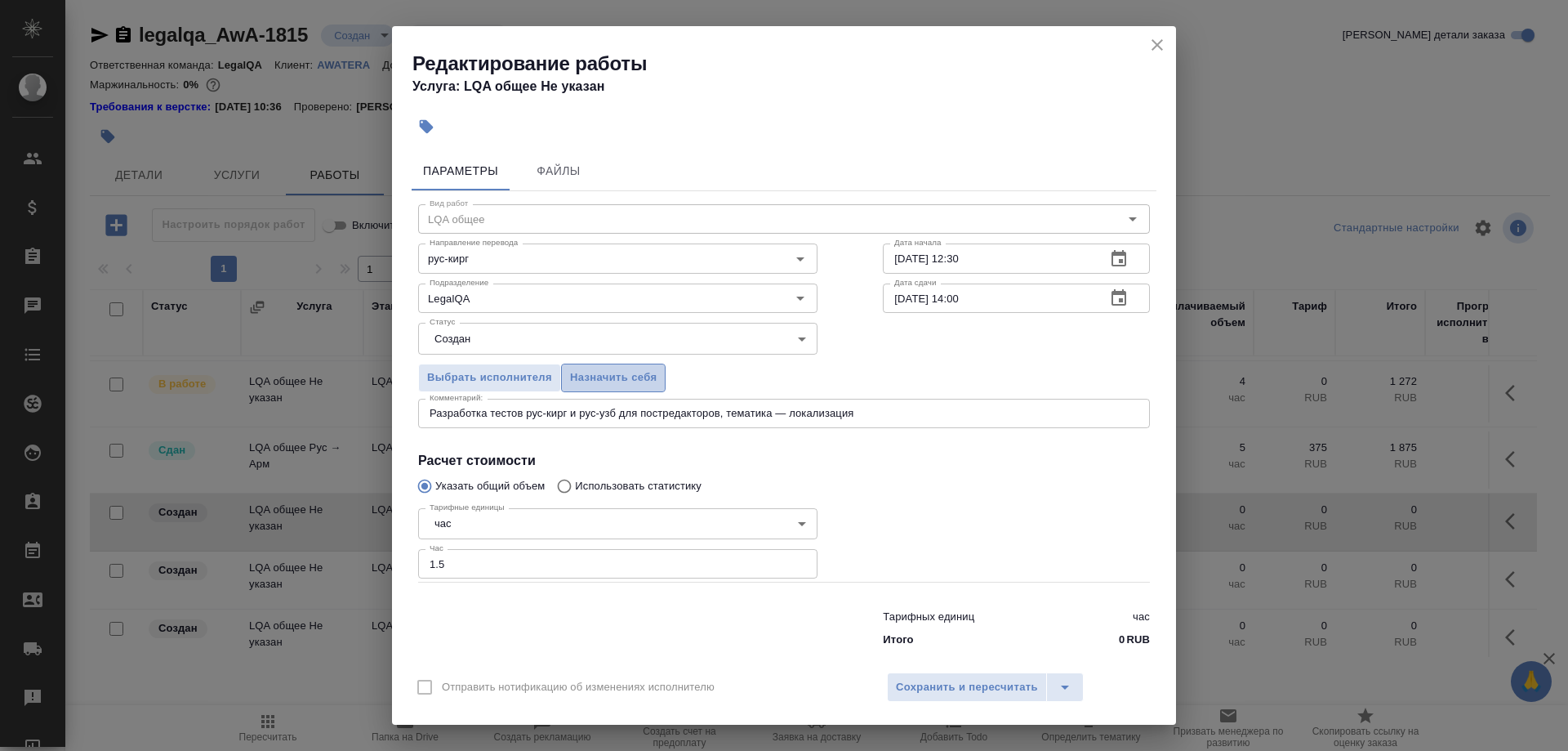
click at [587, 384] on span "Назначить себя" at bounding box center [613, 378] width 86 height 19
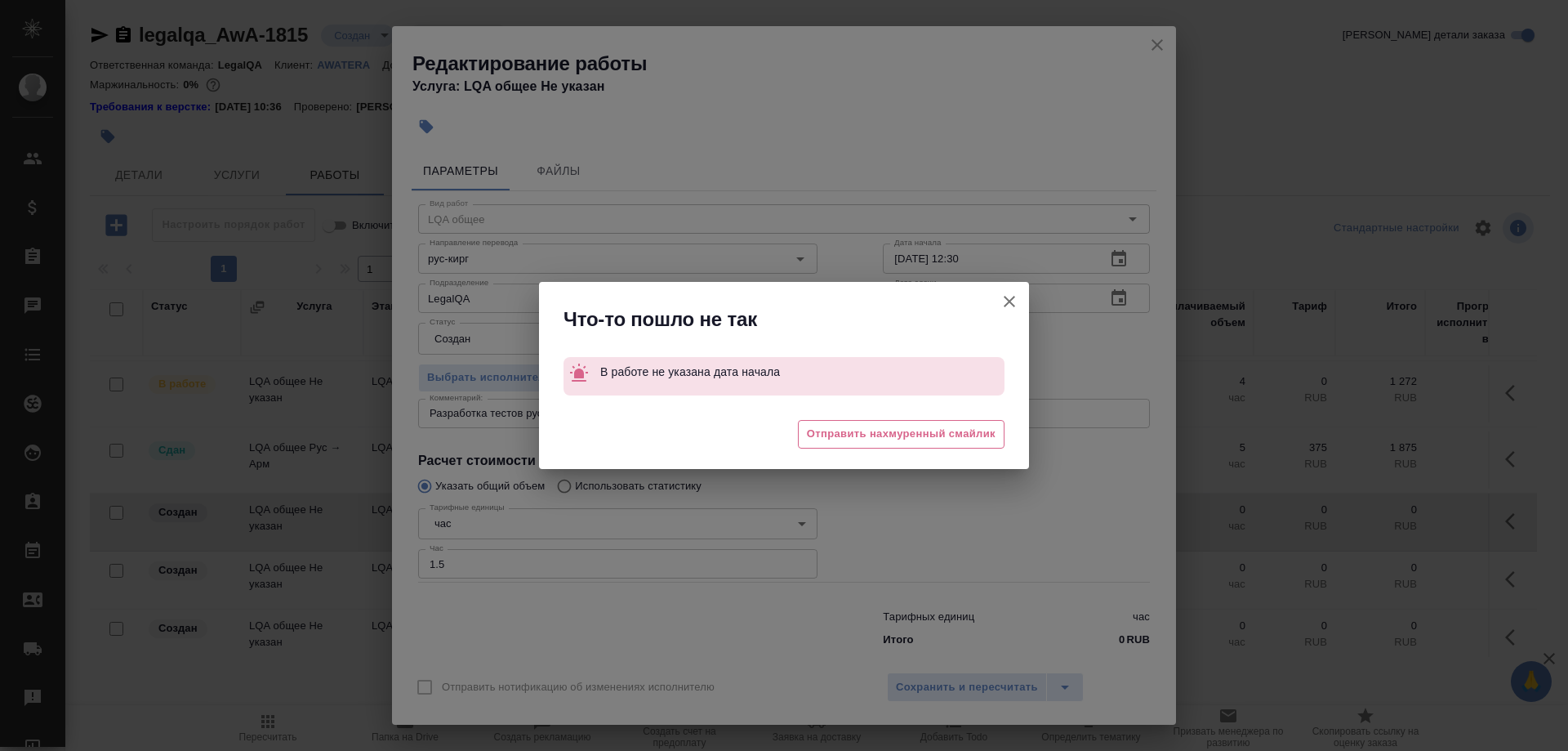
click at [1005, 299] on icon "button" at bounding box center [1010, 301] width 20 height 20
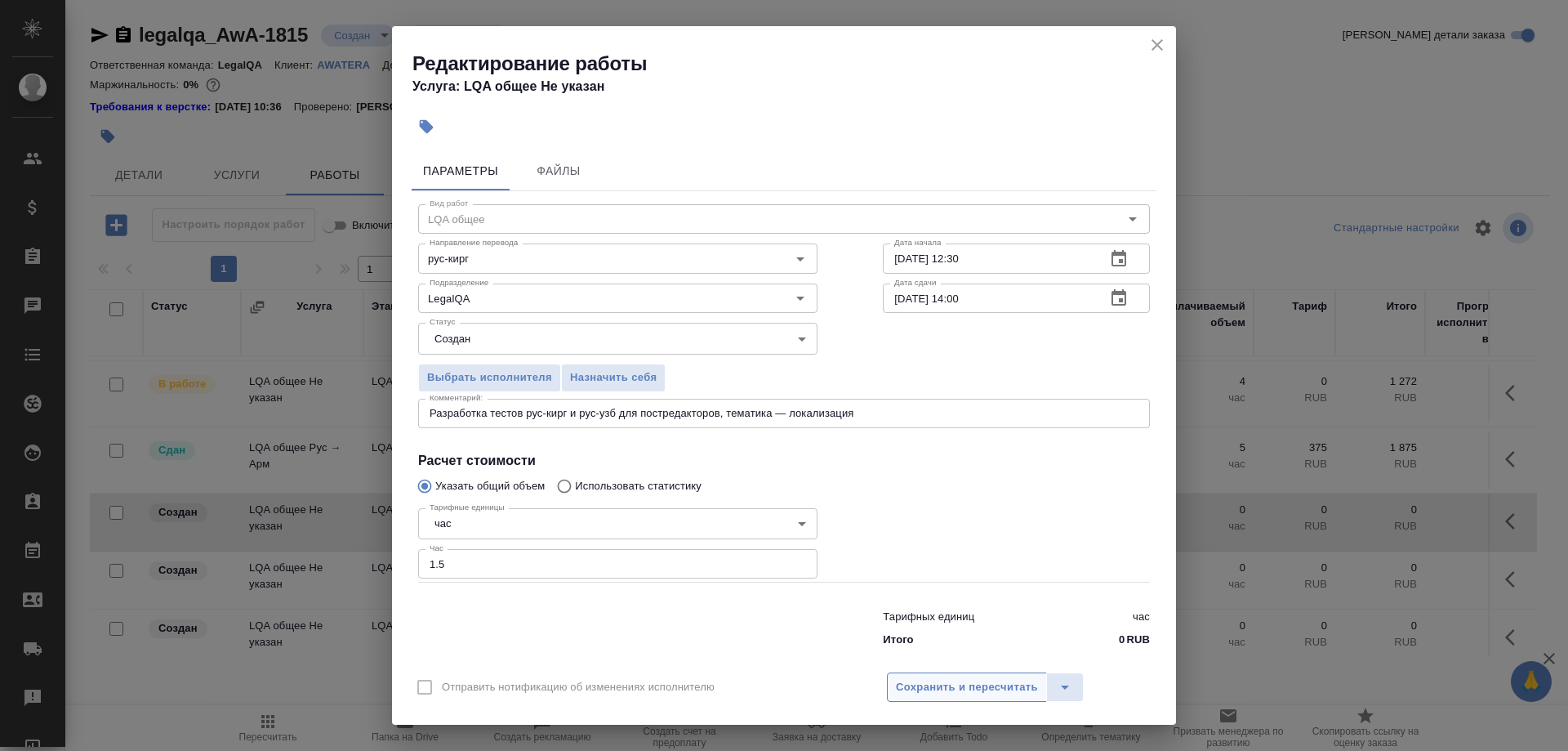
click at [962, 678] on span "Сохранить и пересчитать" at bounding box center [967, 688] width 142 height 19
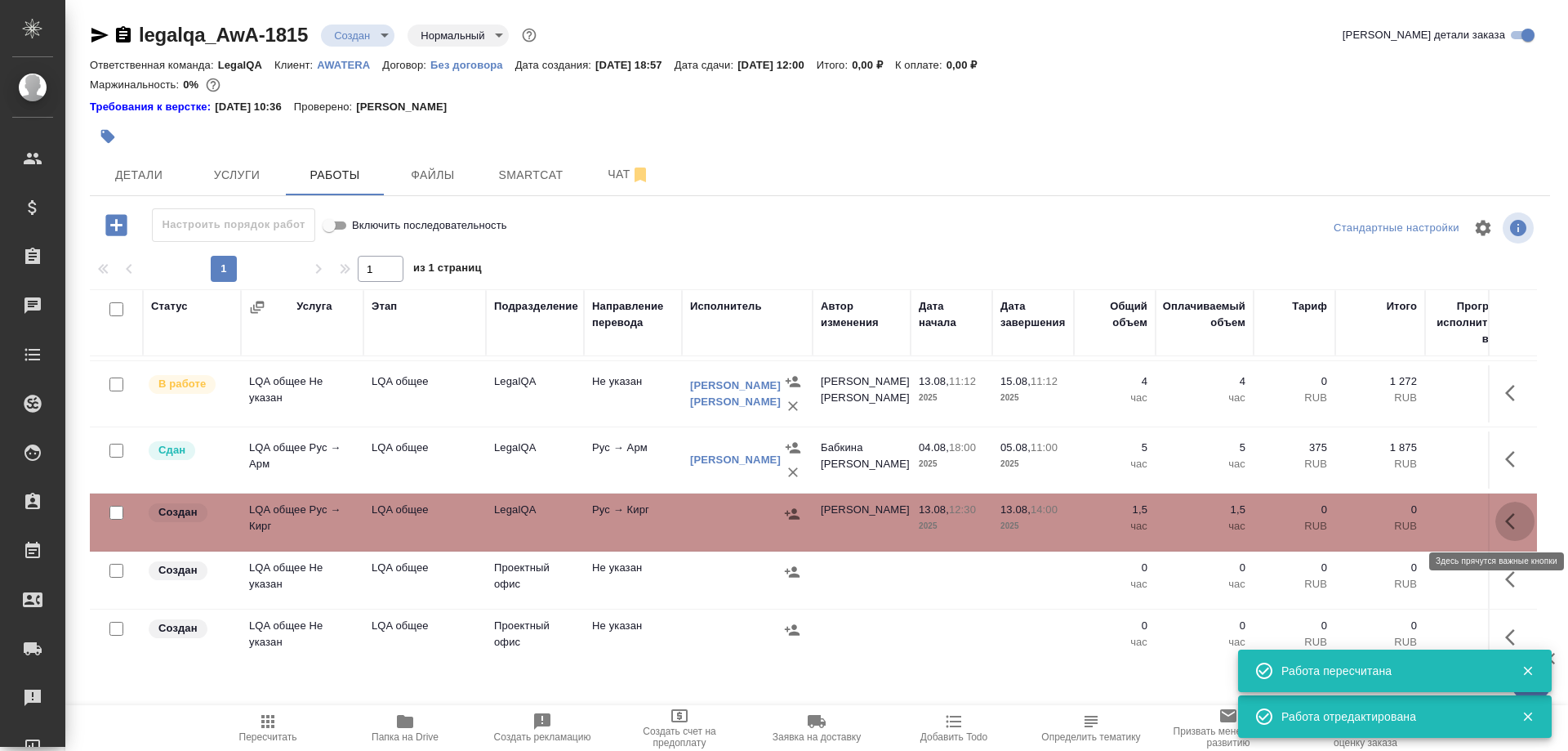
click at [1509, 522] on icon "button" at bounding box center [1510, 521] width 9 height 16
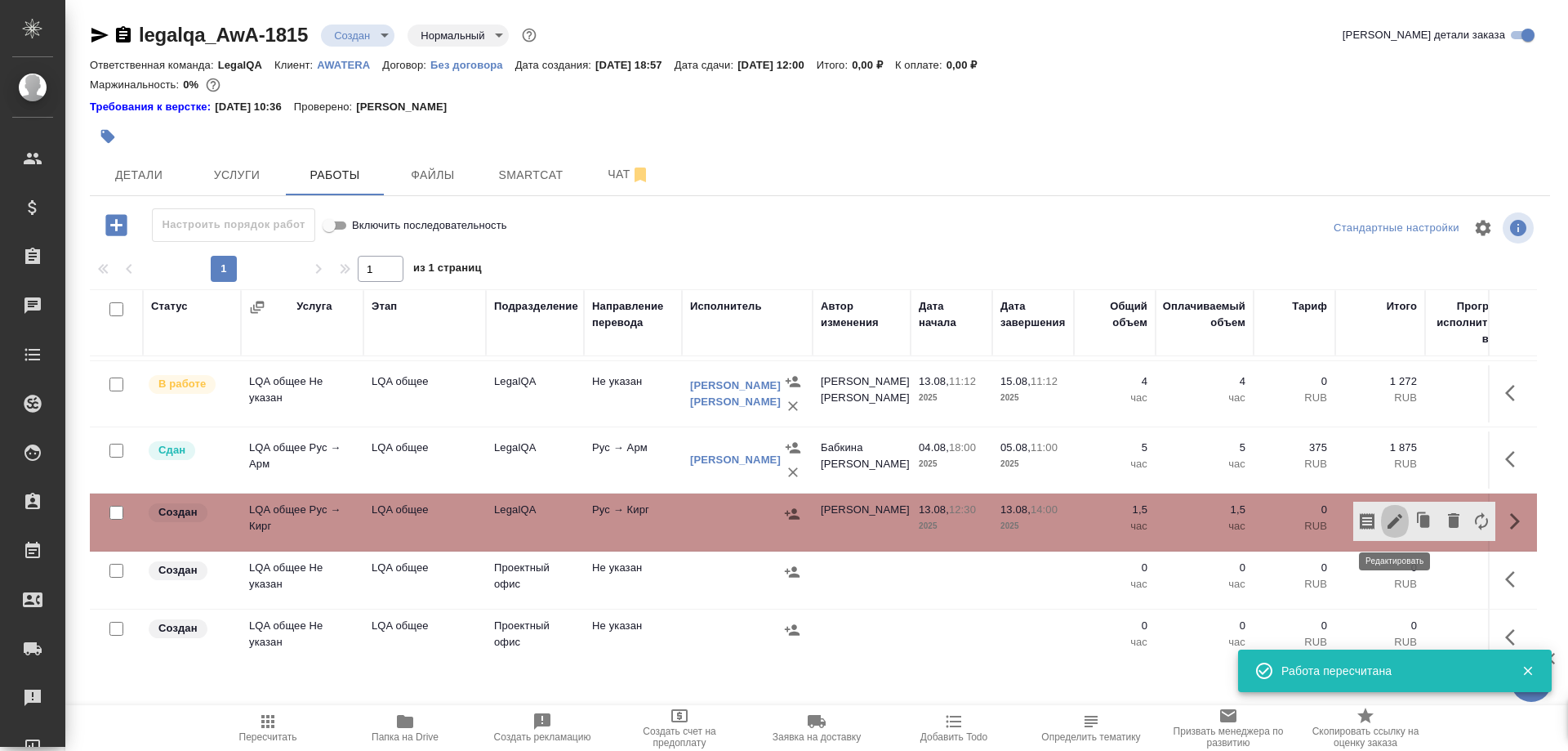
click at [1390, 523] on icon "button" at bounding box center [1395, 521] width 20 height 20
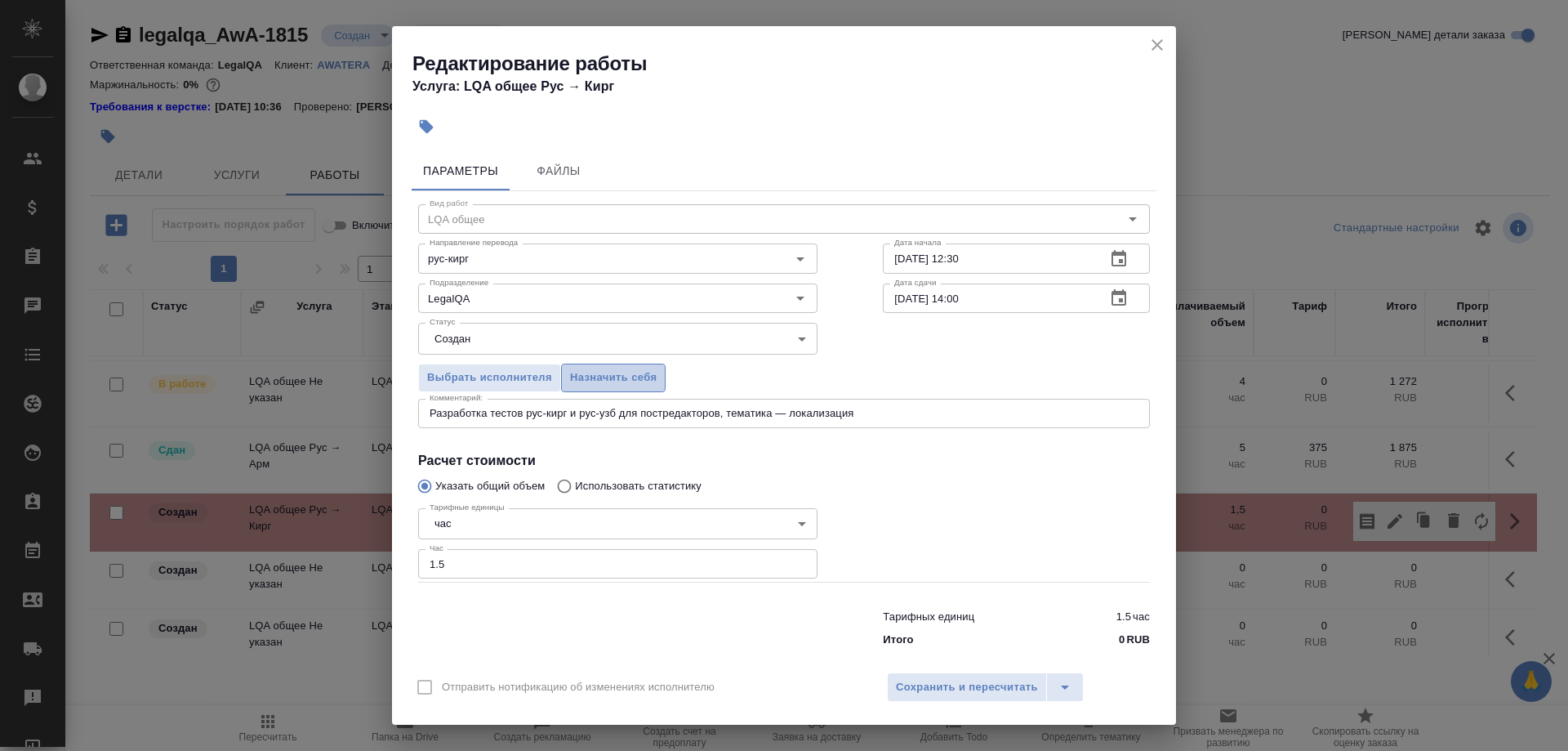
click at [619, 387] on span "Назначить себя" at bounding box center [613, 378] width 86 height 19
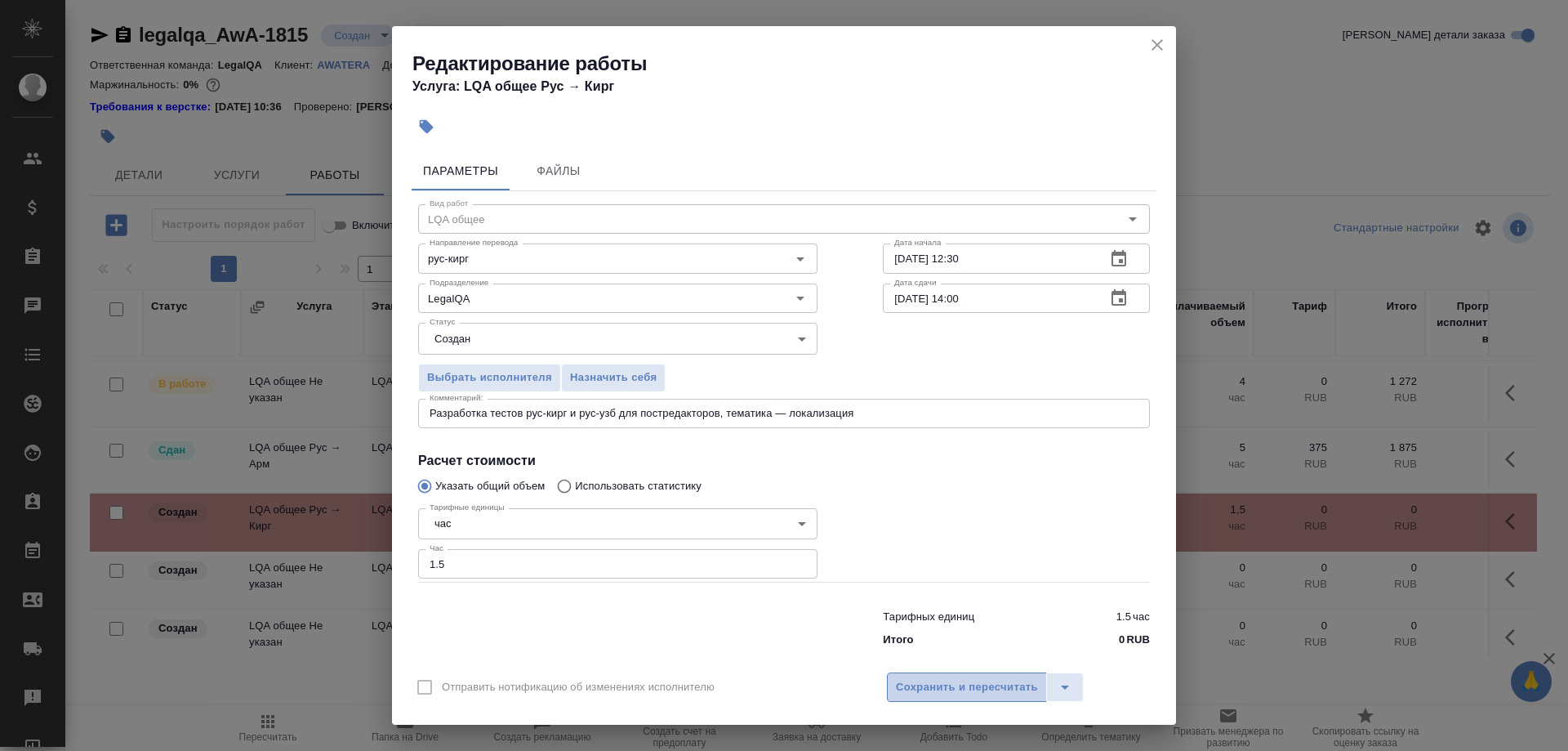
click at [907, 672] on button "Сохранить и пересчитать" at bounding box center [967, 687] width 160 height 29
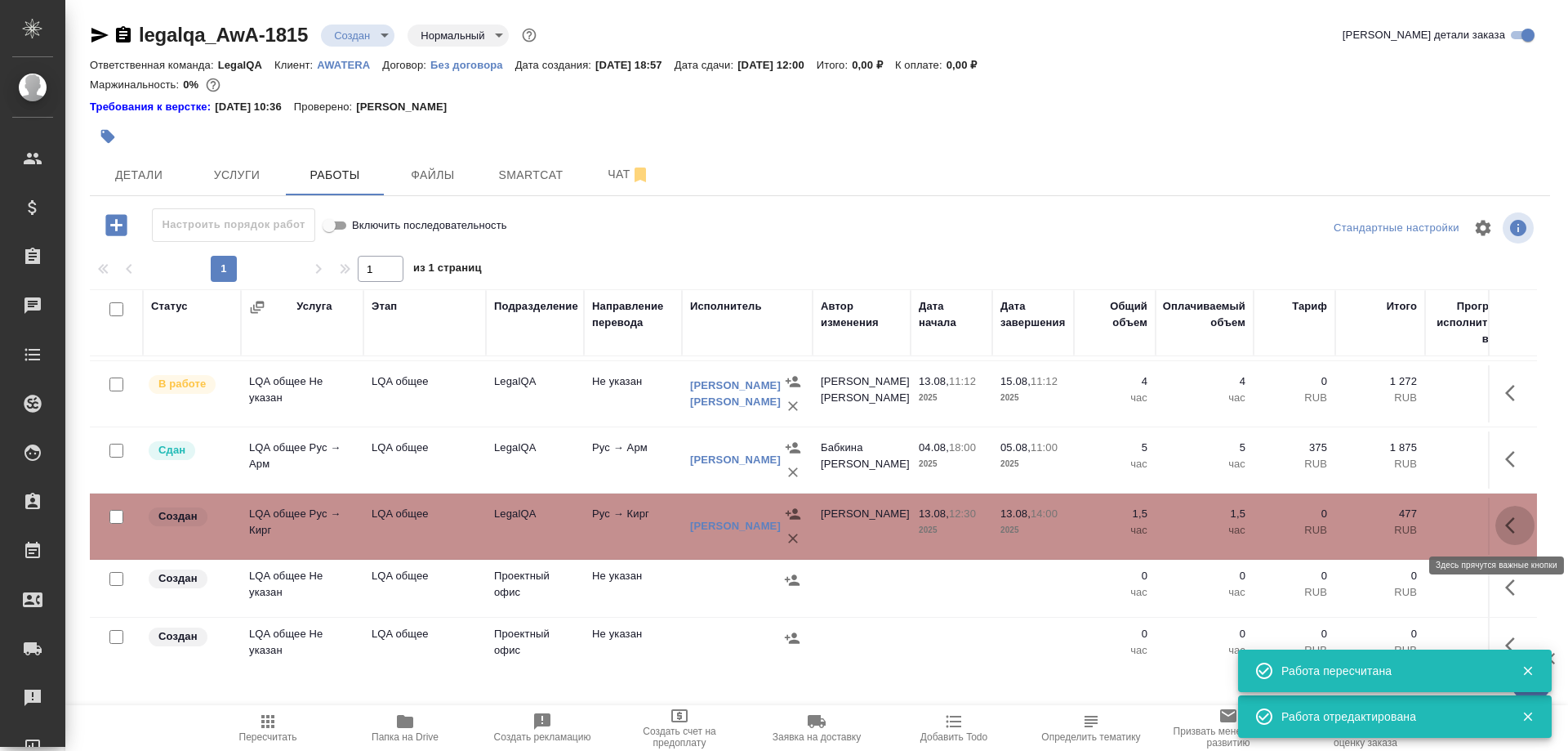
click at [1503, 522] on button "button" at bounding box center [1516, 525] width 39 height 39
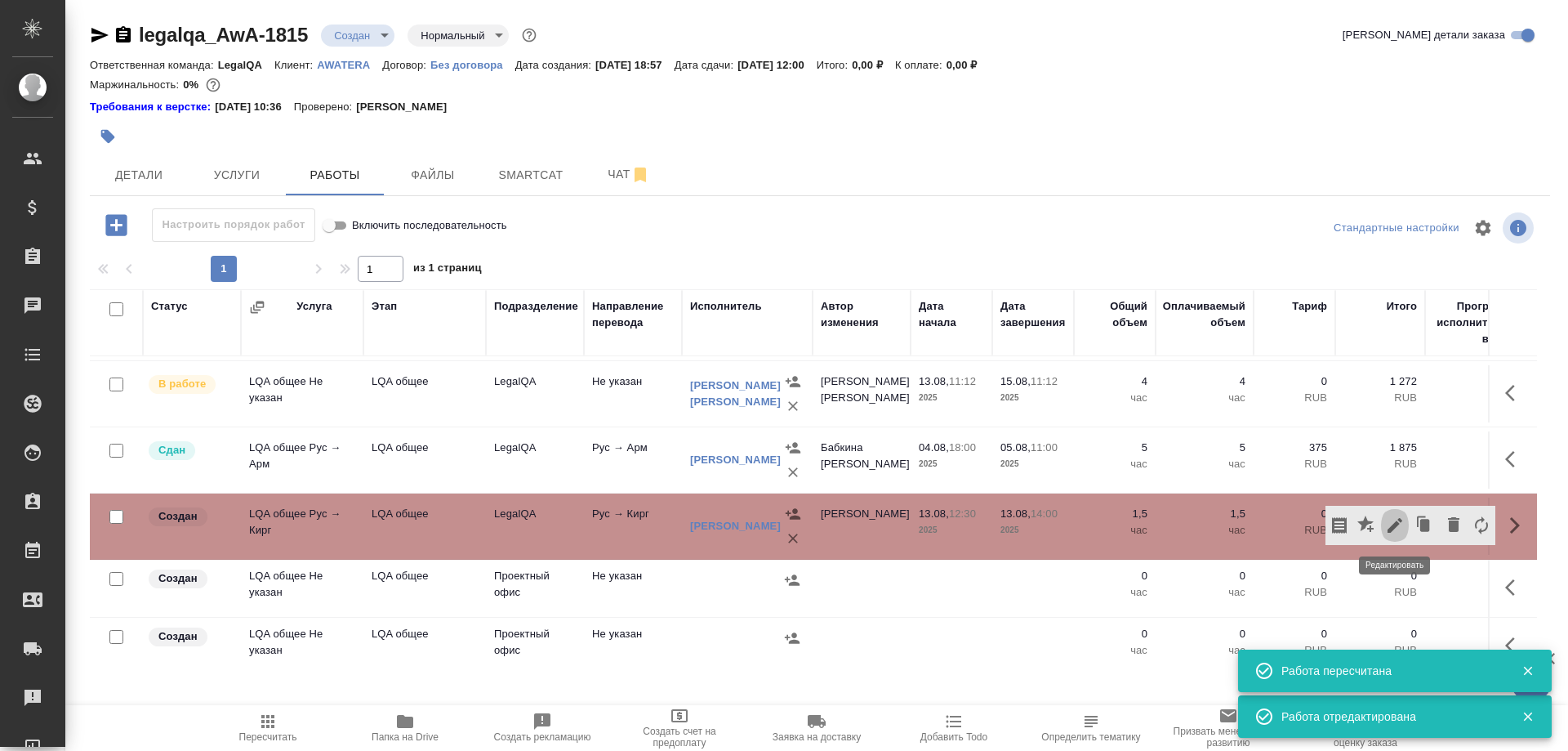
click at [1388, 528] on icon "button" at bounding box center [1395, 525] width 20 height 20
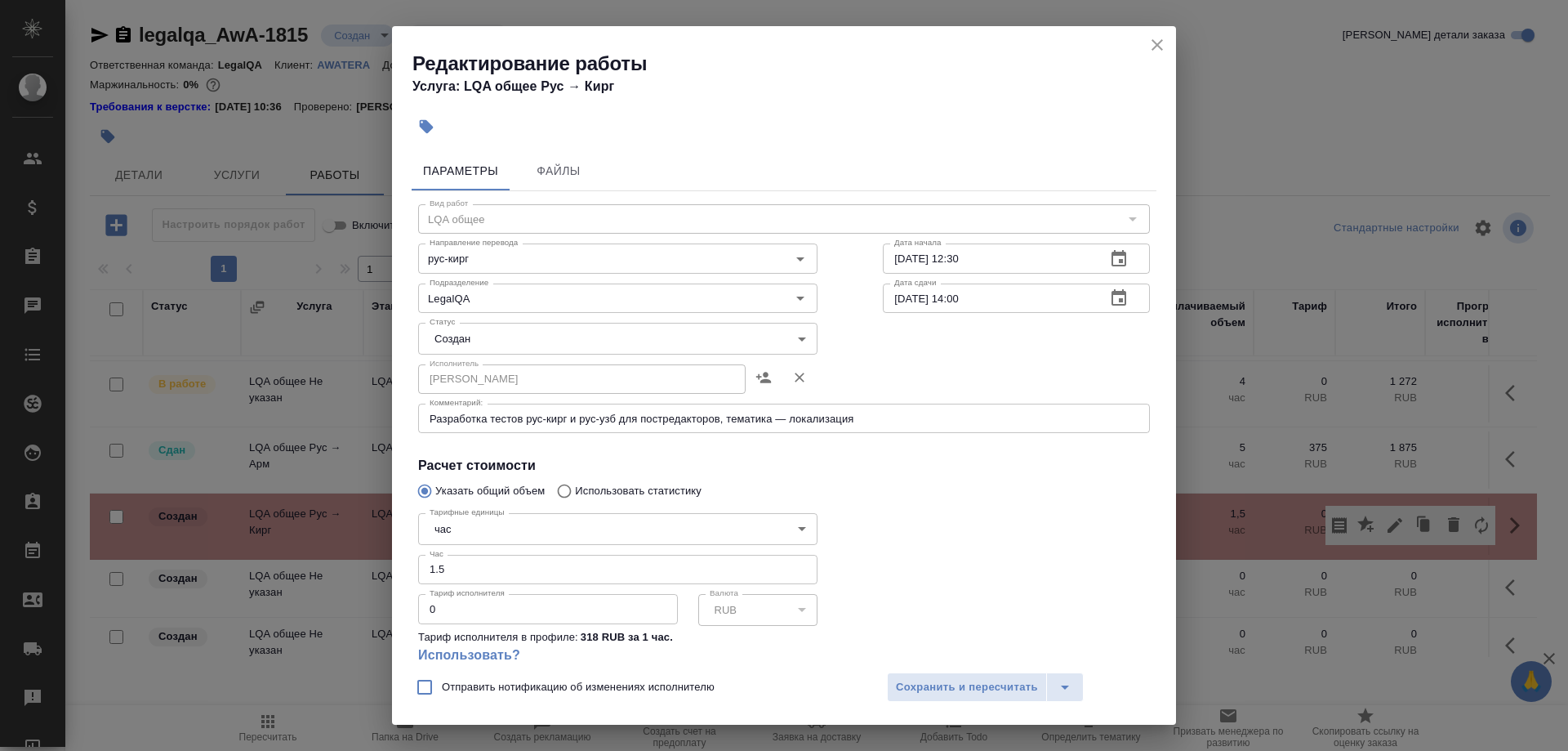
click at [702, 342] on body "🙏 .cls-1 fill:#fff; AWATERA Shirina Sabina Клиенты Спецификации Заказы 0 Чаты T…" at bounding box center [784, 375] width 1568 height 751
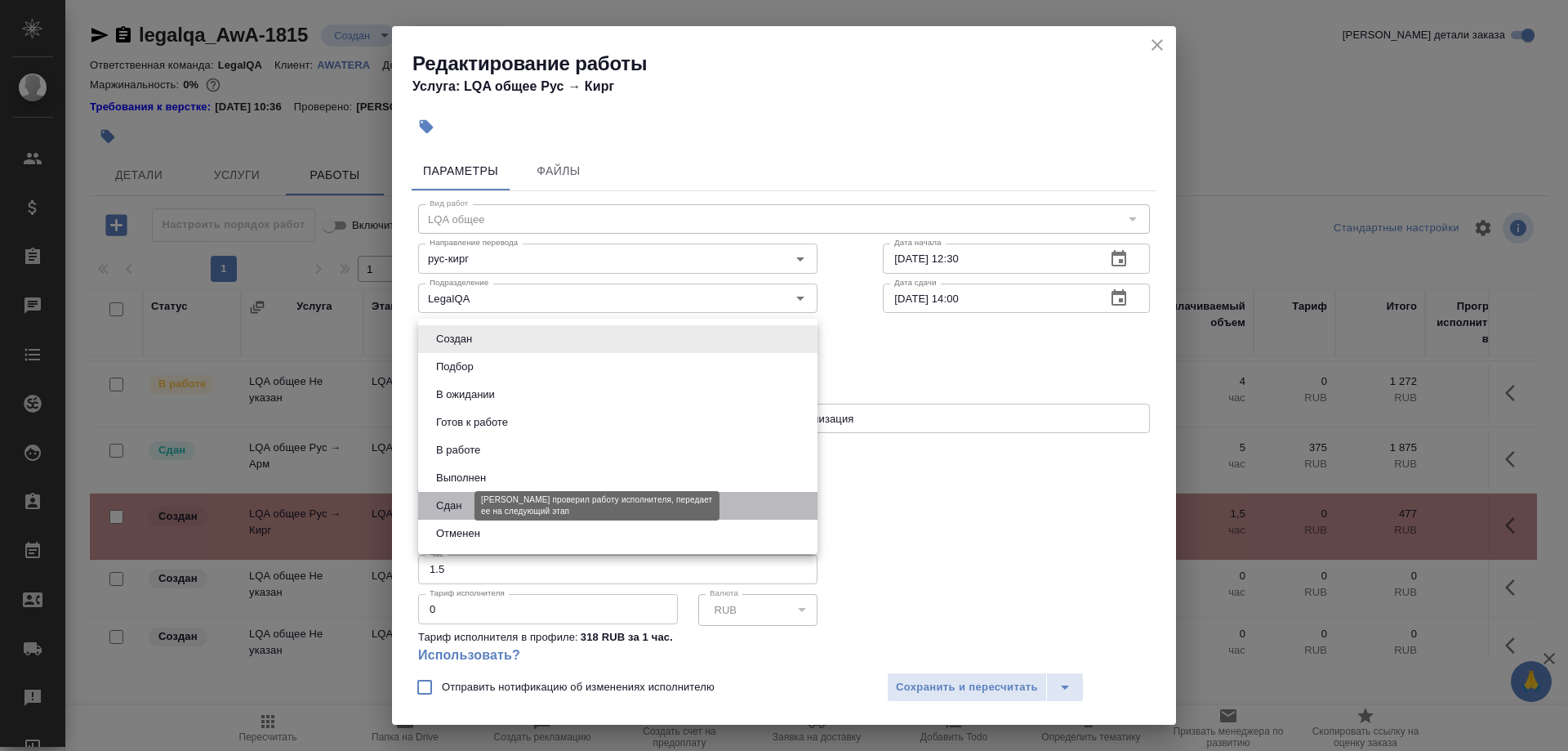
click at [438, 504] on button "Сдан" at bounding box center [449, 505] width 35 height 18
type input "closed"
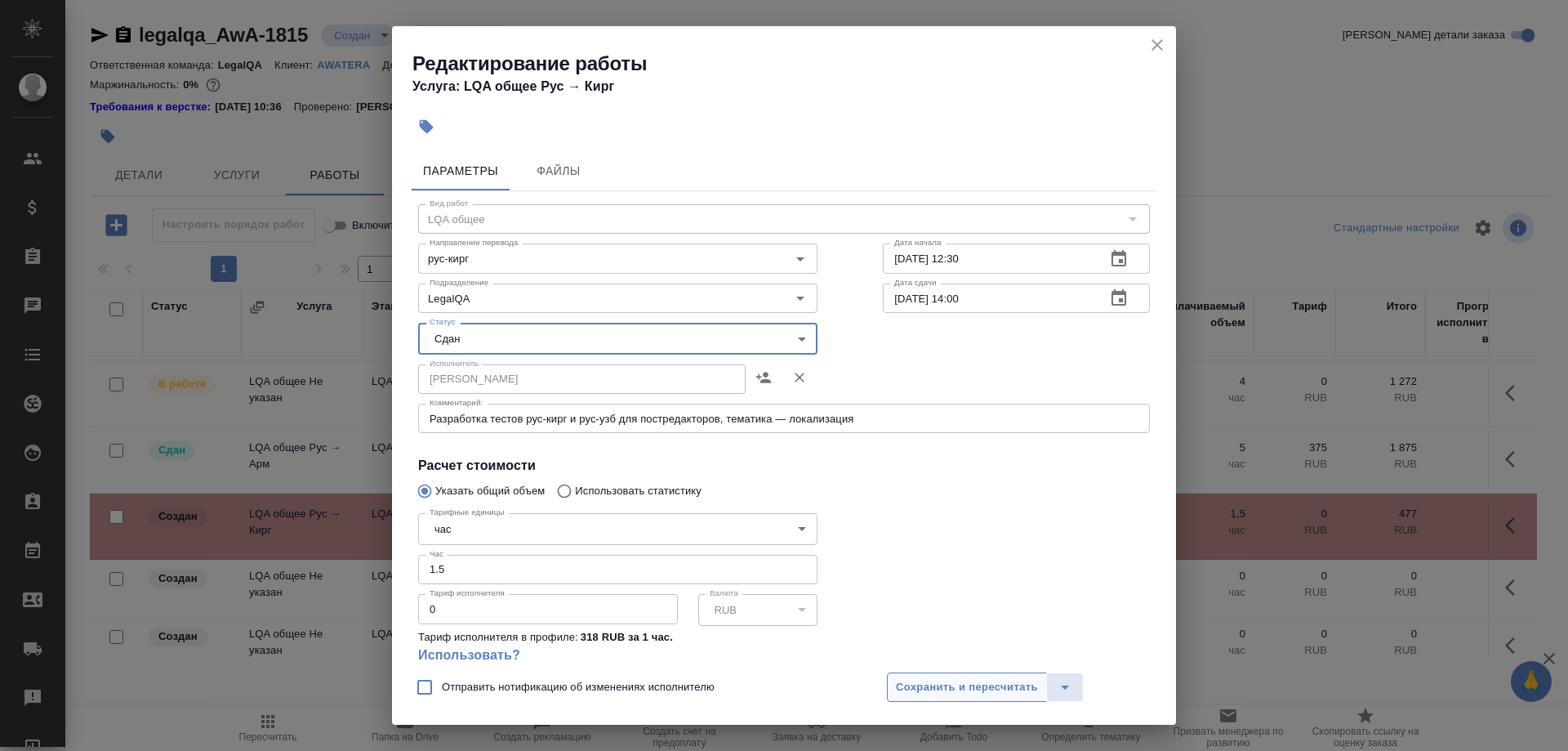
drag, startPoint x: 931, startPoint y: 683, endPoint x: 980, endPoint y: 677, distance: 49.4
click at [932, 684] on span "Сохранить и пересчитать" at bounding box center [967, 688] width 142 height 19
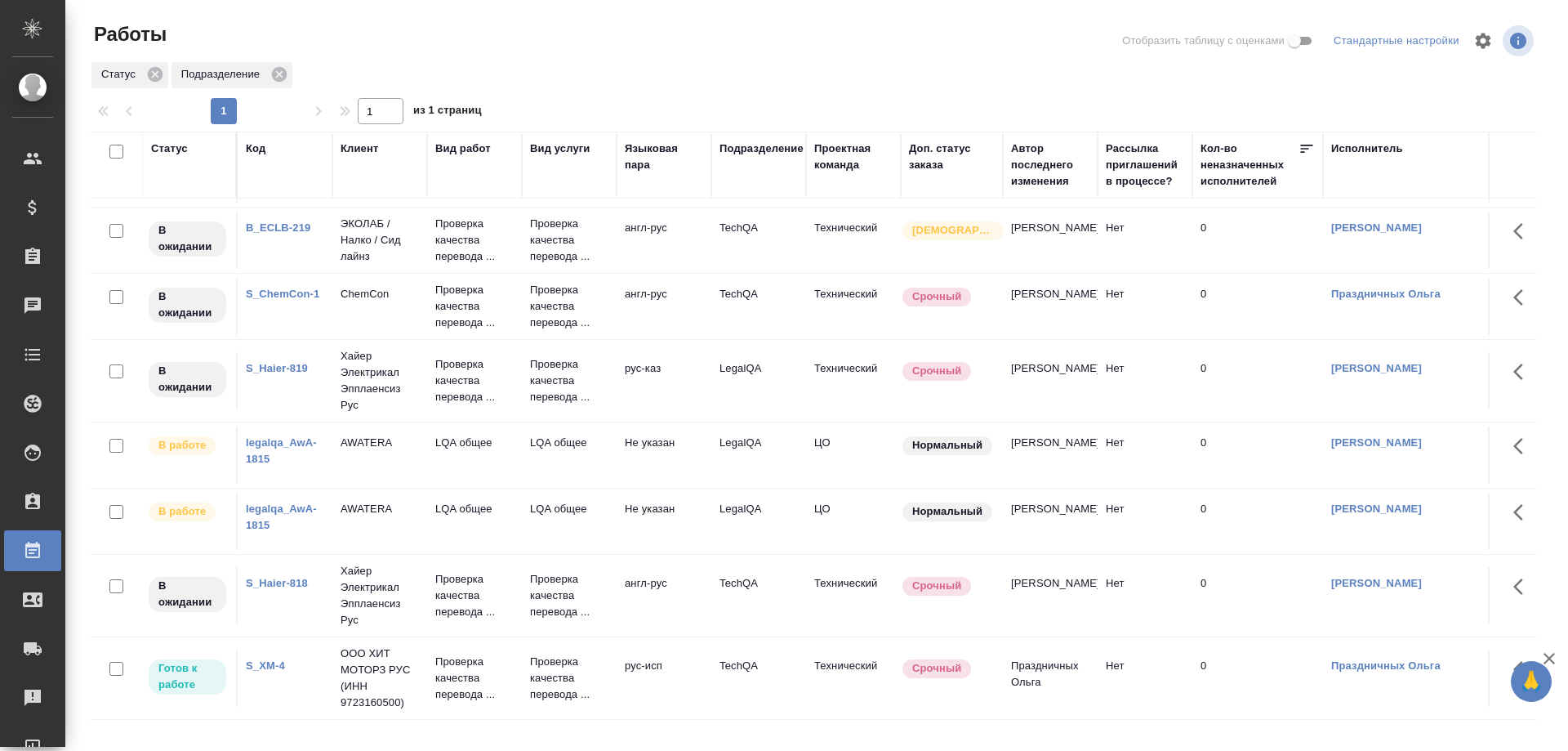
scroll to position [521, 0]
click at [292, 367] on link "S_Haier-819" at bounding box center [277, 368] width 62 height 12
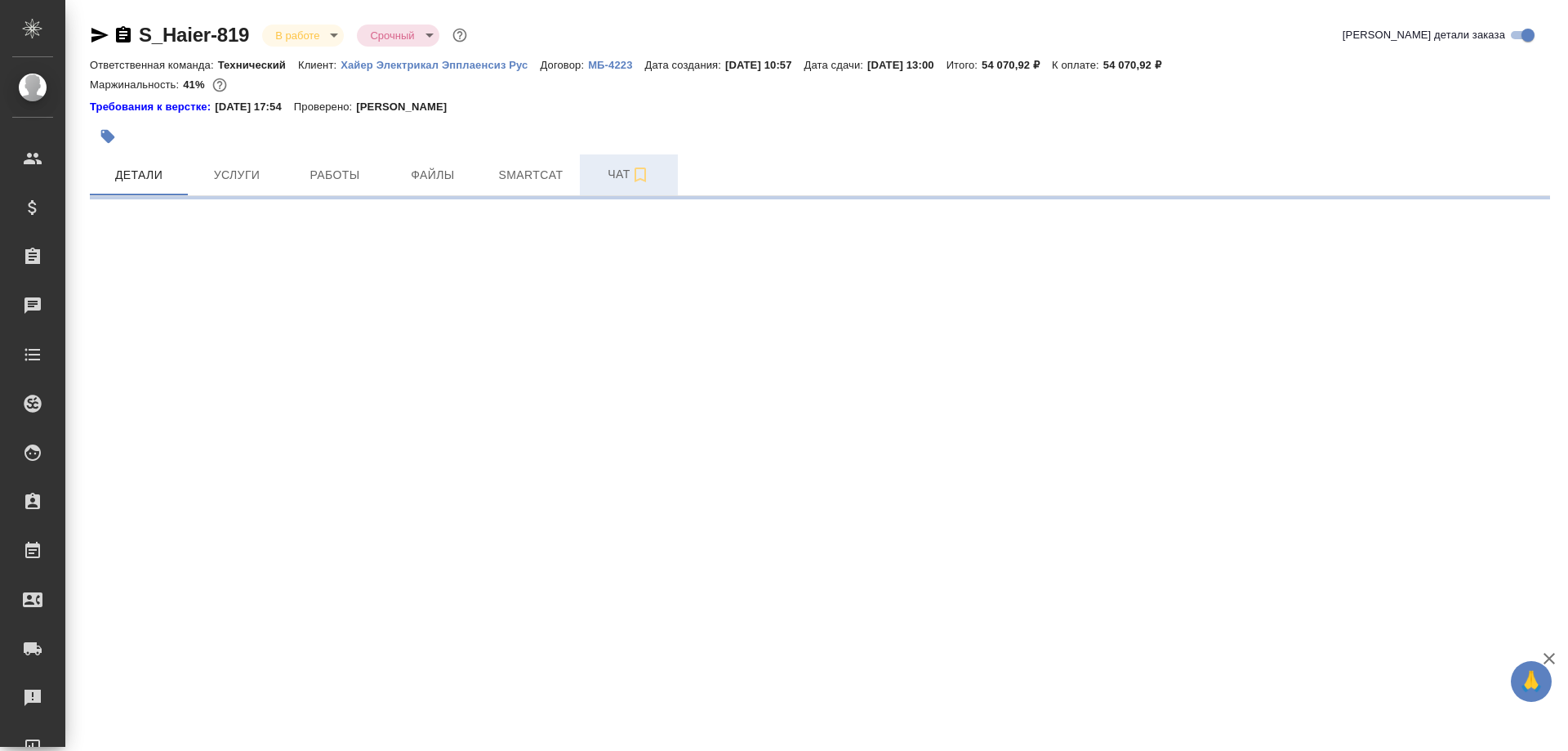
select select "RU"
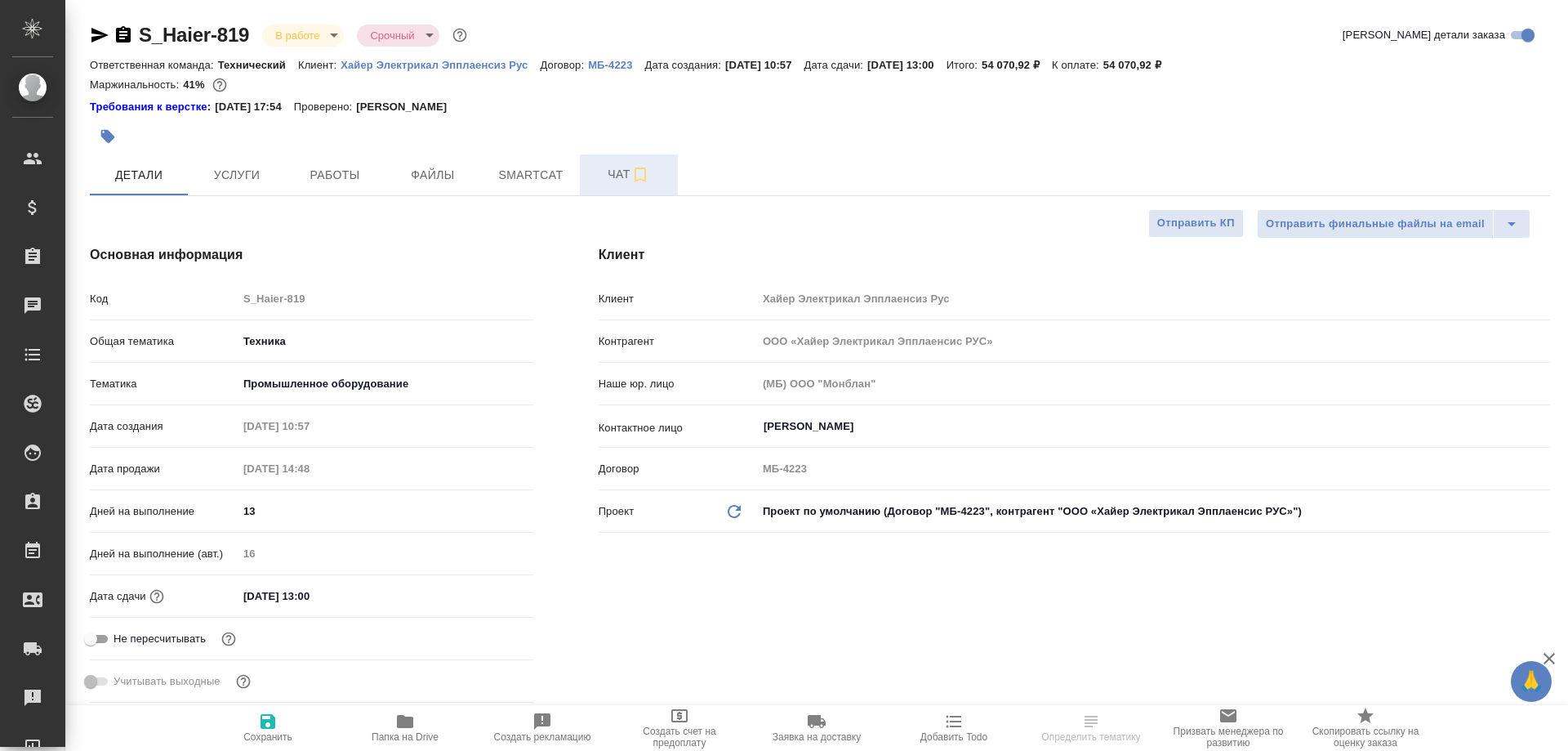
type textarea "x"
click at [612, 179] on span "Чат" at bounding box center [629, 175] width 79 height 21
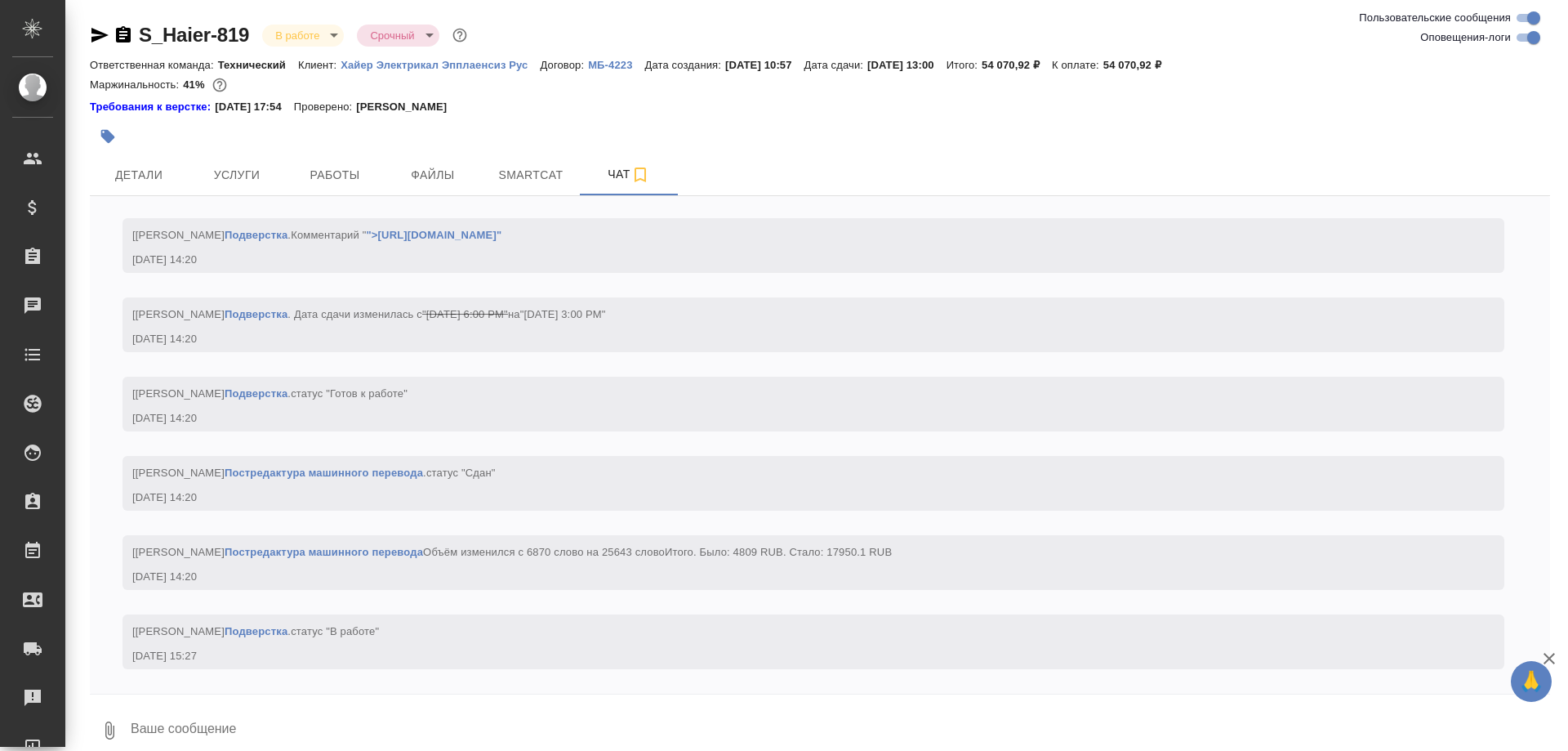
scroll to position [9387, 0]
click at [344, 176] on span "Работы" at bounding box center [335, 176] width 79 height 21
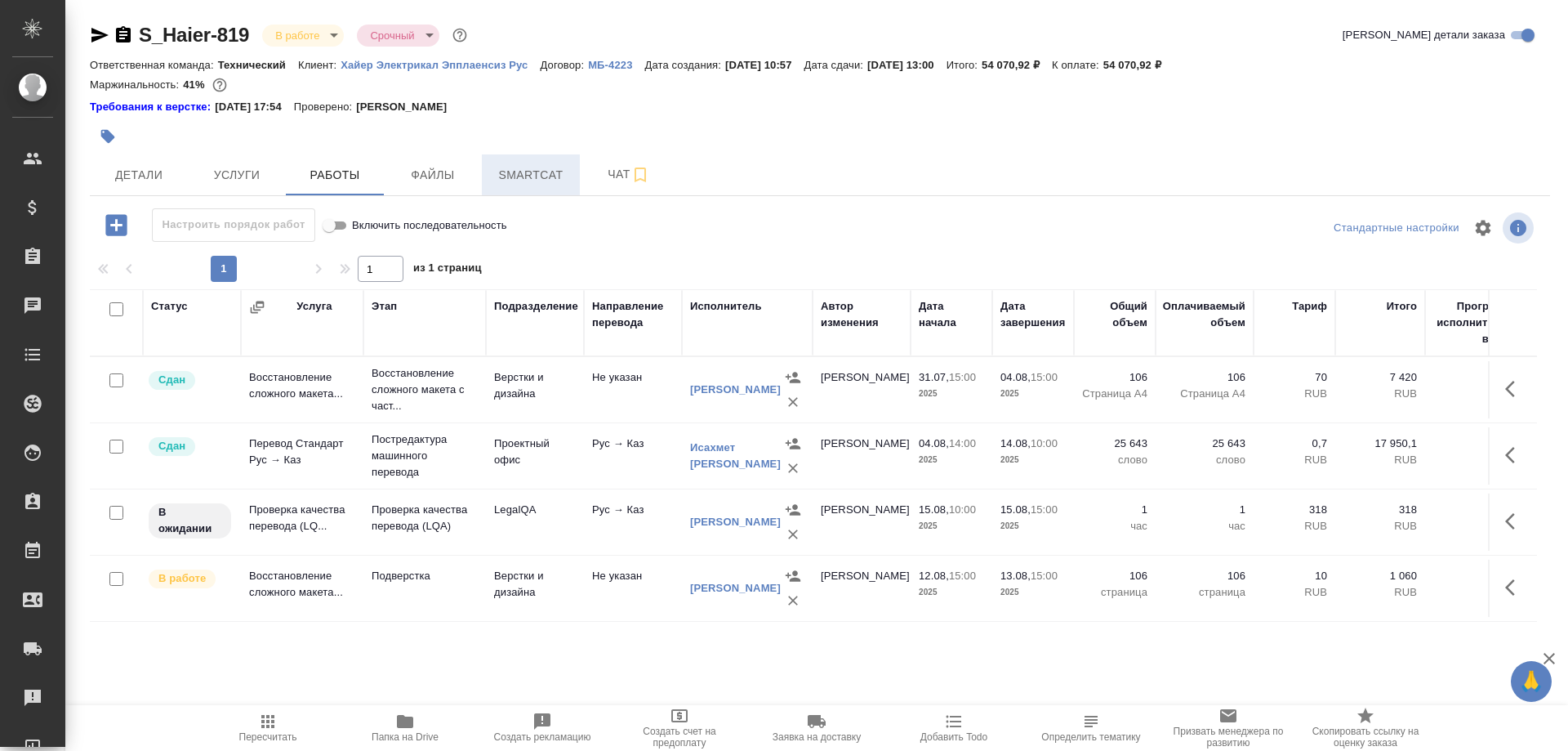
click at [514, 179] on span "Smartcat" at bounding box center [531, 176] width 79 height 21
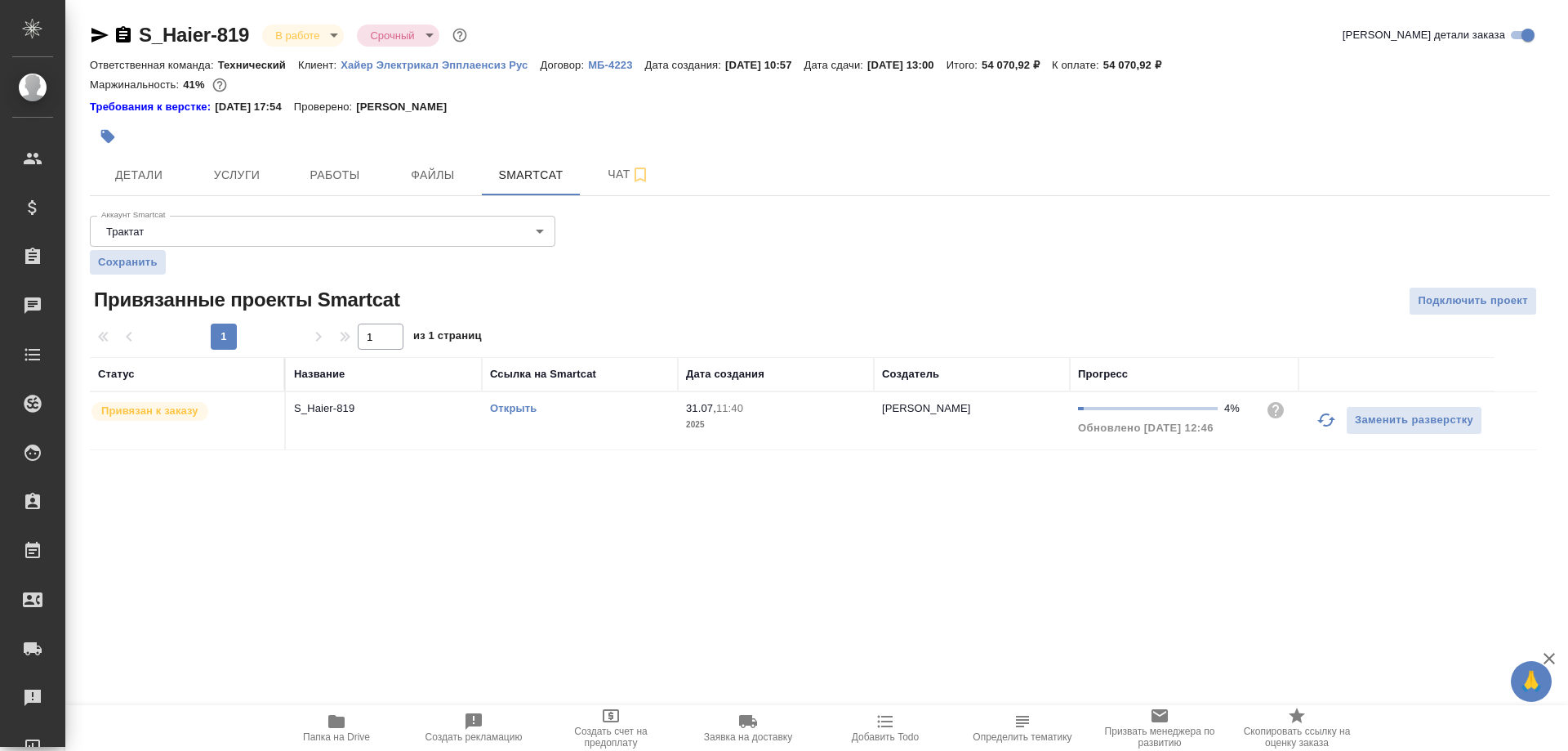
click at [513, 406] on link "Открыть" at bounding box center [513, 408] width 46 height 12
click at [603, 174] on span "Чат" at bounding box center [629, 175] width 79 height 21
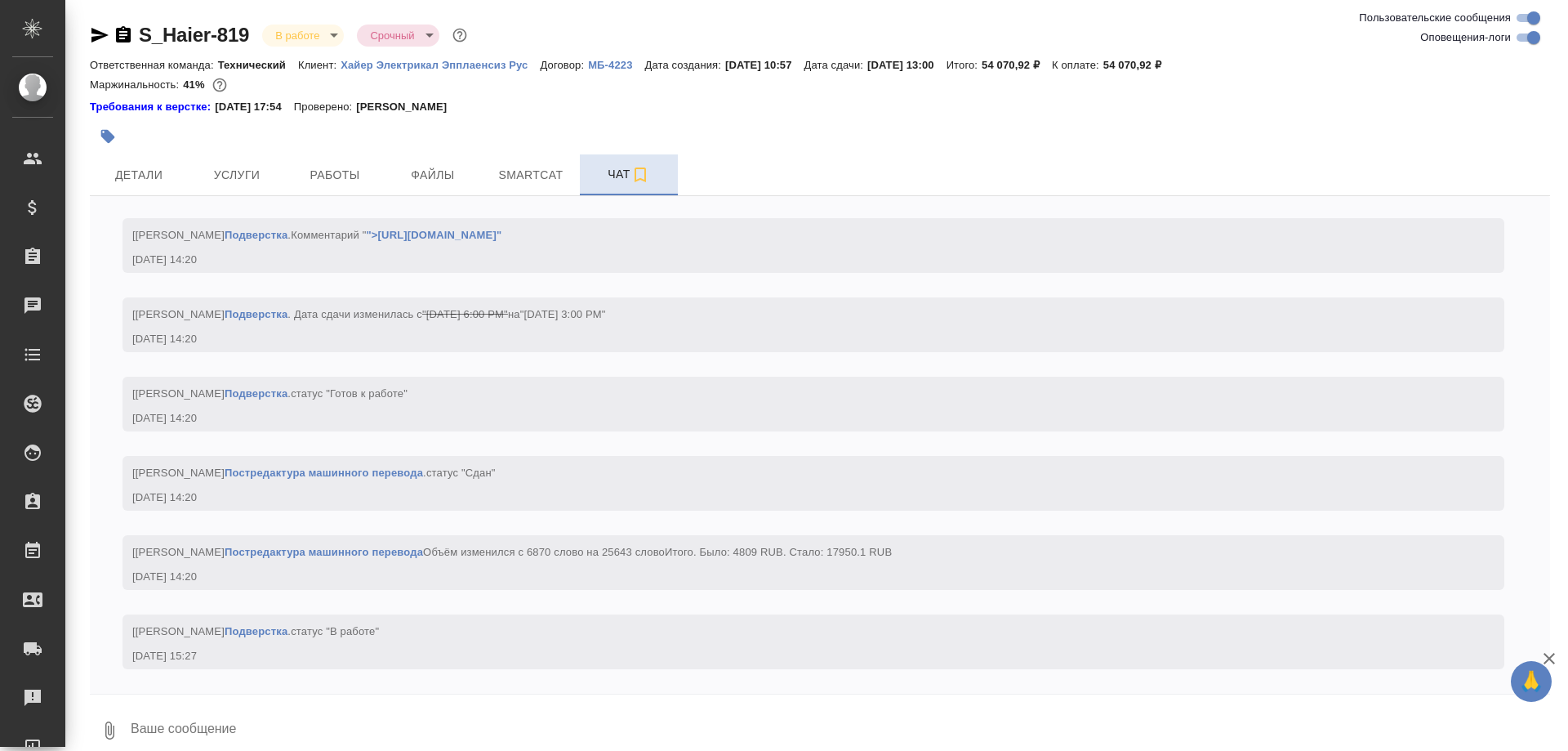
scroll to position [9387, 0]
click at [345, 177] on span "Работы" at bounding box center [335, 176] width 79 height 21
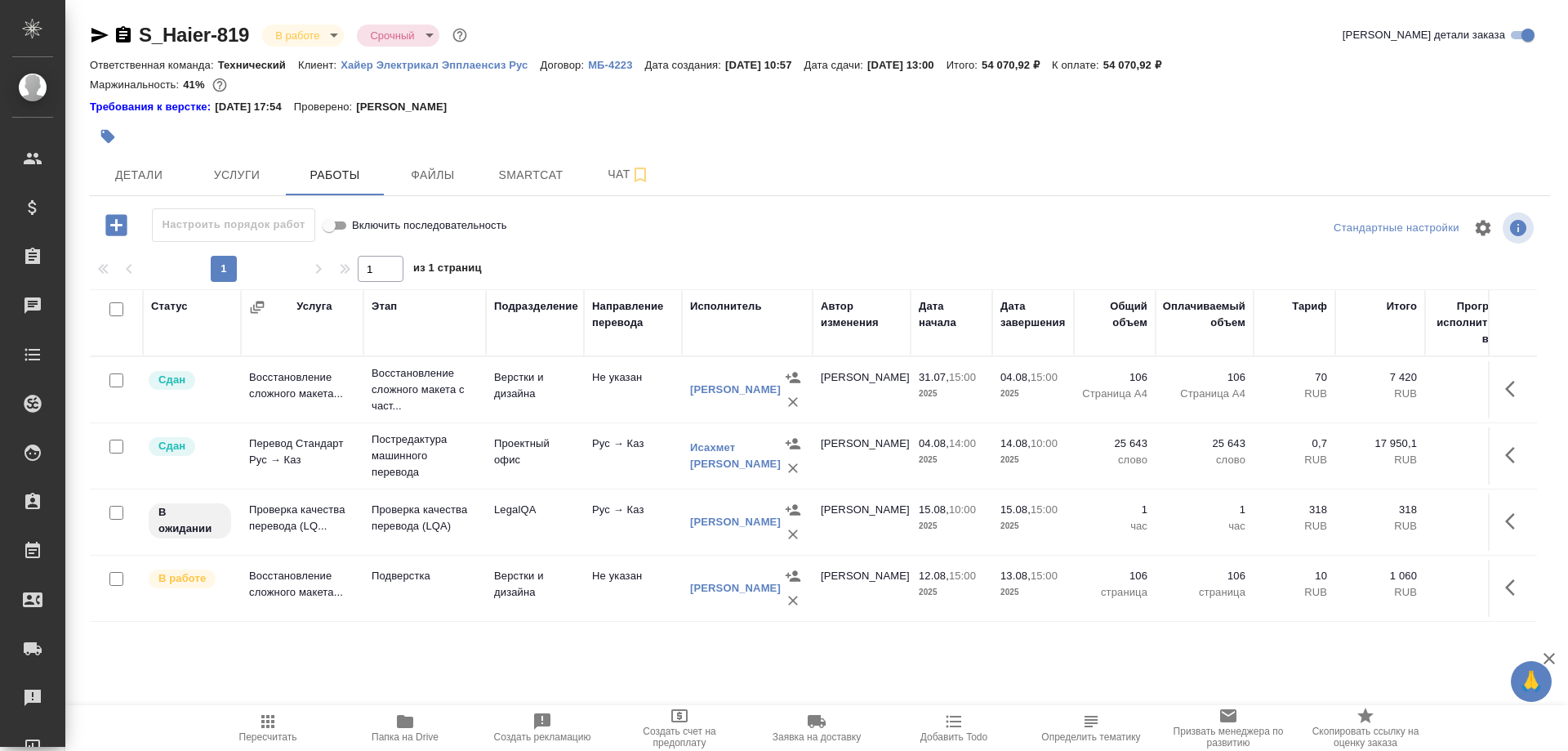
click at [265, 721] on icon "button" at bounding box center [267, 721] width 13 height 13
click at [611, 182] on span "Чат" at bounding box center [629, 175] width 79 height 21
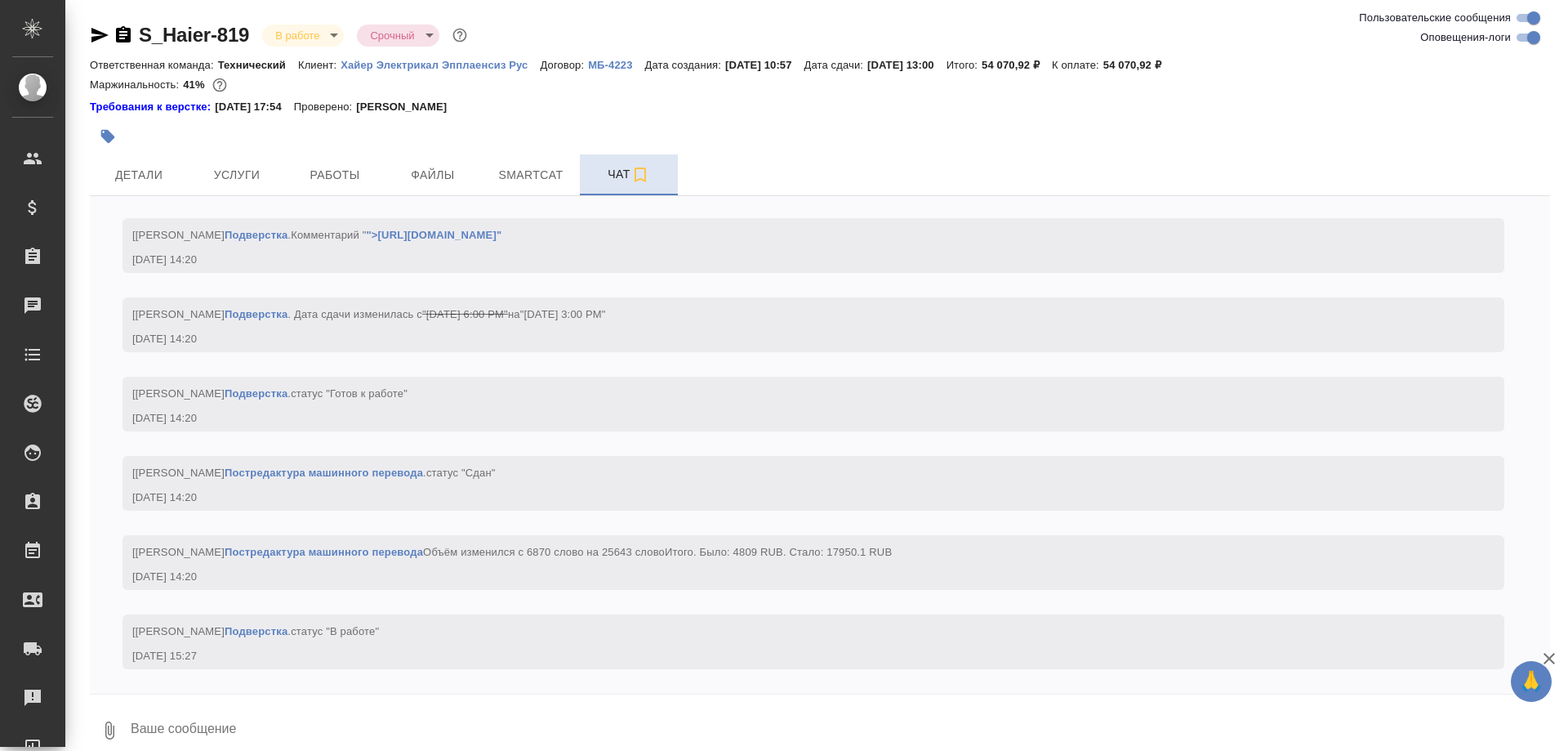
scroll to position [9387, 0]
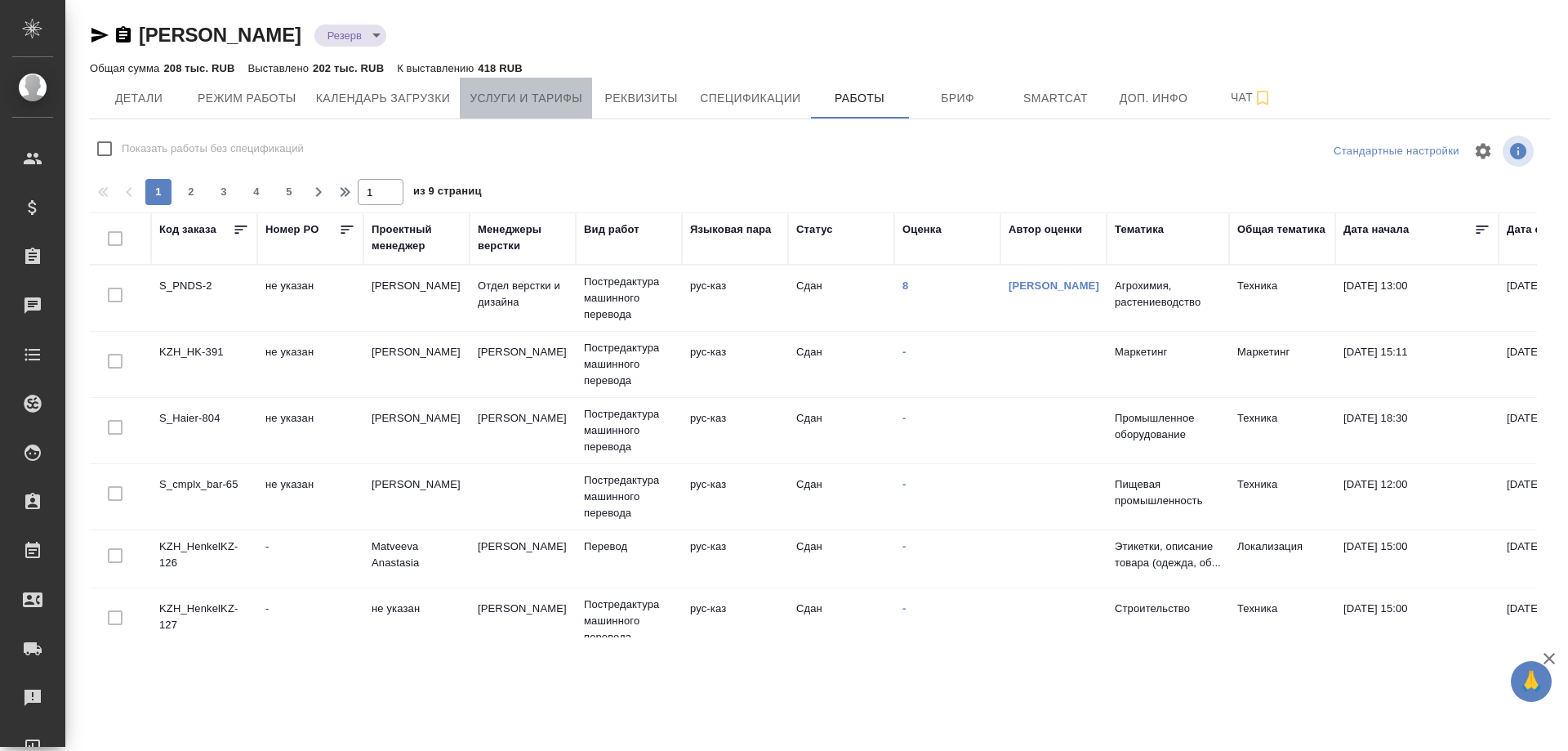
click at [534, 99] on span "Услуги и тарифы" at bounding box center [526, 98] width 113 height 21
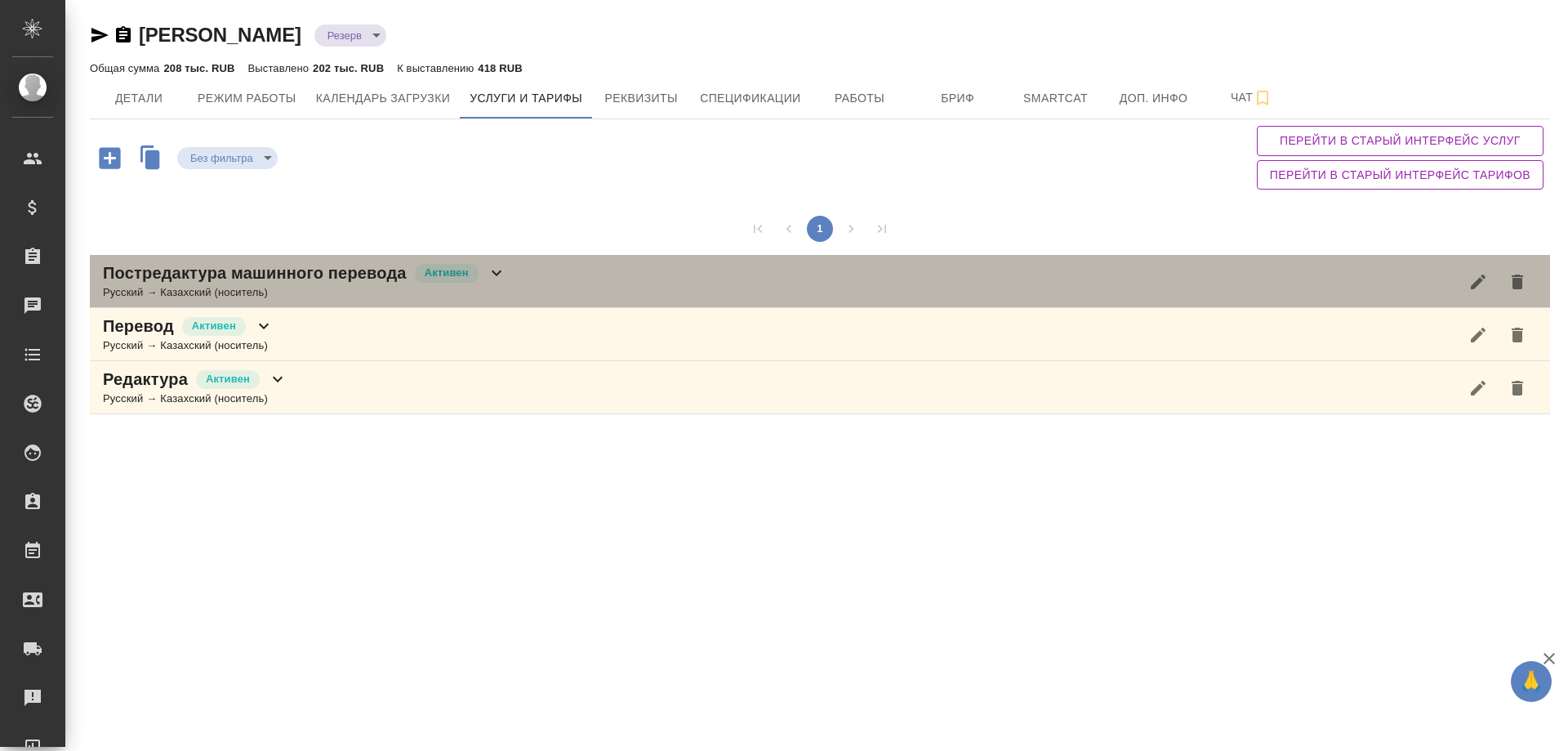
click at [389, 291] on div "Русский → Казахский (носитель)" at bounding box center [304, 292] width 403 height 16
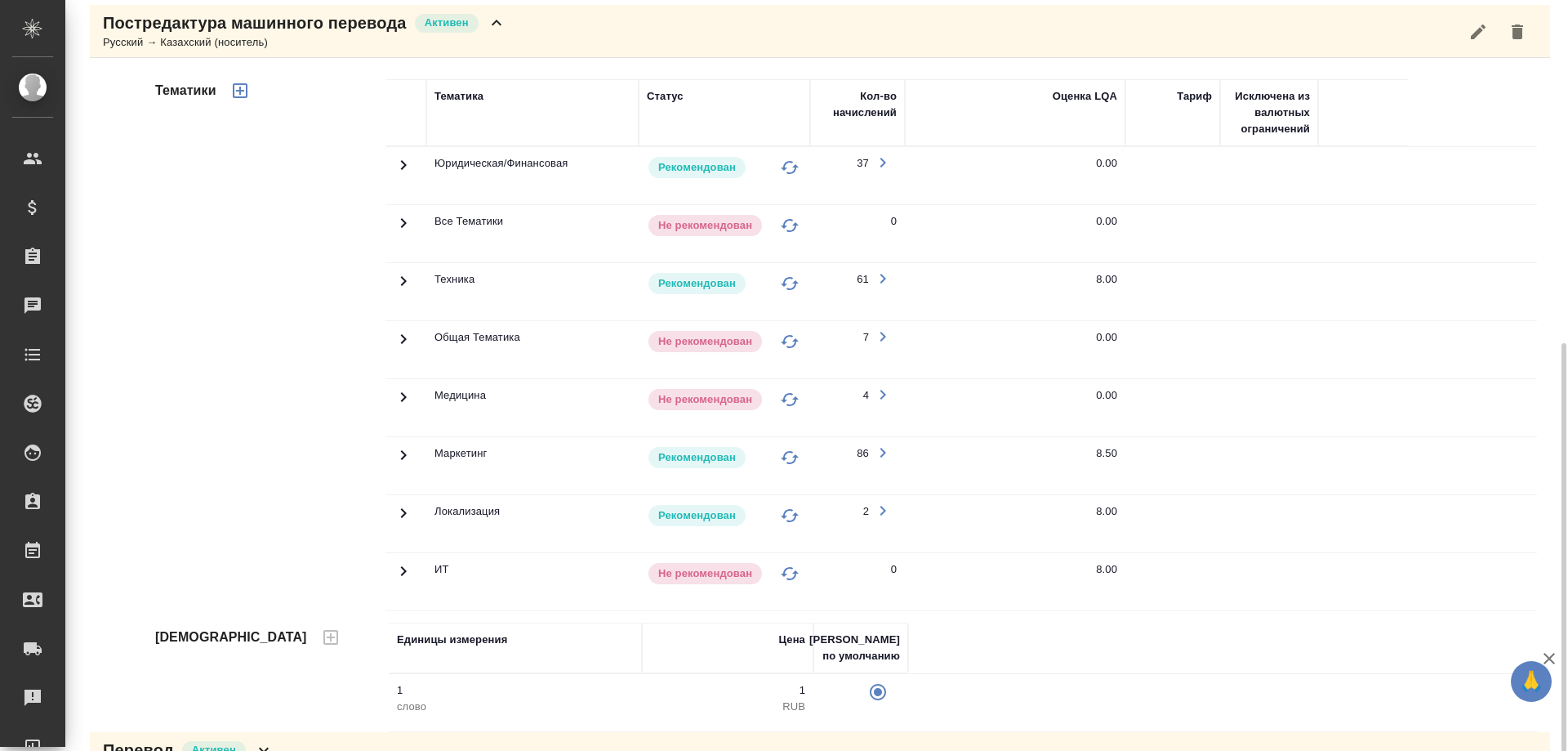
scroll to position [353, 0]
